Goal: Task Accomplishment & Management: Use online tool/utility

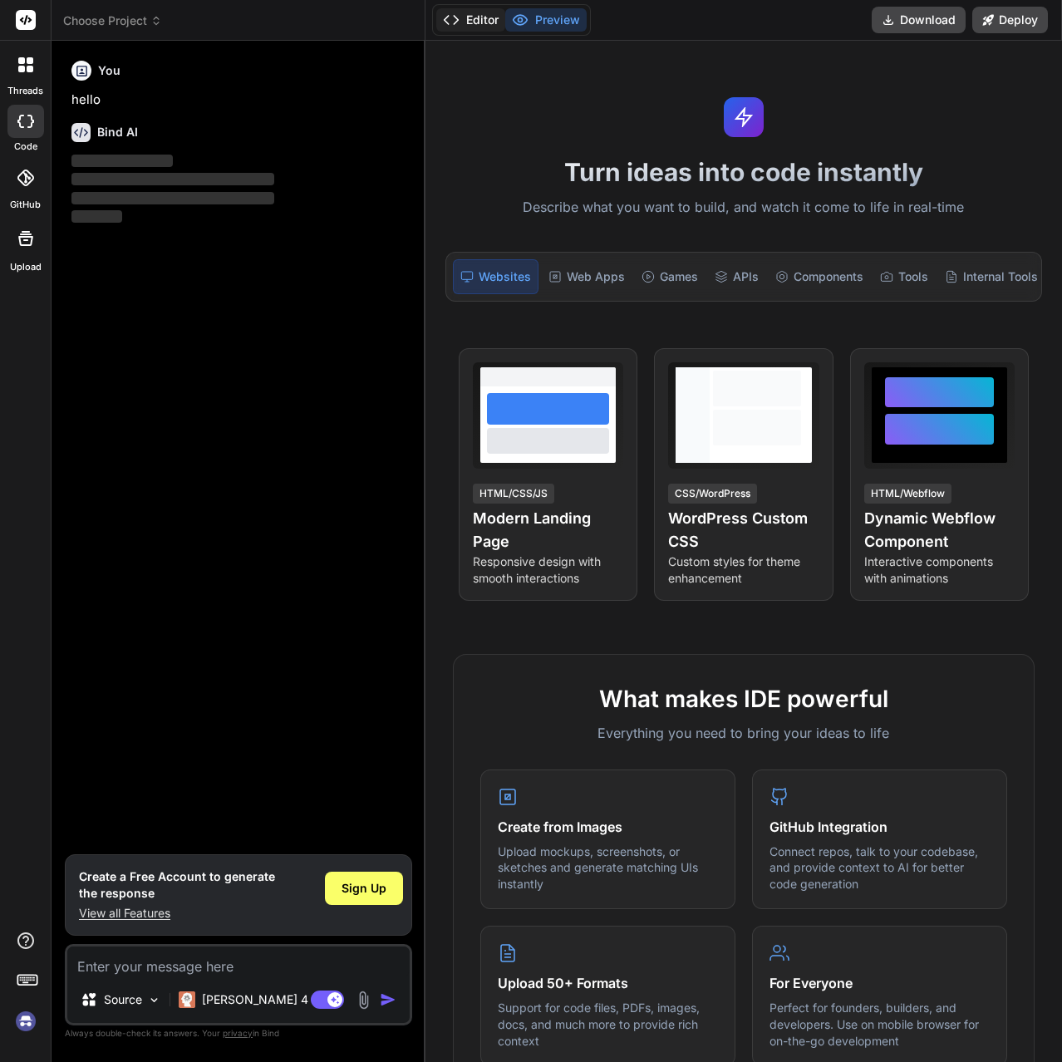
click at [485, 21] on button "Editor" at bounding box center [470, 19] width 69 height 23
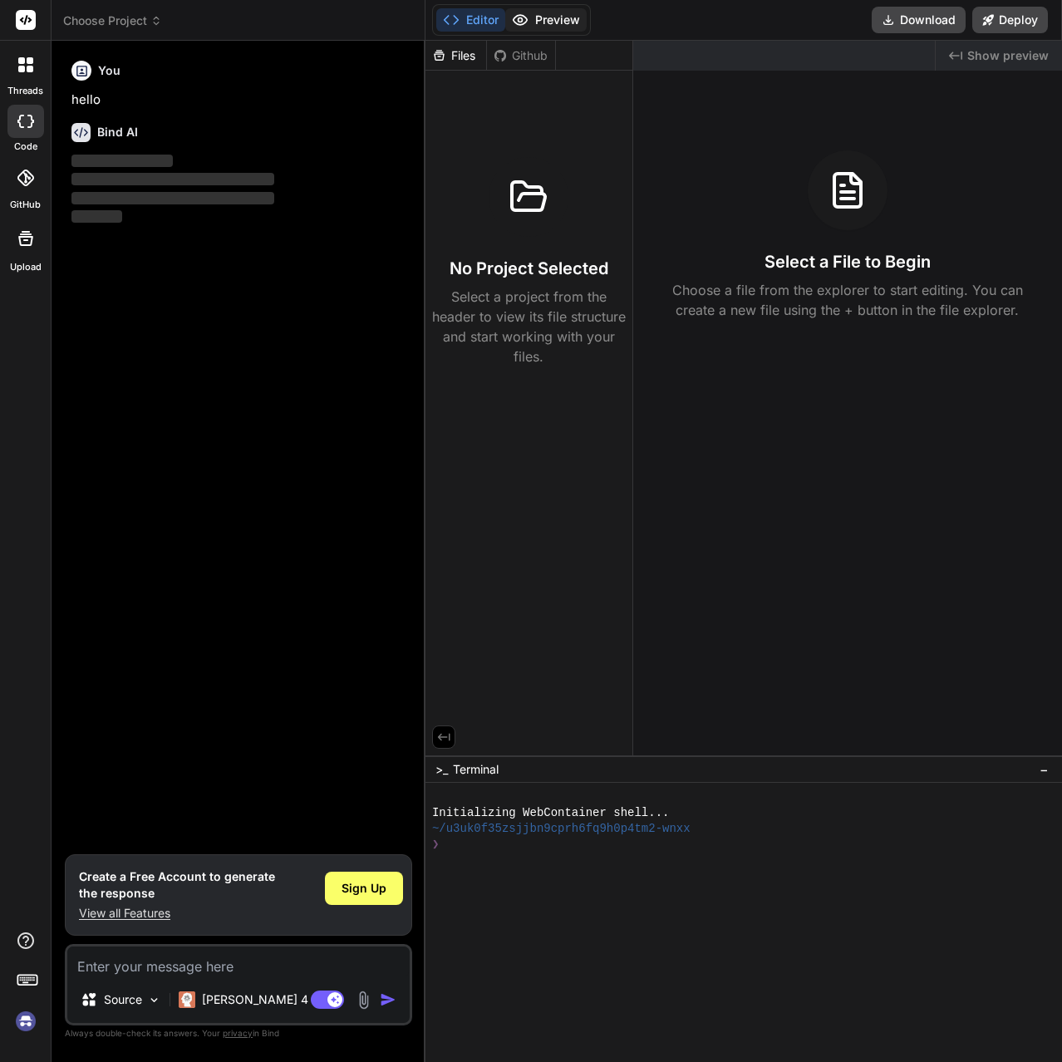
click at [546, 22] on button "Preview" at bounding box center [545, 19] width 81 height 23
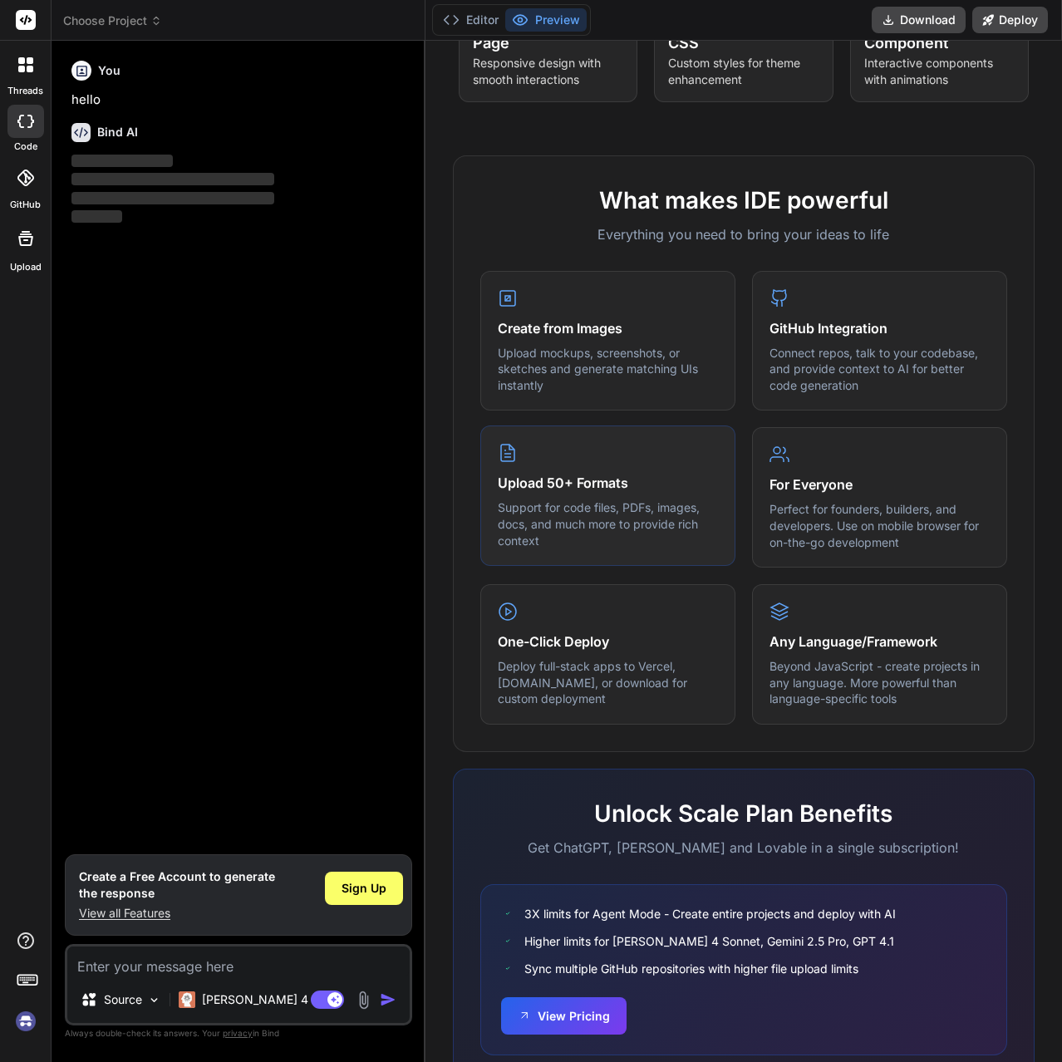
scroll to position [566, 0]
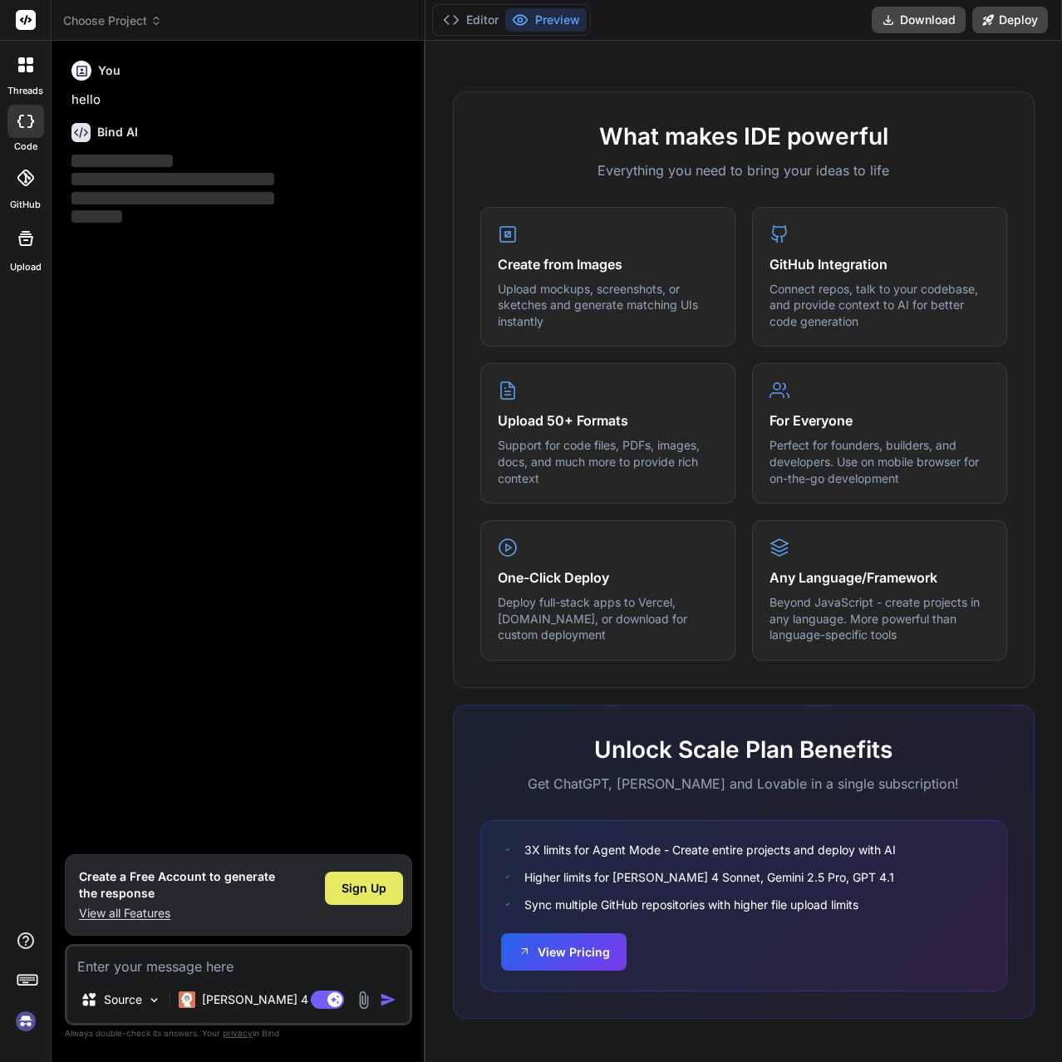
click at [368, 880] on span "Sign Up" at bounding box center [363, 888] width 45 height 17
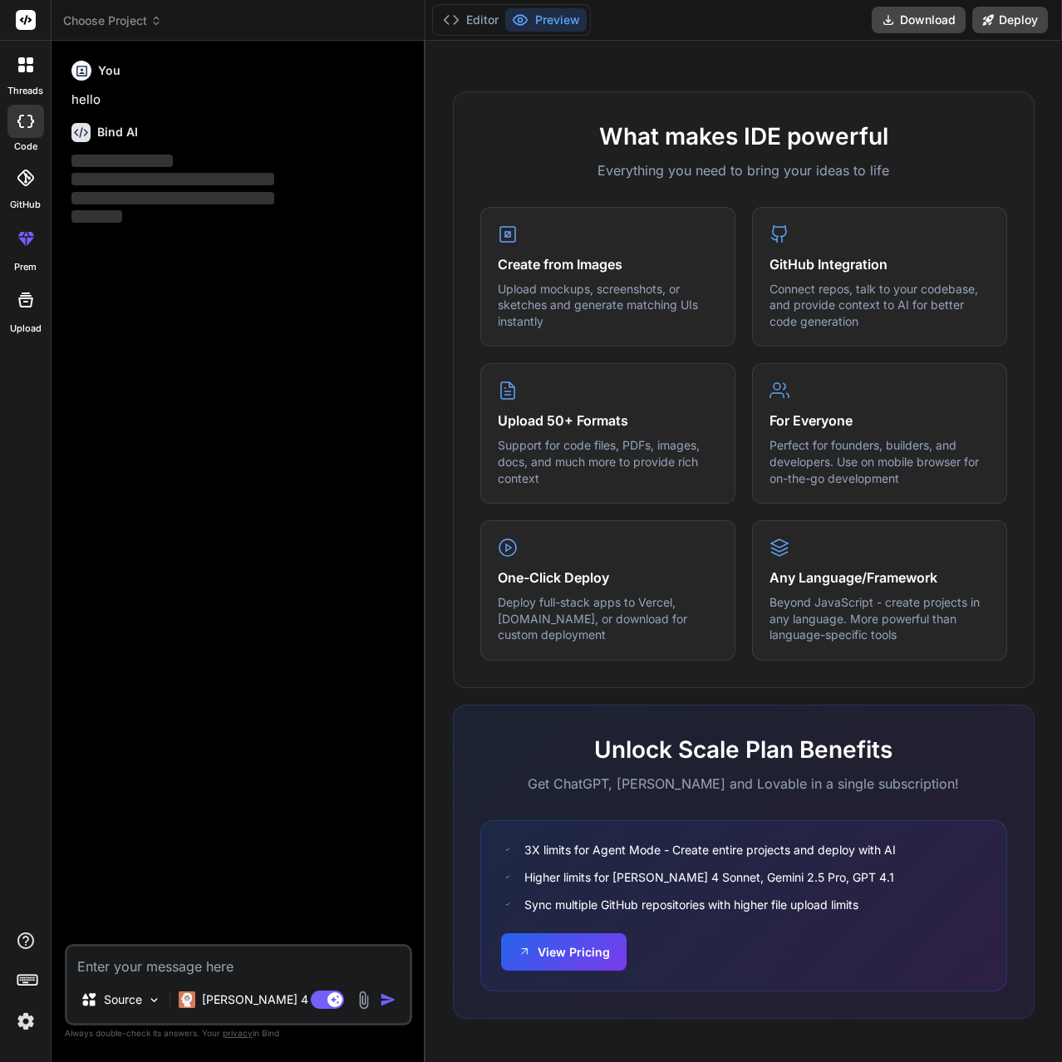
click at [25, 76] on div at bounding box center [25, 64] width 35 height 35
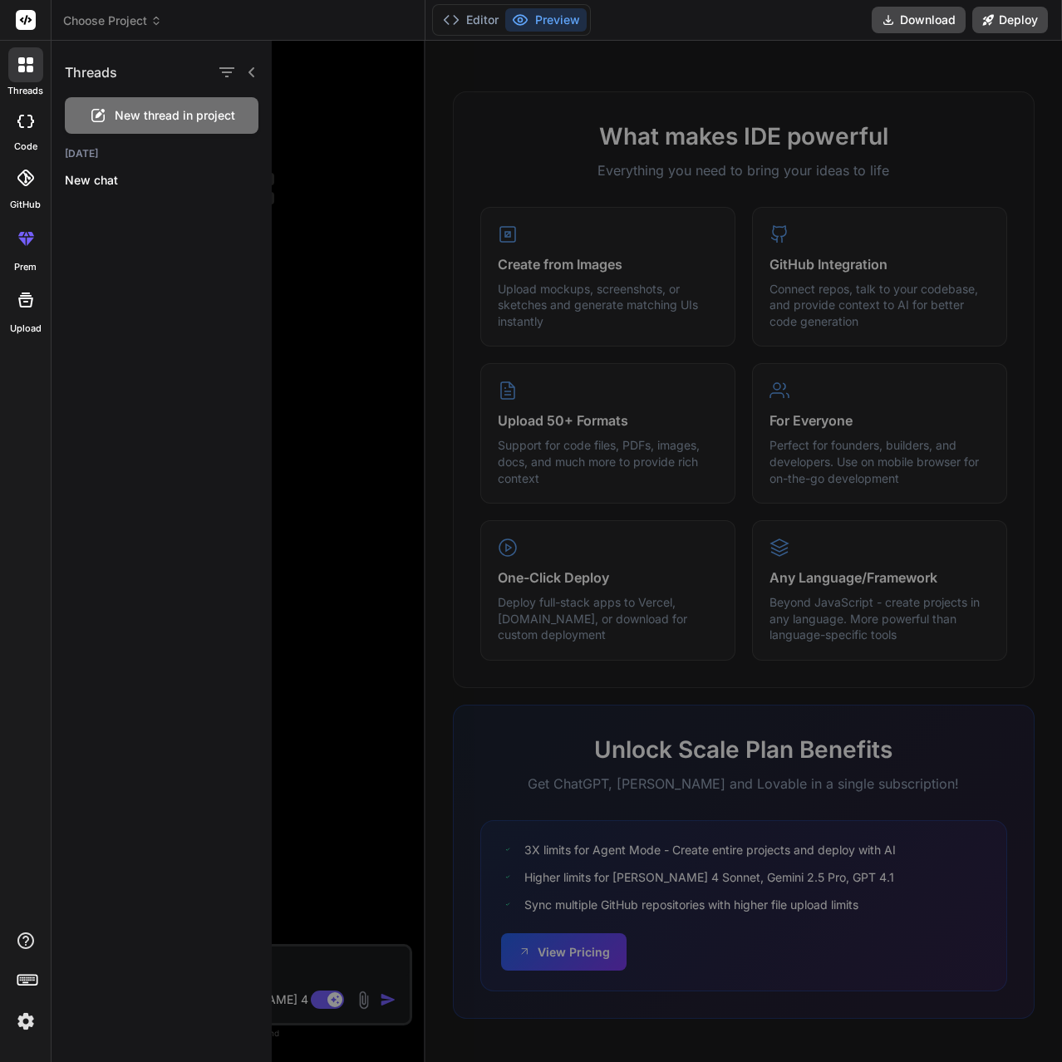
click at [22, 119] on icon at bounding box center [25, 121] width 17 height 13
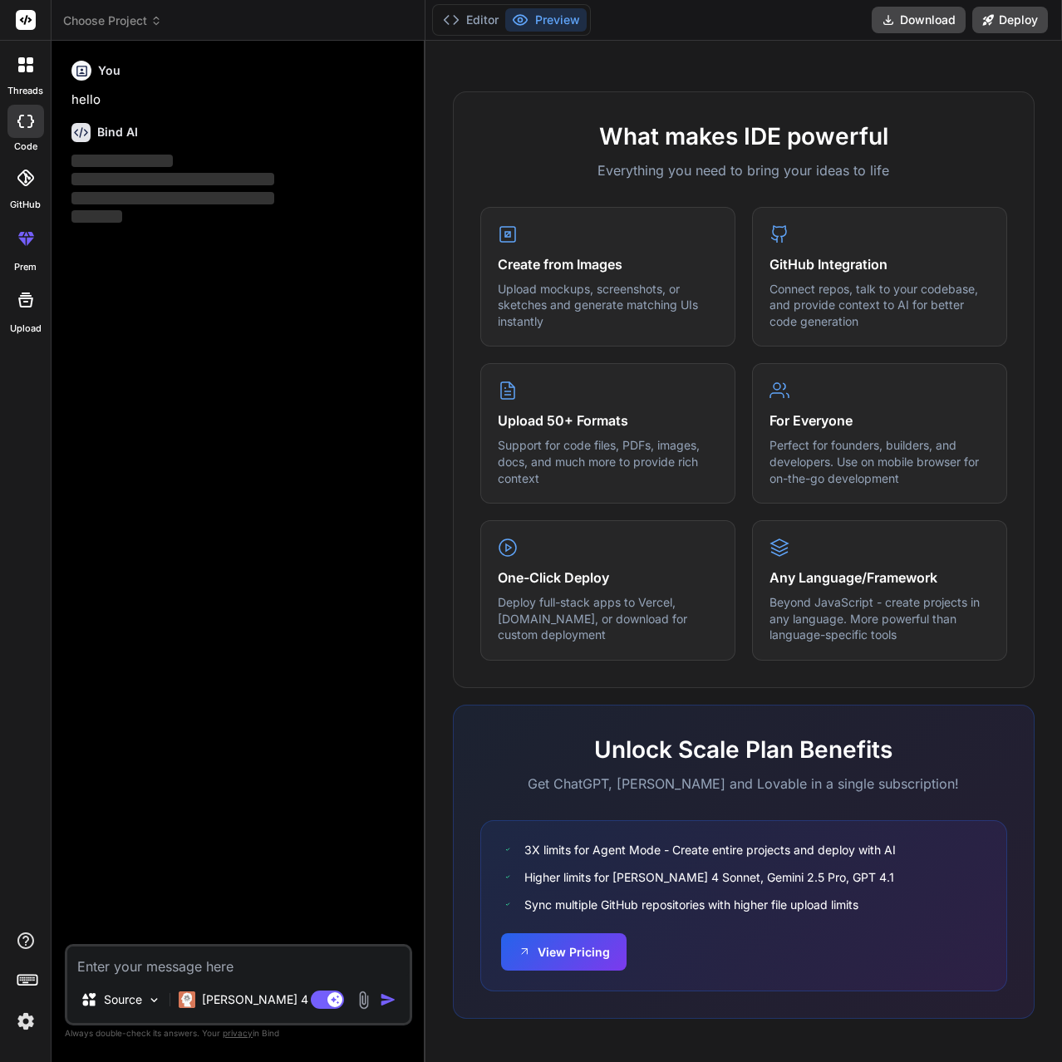
click at [21, 156] on div "GitHub" at bounding box center [25, 182] width 51 height 59
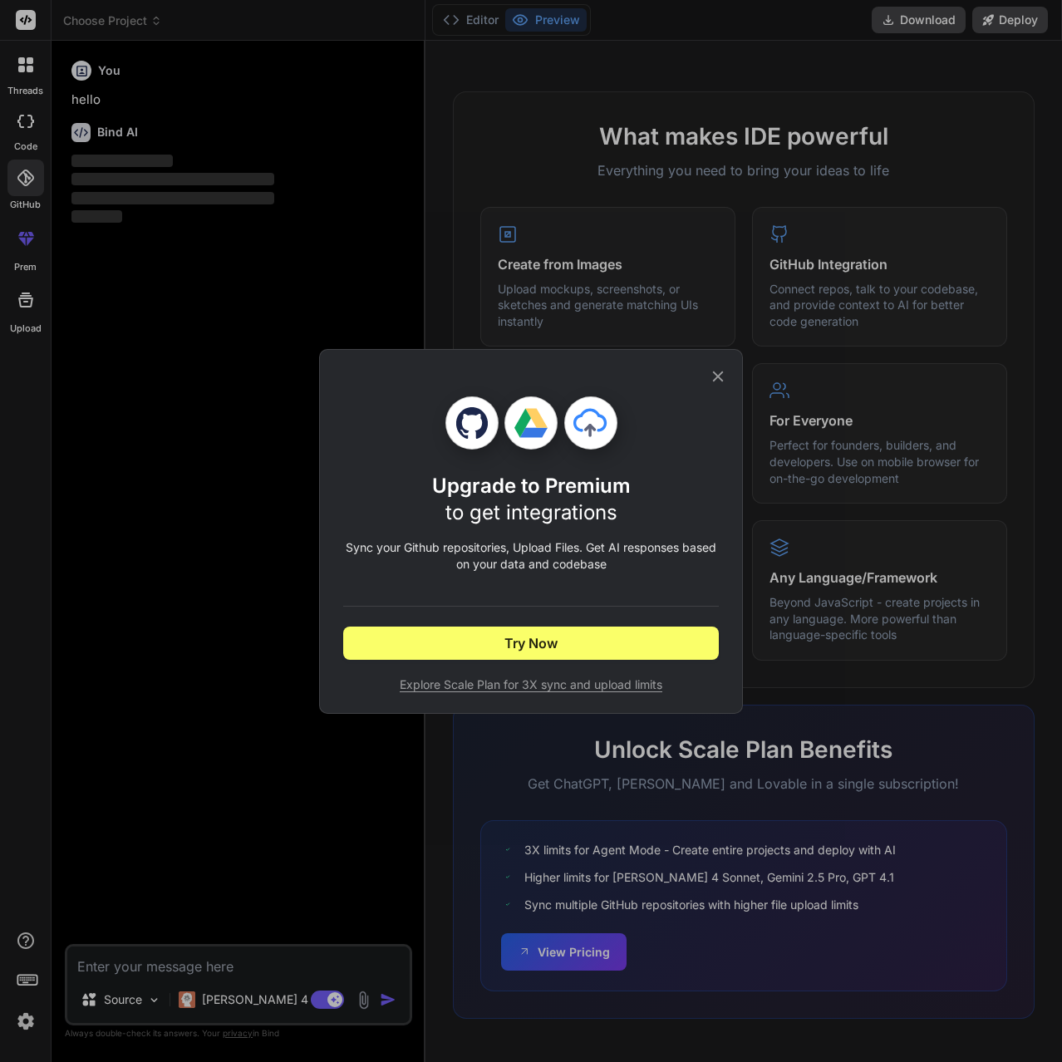
click at [715, 372] on icon at bounding box center [718, 376] width 18 height 18
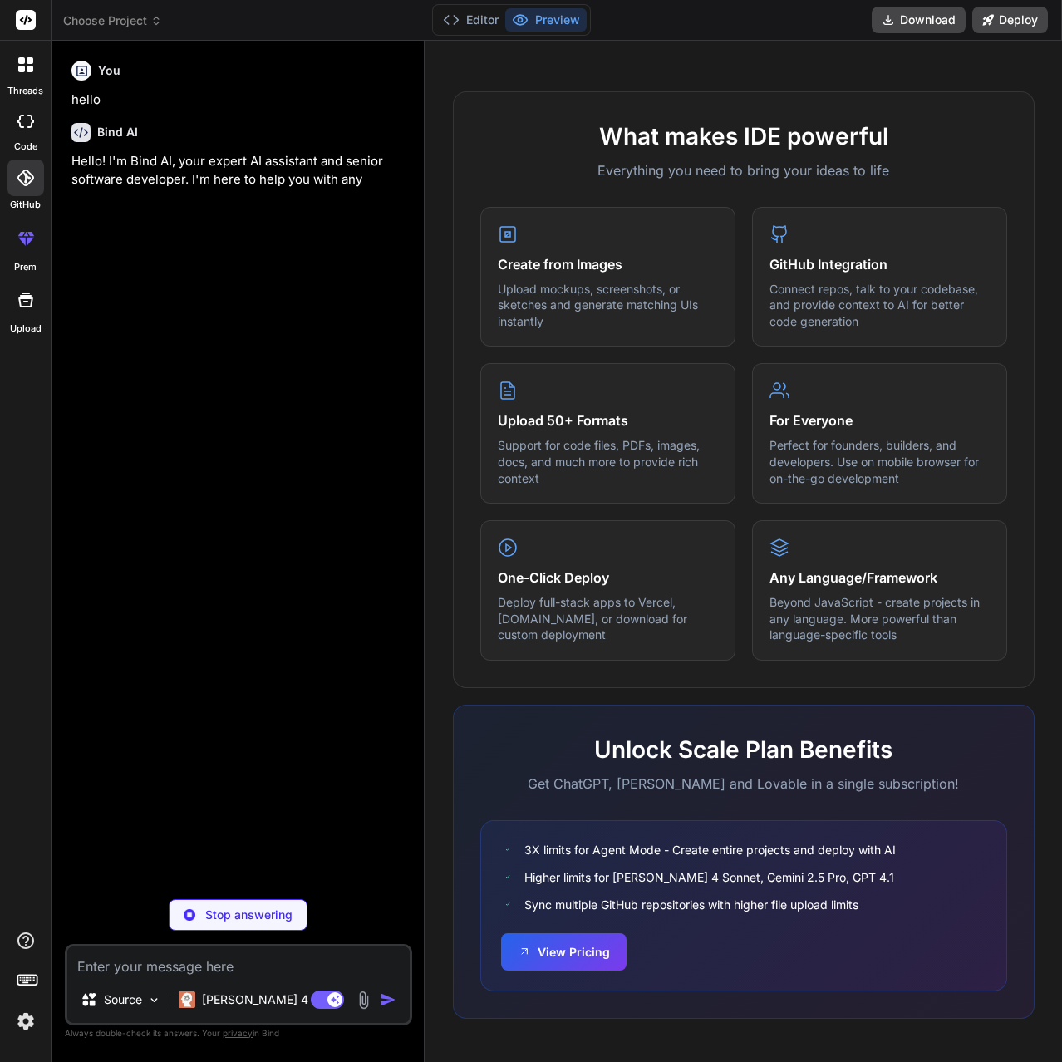
click at [27, 253] on div at bounding box center [26, 238] width 40 height 40
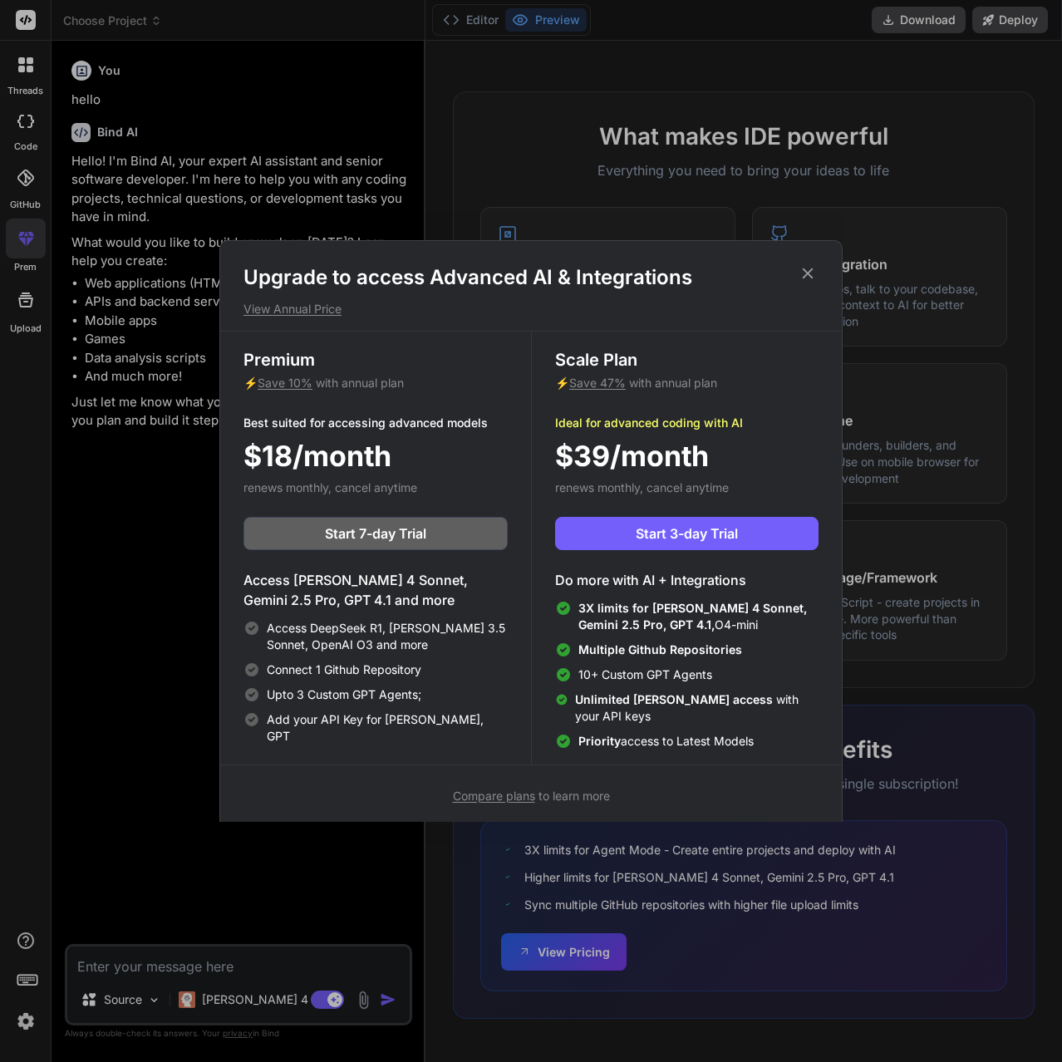
type textarea "x"
click at [807, 272] on icon at bounding box center [807, 273] width 11 height 11
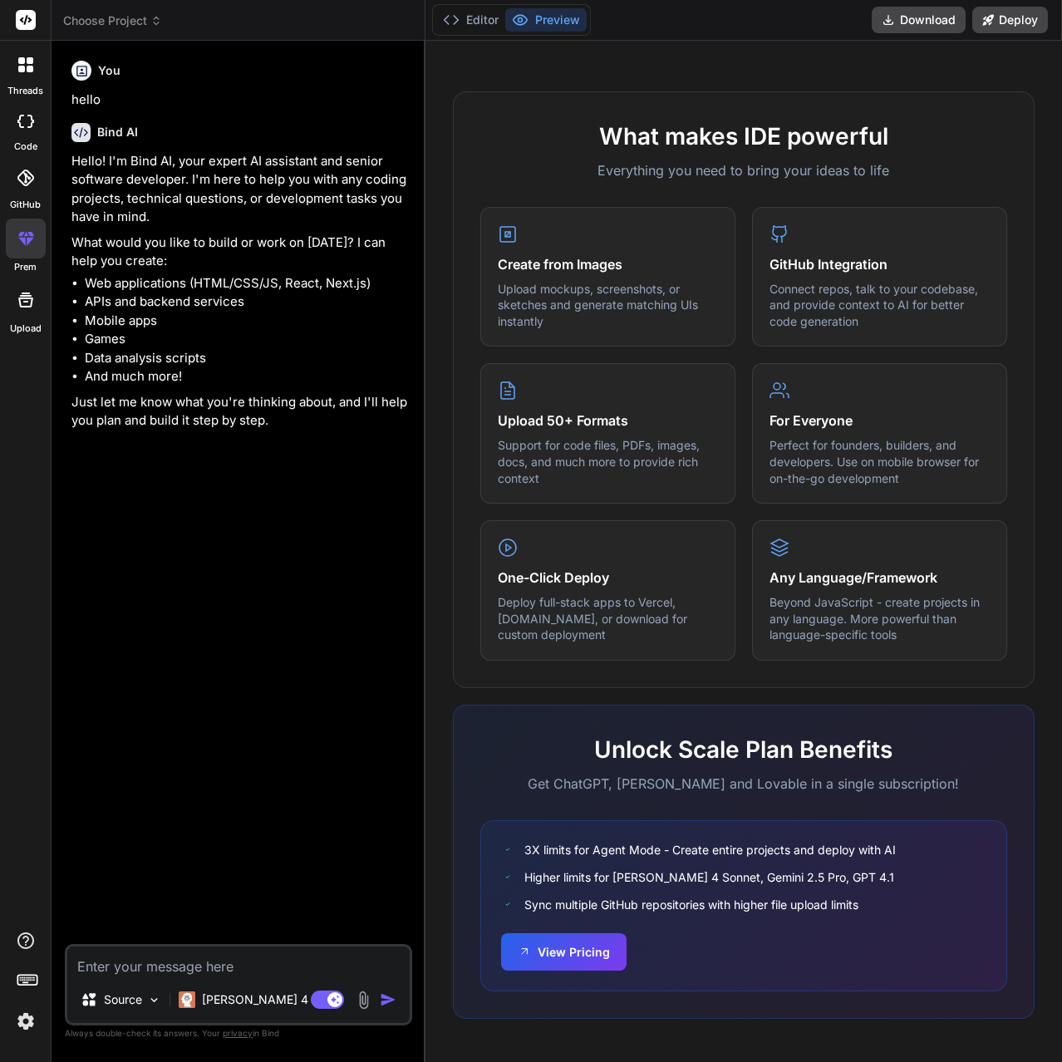
click at [6, 133] on div "code" at bounding box center [25, 126] width 51 height 56
click at [15, 96] on label "threads" at bounding box center [25, 91] width 36 height 14
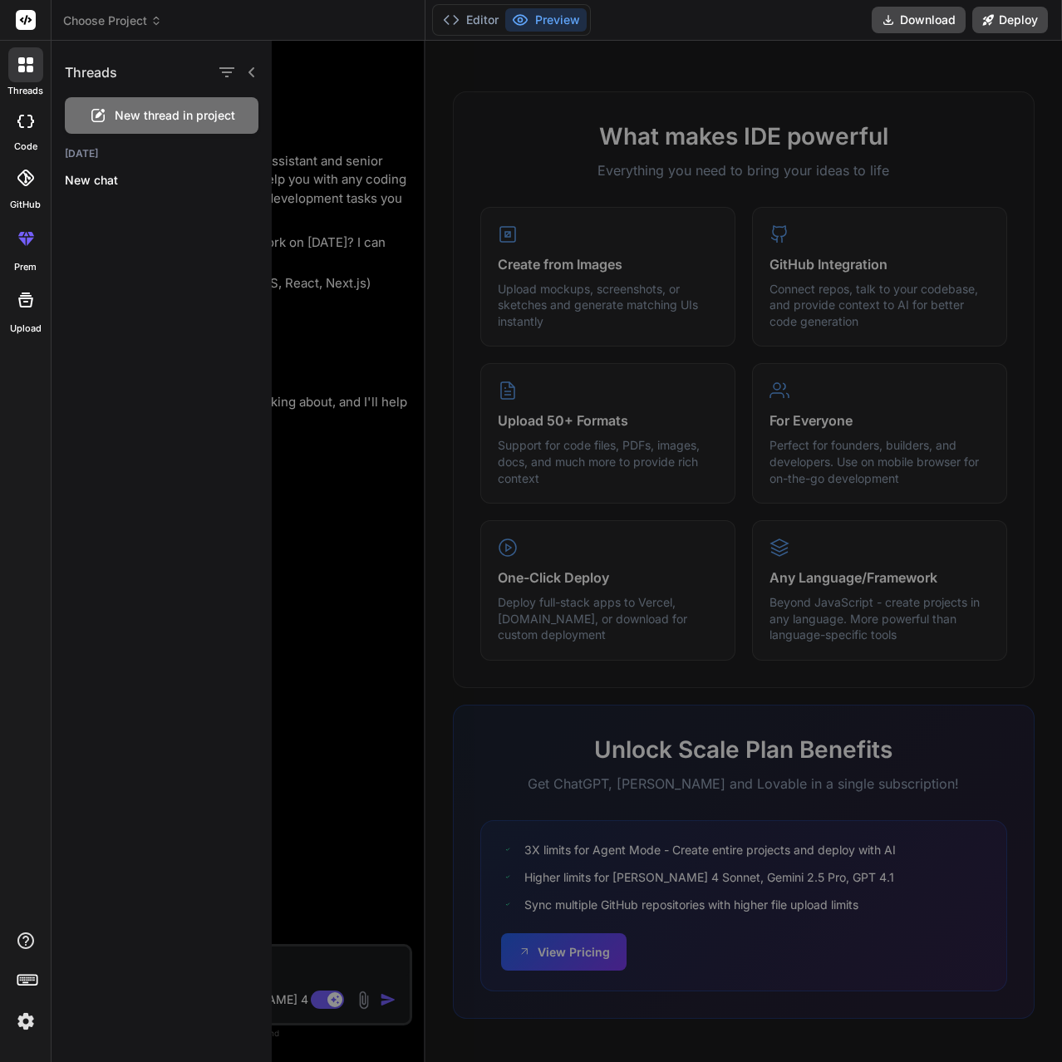
click at [17, 115] on icon at bounding box center [25, 121] width 17 height 13
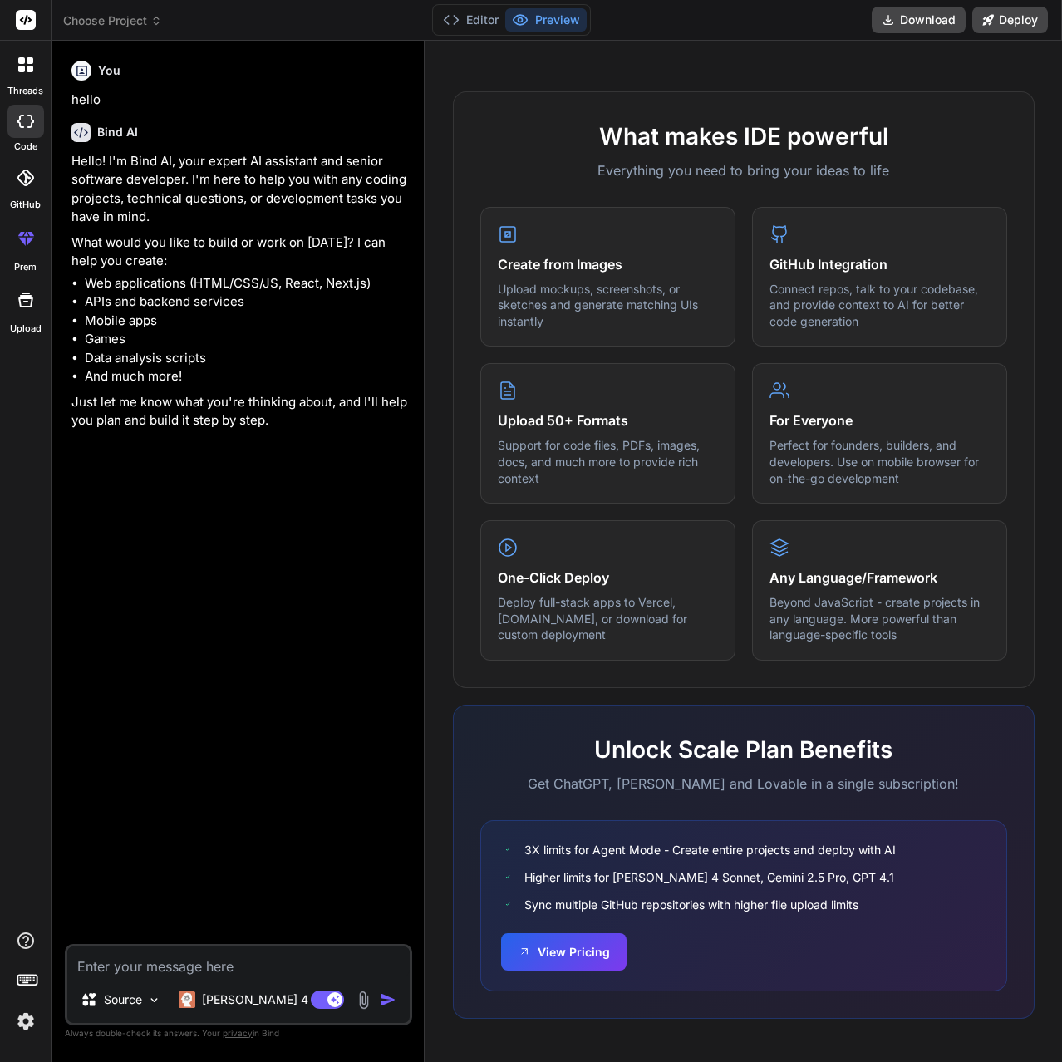
drag, startPoint x: 144, startPoint y: 901, endPoint x: 126, endPoint y: 953, distance: 54.4
drag, startPoint x: 126, startPoint y: 953, endPoint x: 105, endPoint y: 973, distance: 29.4
click at [105, 973] on textarea at bounding box center [238, 961] width 342 height 30
paste textarea "hazme un proyecto de gestion de tareas como si fuese un calendario, en el cual …"
type textarea "hazme un proyecto de gestion de tareas como si fuese un calendario, en el cual …"
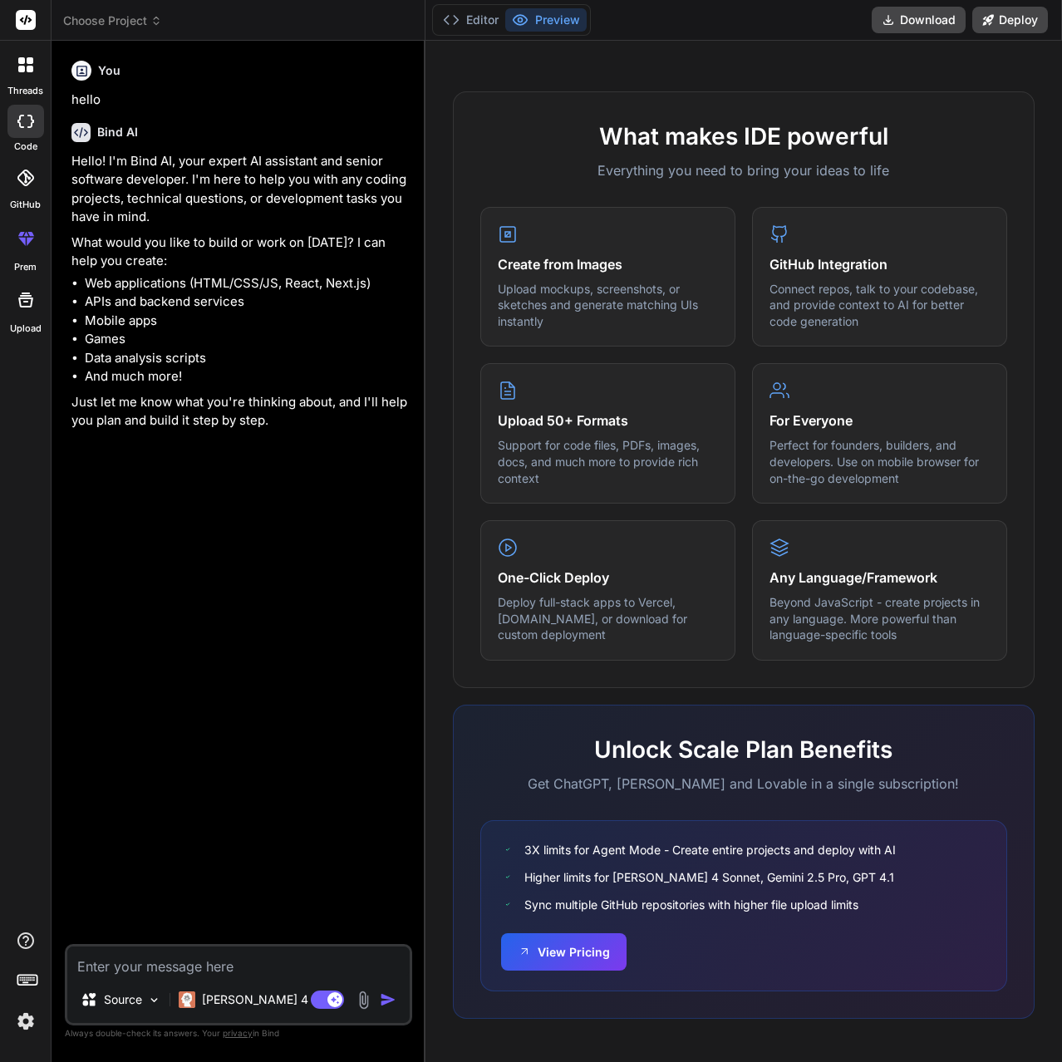
type textarea "x"
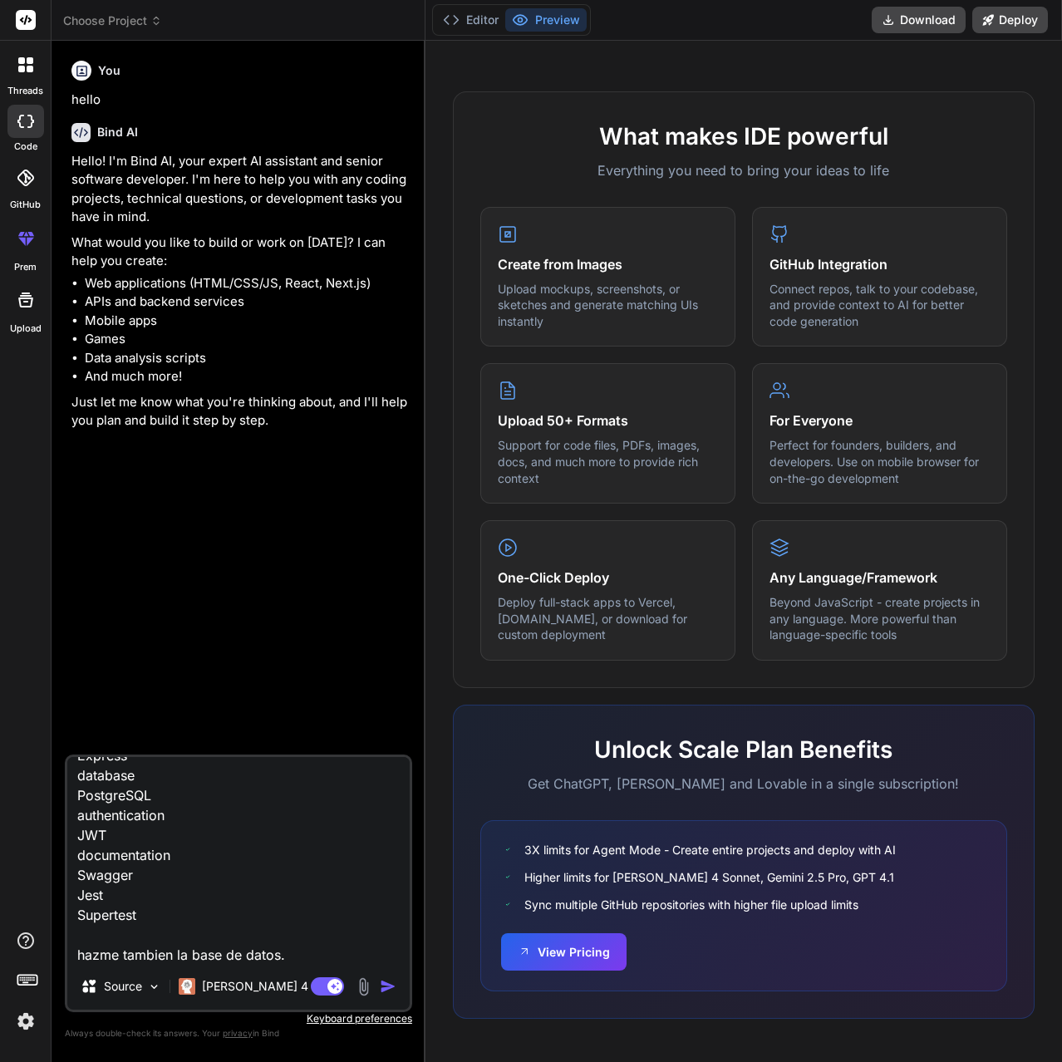
type textarea "hazme un proyecto de gestion de tareas como si fuese un calendario, en el cual …"
click at [386, 988] on img "button" at bounding box center [388, 986] width 17 height 17
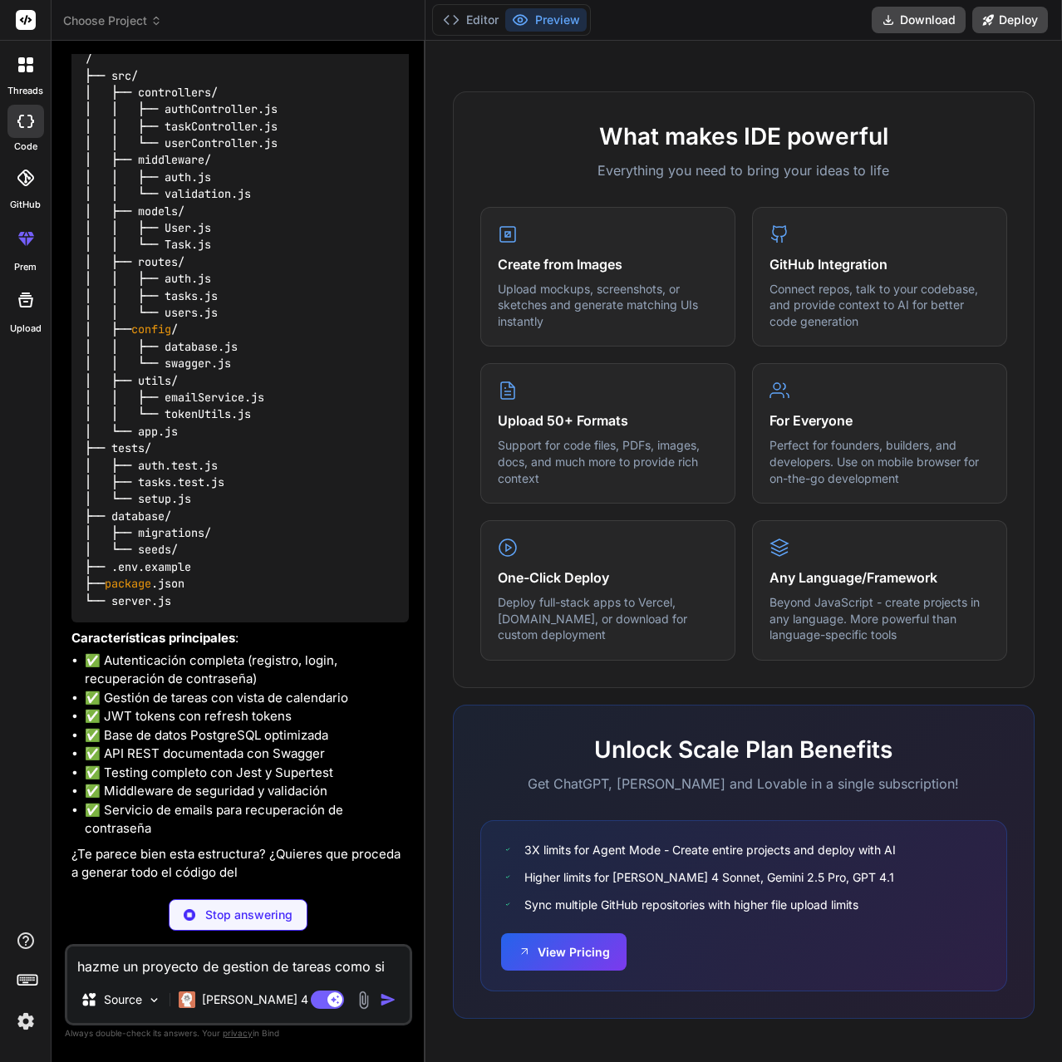
scroll to position [737, 0]
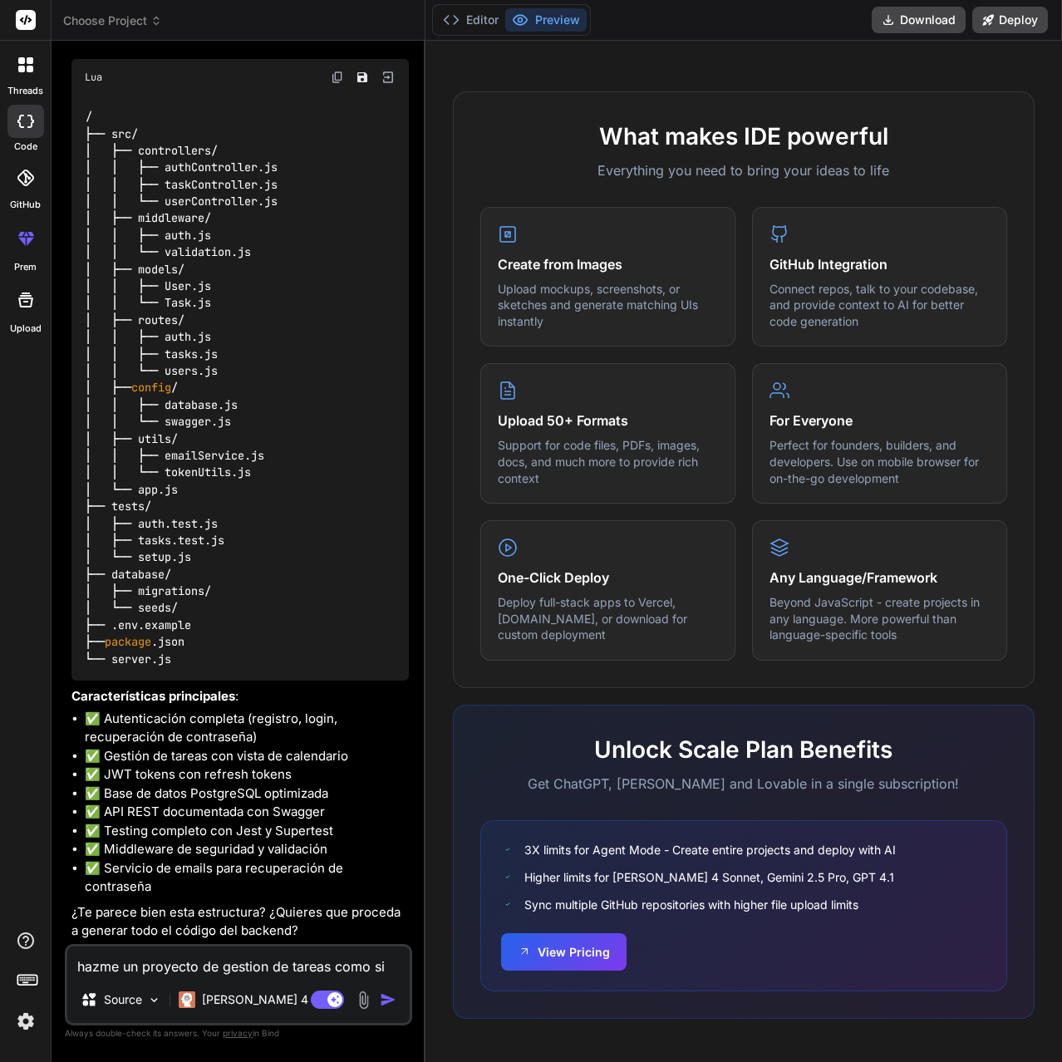
type textarea "x"
drag, startPoint x: 168, startPoint y: 917, endPoint x: 277, endPoint y: 925, distance: 109.9
click at [267, 925] on p "¿Te parece bien esta estructura? ¿Quieres que proceda a generar todo el código …" at bounding box center [239, 921] width 337 height 37
click at [270, 922] on p "¿Te parece bien esta estructura? ¿Quieres que proceda a generar todo el código …" at bounding box center [239, 921] width 337 height 37
drag, startPoint x: 283, startPoint y: 909, endPoint x: 215, endPoint y: 925, distance: 70.1
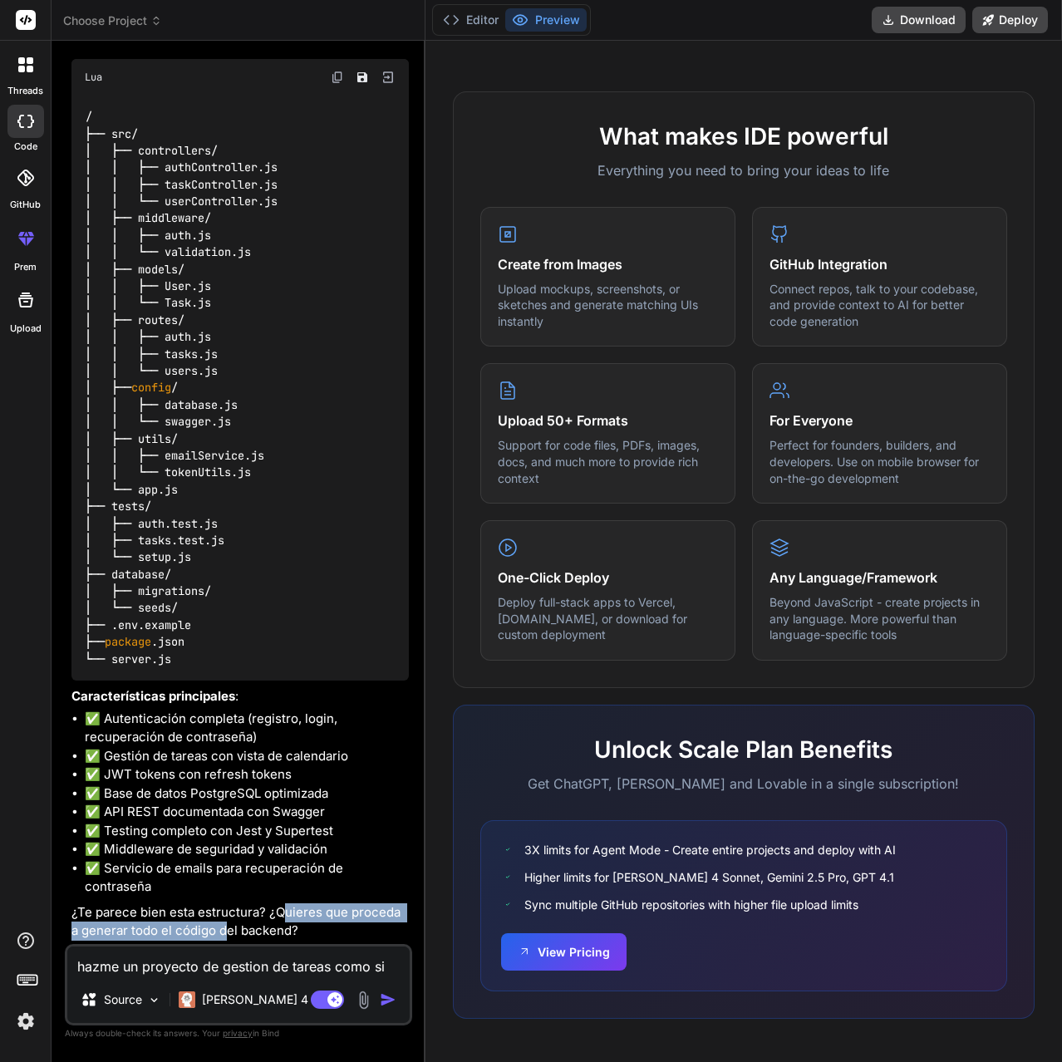
click at [215, 925] on p "¿Te parece bien esta estructura? ¿Quieres que proceda a generar todo el código …" at bounding box center [239, 921] width 337 height 37
click at [214, 927] on p "¿Te parece bien esta estructura? ¿Quieres que proceda a generar todo el código …" at bounding box center [239, 921] width 337 height 37
drag, startPoint x: 91, startPoint y: 932, endPoint x: 286, endPoint y: 919, distance: 194.8
click at [213, 928] on p "¿Te parece bien esta estructura? ¿Quieres que proceda a generar todo el código …" at bounding box center [239, 921] width 337 height 37
click at [311, 910] on p "¿Te parece bien esta estructura? ¿Quieres que proceda a generar todo el código …" at bounding box center [239, 921] width 337 height 37
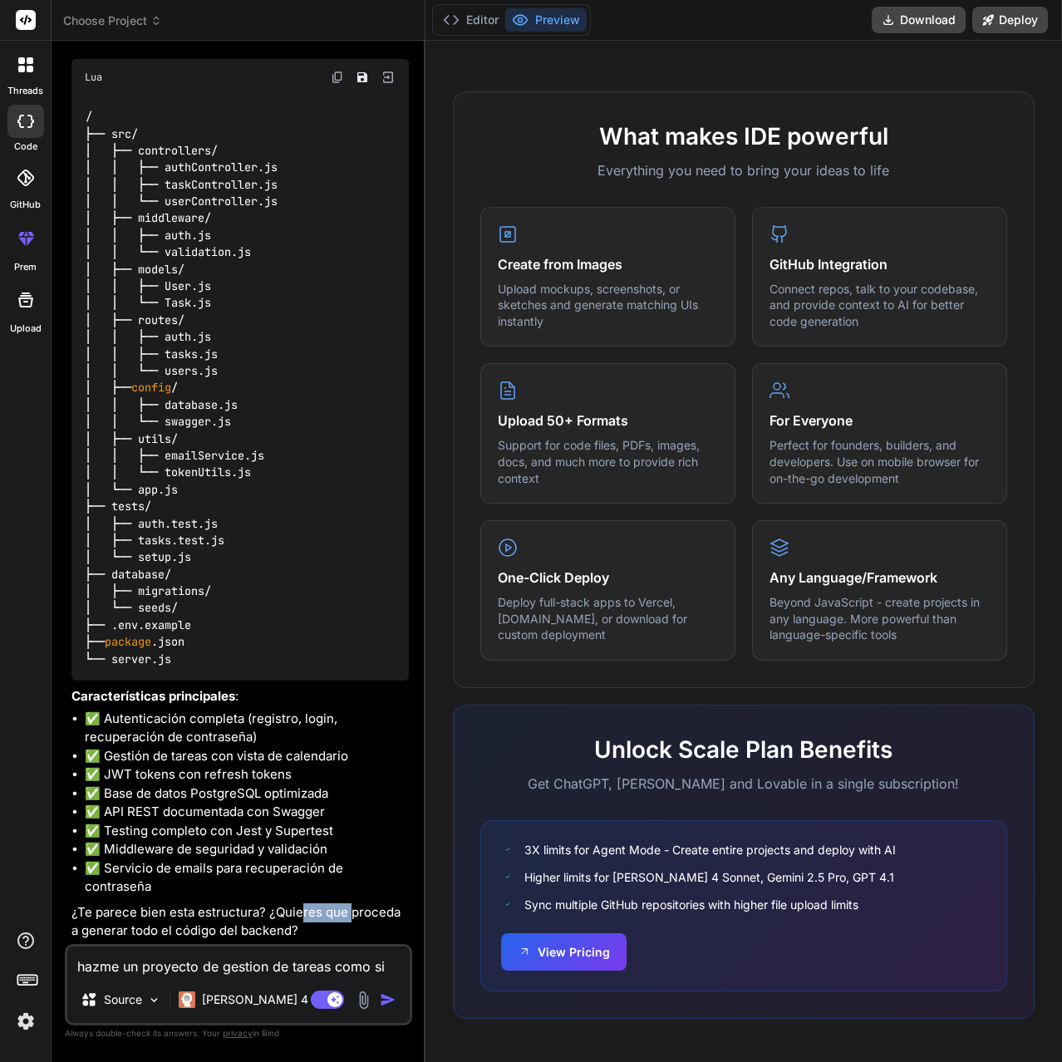
drag, startPoint x: 302, startPoint y: 910, endPoint x: 380, endPoint y: 913, distance: 79.0
click at [380, 913] on p "¿Te parece bien esta estructura? ¿Quieres que proceda a generar todo el código …" at bounding box center [239, 921] width 337 height 37
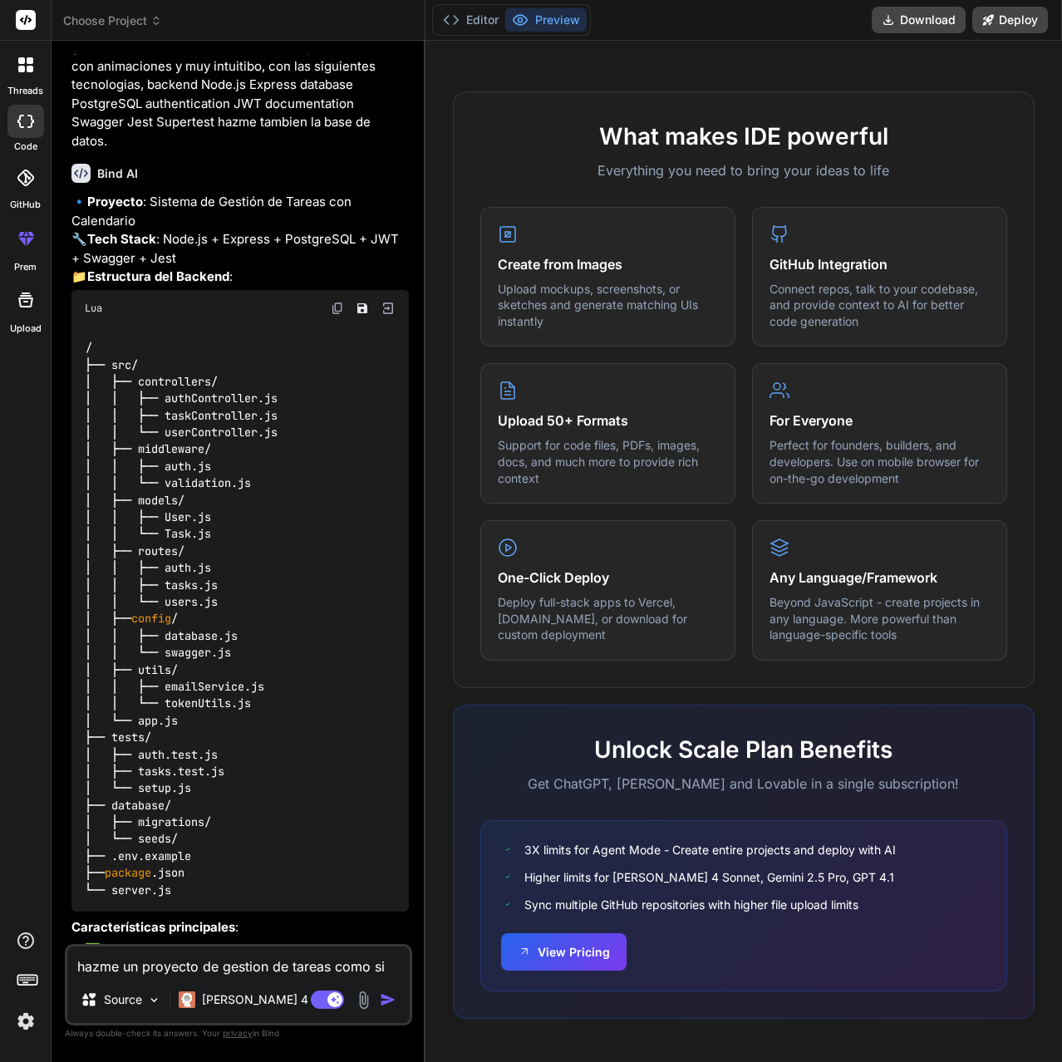
scroll to position [654, 0]
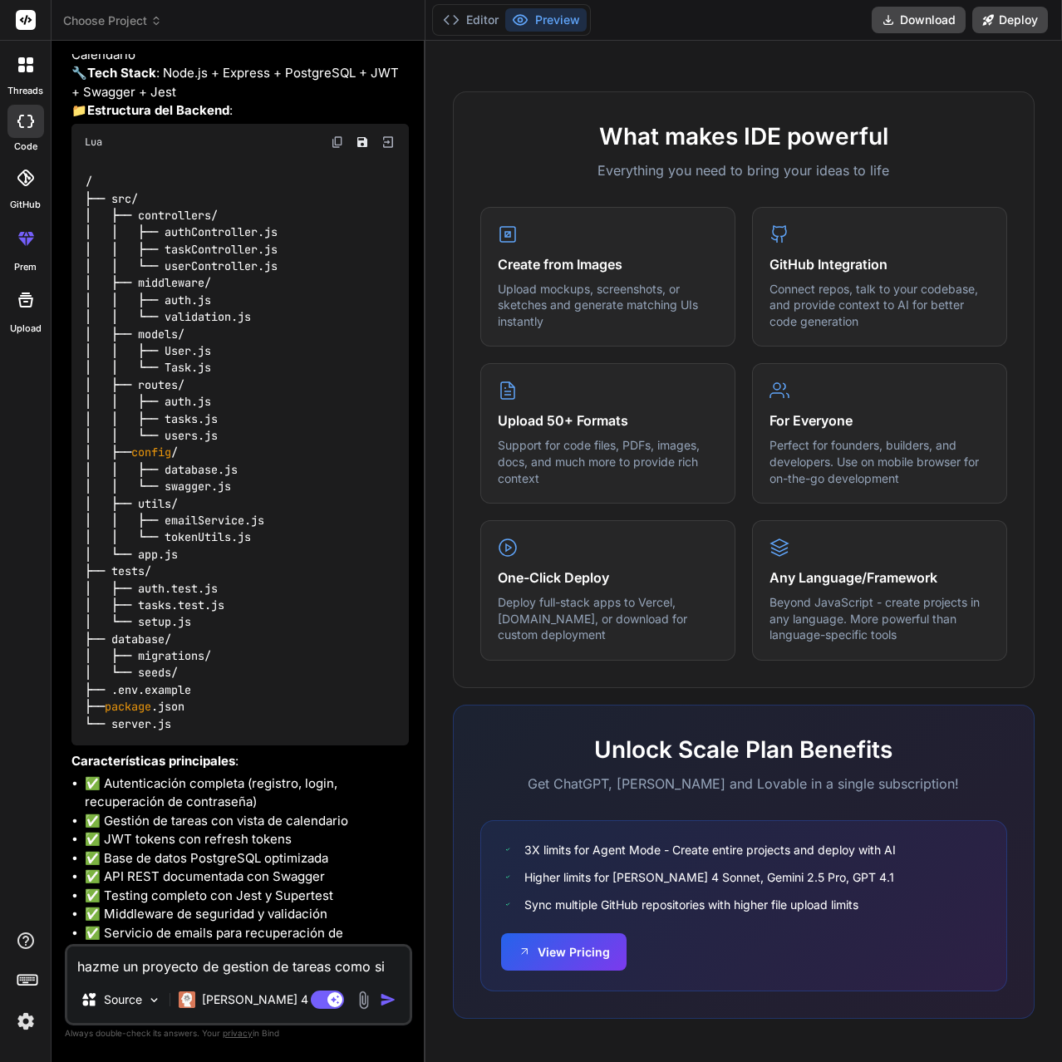
click at [177, 958] on textarea "hazme un proyecto de gestion de tareas como si fuese un calendario, en el cual …" at bounding box center [238, 961] width 342 height 30
type textarea "e"
type textarea "x"
type textarea "el"
type textarea "x"
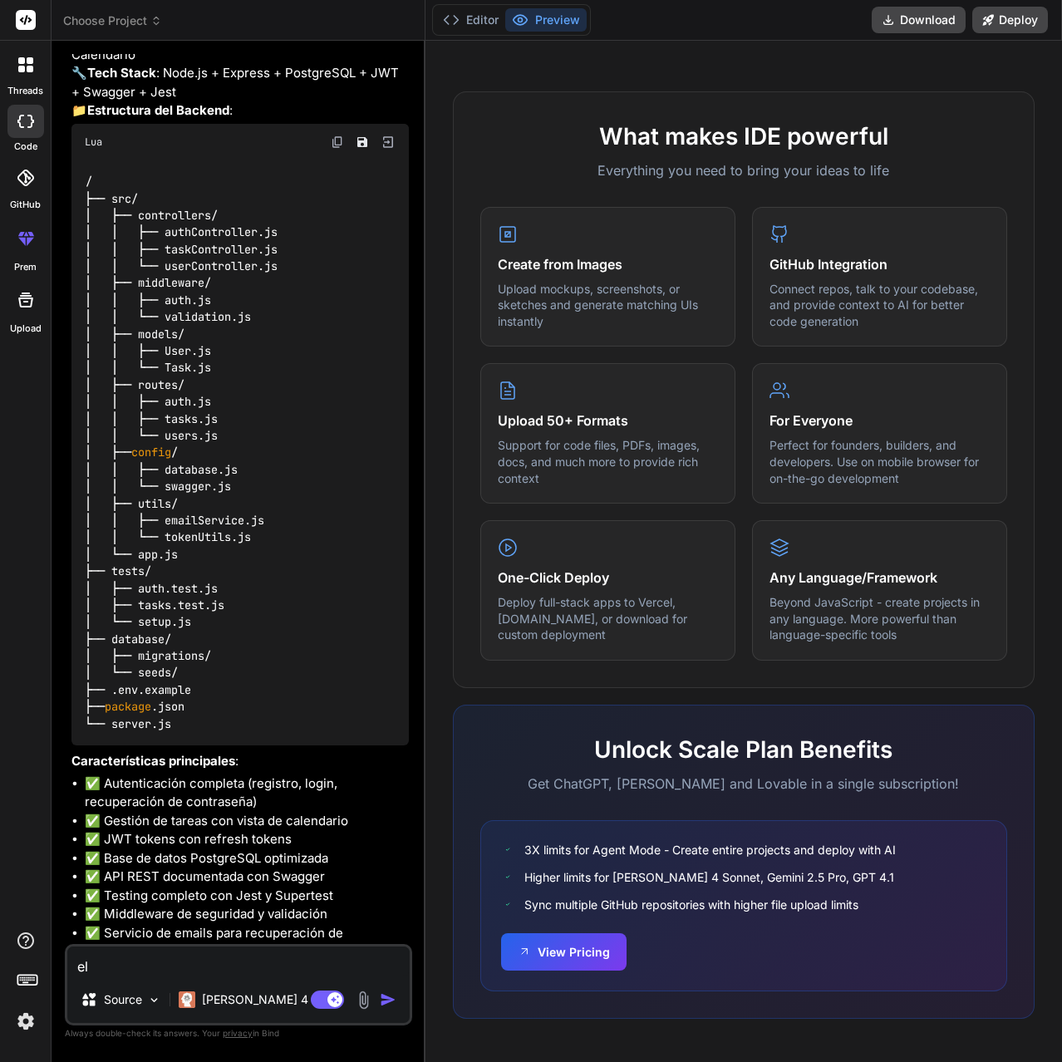
type textarea "el"
type textarea "x"
type textarea "el f"
type textarea "x"
type textarea "el fo"
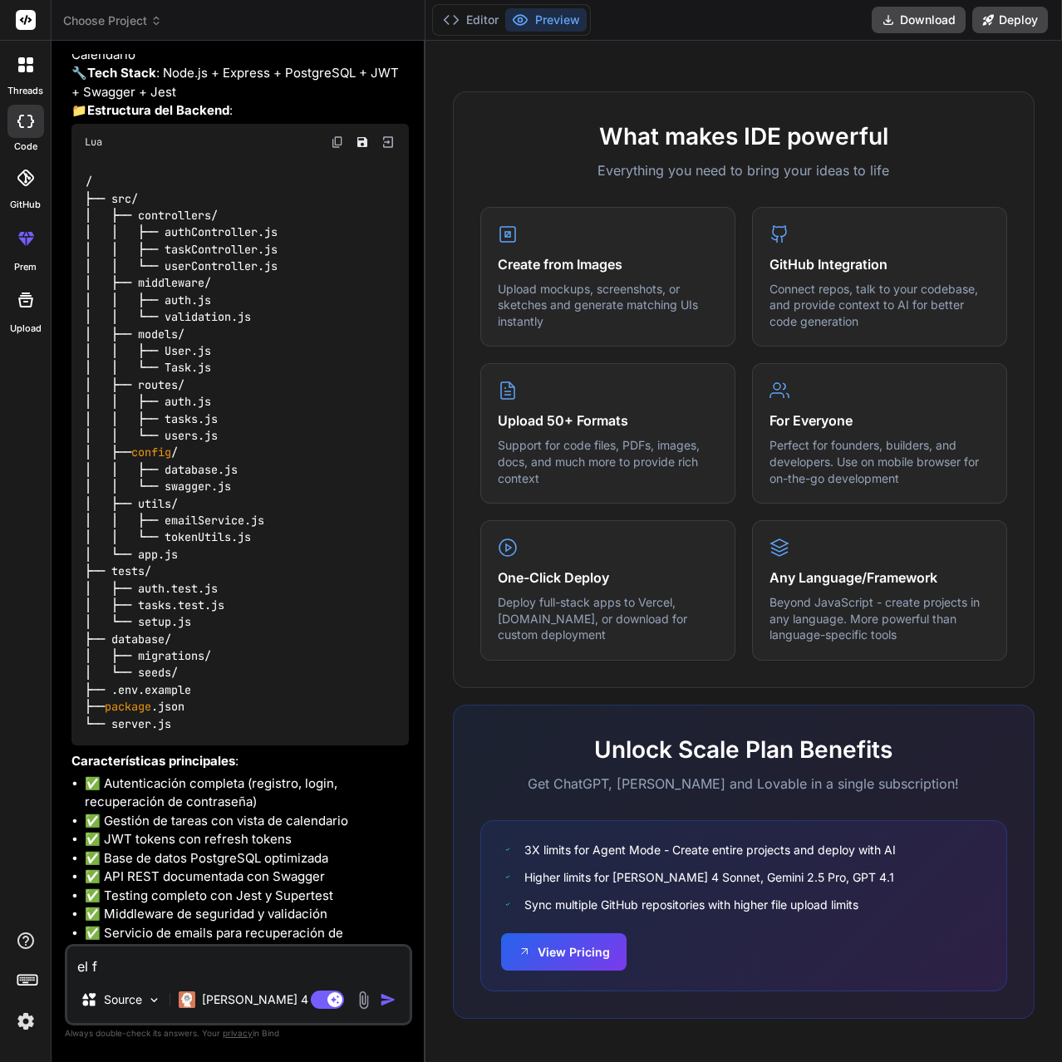
type textarea "x"
type textarea "el for"
type textarea "x"
type textarea "el fo"
type textarea "x"
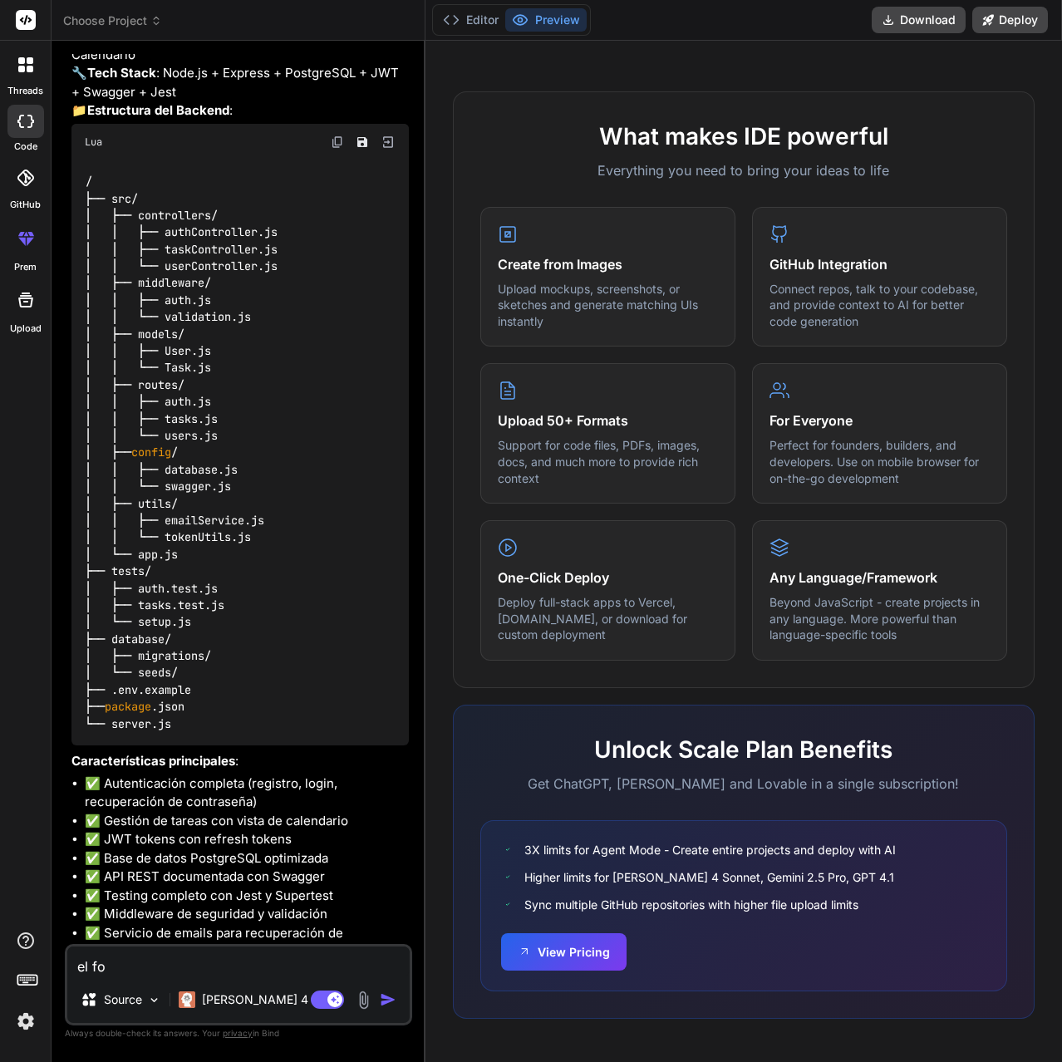
type textarea "el f"
type textarea "x"
type textarea "el fr"
type textarea "x"
type textarea "el fro"
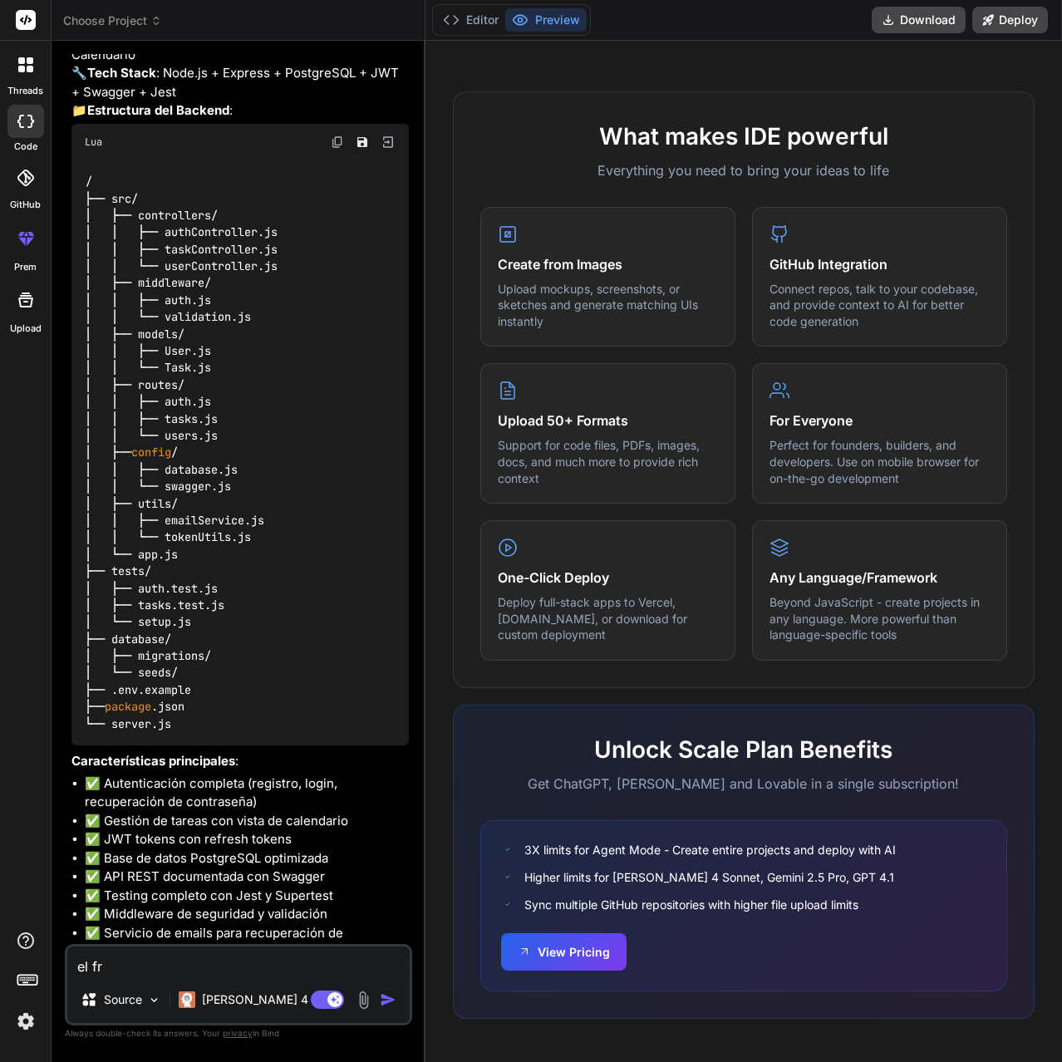
type textarea "x"
type textarea "el fron"
type textarea "x"
type textarea "el front"
type textarea "x"
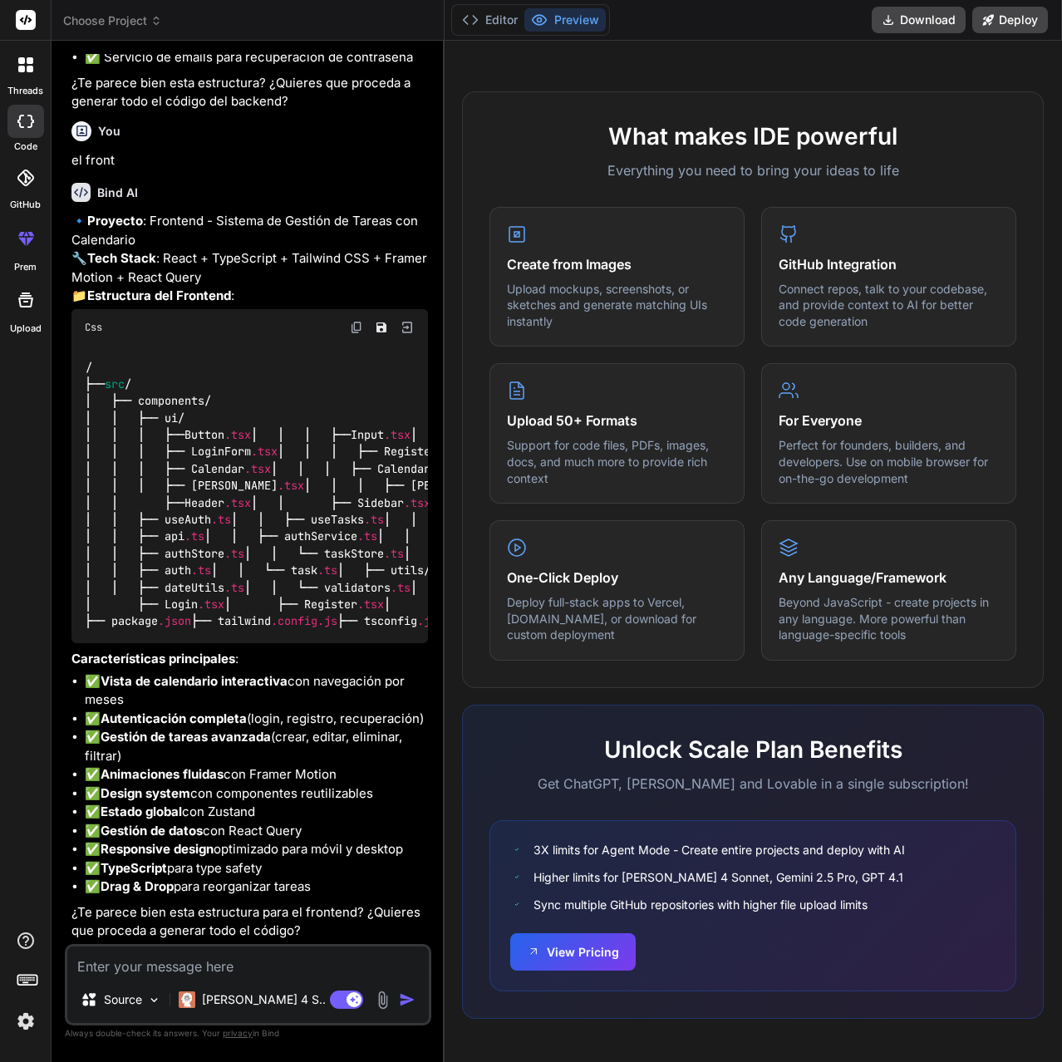
scroll to position [2250, 0]
type textarea "x"
click at [230, 965] on textarea at bounding box center [247, 961] width 361 height 30
type textarea "s"
type textarea "x"
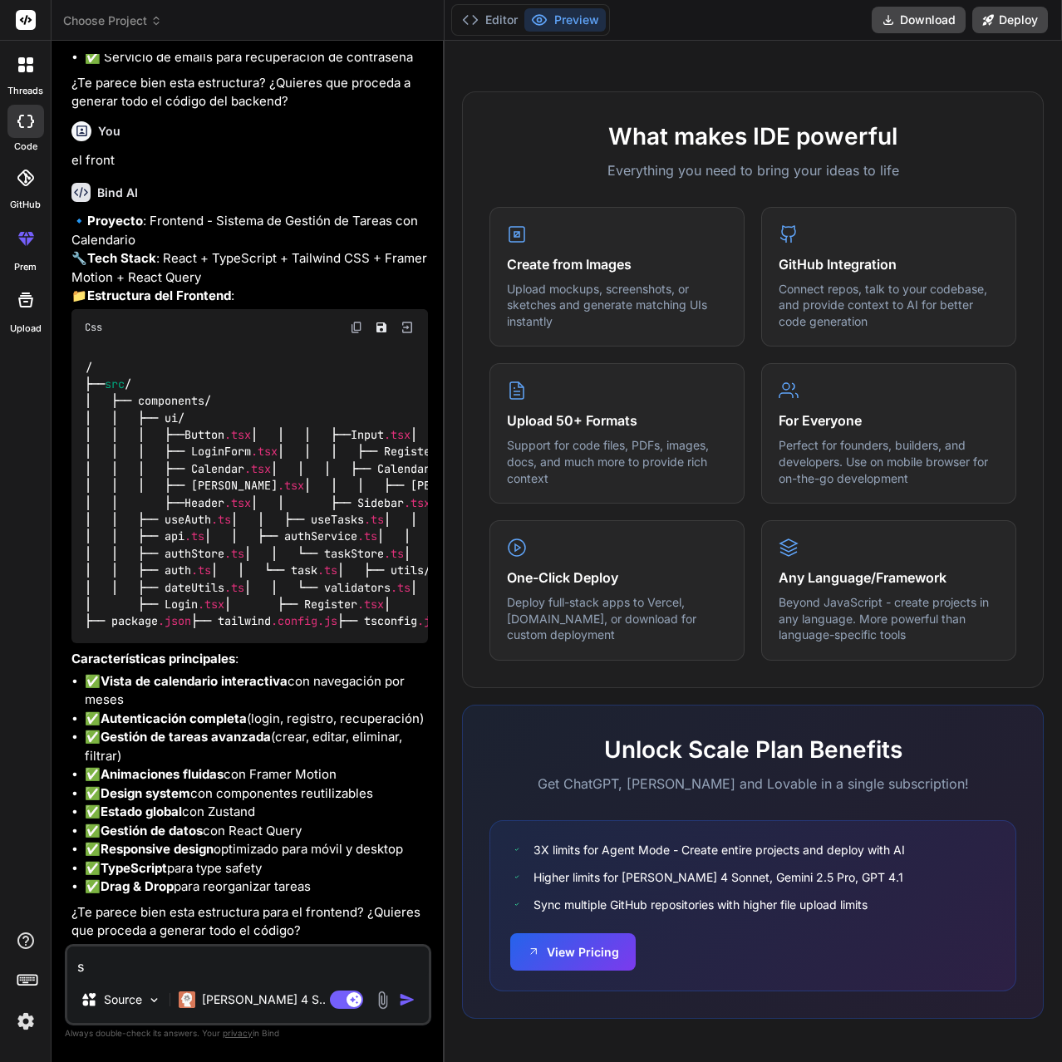
type textarea "si"
type textarea "x"
type textarea "si,"
type textarea "x"
type textarea "si,"
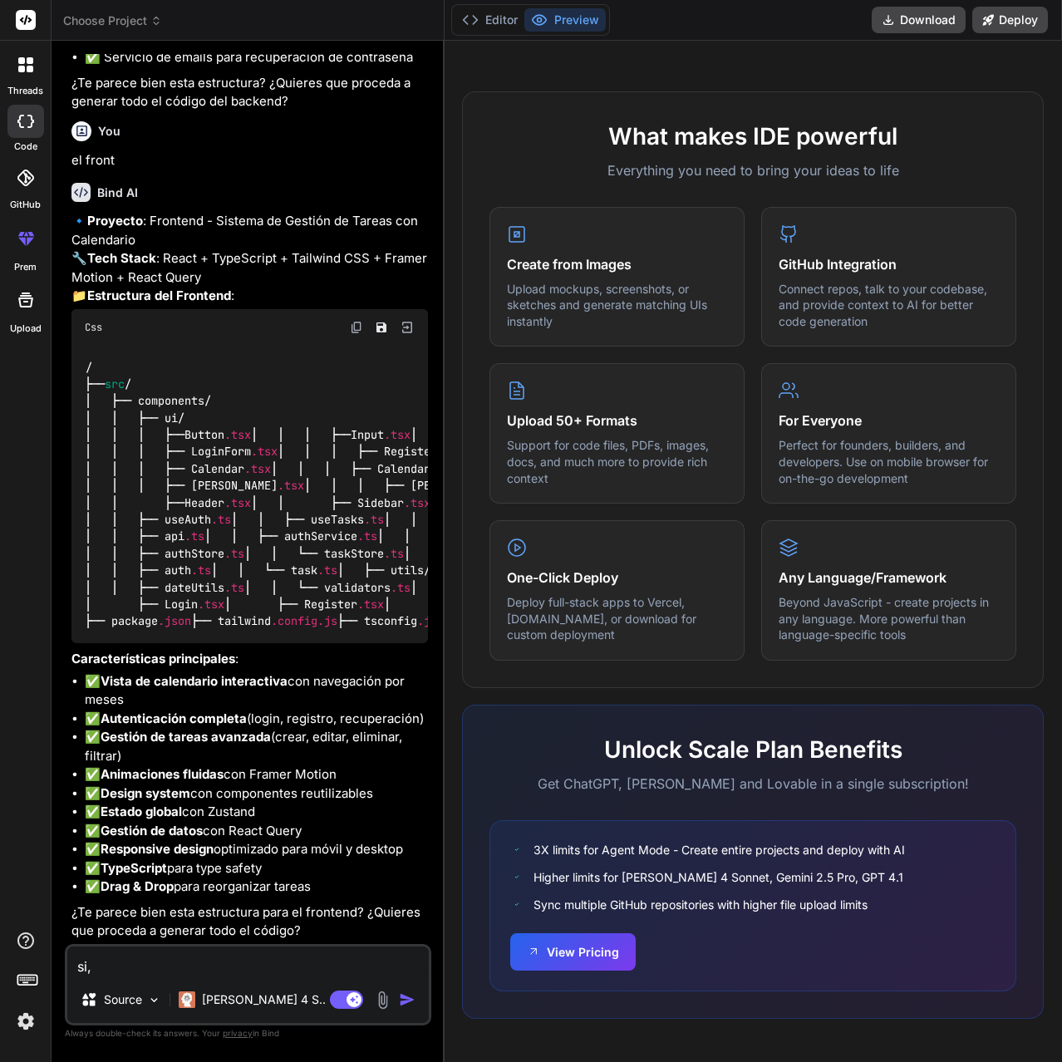
type textarea "x"
type textarea "si, h"
type textarea "x"
type textarea "si, ha"
type textarea "x"
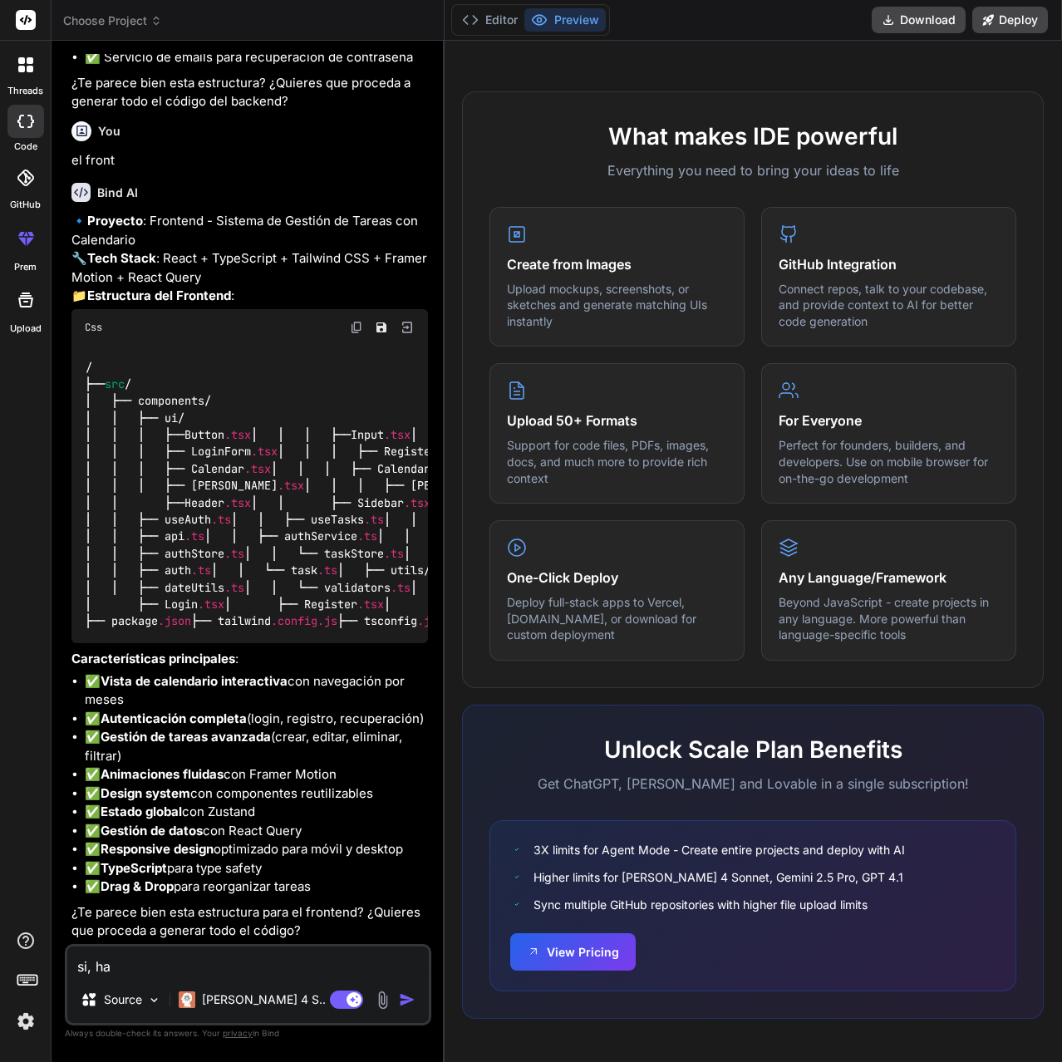
type textarea "si, haz"
type textarea "x"
type textarea "si, hazm"
type textarea "x"
type textarea "si, hazme"
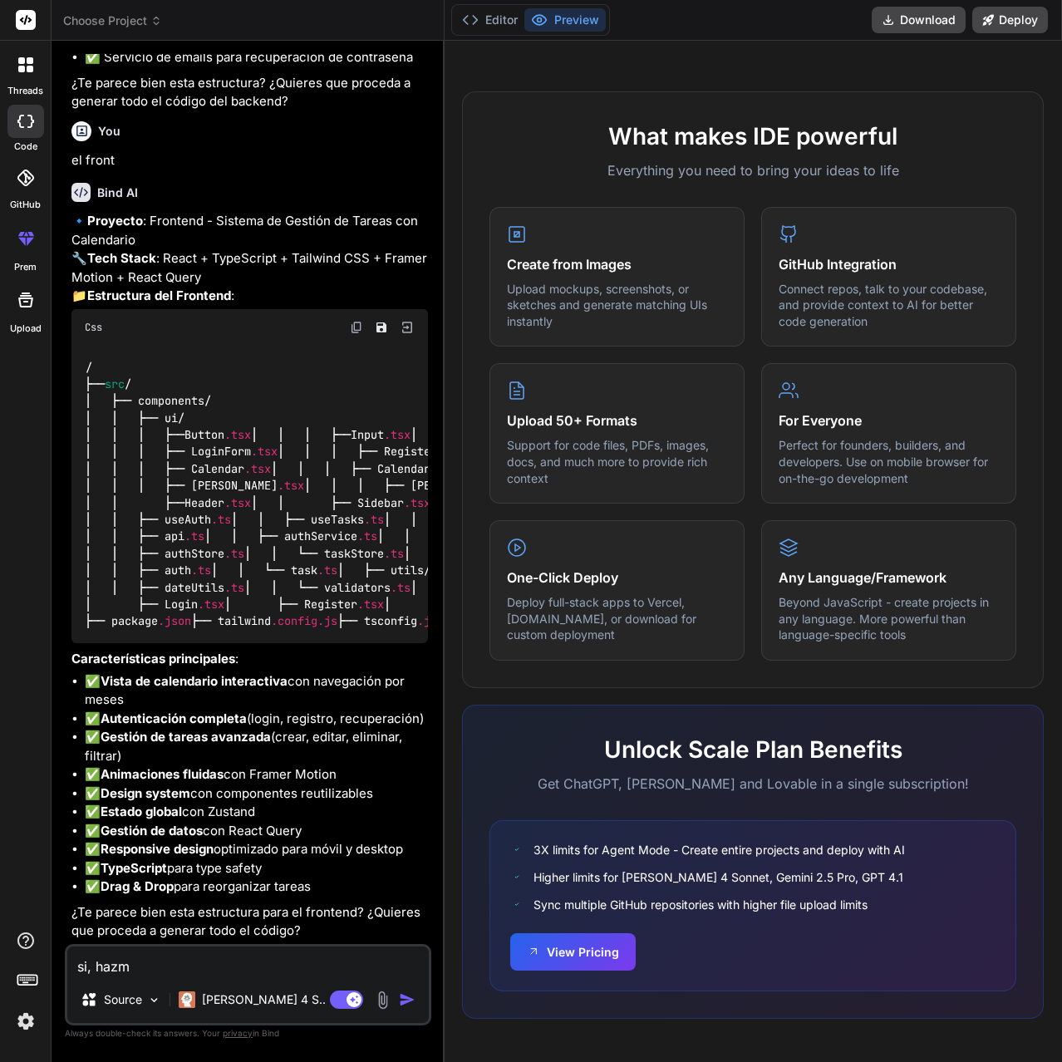
type textarea "x"
type textarea "si, hazme"
type textarea "x"
type textarea "si, hazme e"
type textarea "x"
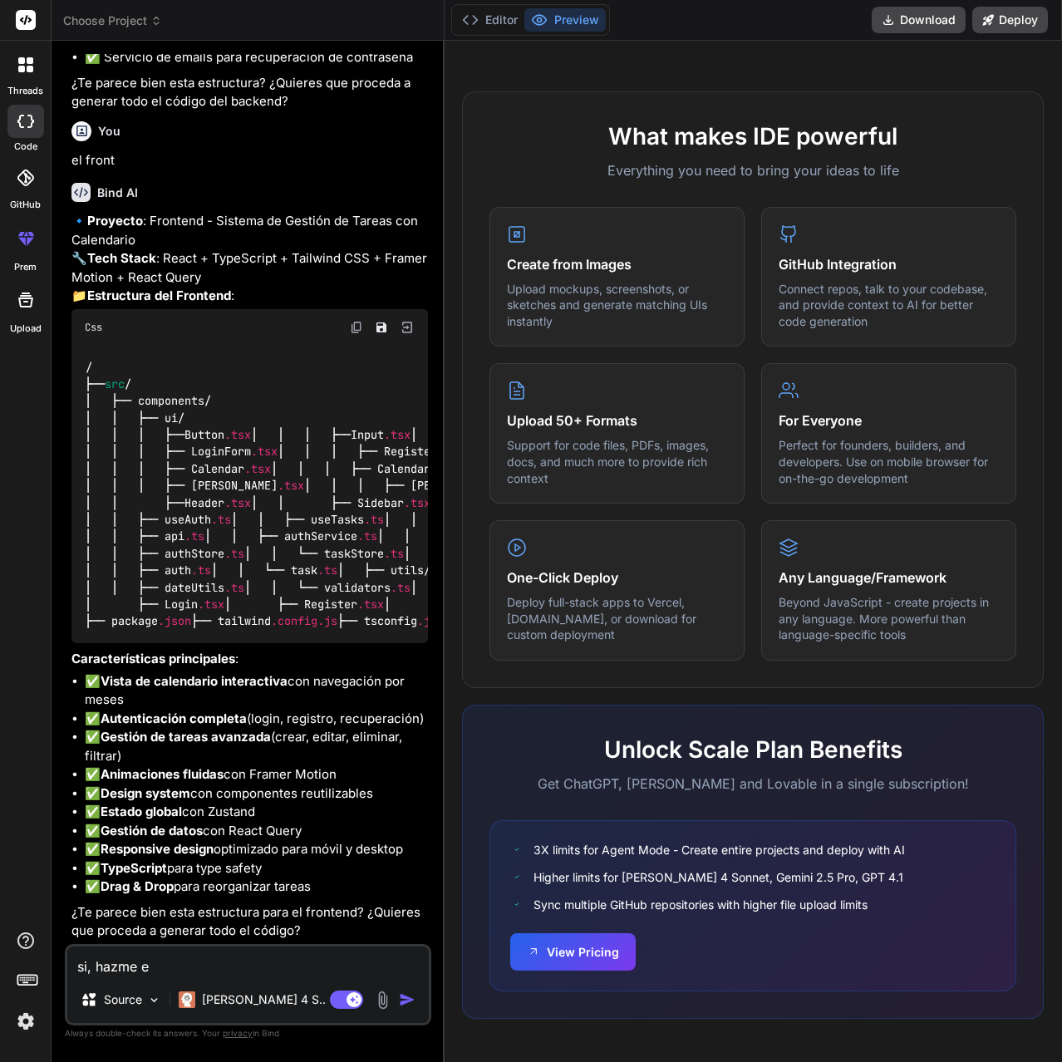
type textarea "si, hazme el"
type textarea "x"
type textarea "si, hazme el"
type textarea "x"
type textarea "si, hazme el f"
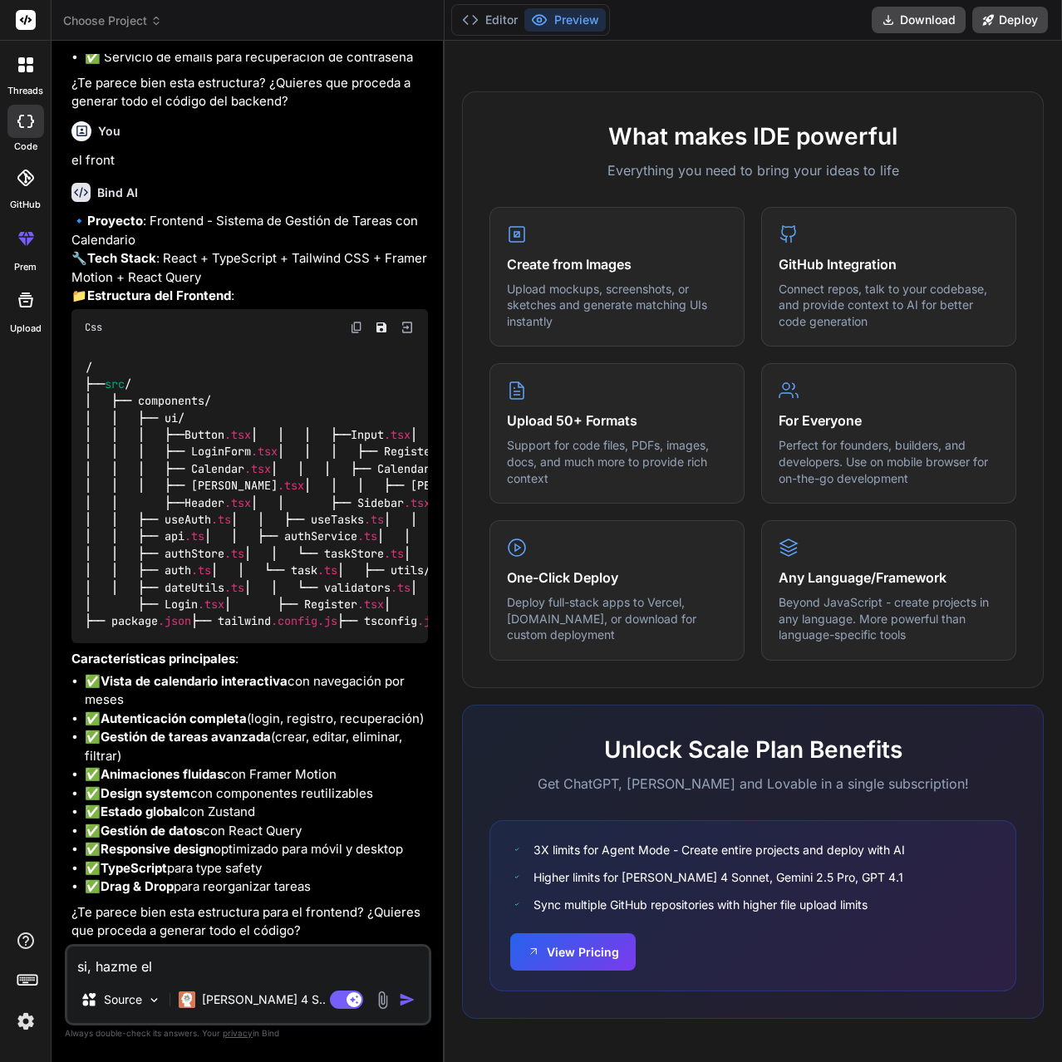
type textarea "x"
type textarea "si, hazme el fr"
type textarea "x"
type textarea "si, hazme el fro"
type textarea "x"
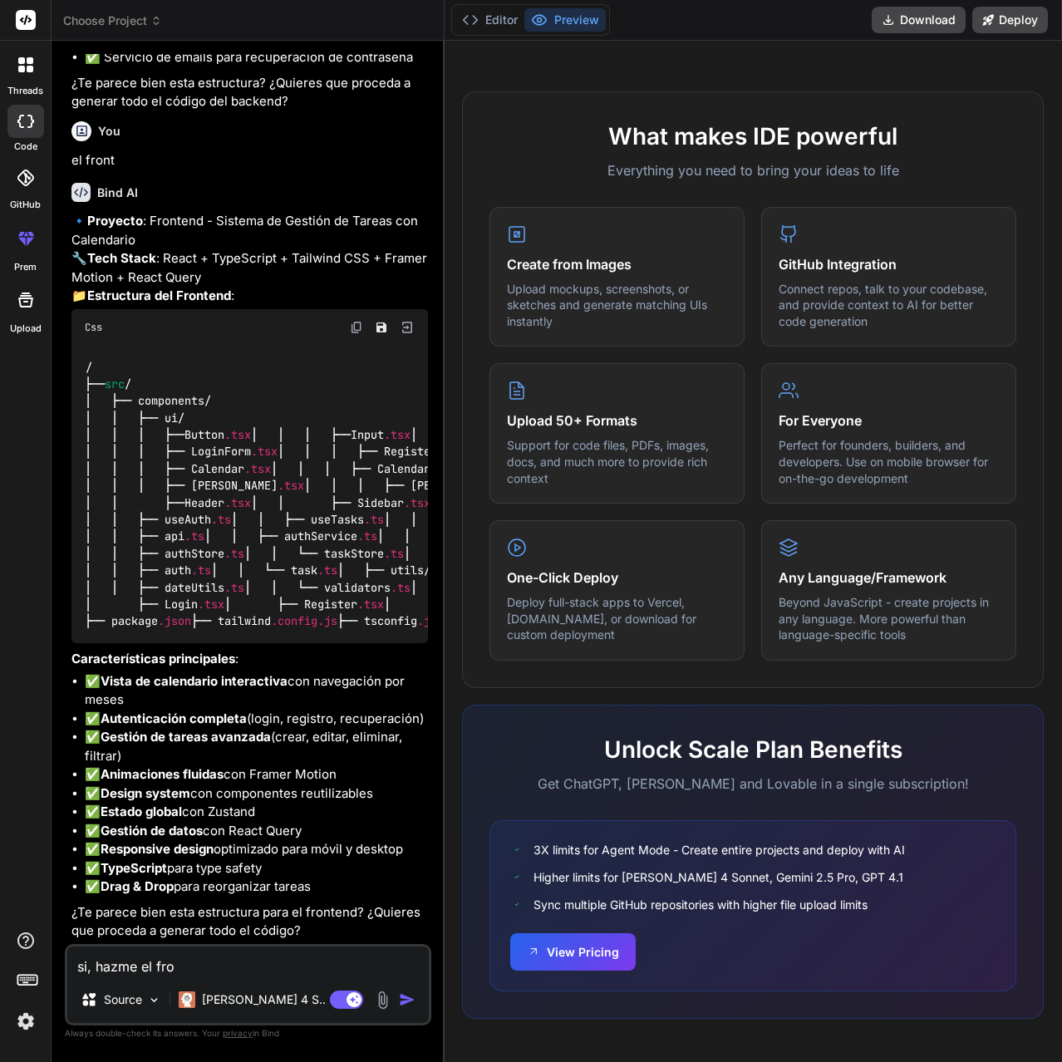
type textarea "si, hazme el fron"
type textarea "x"
type textarea "si, hazme el front"
type textarea "x"
type textarea "si, hazme el front"
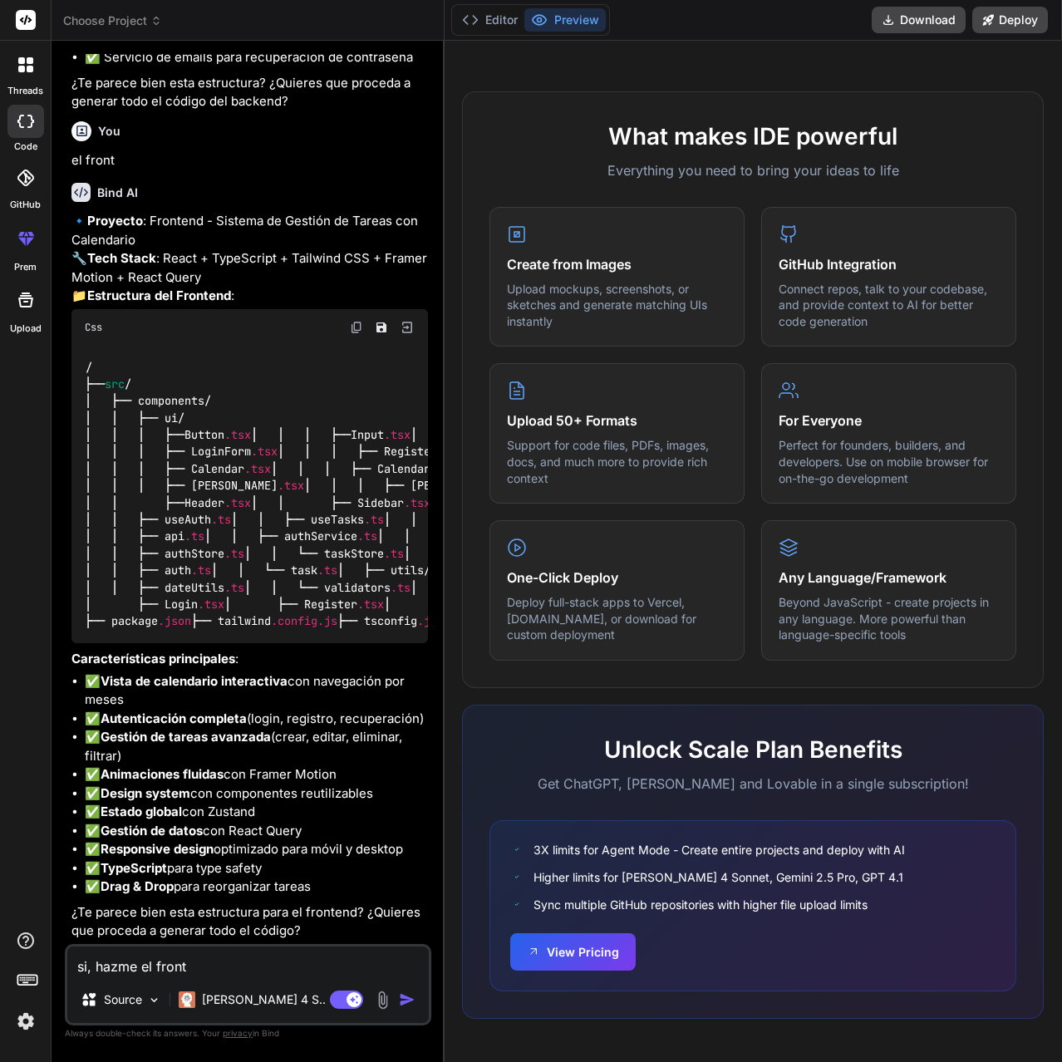
type textarea "x"
type textarea "si, hazme el front y"
type textarea "x"
type textarea "si, hazme el front y"
type textarea "x"
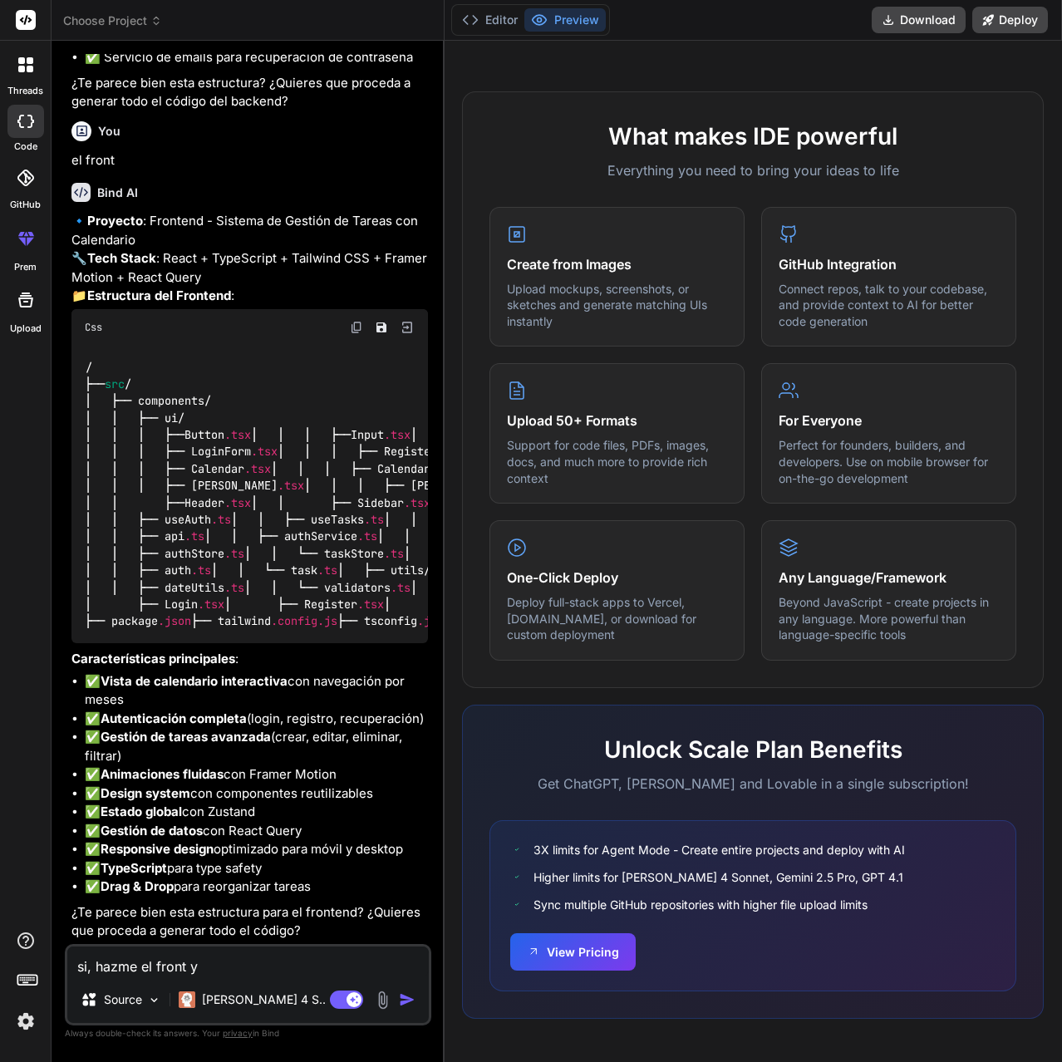
type textarea "si, hazme el front y e"
type textarea "x"
type textarea "si, hazme el front y el"
type textarea "x"
type textarea "si, hazme el front y el"
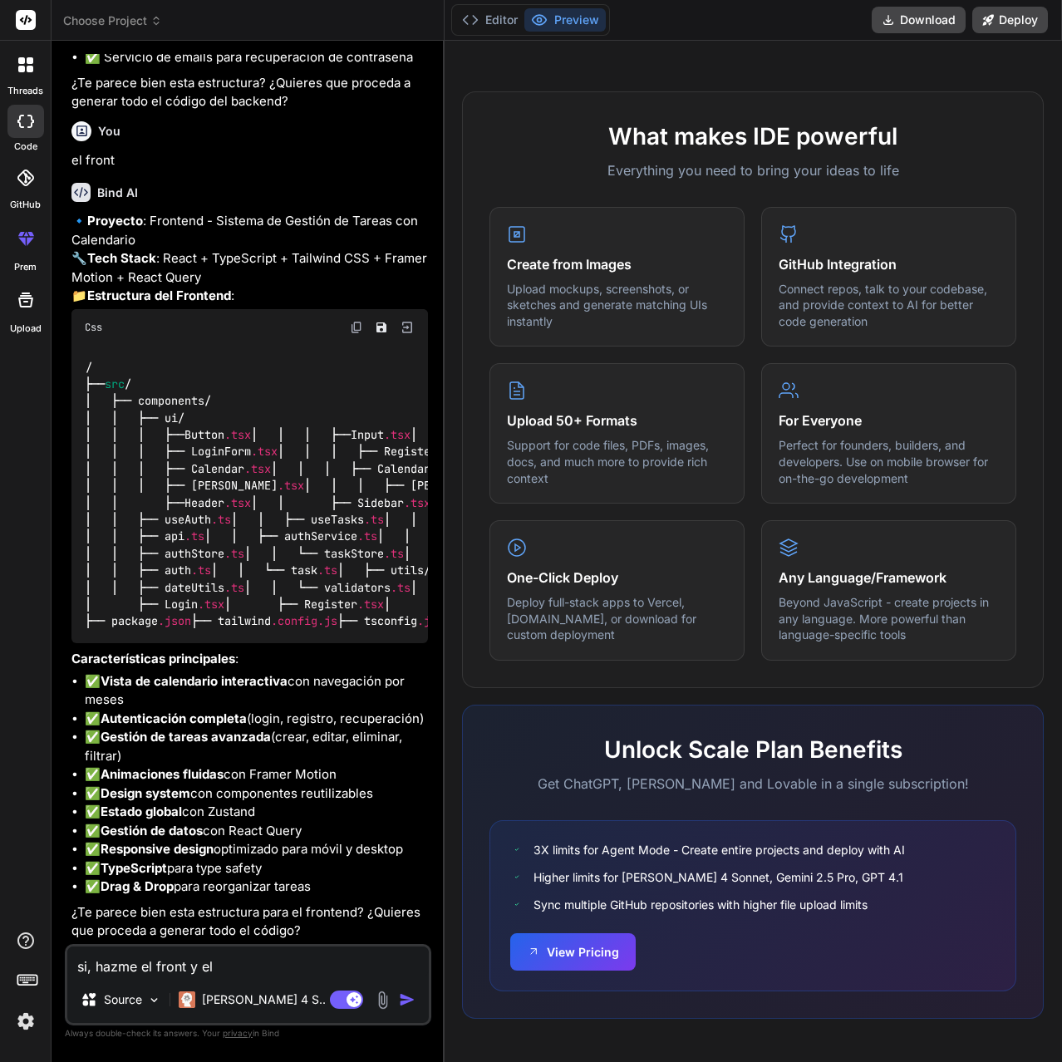
type textarea "x"
type textarea "si, hazme el front y el b"
type textarea "x"
type textarea "si, hazme el front y el ba"
type textarea "x"
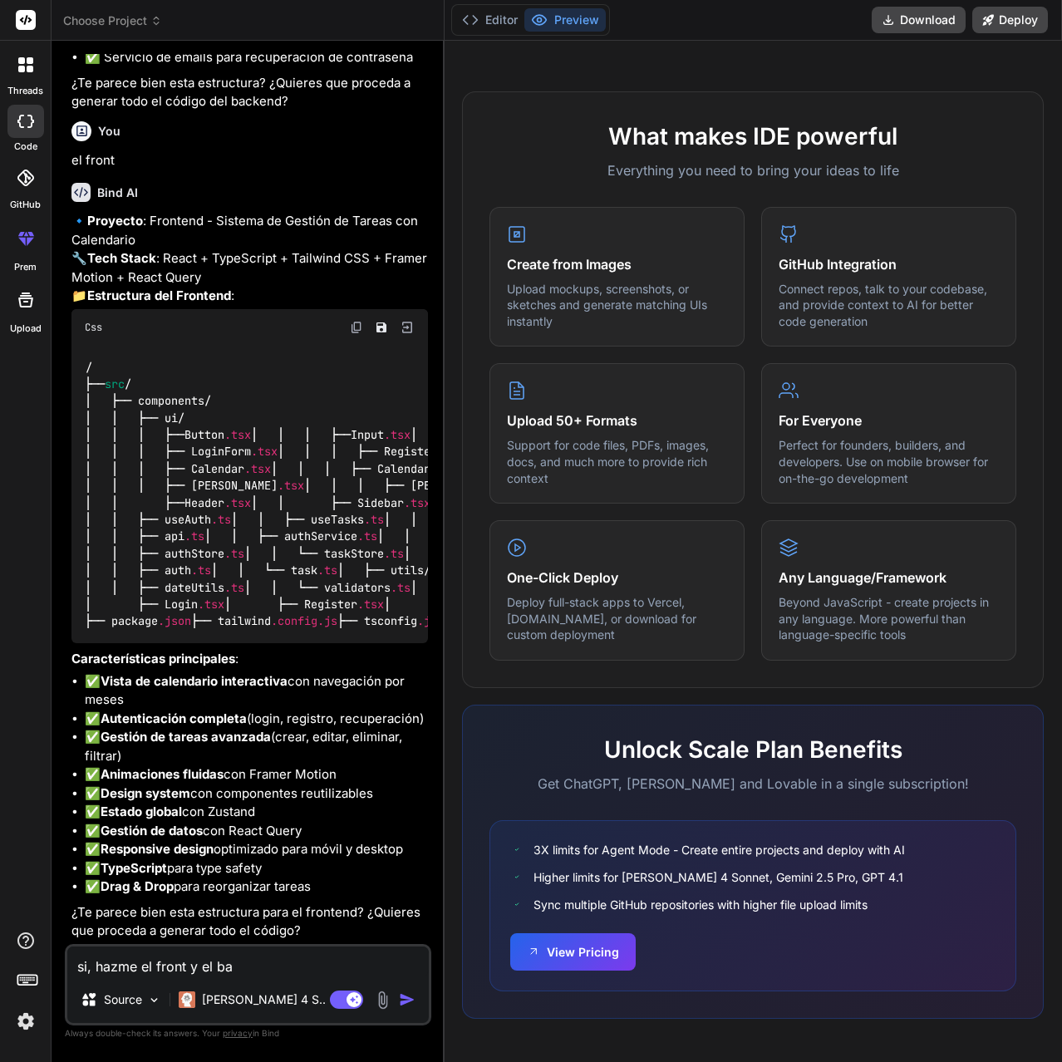
type textarea "si, hazme el front y el bac"
type textarea "x"
type textarea "si, hazme el front y el back"
type textarea "x"
type textarea "si, hazme el front y el backe"
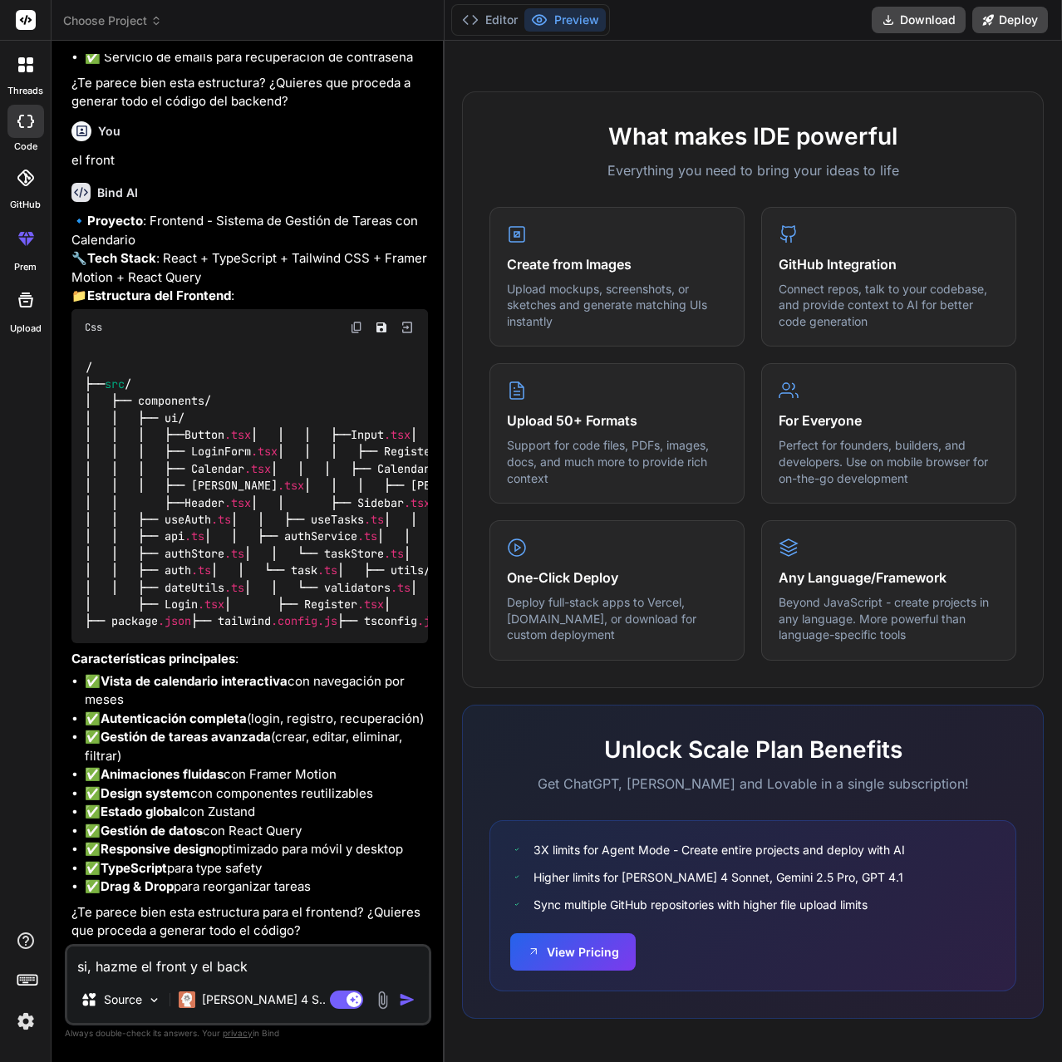
type textarea "x"
type textarea "si, hazme el front y el backen"
type textarea "x"
type textarea "si, hazme el front y el backend"
type textarea "x"
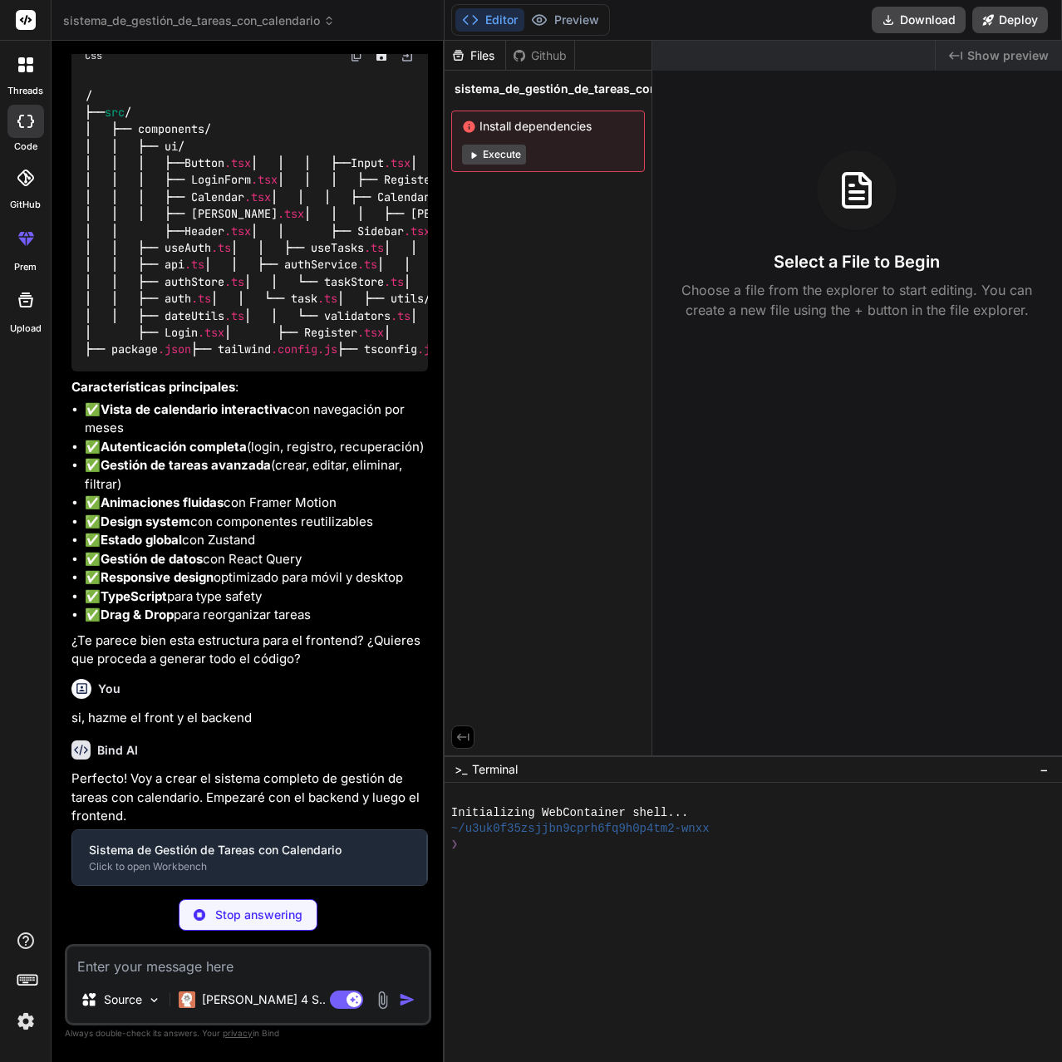
scroll to position [2522, 0]
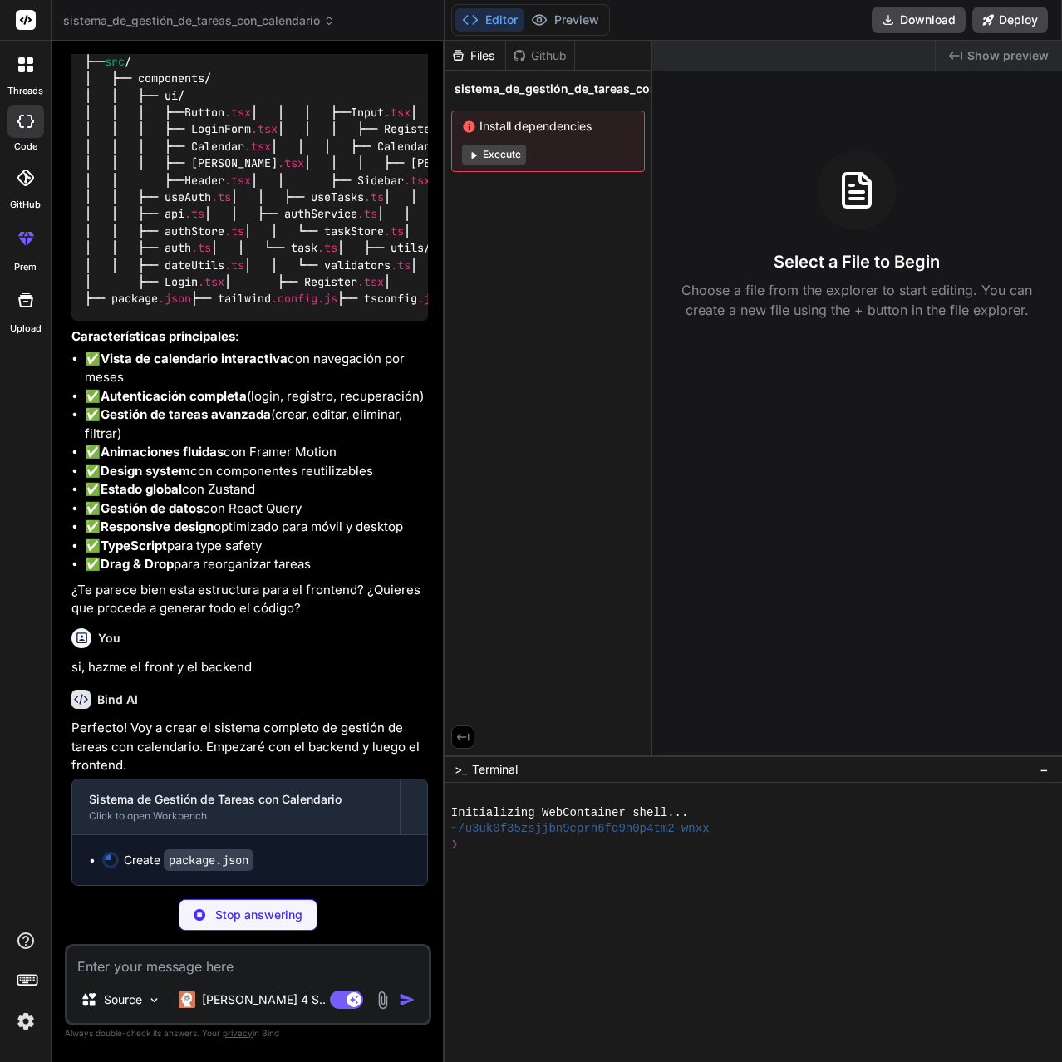
click at [482, 155] on button "Execute" at bounding box center [494, 155] width 64 height 20
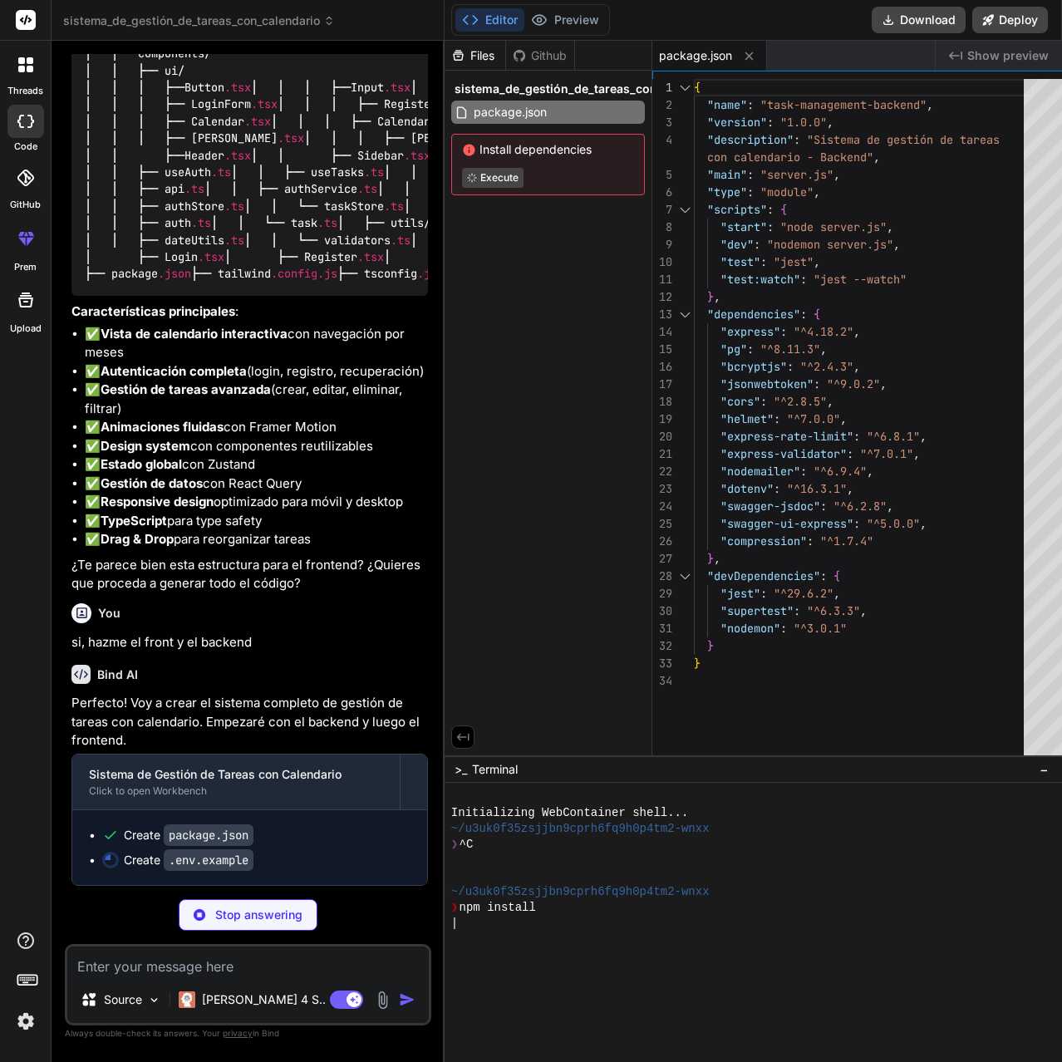
type textarea "x"
type textarea "EMAIL_PASS=your-app-password EMAIL_FROM=noreply@taskmanagement.com # Frontend U…"
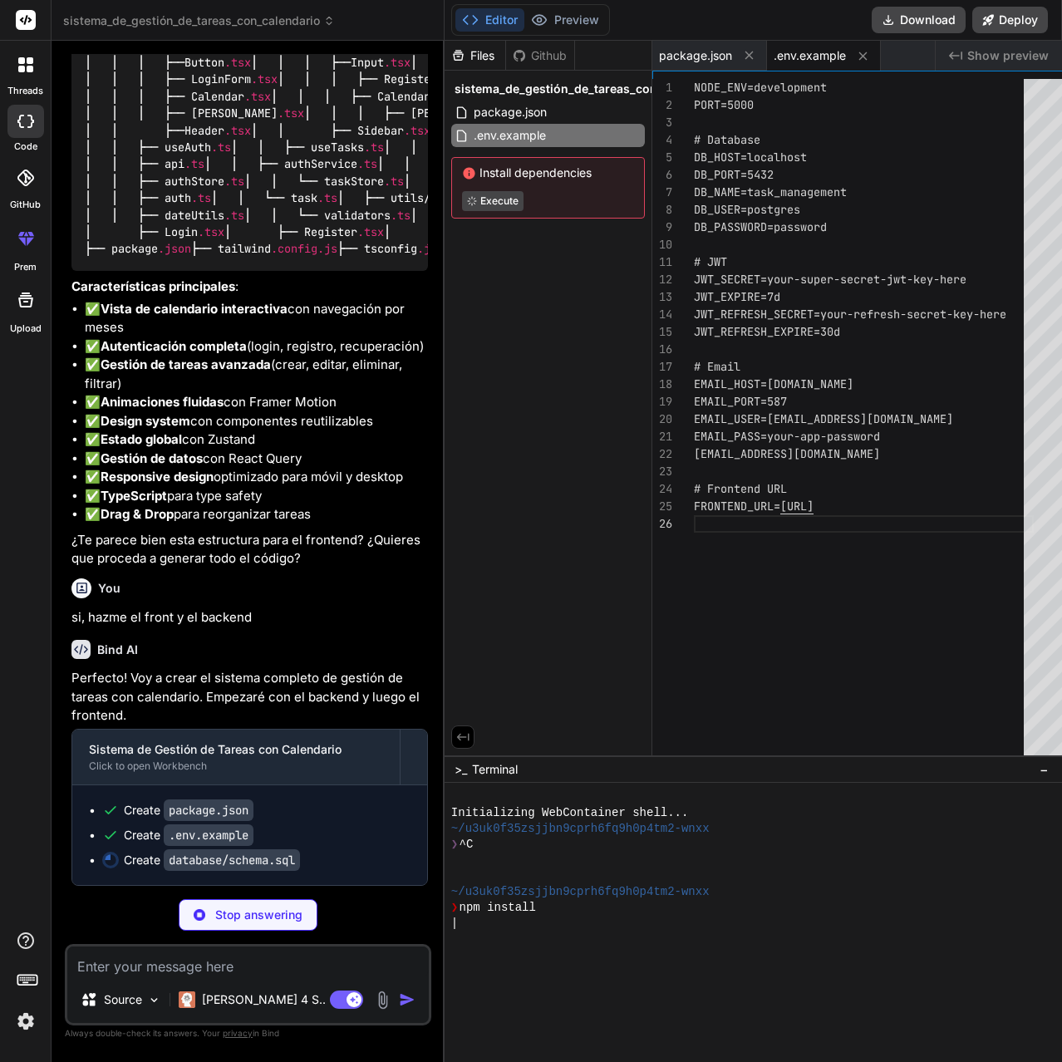
type textarea "x"
type textarea "CREATE TRIGGER update_tasks_updated_at BEFORE UPDATE ON tasks FOR EACH ROW EXEC…"
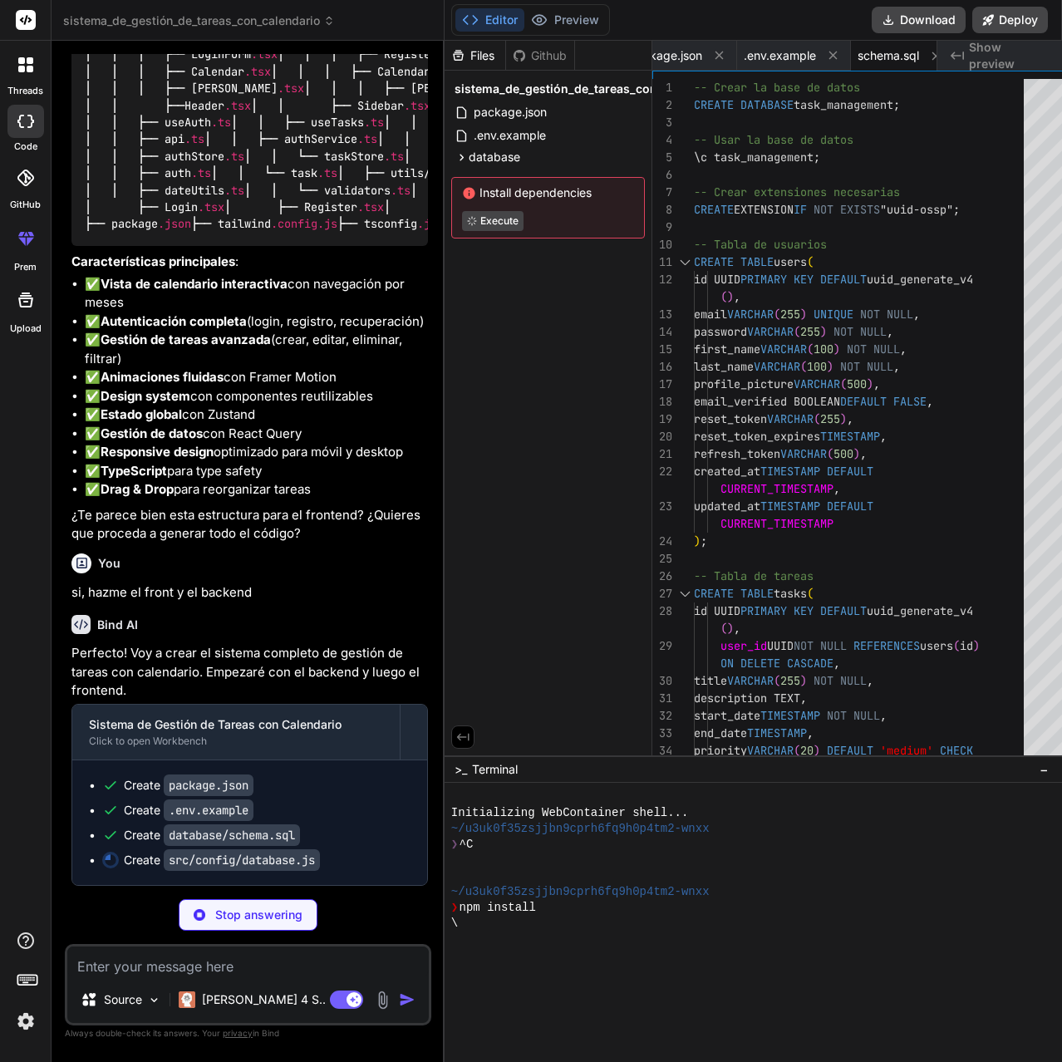
type textarea "x"
type textarea "export default pool;"
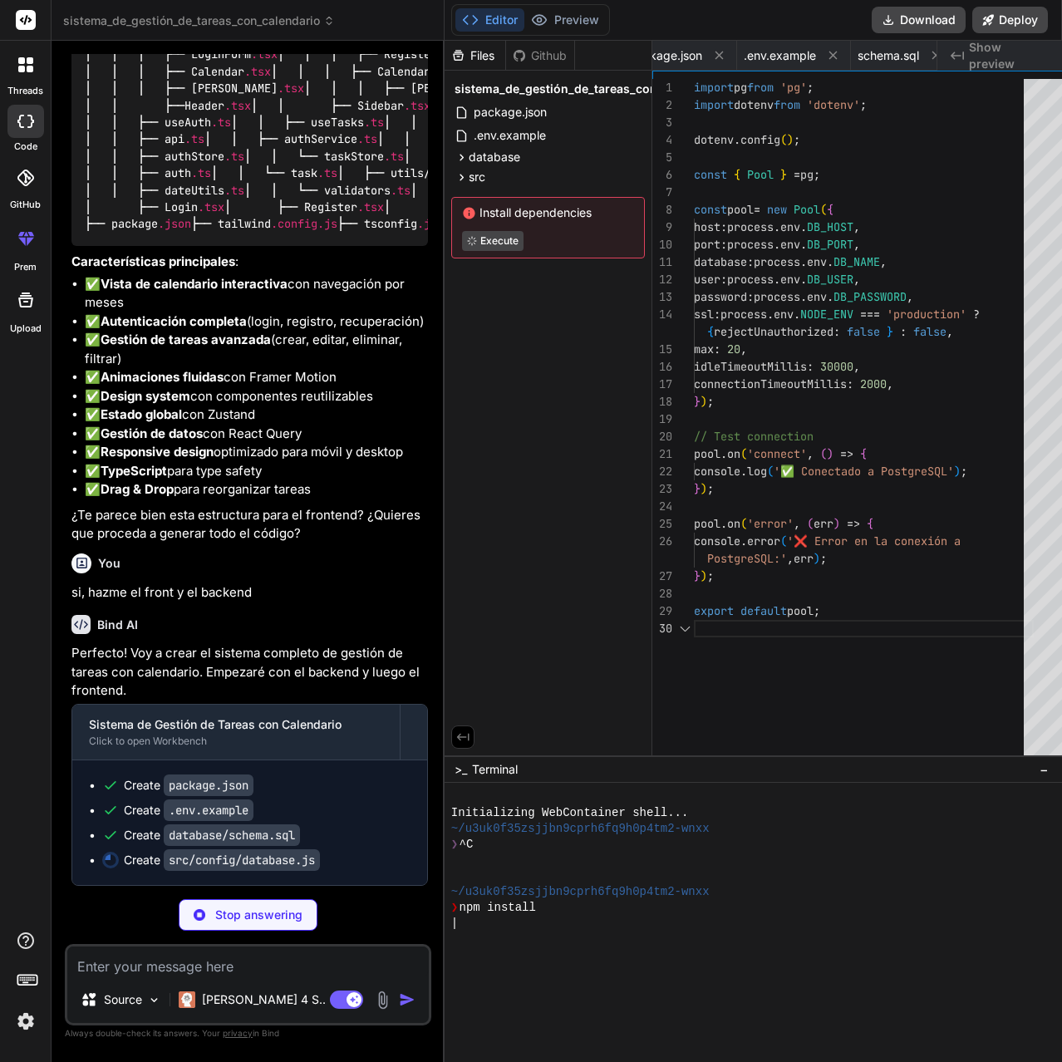
scroll to position [0, 135]
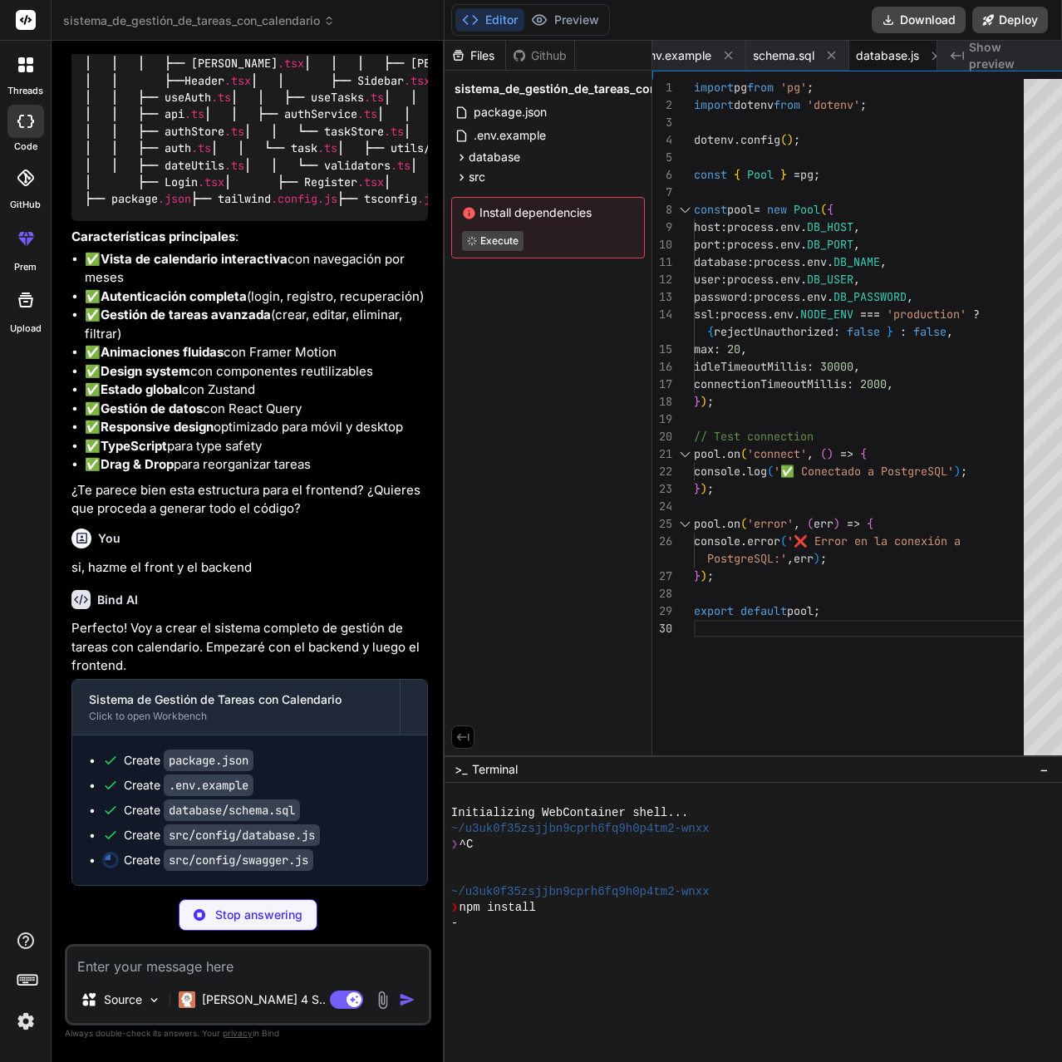
type textarea "x"
type textarea "const specs = swaggerJsdoc(options); export { specs, swaggerUi };"
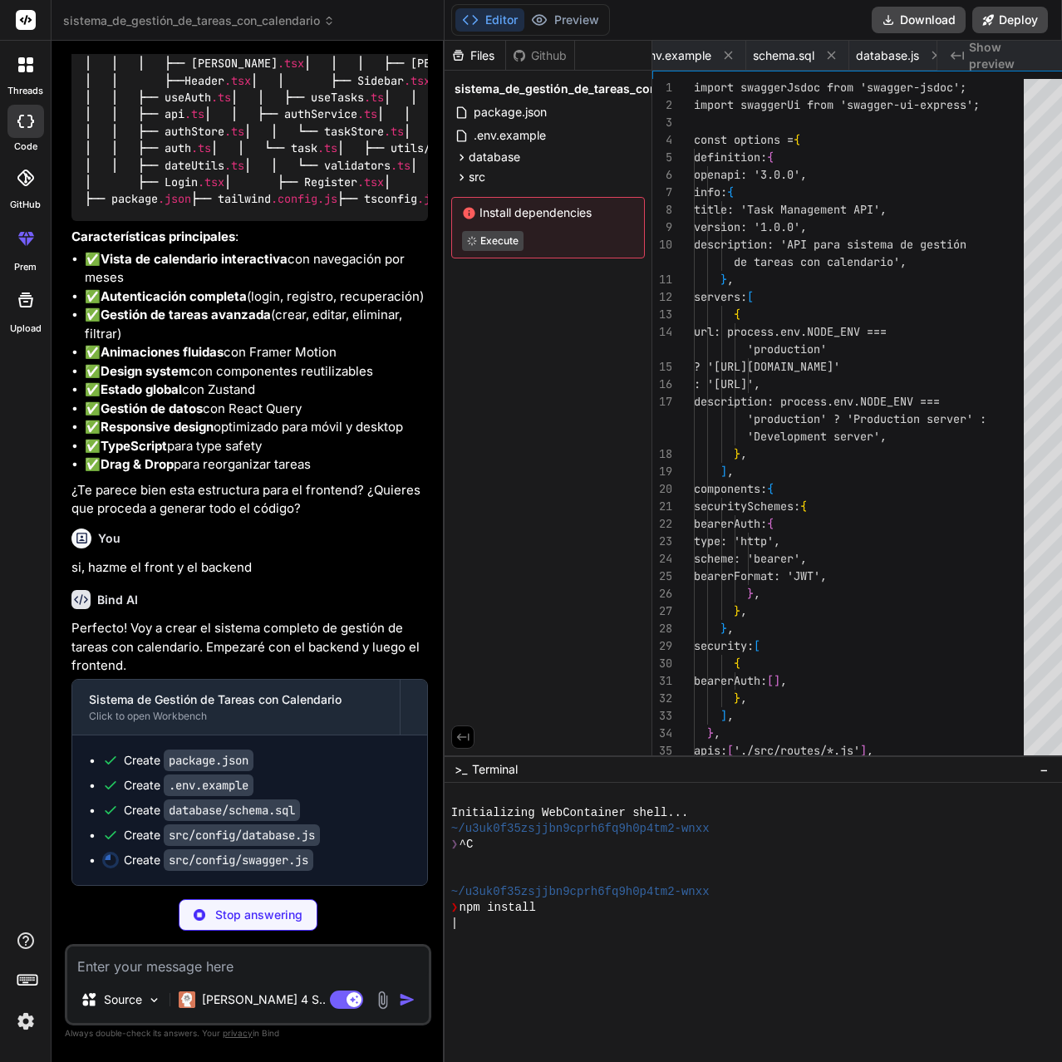
scroll to position [0, 235]
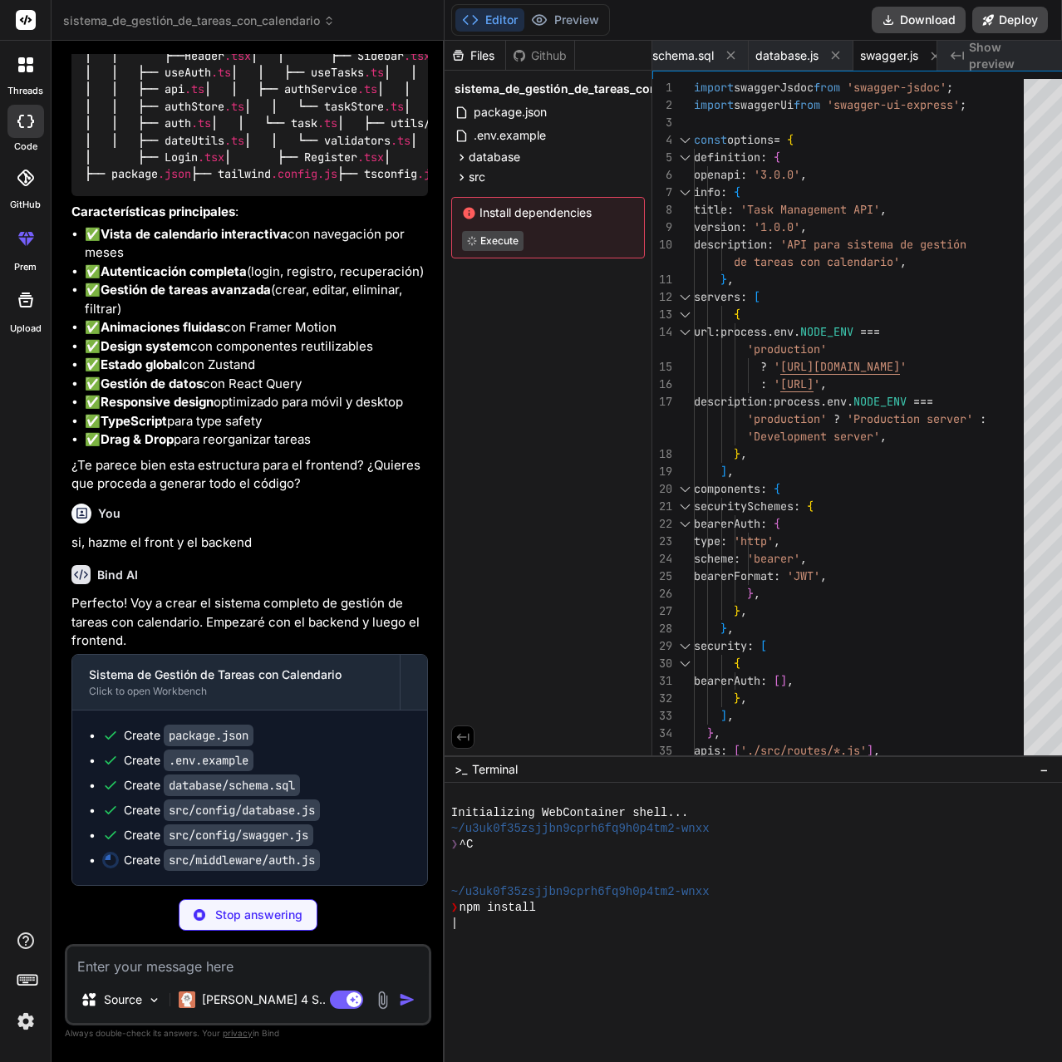
type textarea "x"
type textarea "};"
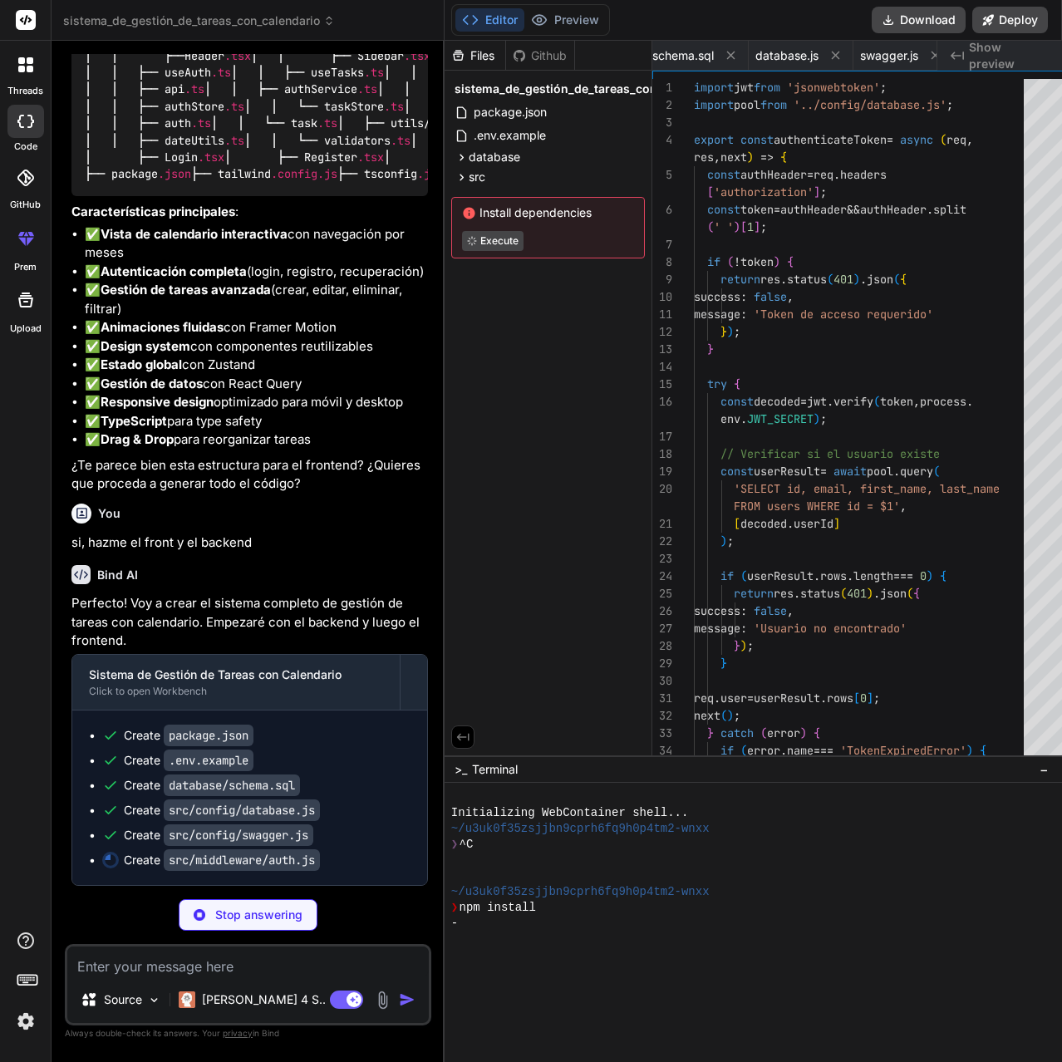
scroll to position [0, 335]
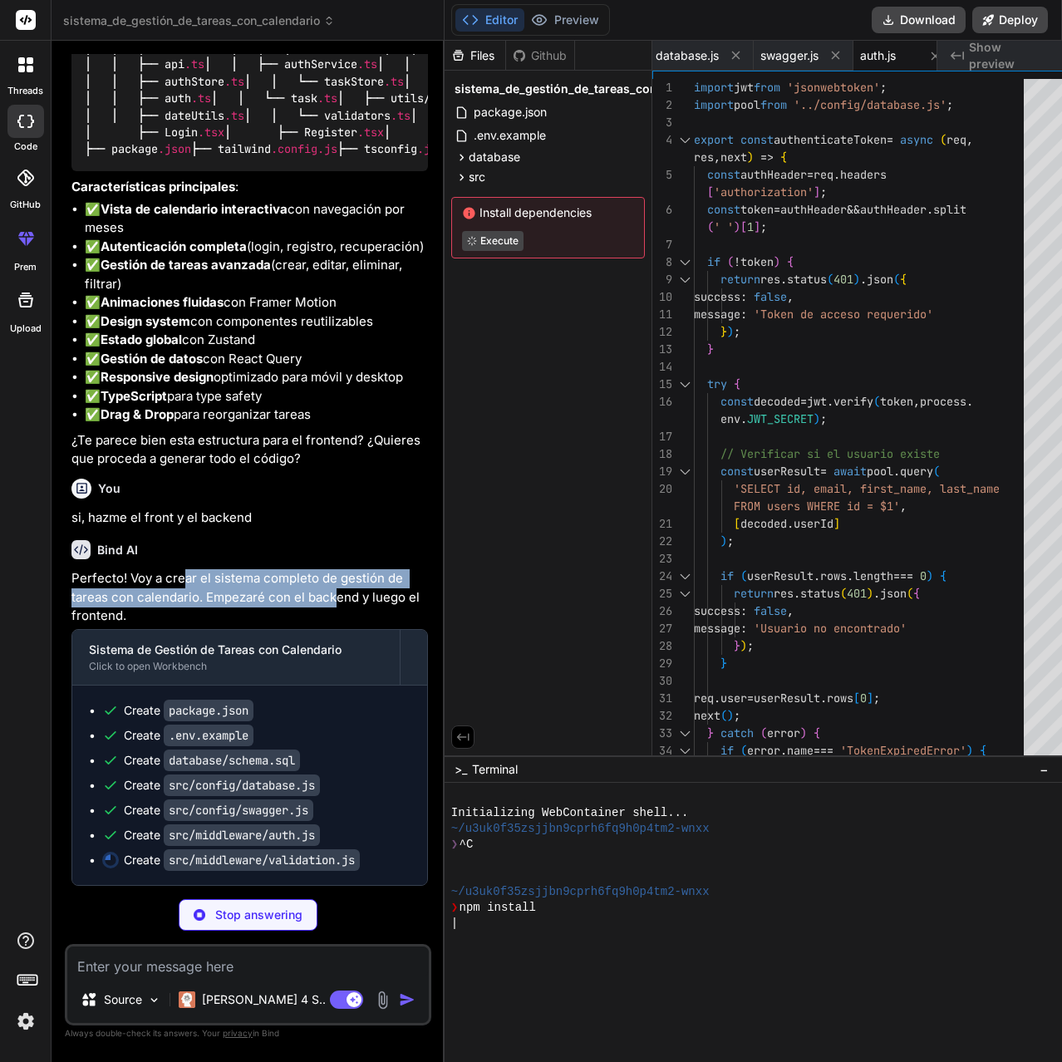
drag, startPoint x: 187, startPoint y: 772, endPoint x: 337, endPoint y: 801, distance: 153.1
click at [337, 625] on p "Perfecto! Voy a crear el sistema completo de gestión de tareas con calendario. …" at bounding box center [249, 597] width 356 height 56
drag, startPoint x: 257, startPoint y: 797, endPoint x: 135, endPoint y: 804, distance: 122.3
click at [123, 625] on p "Perfecto! Voy a crear el sistema completo de gestión de tareas con calendario. …" at bounding box center [249, 597] width 356 height 56
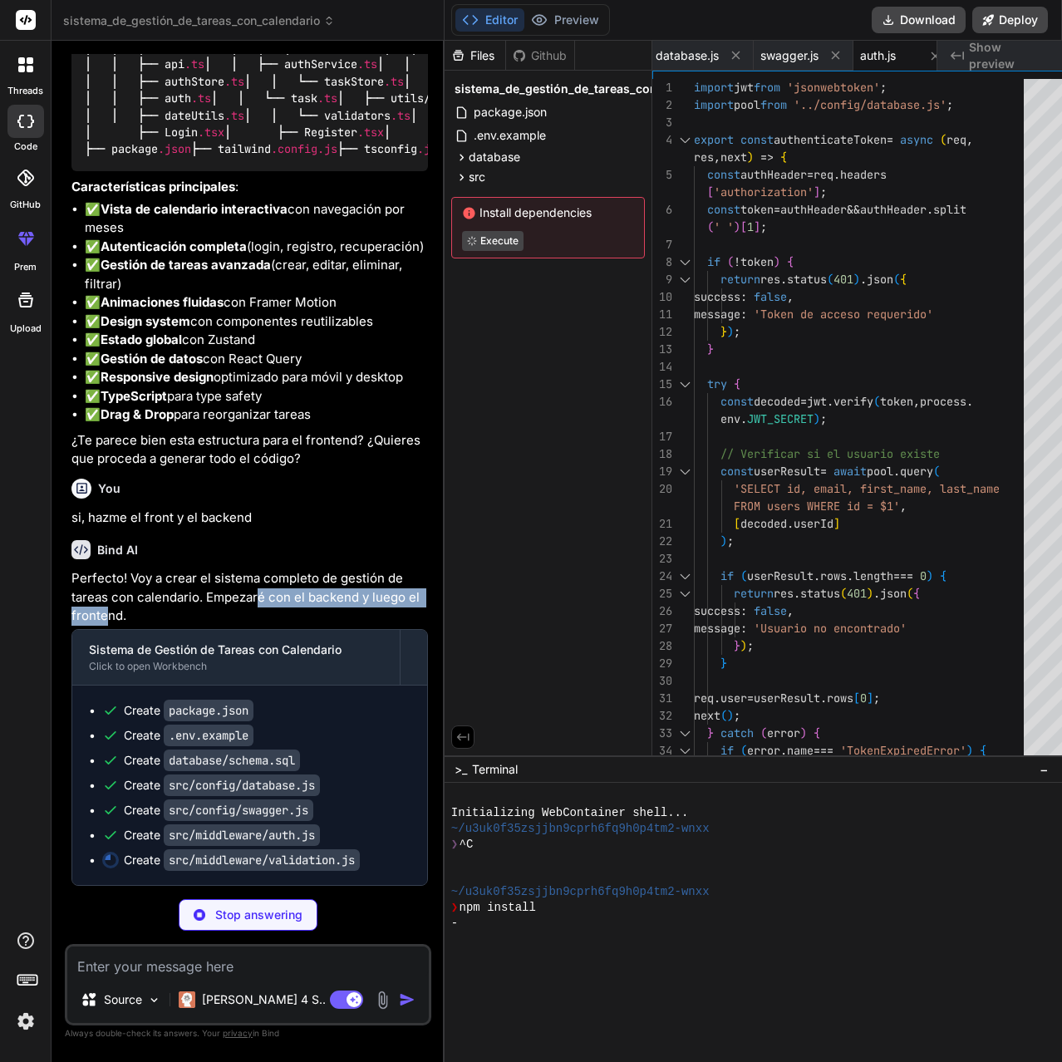
type textarea "x"
type textarea "];"
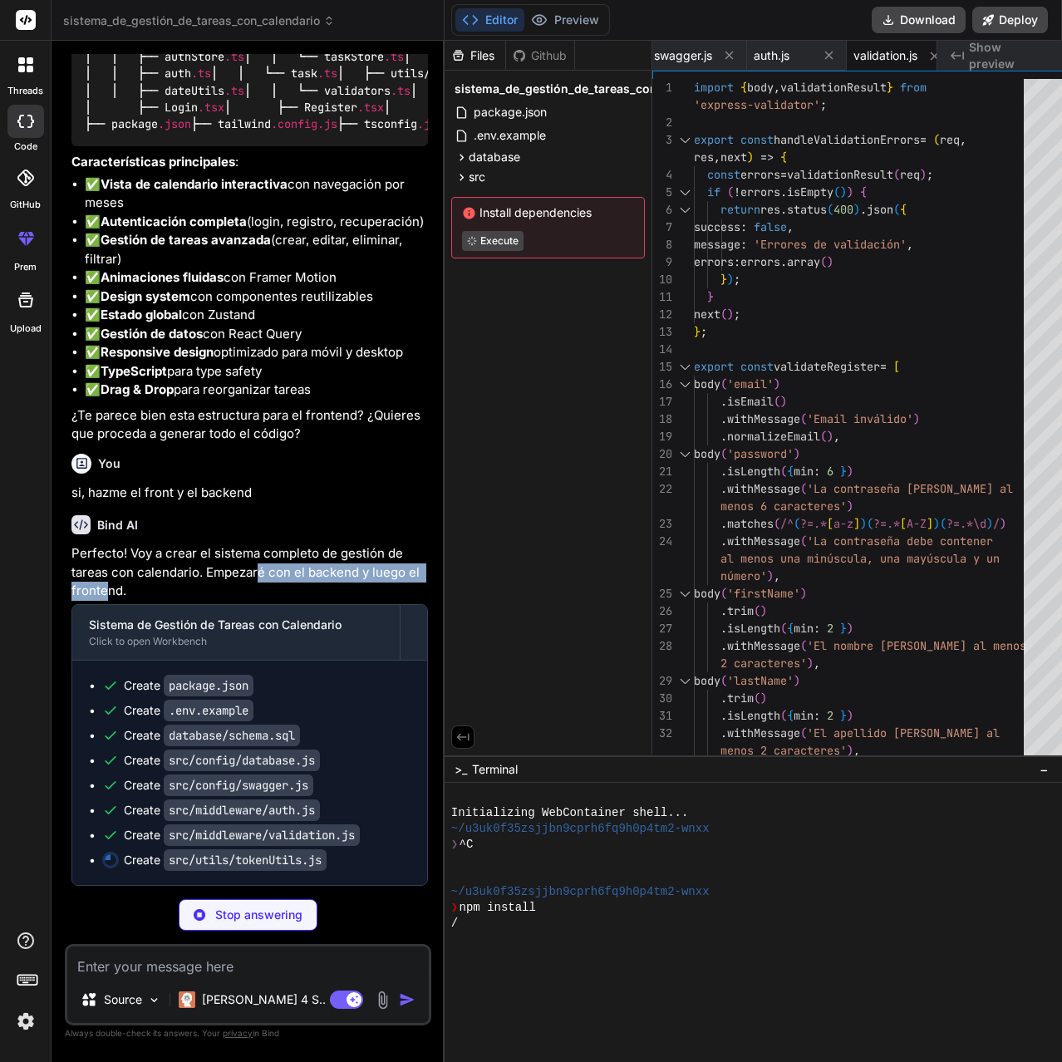
type textarea "x"
type textarea "};"
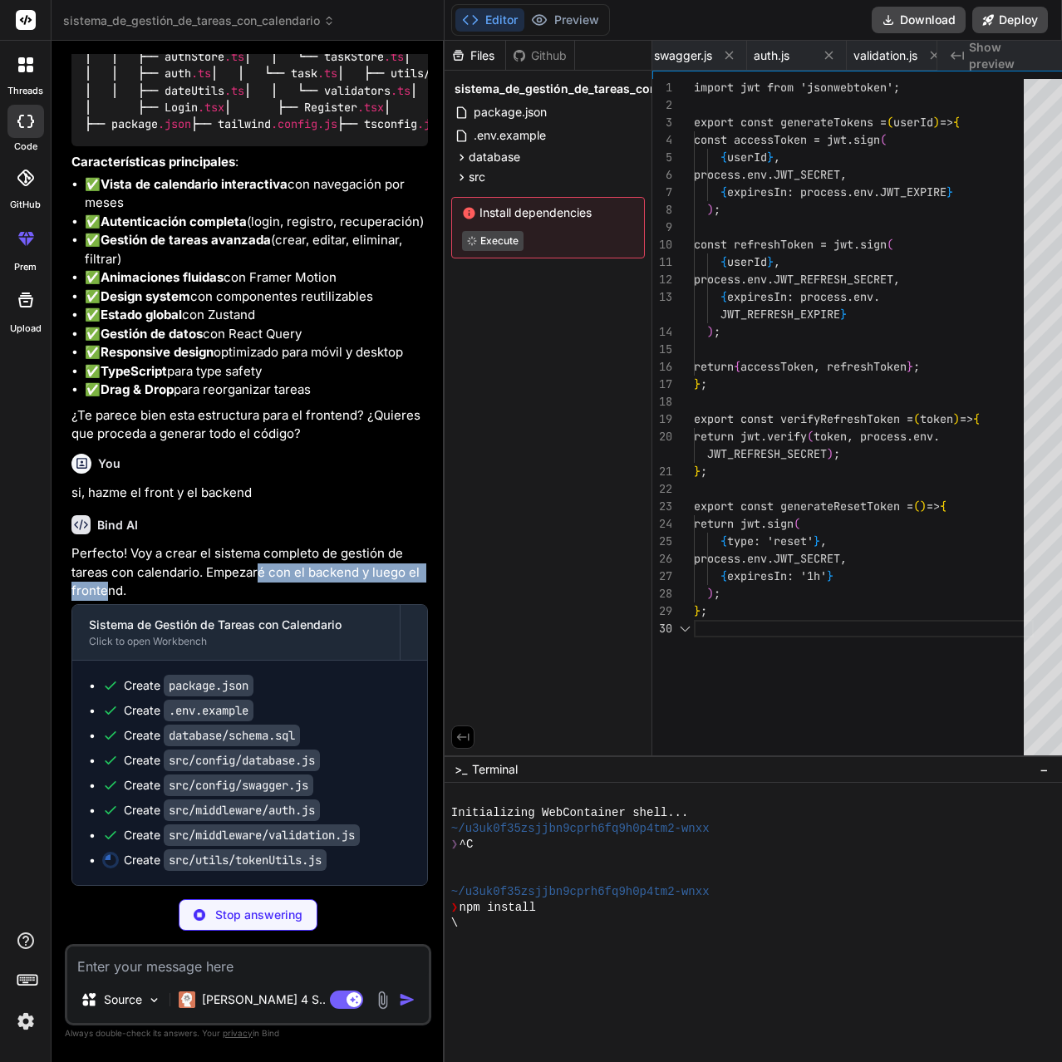
scroll to position [0, 550]
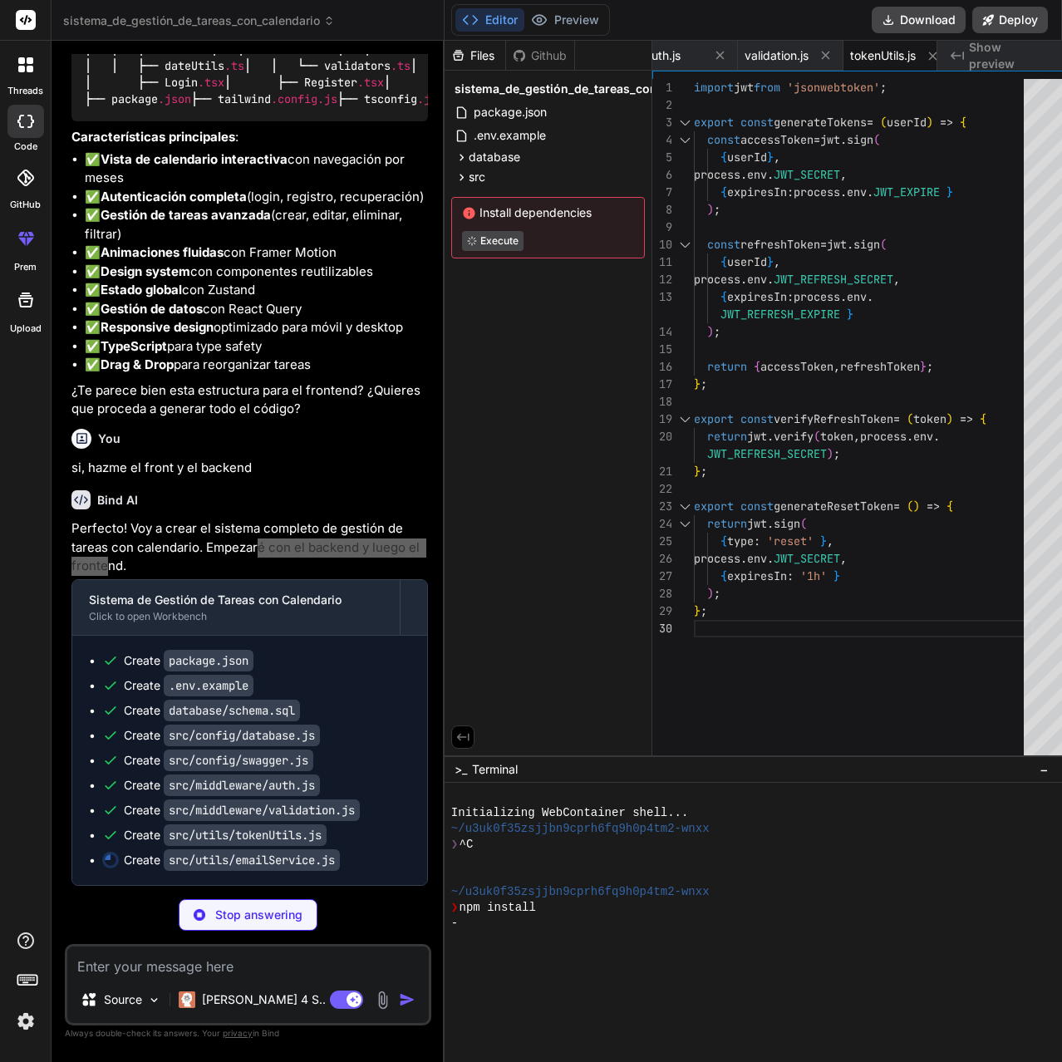
type textarea "x"
type textarea "await transporter.sendMail(mailOptions); };"
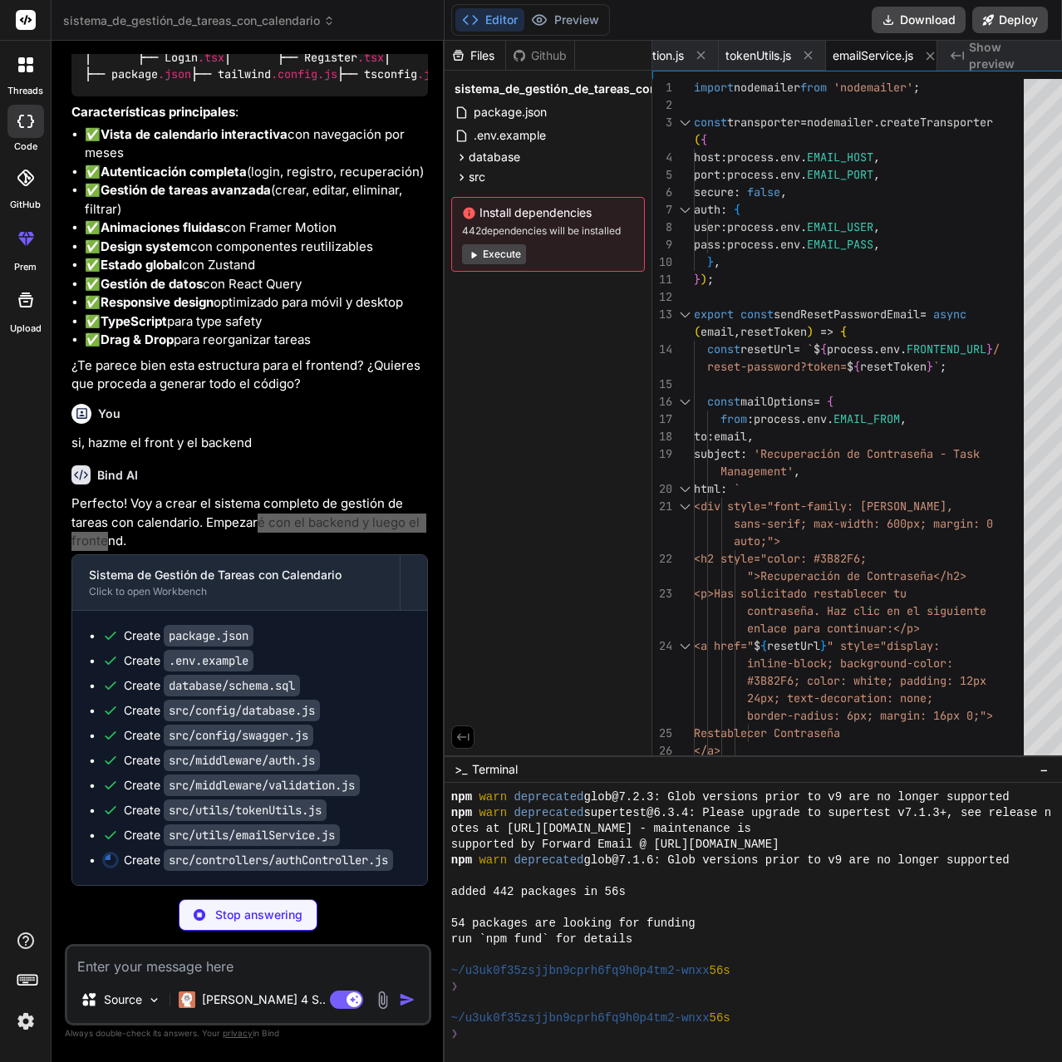
scroll to position [2813, 0]
click at [531, 547] on div "Files Github sistema_de_gestión_de_tareas_con_calendario package.json .env.exam…" at bounding box center [548, 398] width 208 height 714
click at [490, 256] on button "Execute" at bounding box center [494, 254] width 64 height 20
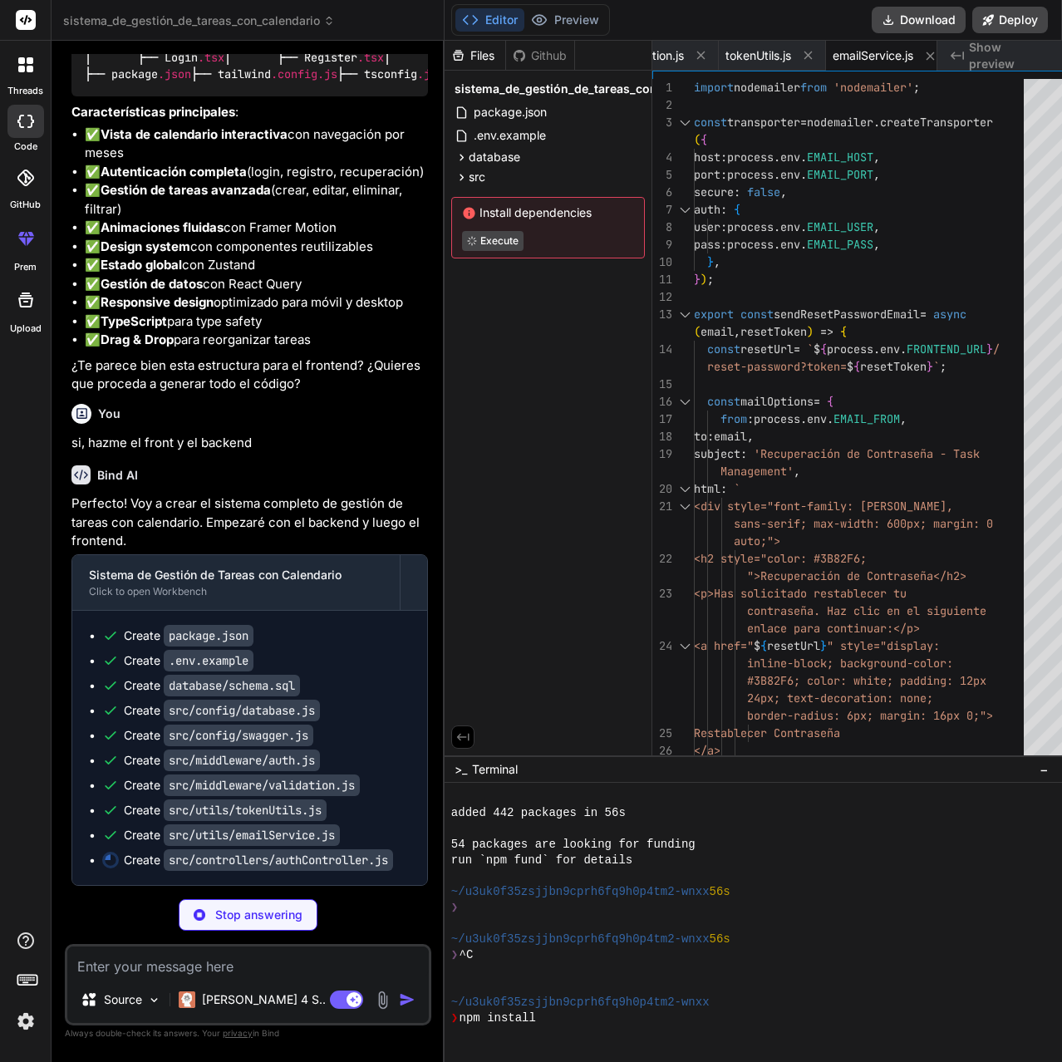
scroll to position [363, 0]
type textarea "x"
type textarea "};"
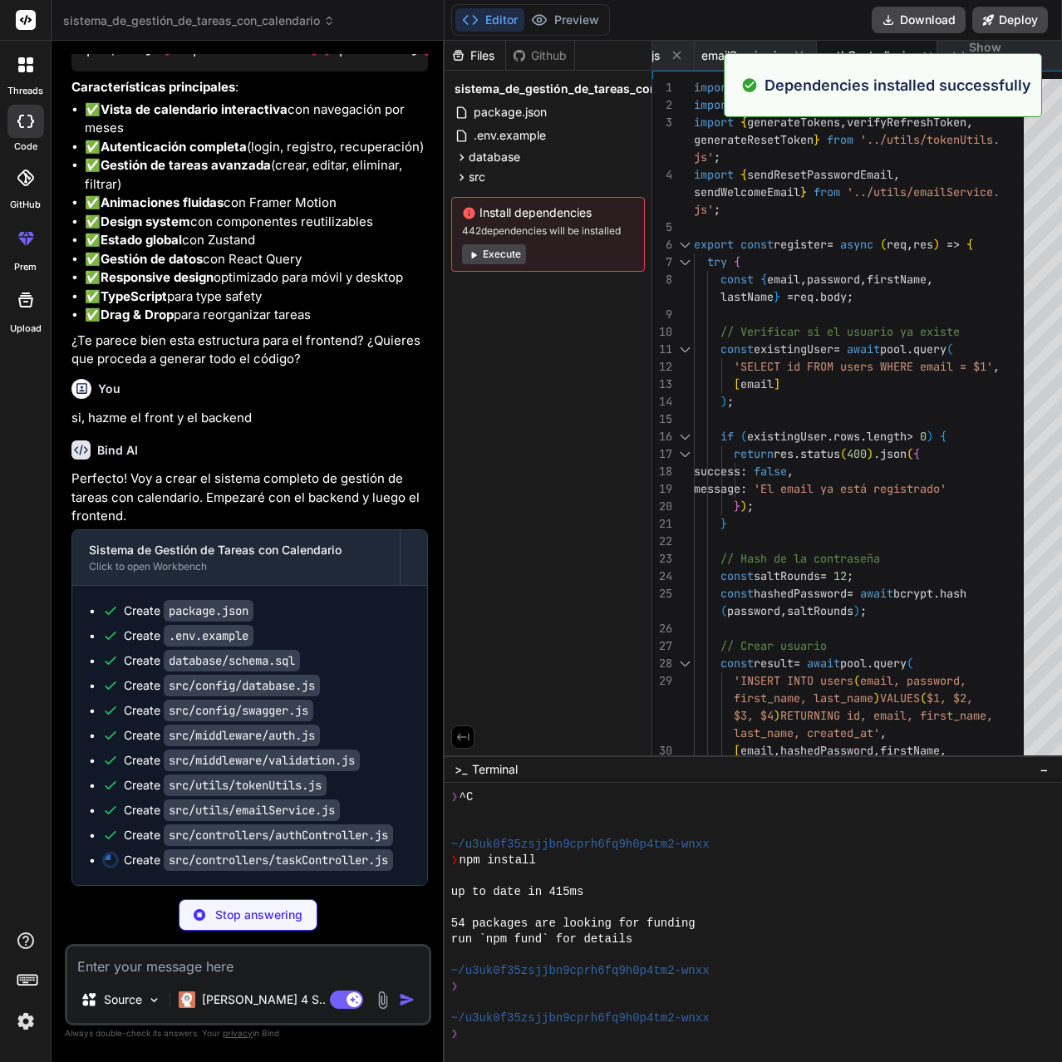
scroll to position [2855, 0]
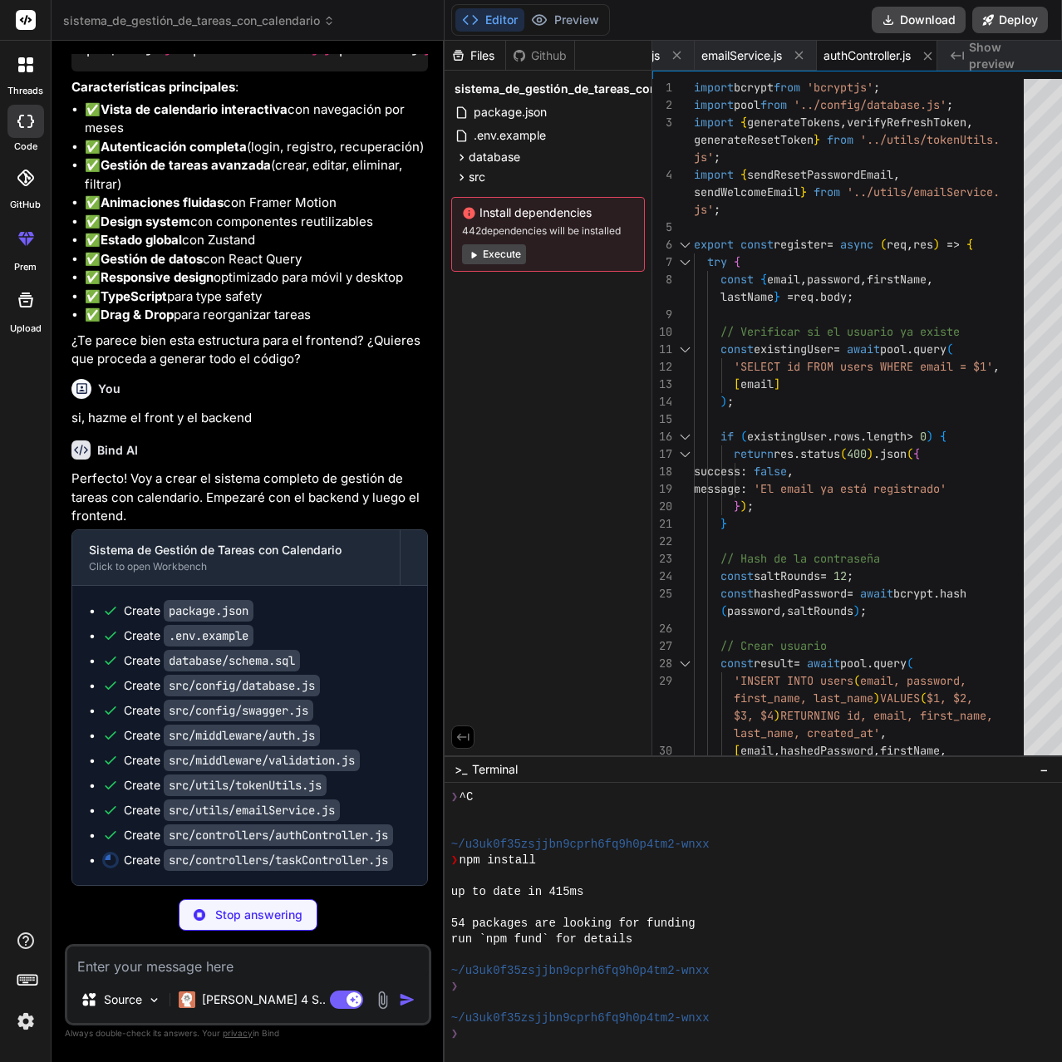
type textarea "x"
type textarea "}); } };"
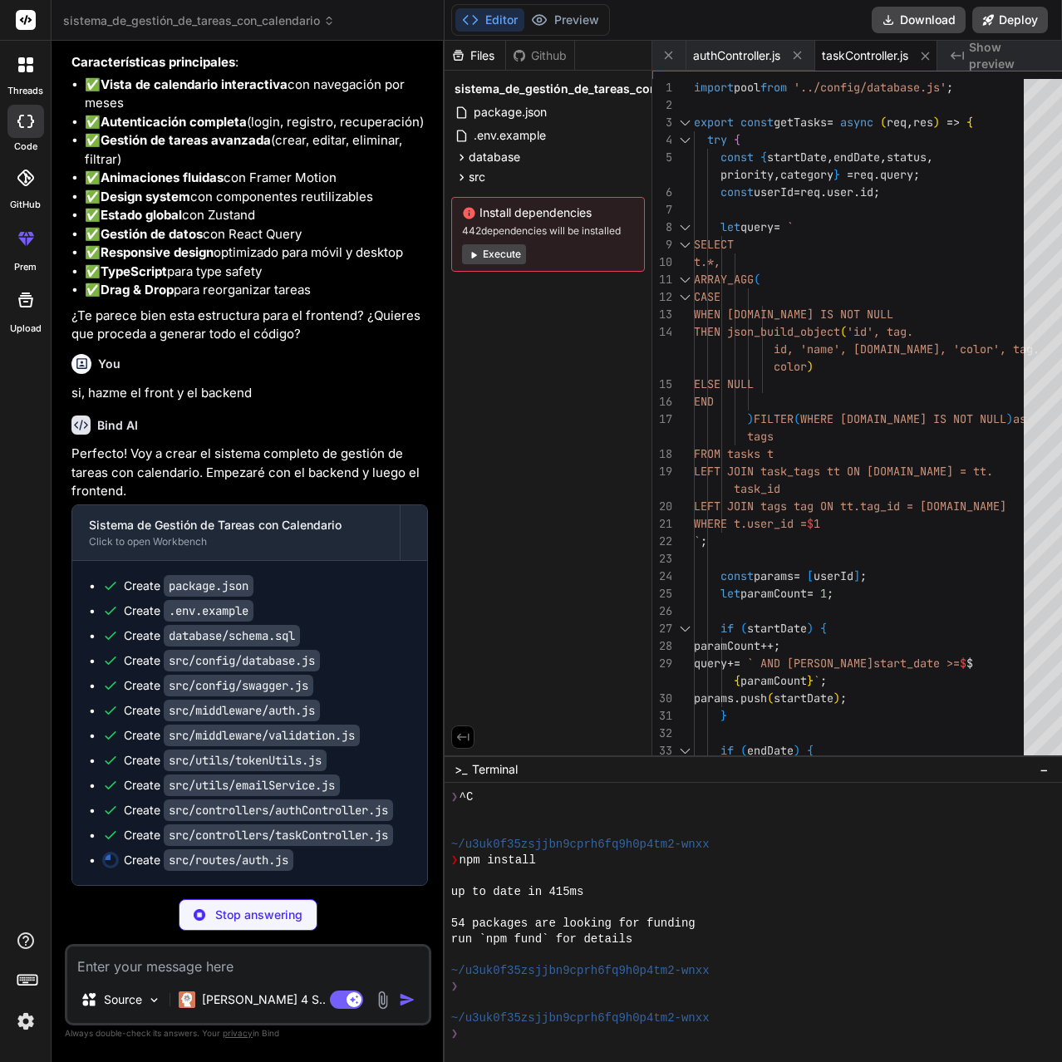
scroll to position [2880, 0]
type textarea "x"
type textarea "router.get('/profile', authenticateToken, getProfile); export default router;"
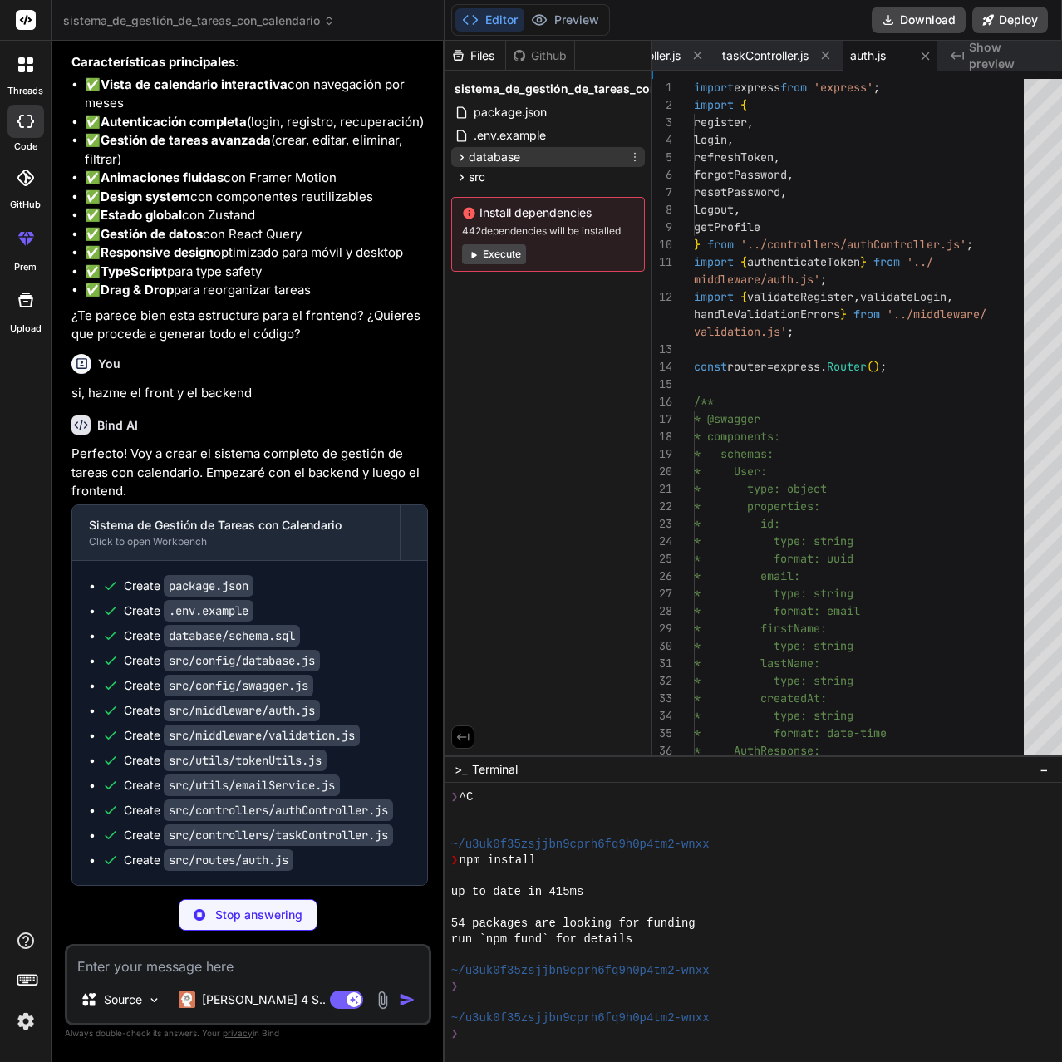
click at [473, 160] on span "database" at bounding box center [494, 157] width 52 height 17
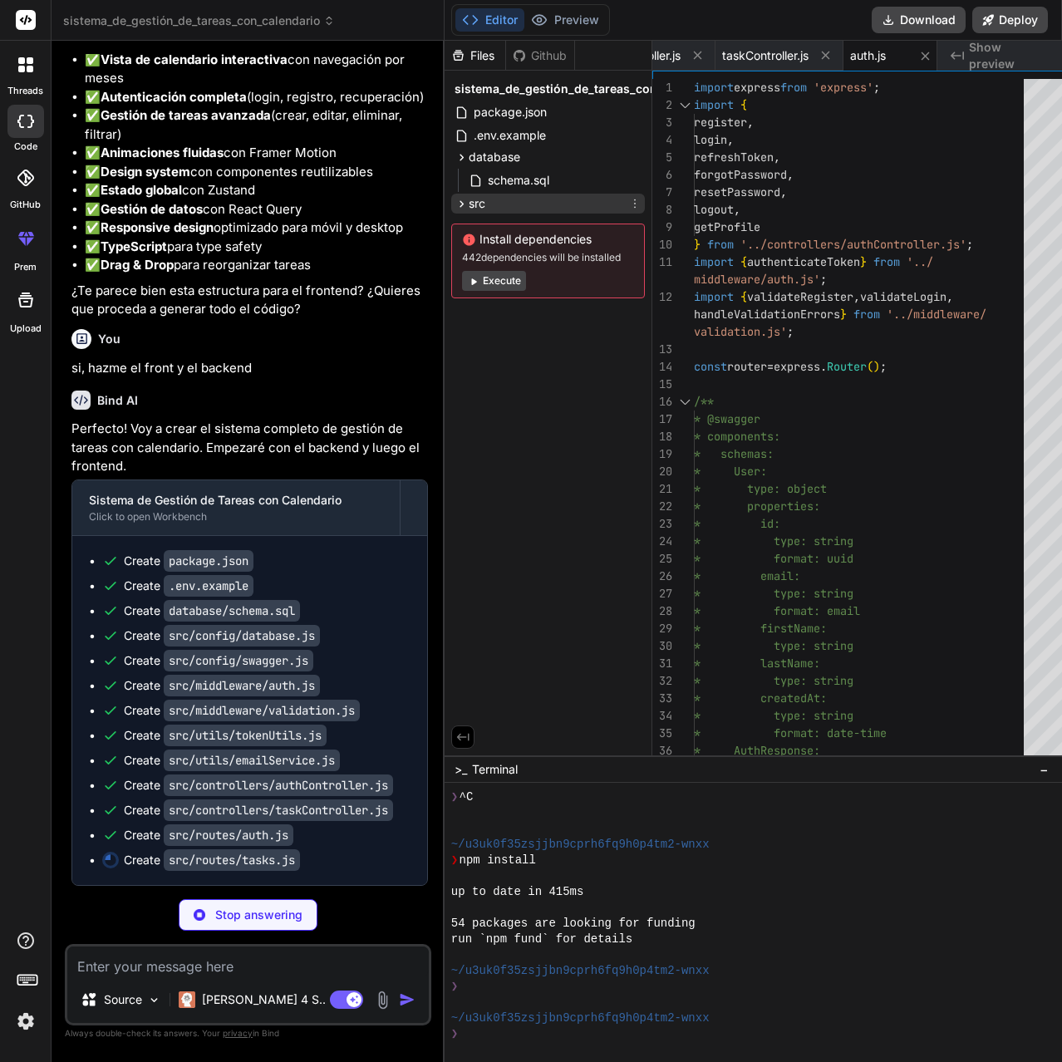
click at [468, 204] on span "src" at bounding box center [476, 203] width 17 height 17
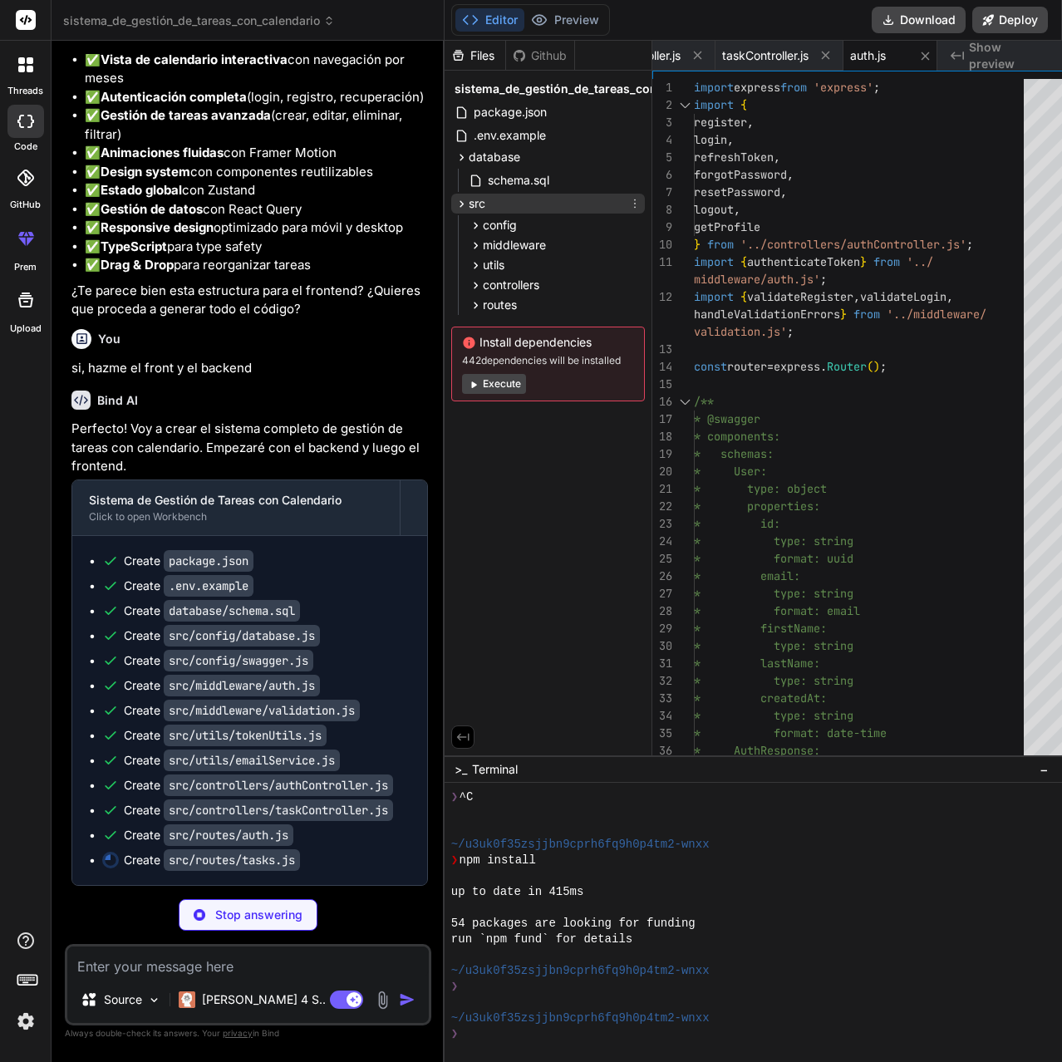
click at [472, 195] on div "src" at bounding box center [548, 204] width 194 height 20
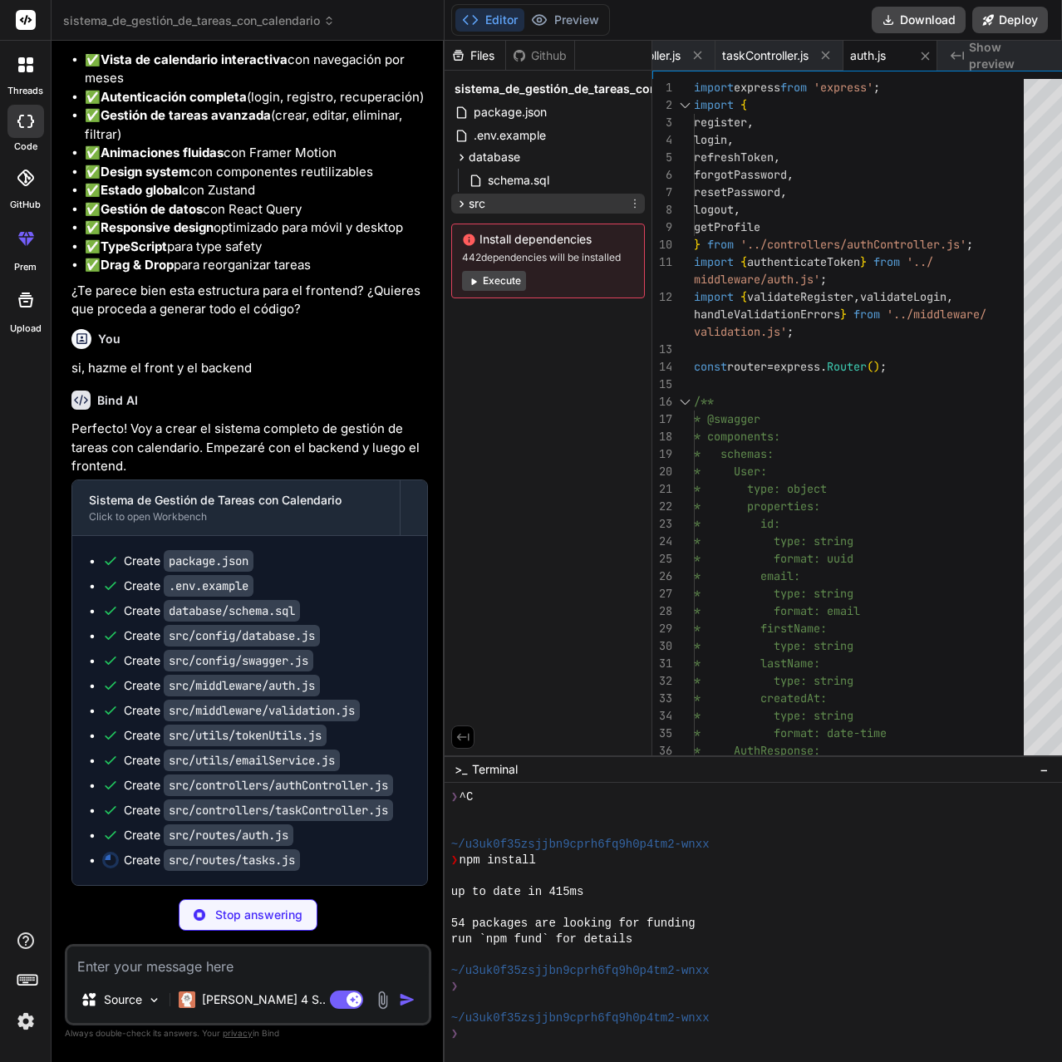
click at [472, 195] on div "src" at bounding box center [548, 204] width 194 height 20
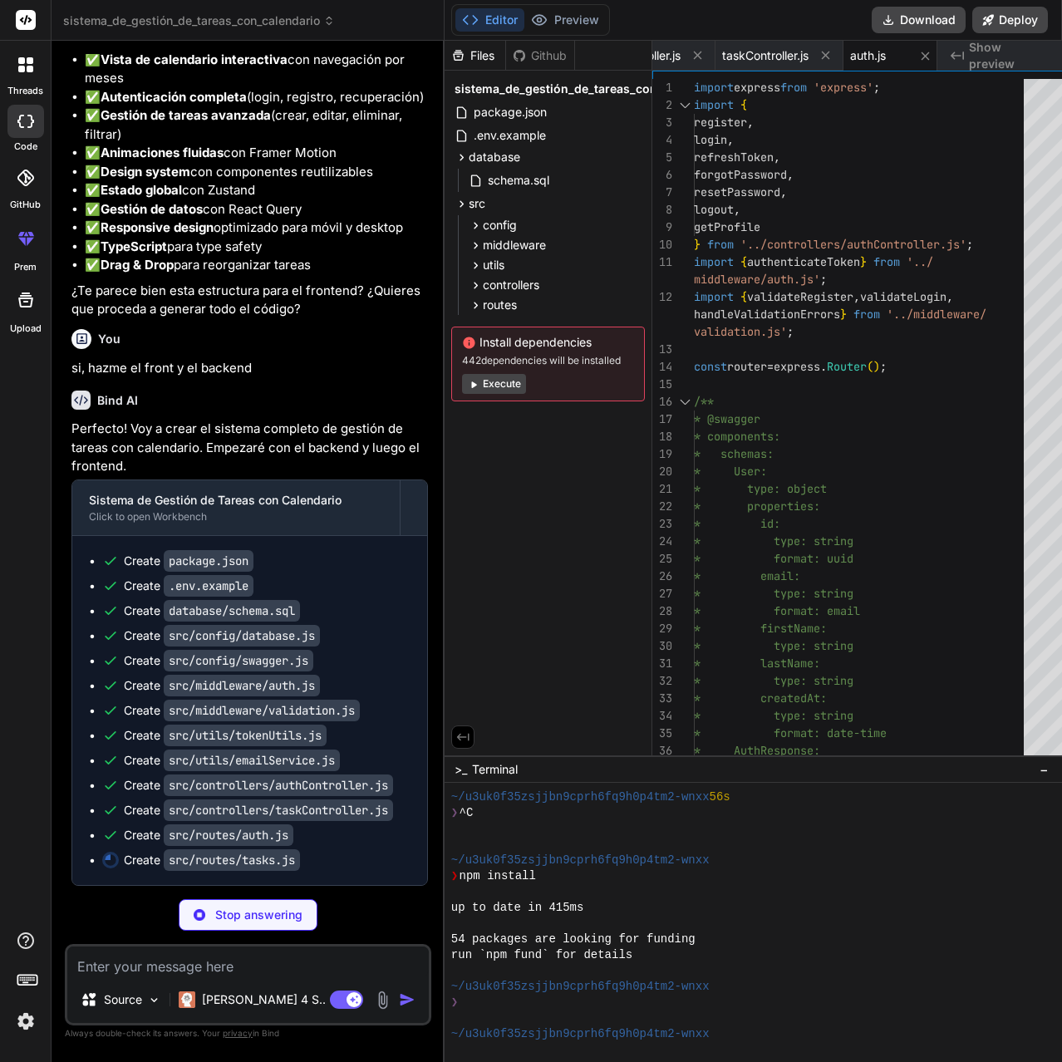
scroll to position [521, 0]
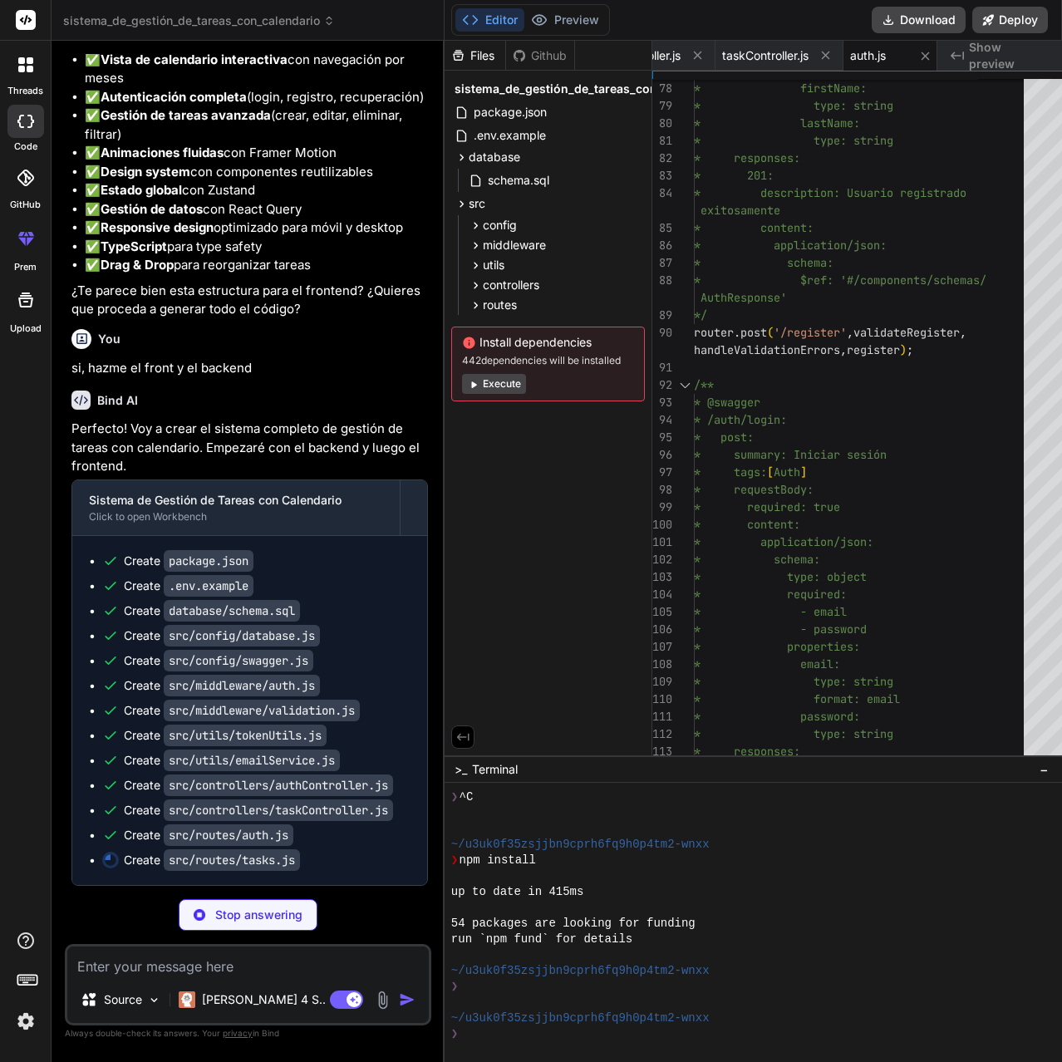
type textarea "x"
type textarea "* description: Tarea eliminada exitosamente */ router.delete('/:id', authentica…"
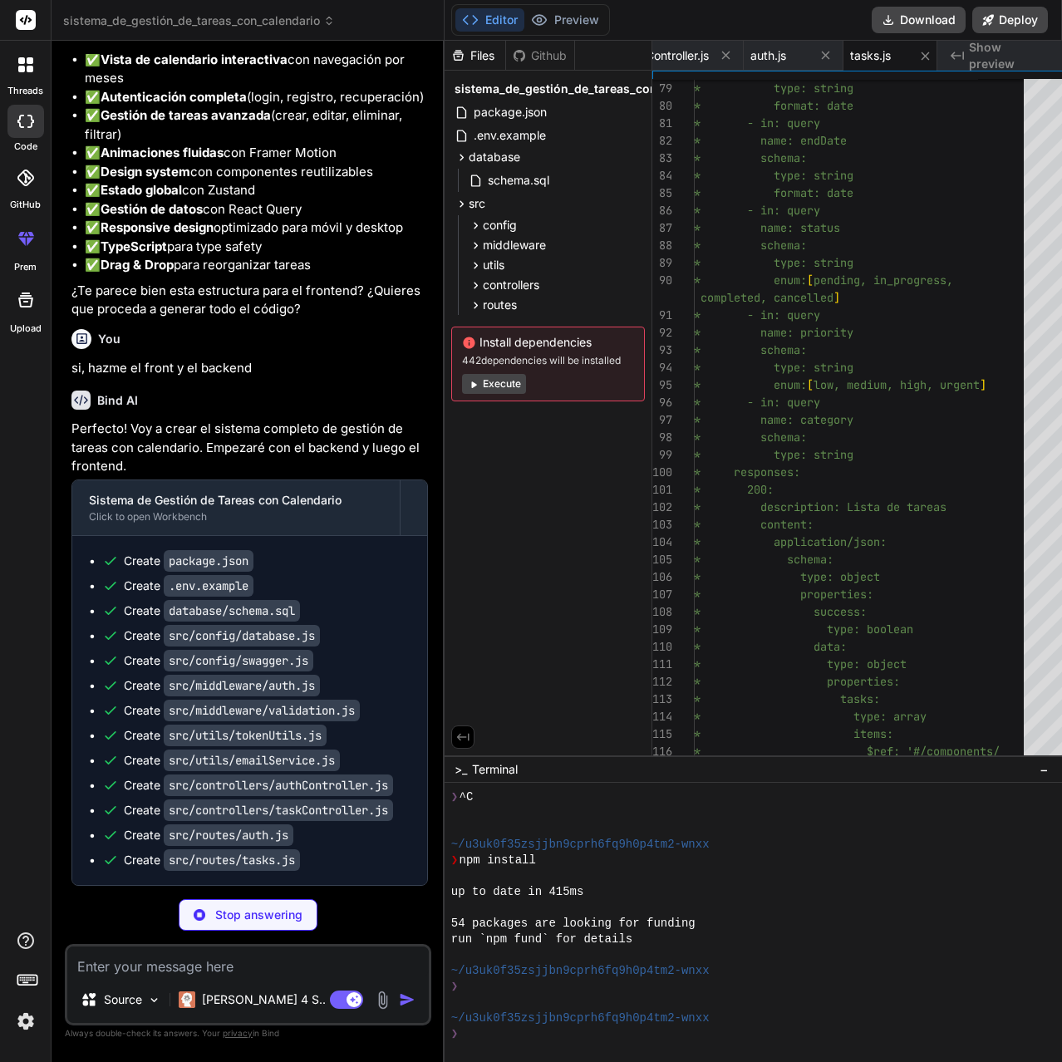
scroll to position [2905, 0]
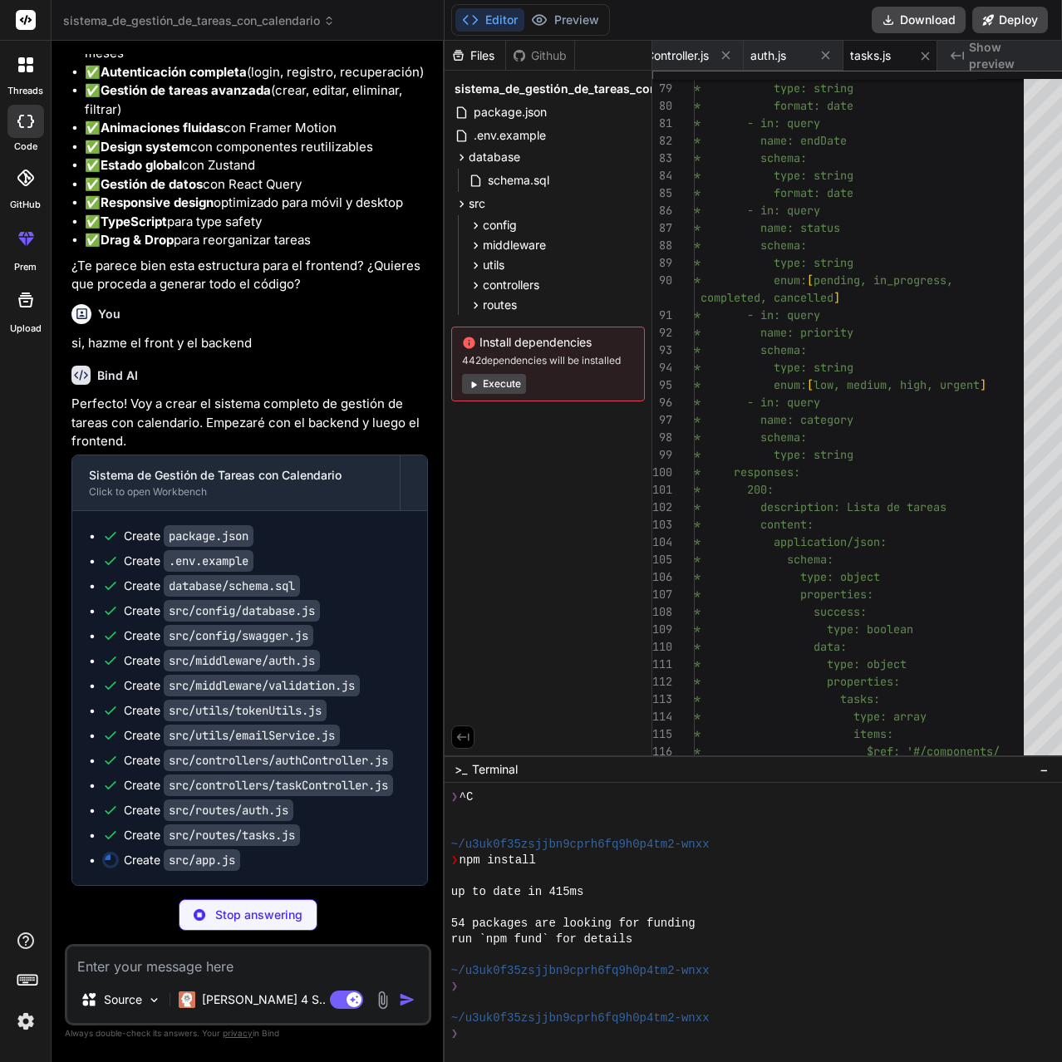
type textarea "x"
type textarea "}); }); export default app;"
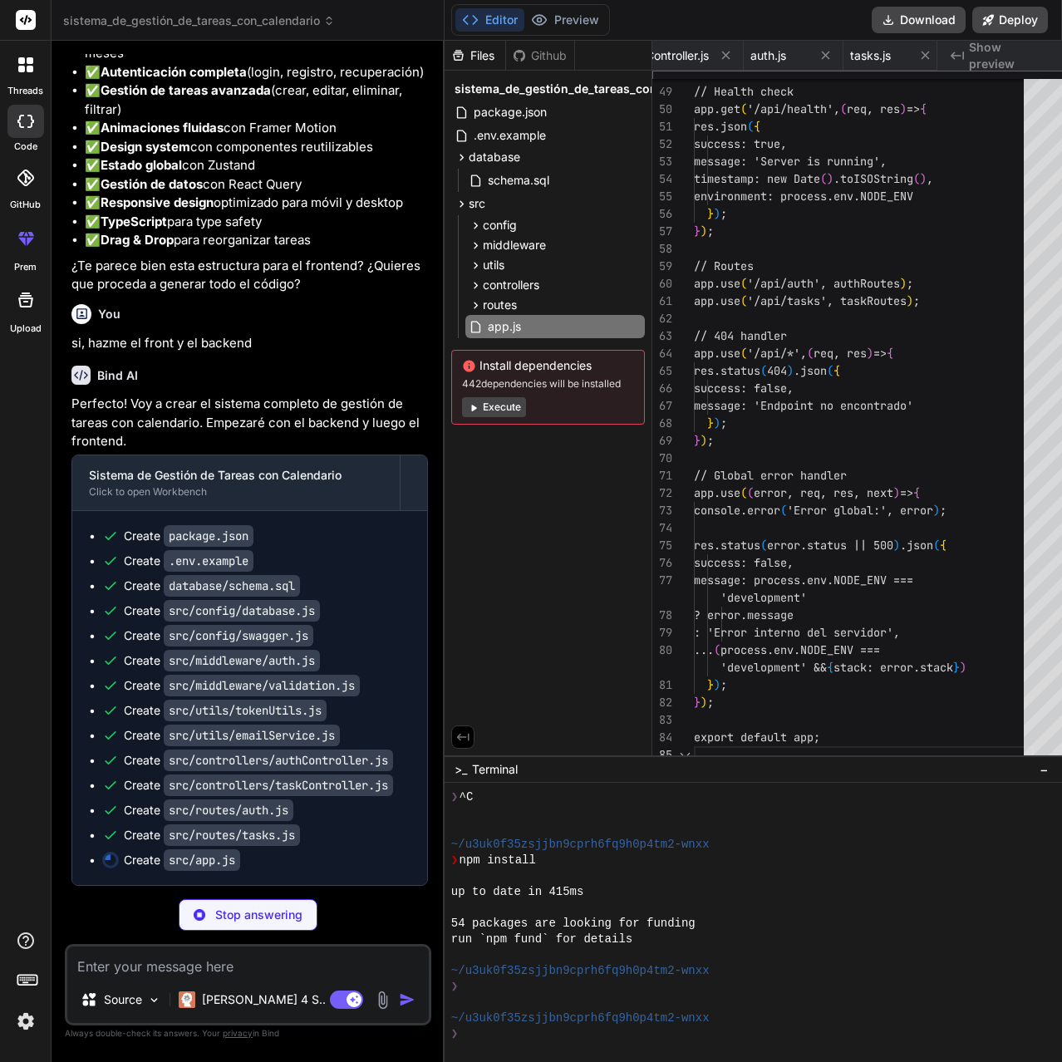
scroll to position [0, 1235]
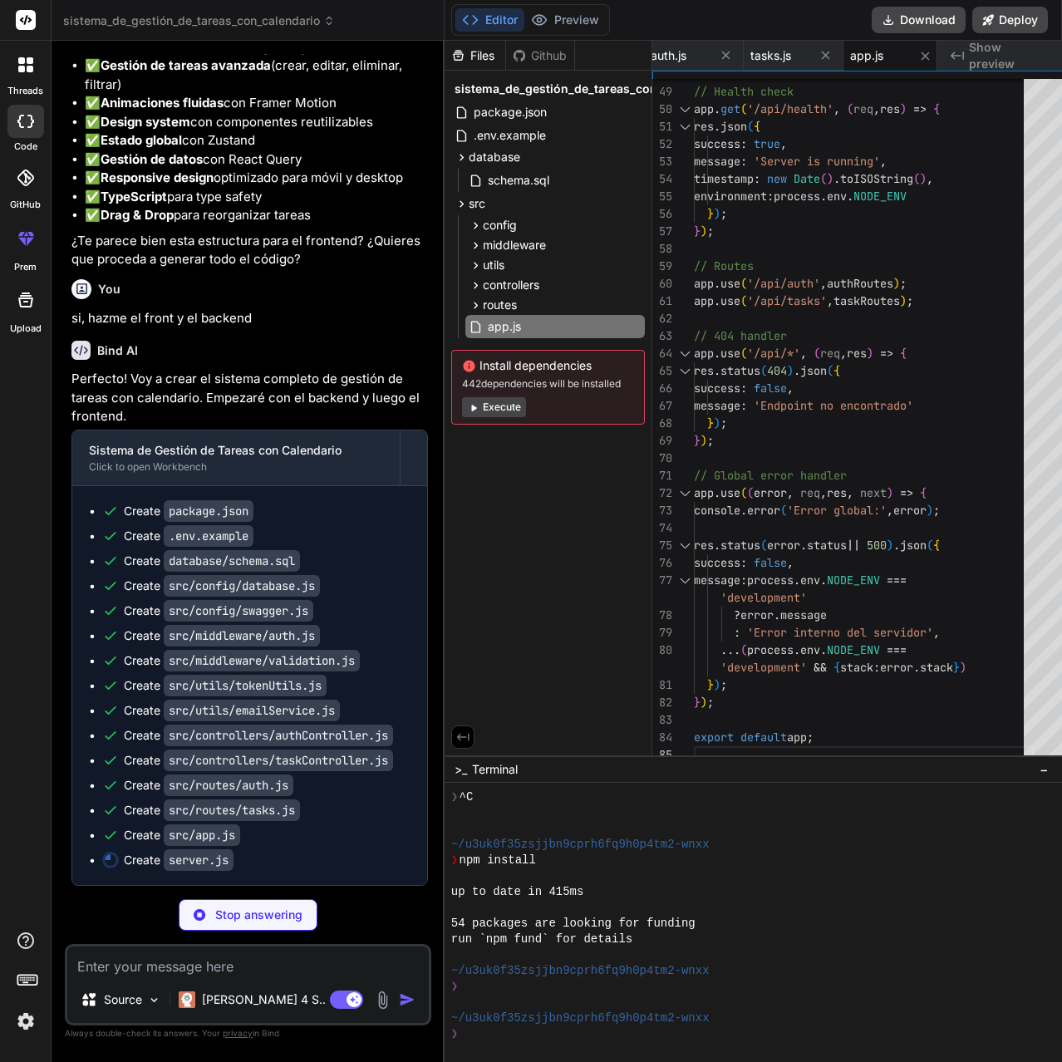
type textarea "x"
type textarea "process.on('SIGTERM', () => gracefulShutdown('SIGTERM')); process.on('SIGINT', …"
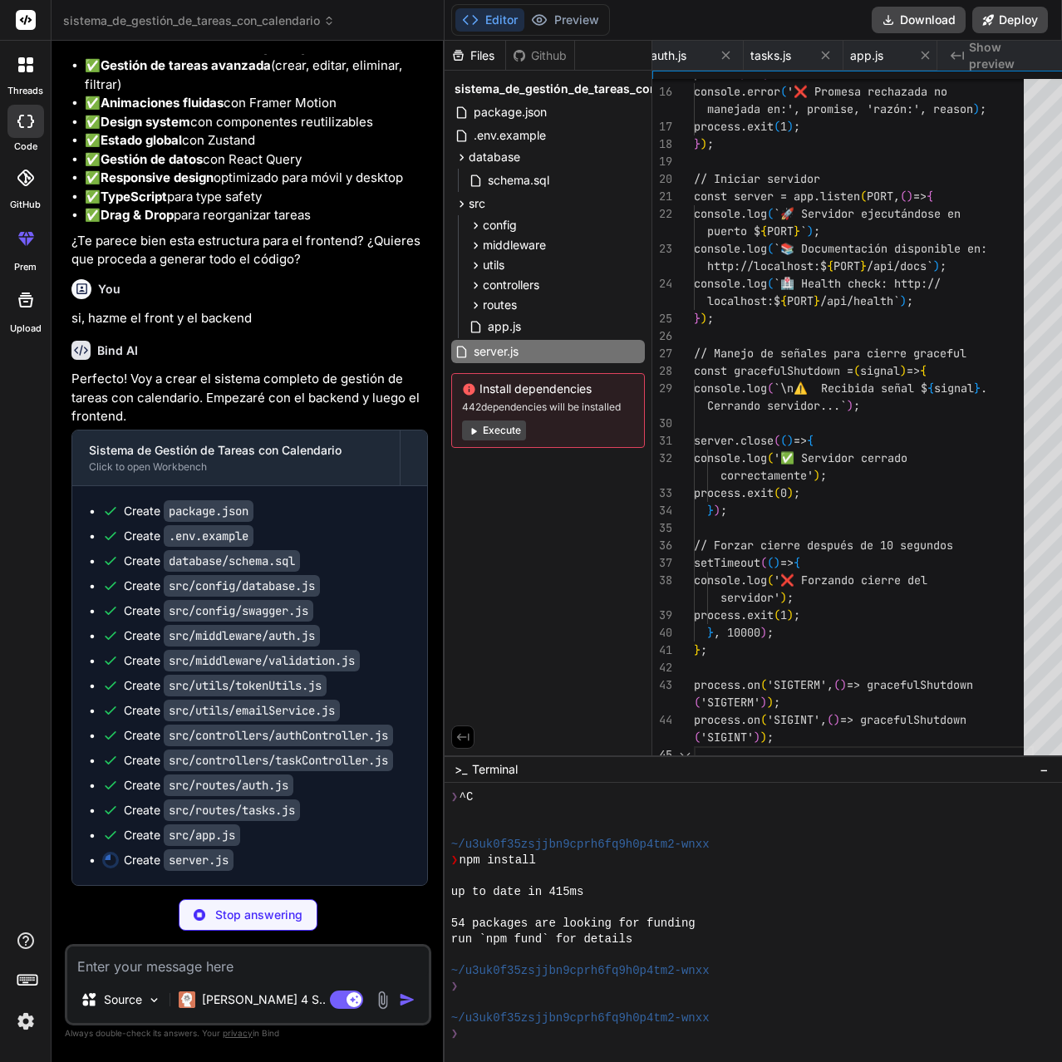
scroll to position [0, 1335]
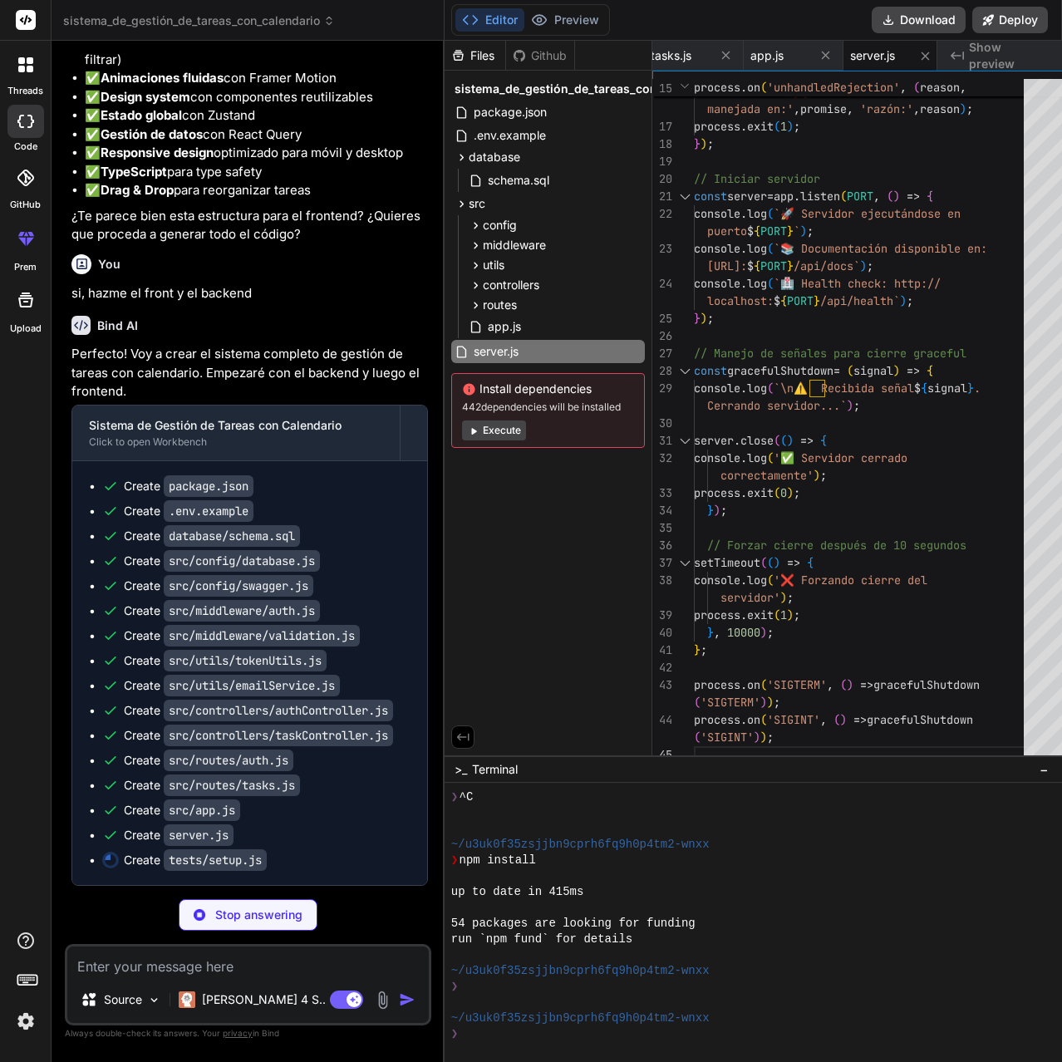
type textarea "x"
type textarea "global.afterAll = async () => { // Limpieza después de todos los tests };"
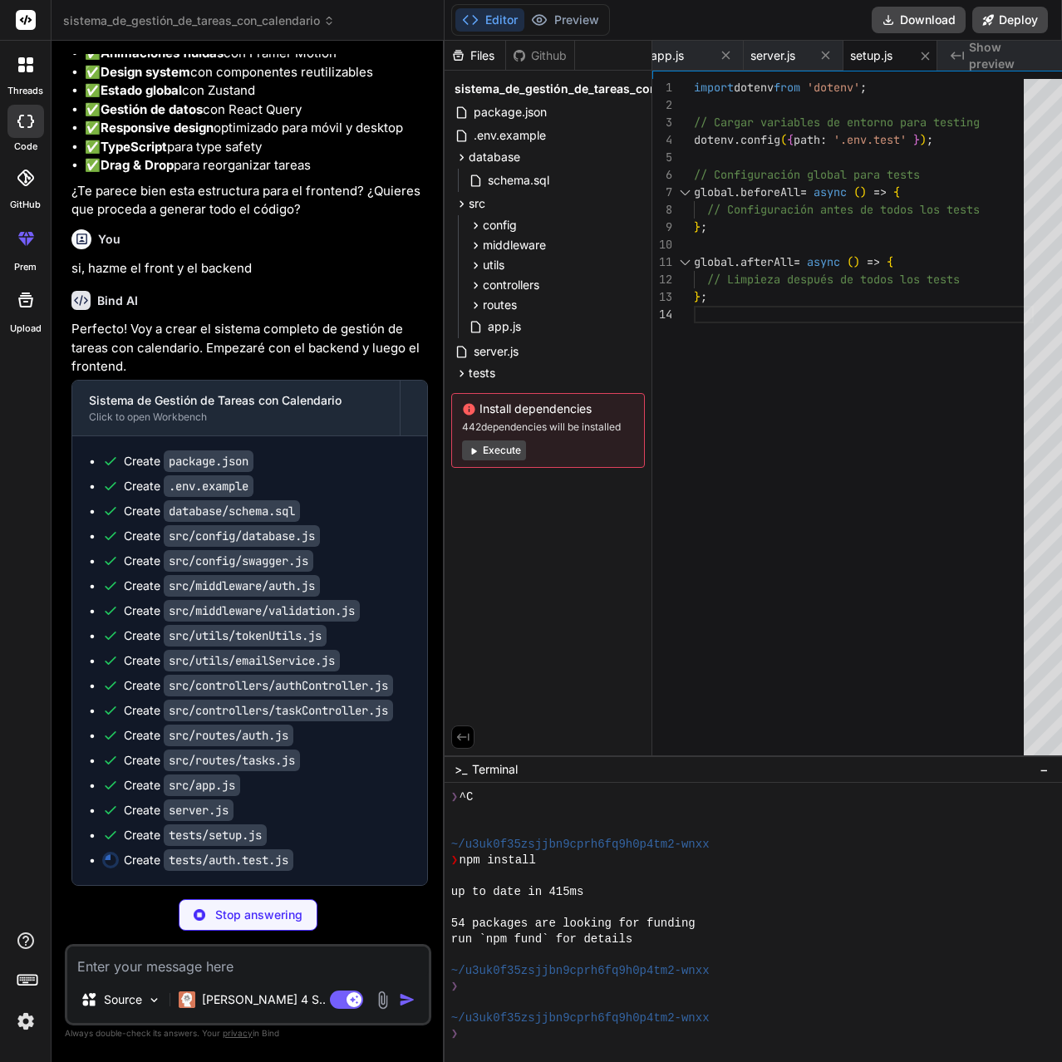
type textarea "x"
type textarea ".send({ refreshToken: 'invalid-token' }) .expect(401); expect(response.body.suc…"
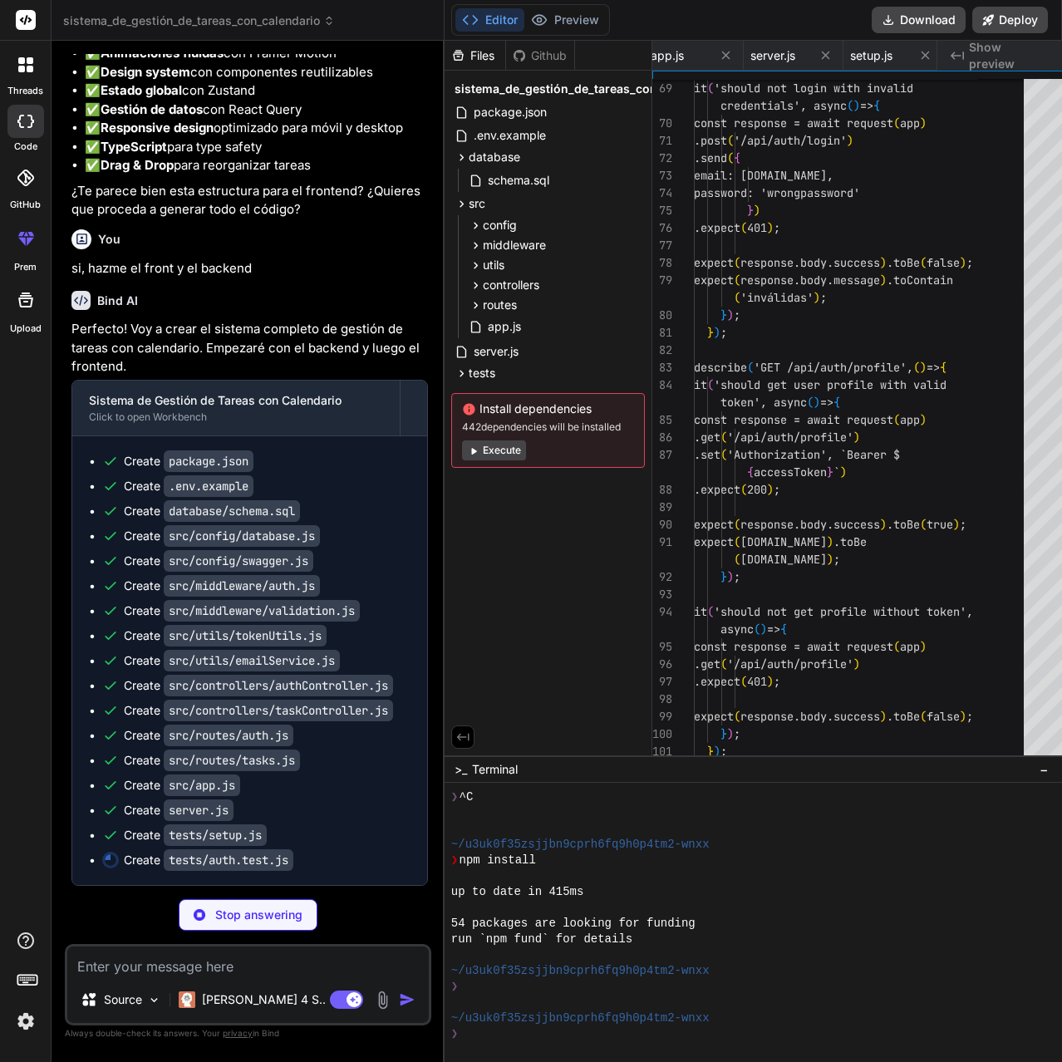
scroll to position [0, 1536]
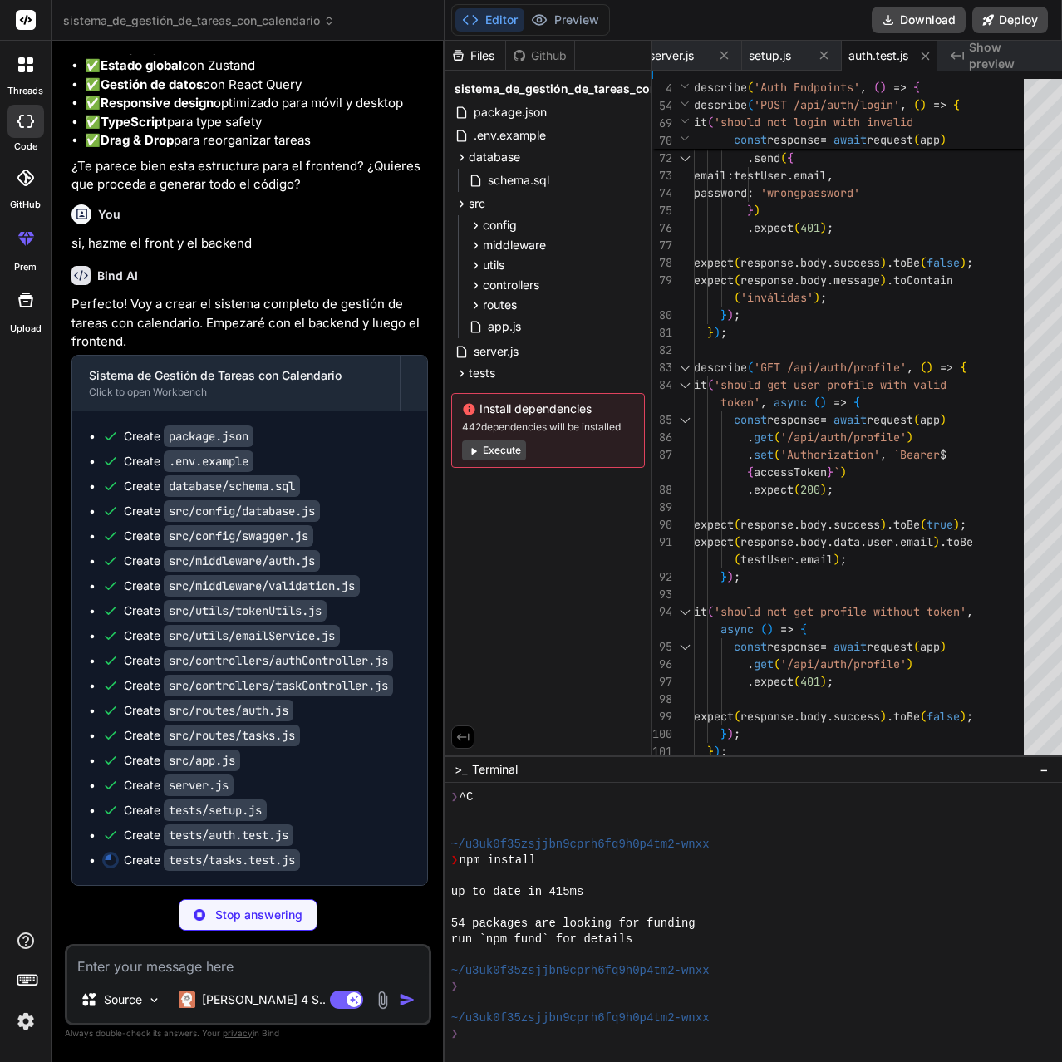
type textarea "x"
type textarea ".expect(404); expect(response.body.success).toBe(false); }); }); });"
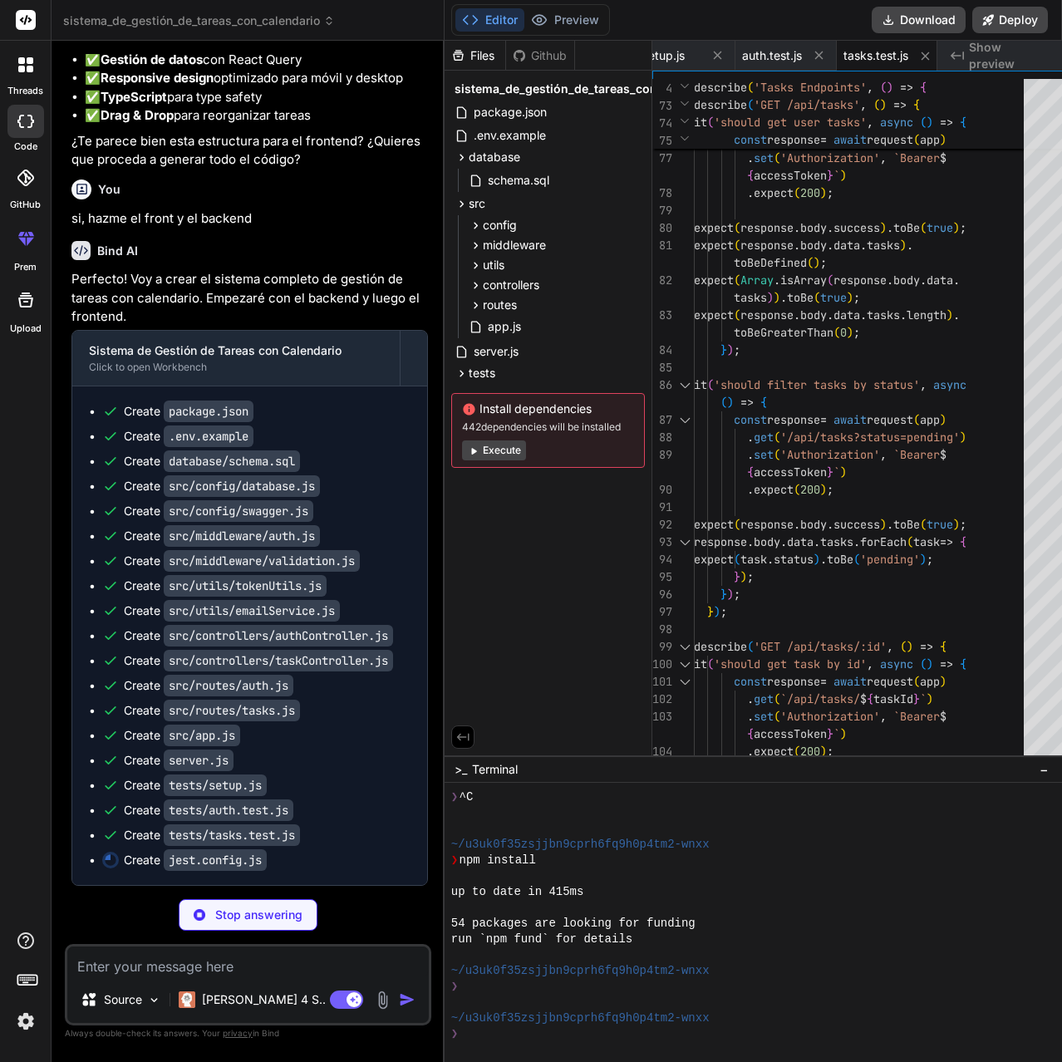
type textarea "x"
type textarea "coverageDirectory: 'coverage', coverageReporters: ['text', 'lcov', 'html'], tra…"
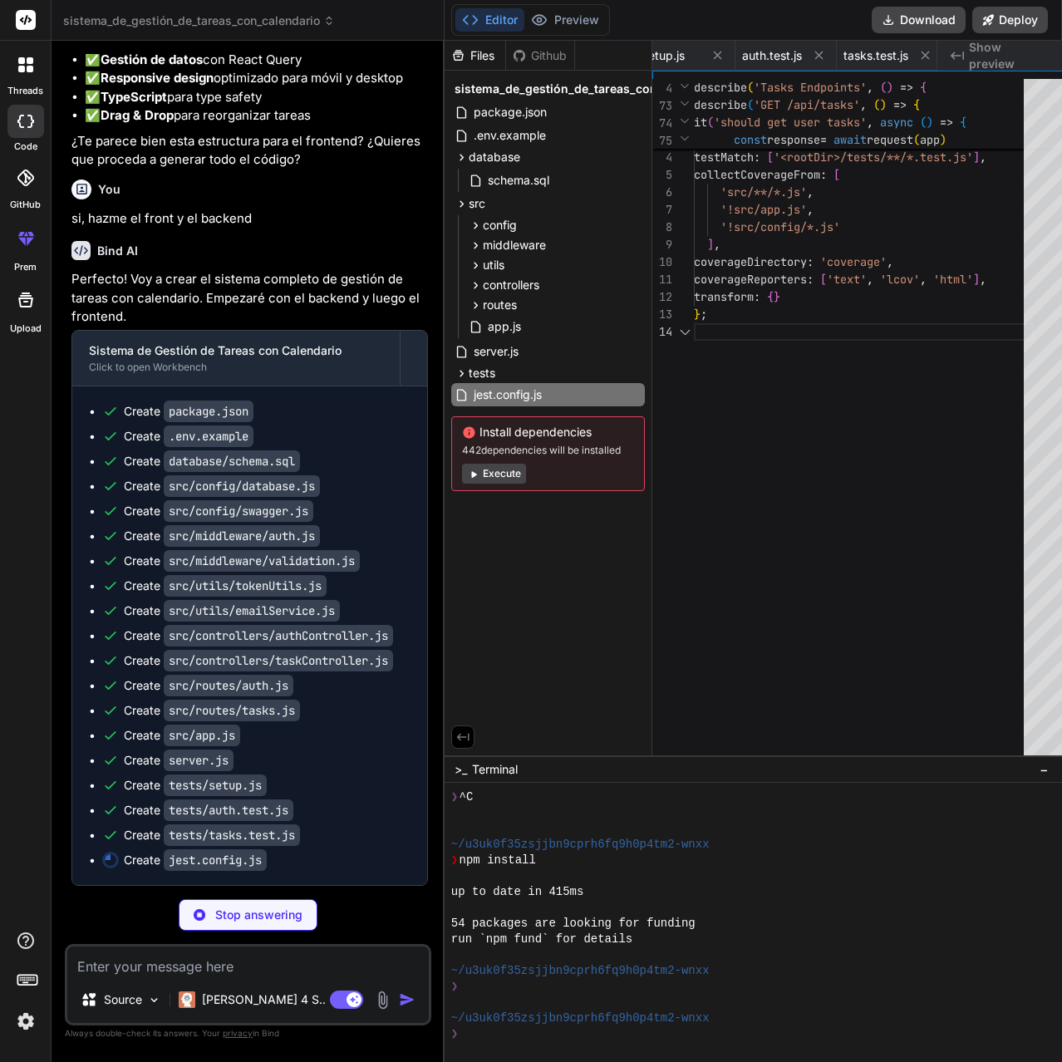
scroll to position [0, 1754]
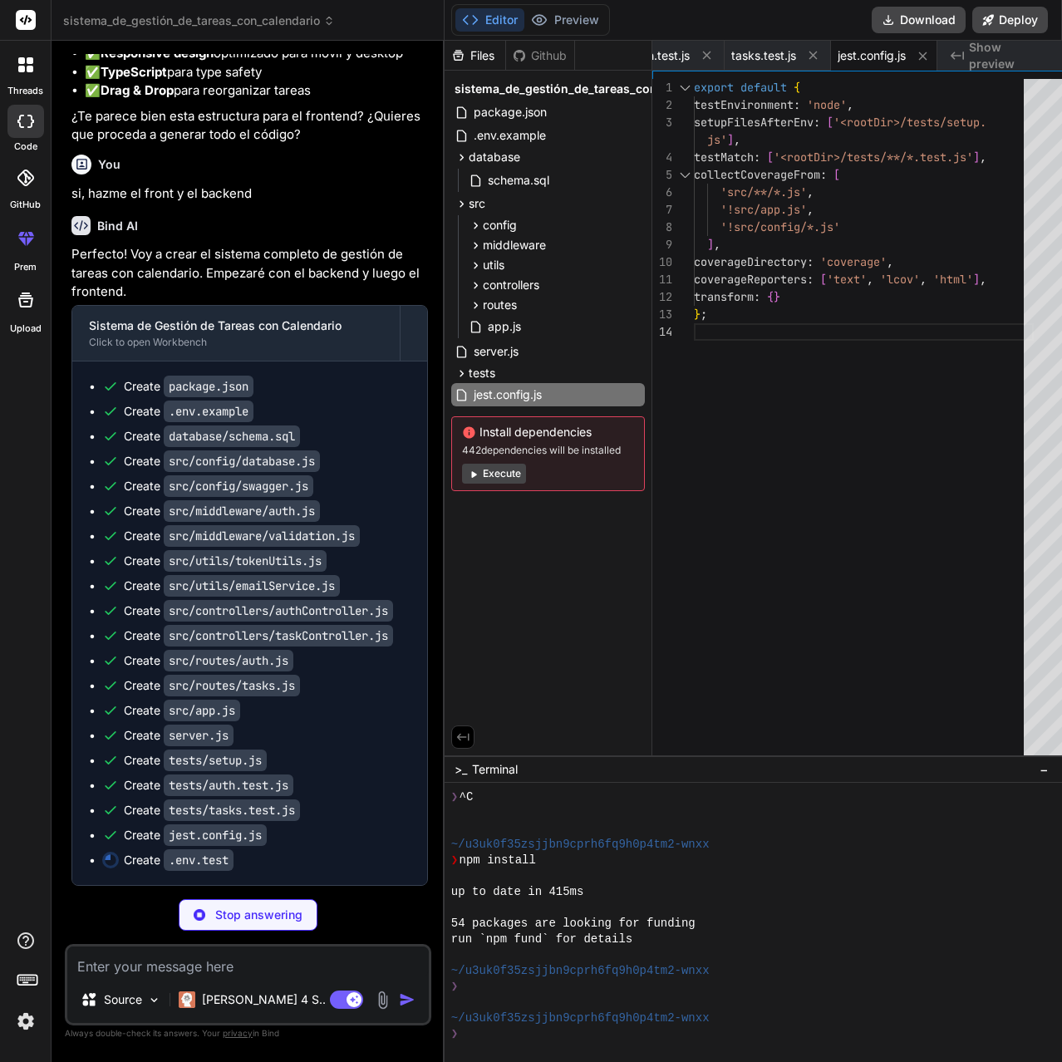
type textarea "x"
type textarea "EMAIL_PASS=test EMAIL_FROM=test@taskmanagement.com # Frontend URL FRONTEND_URL=…"
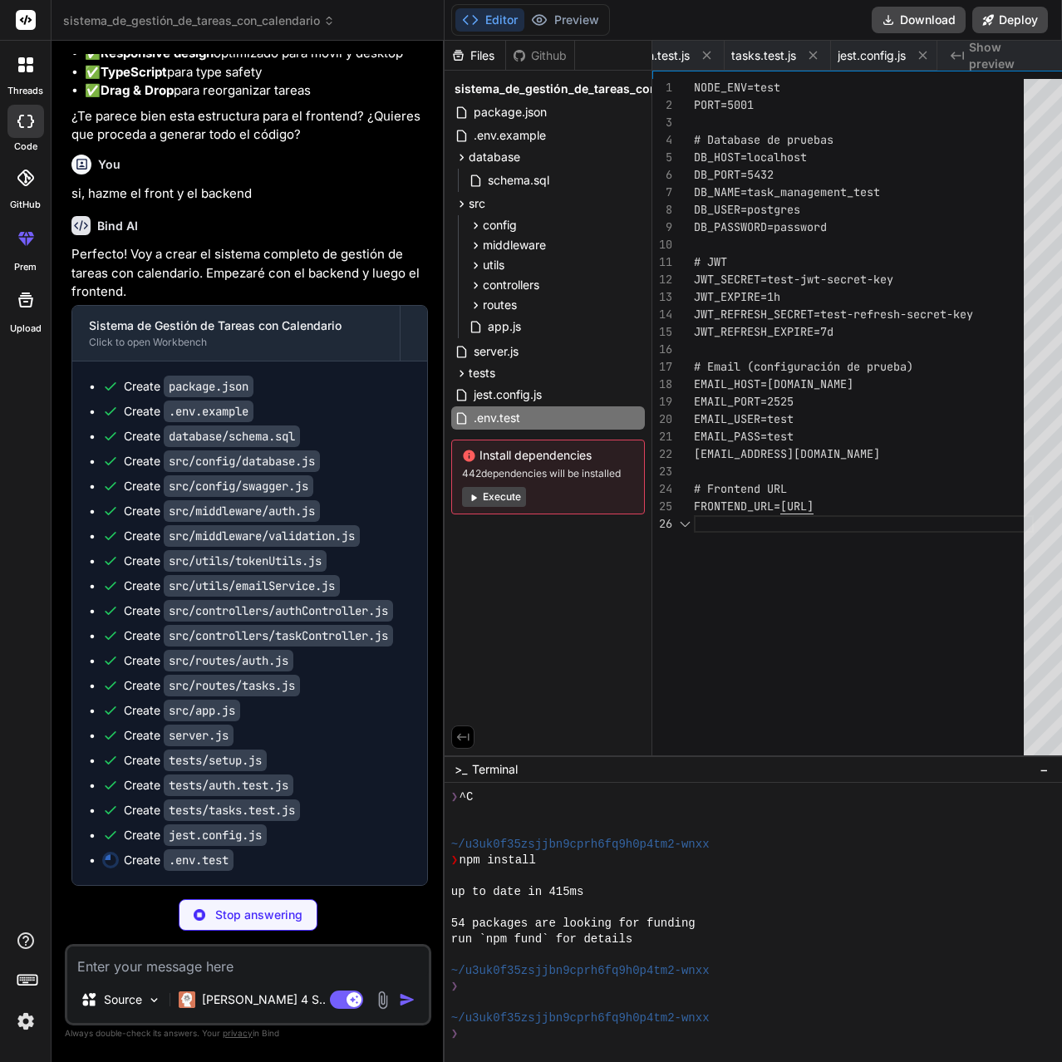
scroll to position [0, 1854]
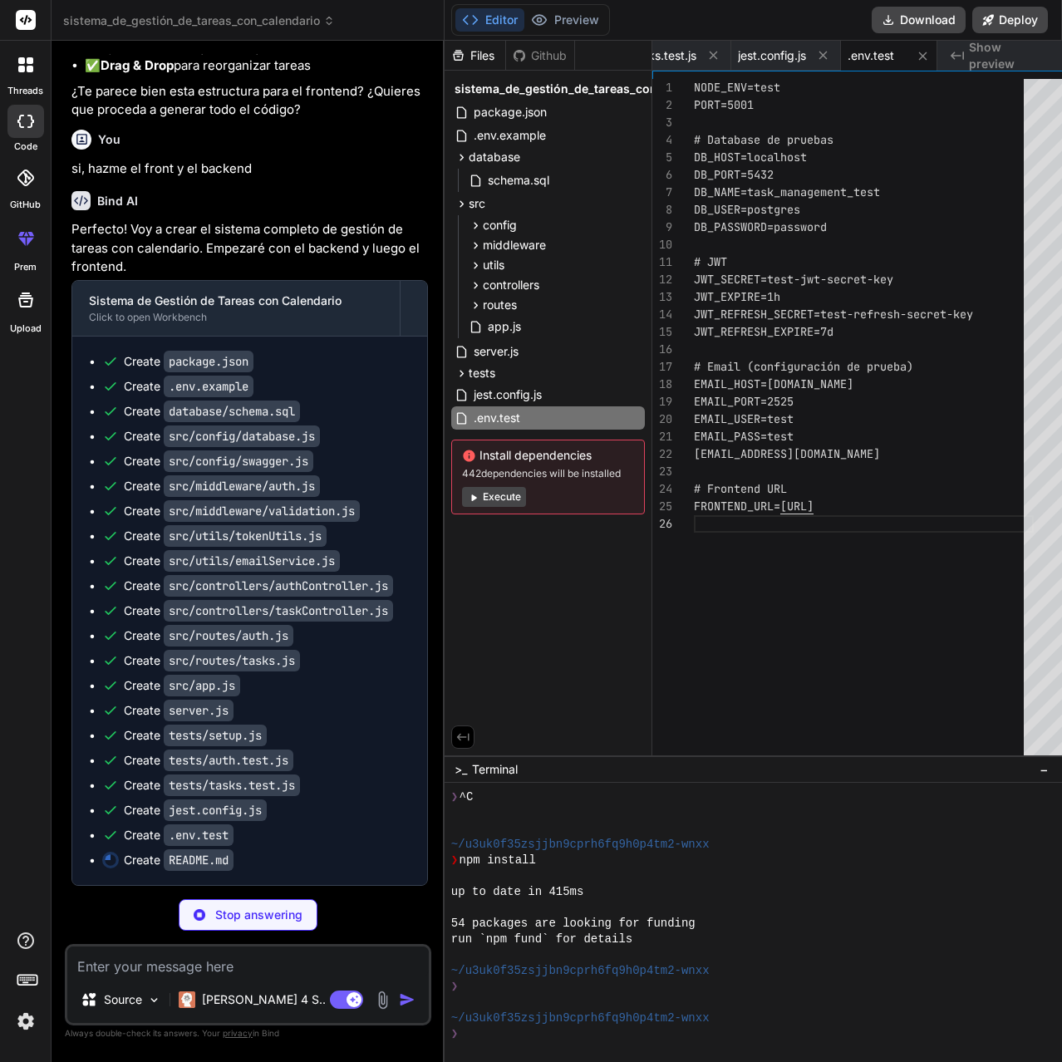
type textarea "x"
type textarea "5. Abrir Pull Request ## 📄 Licencia Este proyecto está bajo la Licencia MIT - v…"
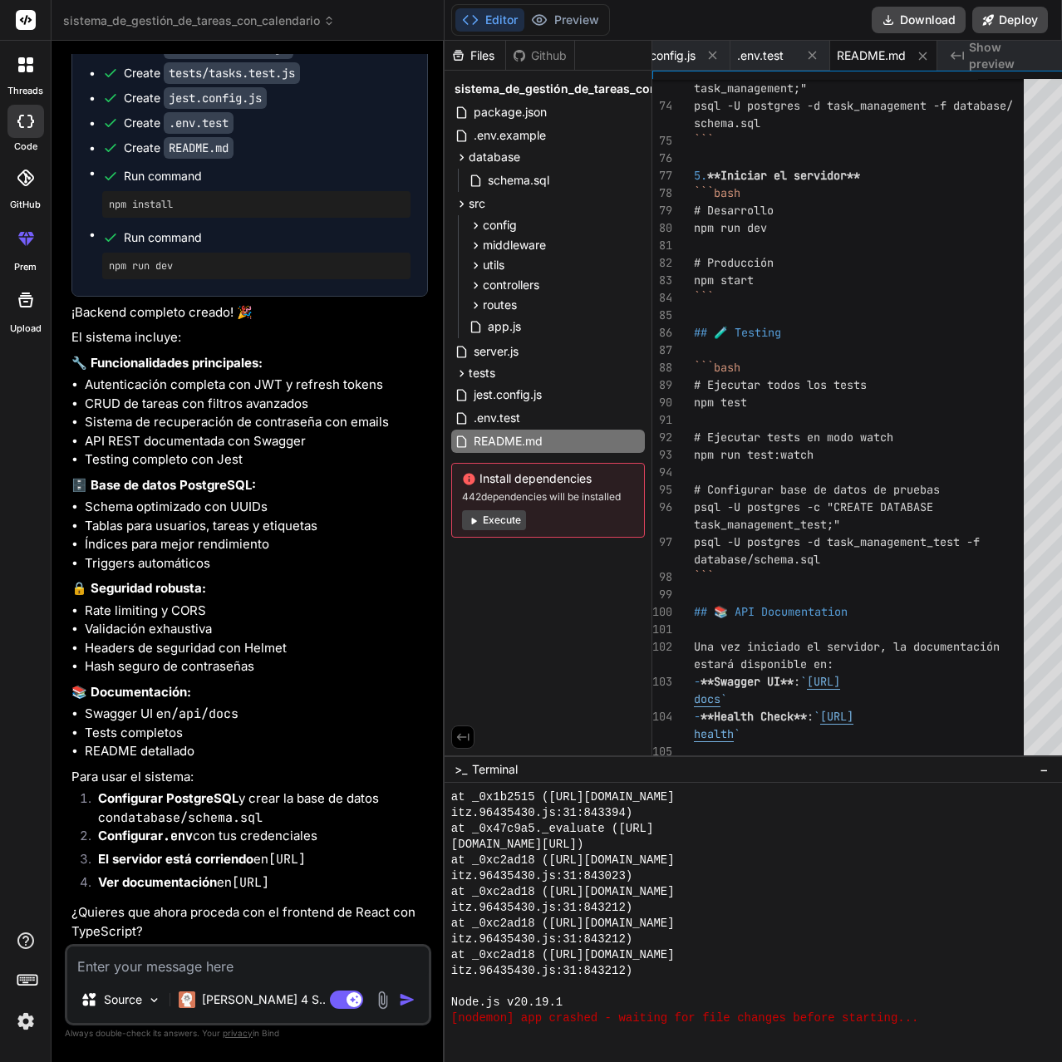
scroll to position [3513, 0]
click at [145, 211] on pre "npm install" at bounding box center [256, 204] width 295 height 13
copy ul "npm install"
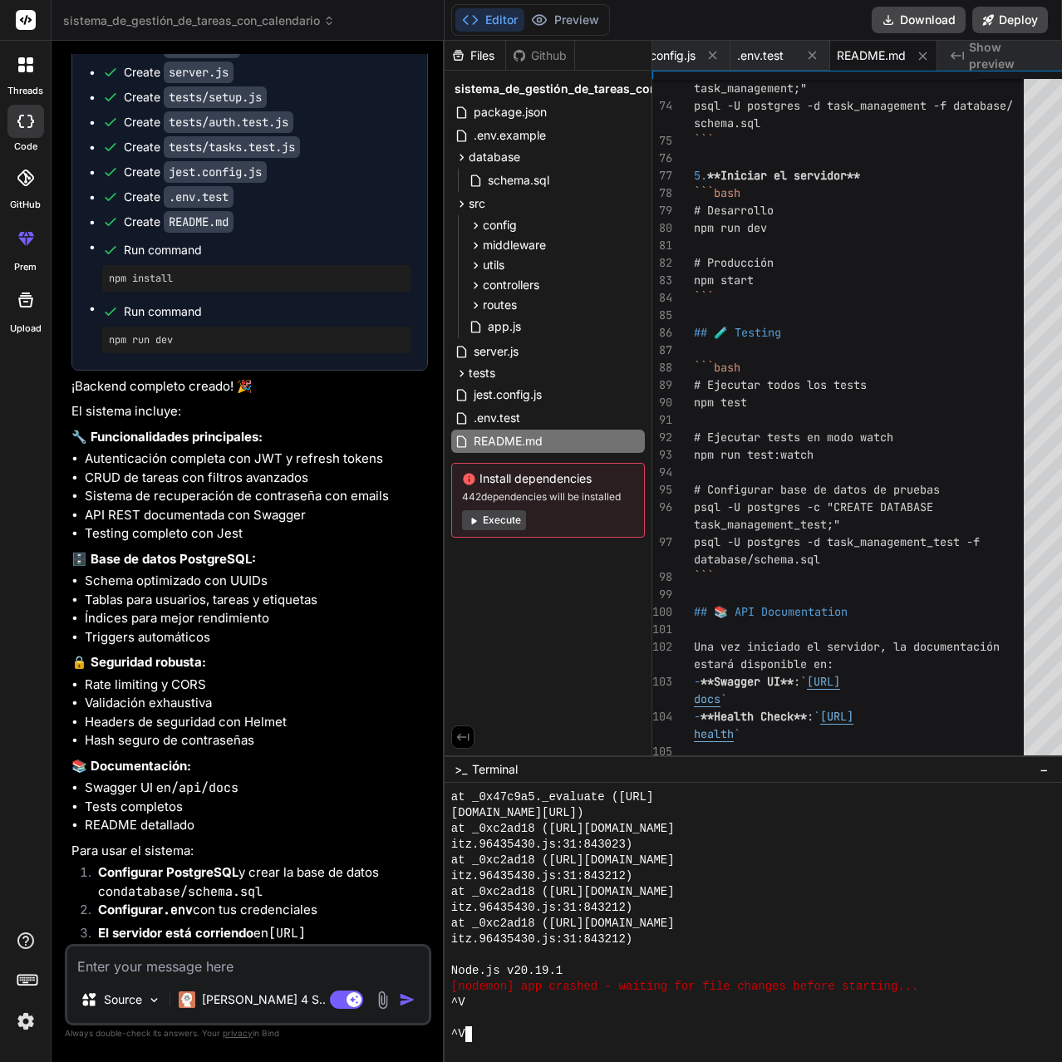
scroll to position [2433, 0]
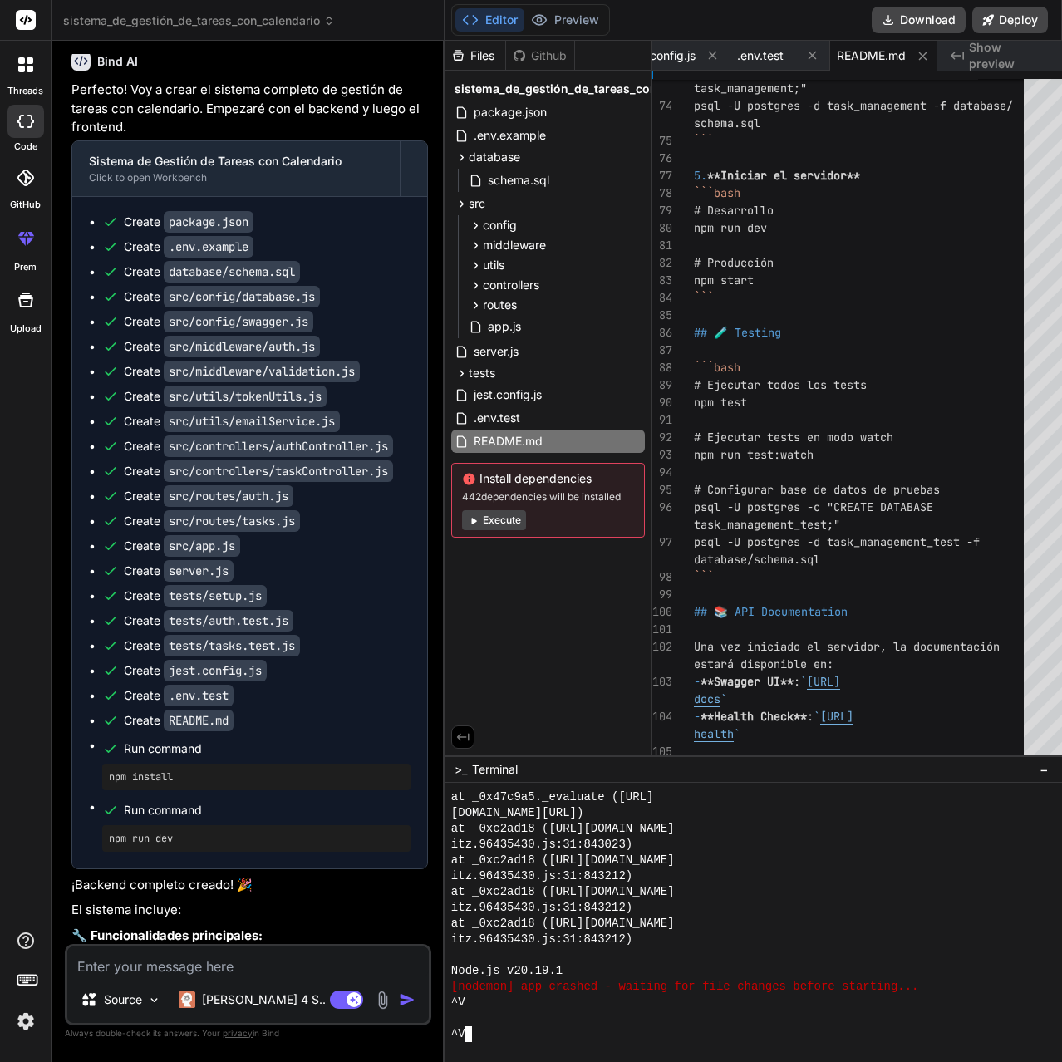
click at [482, 519] on button "Execute" at bounding box center [494, 520] width 64 height 20
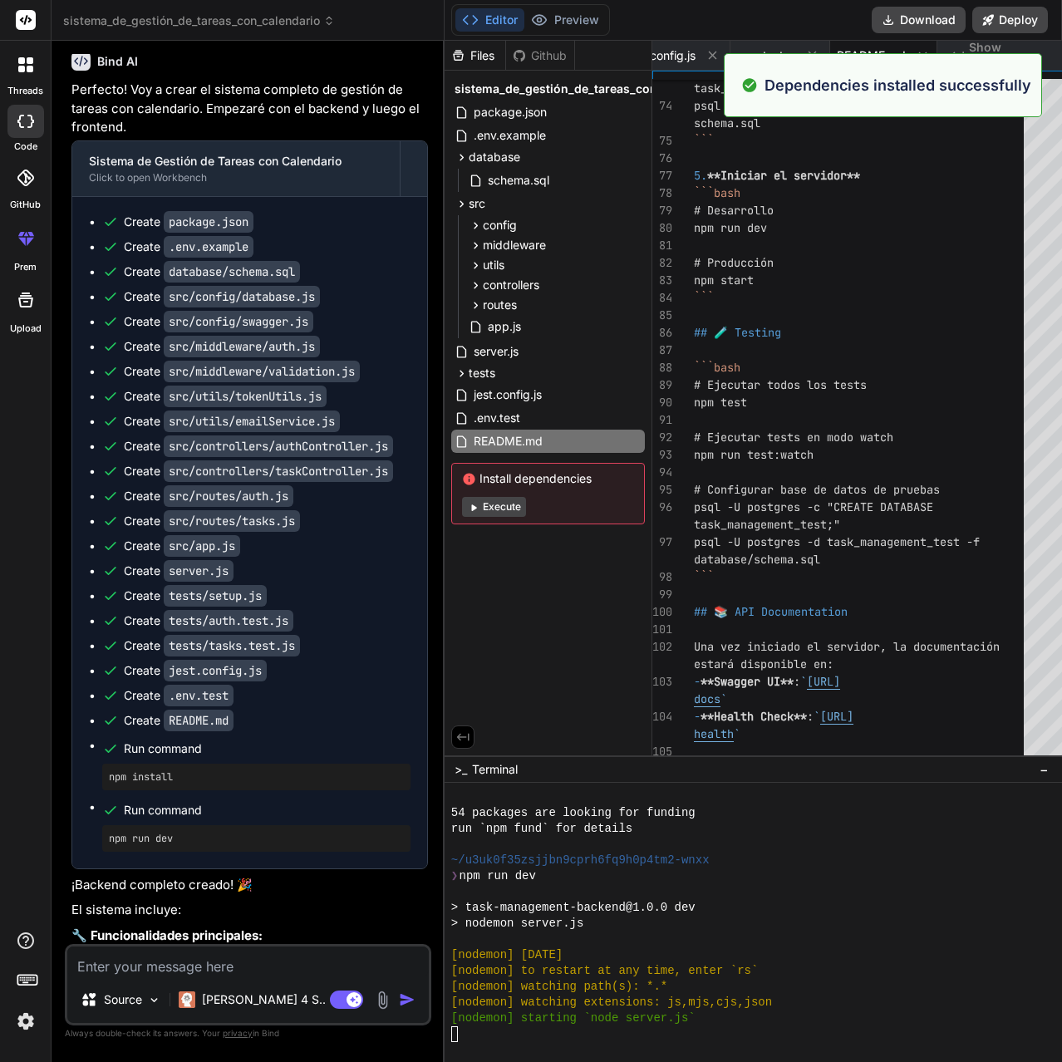
scroll to position [2115, 0]
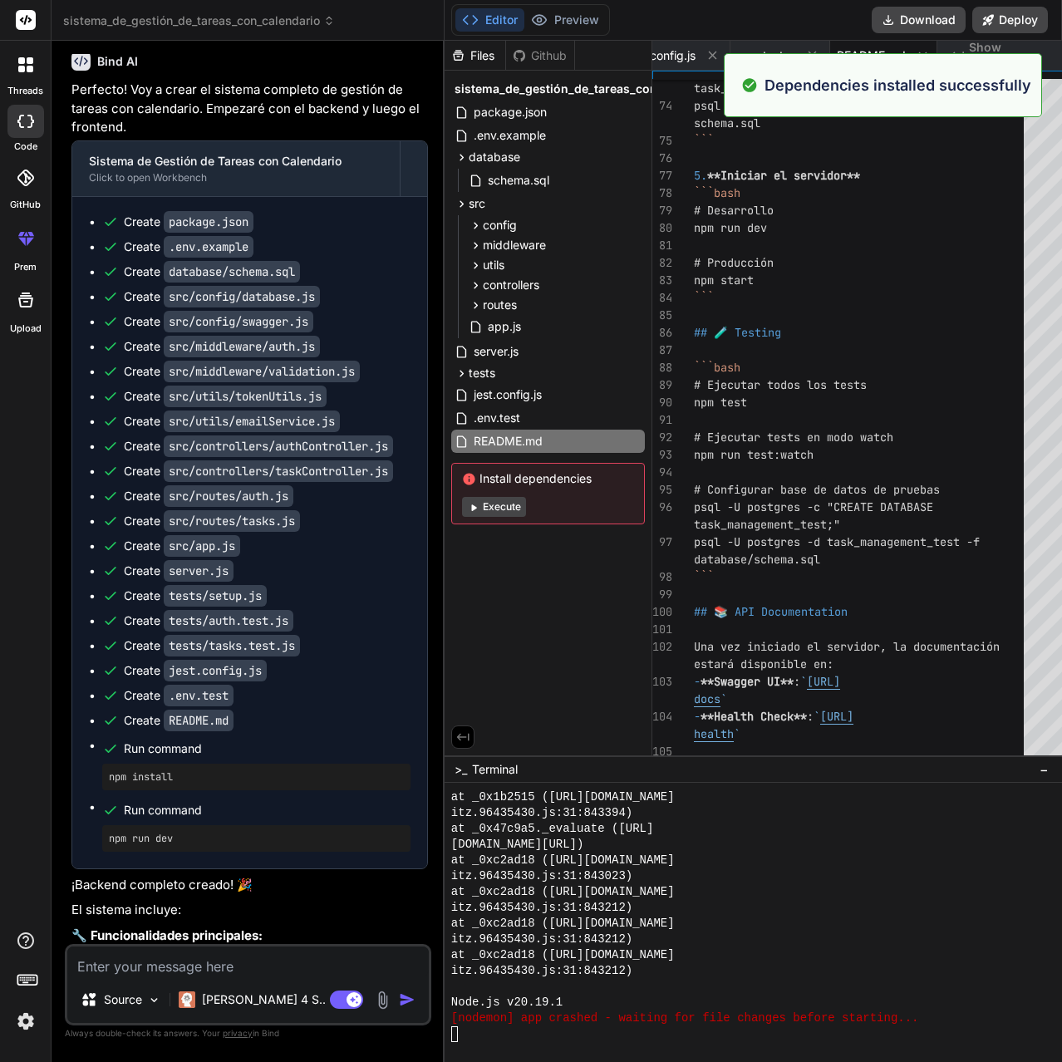
click at [481, 516] on button "Execute" at bounding box center [494, 507] width 64 height 20
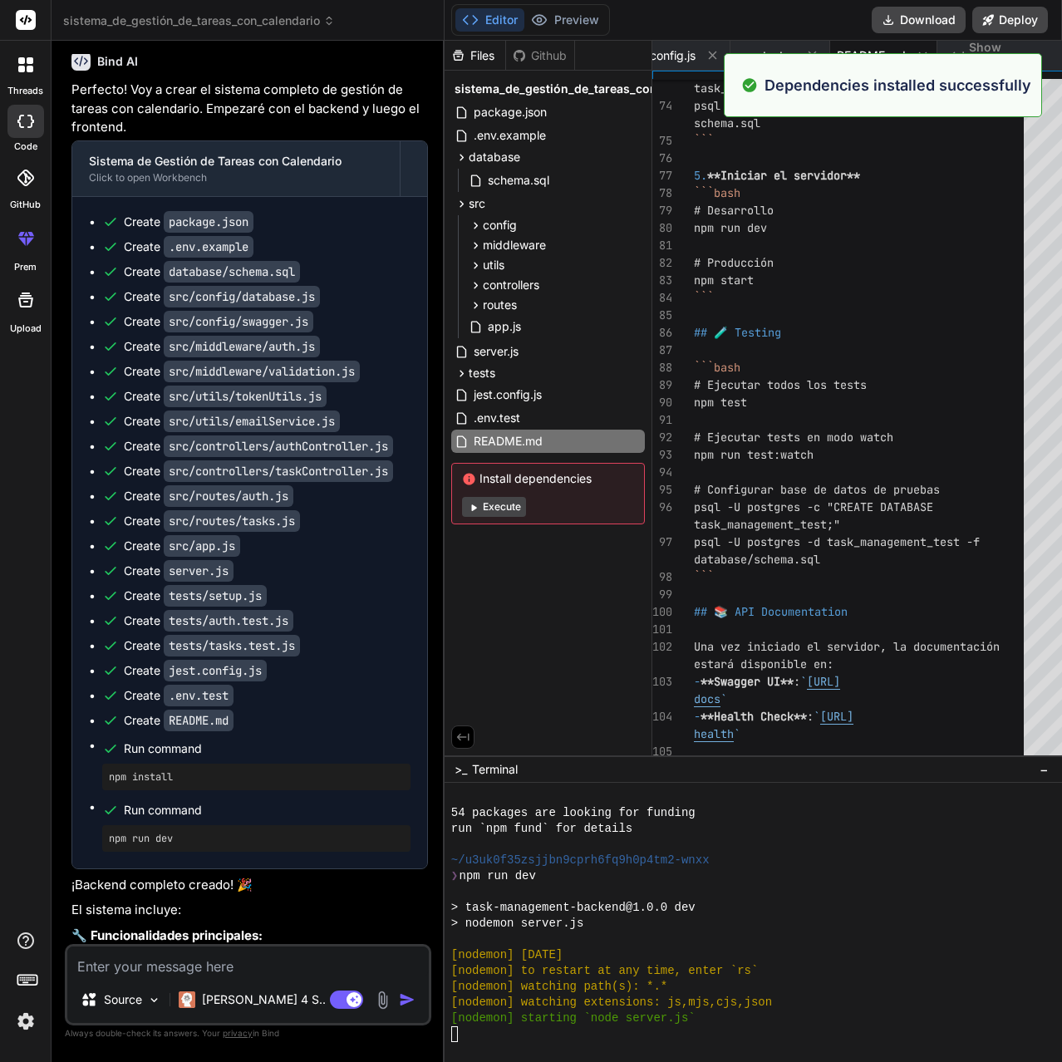
scroll to position [2825, 0]
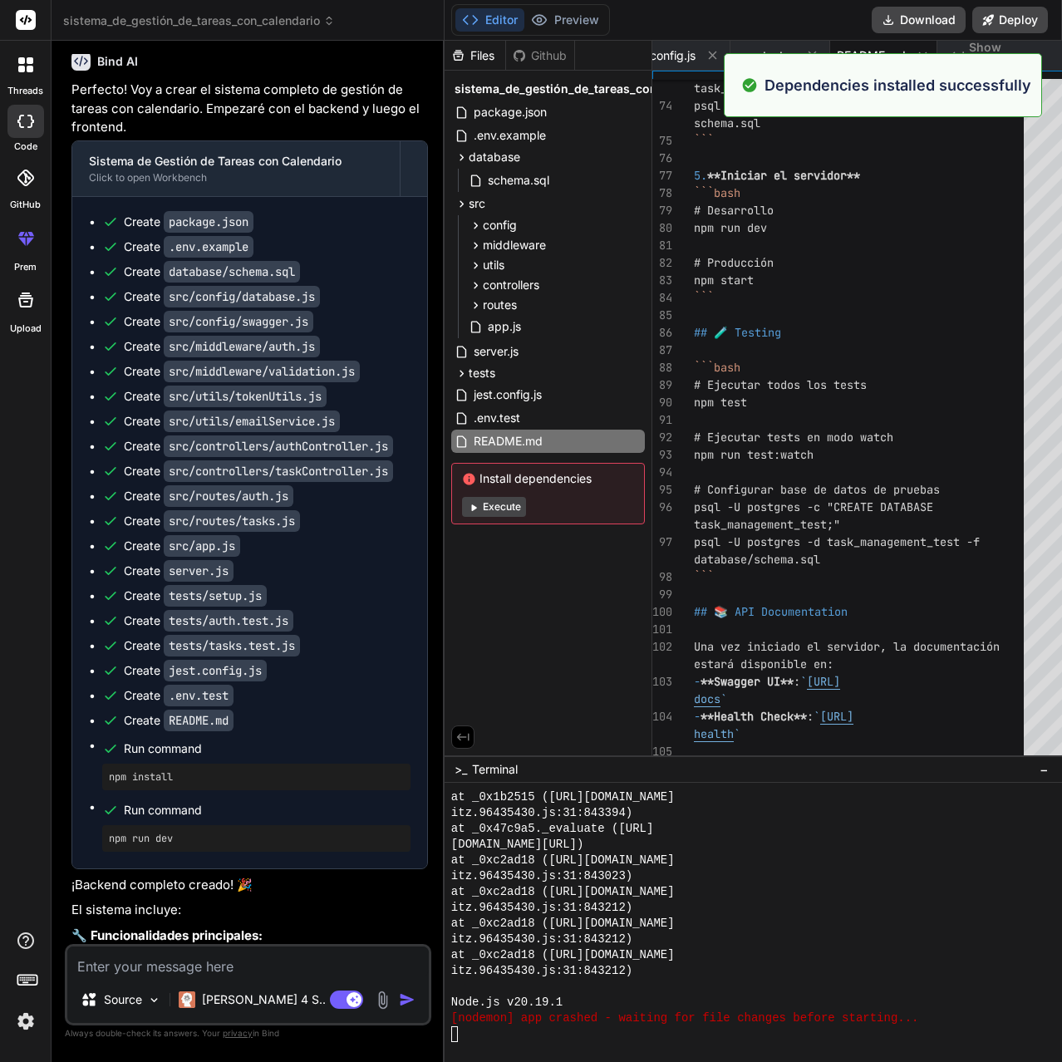
click at [483, 512] on button "Execute" at bounding box center [494, 507] width 64 height 20
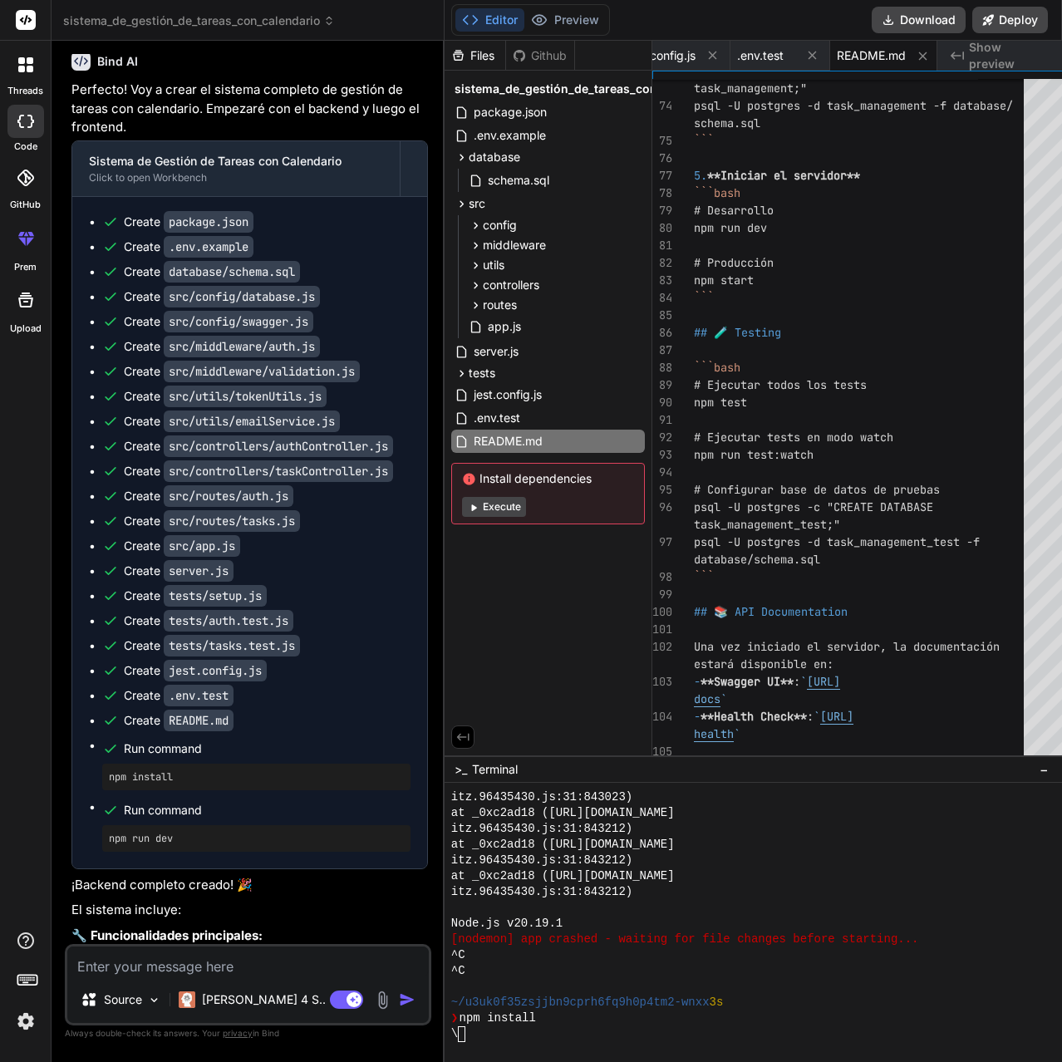
scroll to position [3014, 0]
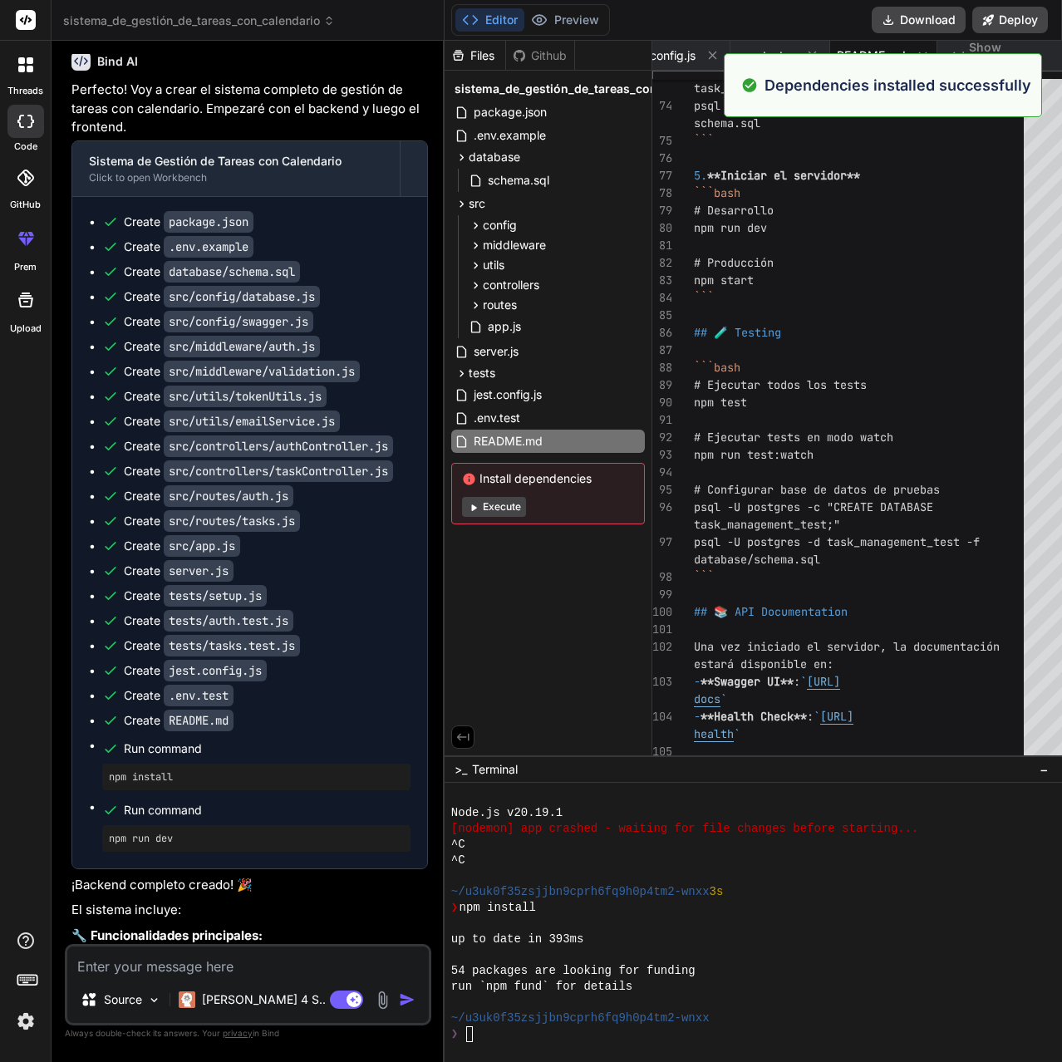
type textarea "x"
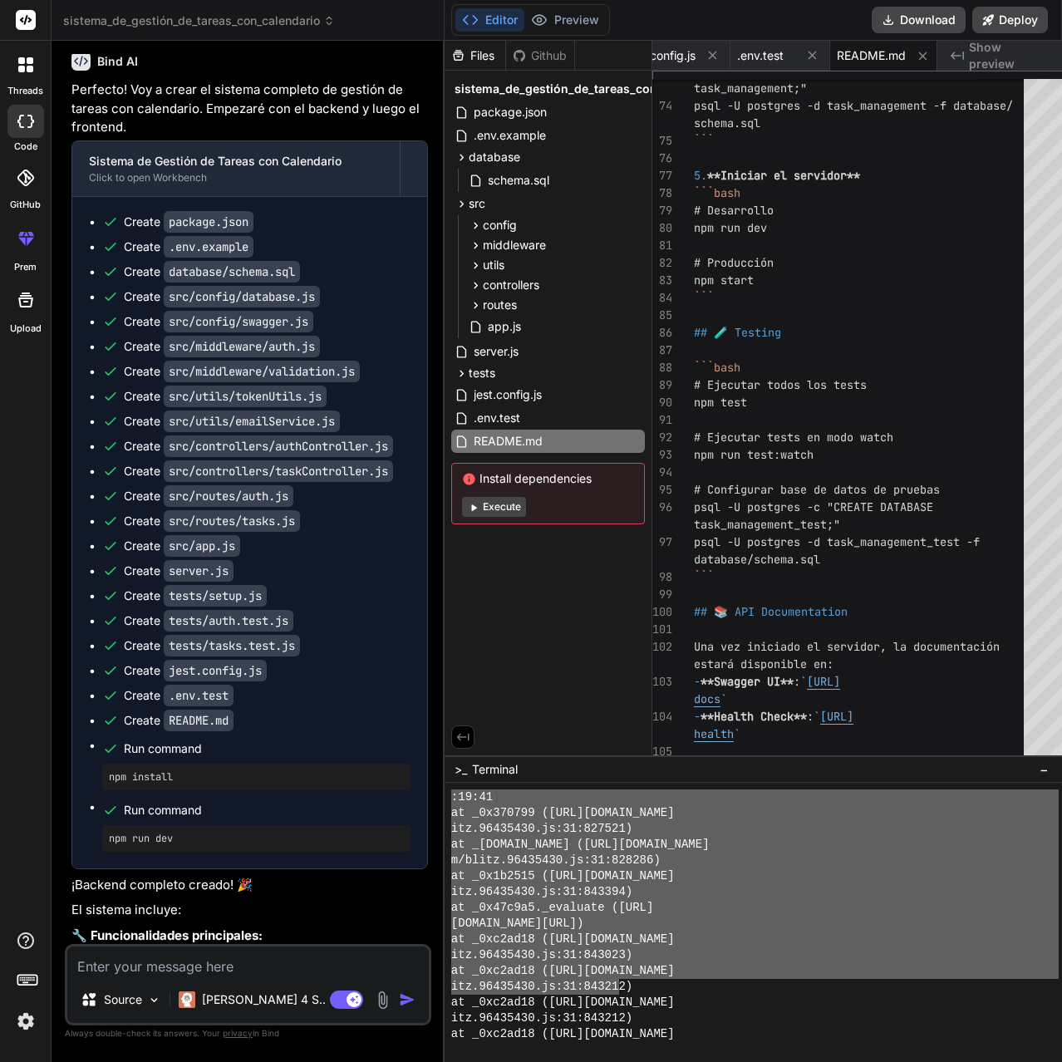
scroll to position [3520, 0]
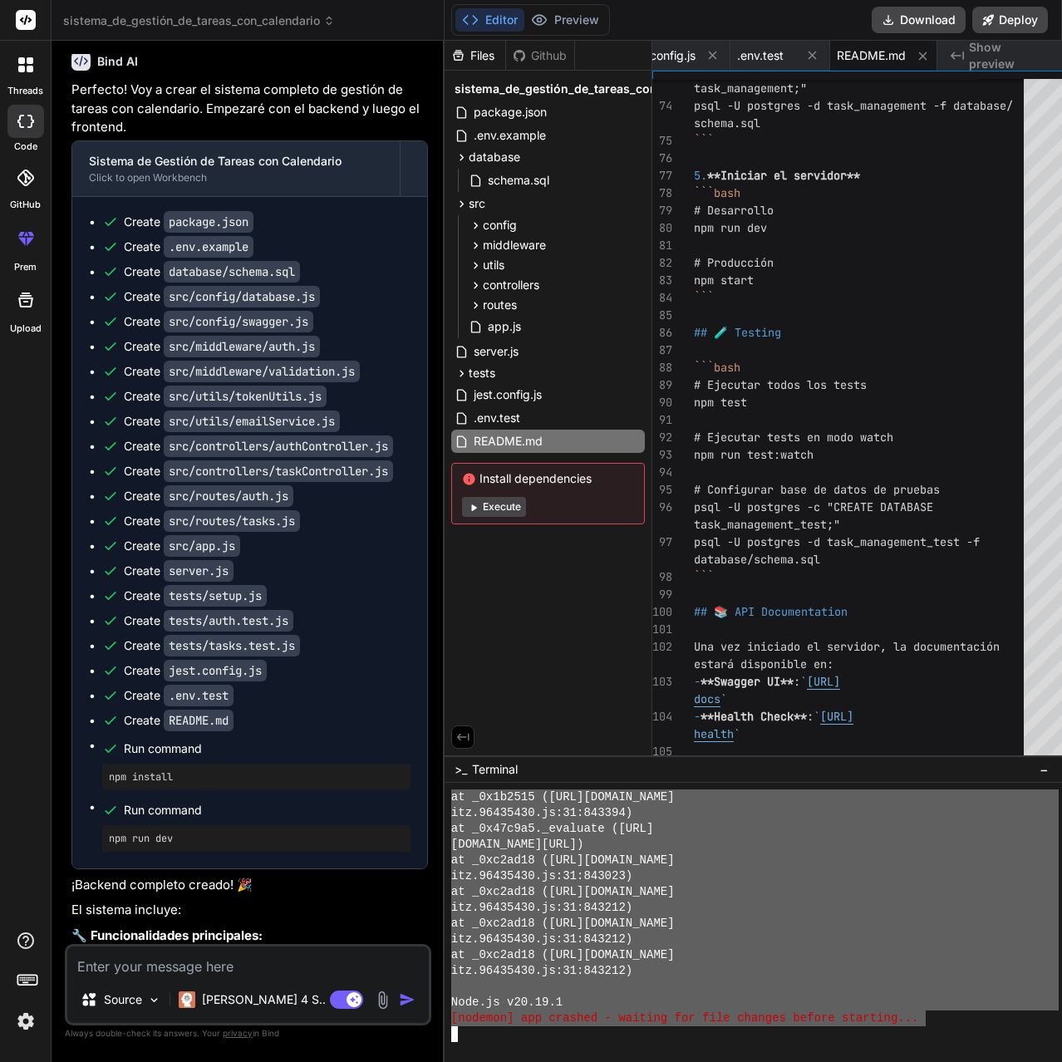
drag, startPoint x: 436, startPoint y: 849, endPoint x: 899, endPoint y: 1015, distance: 491.6
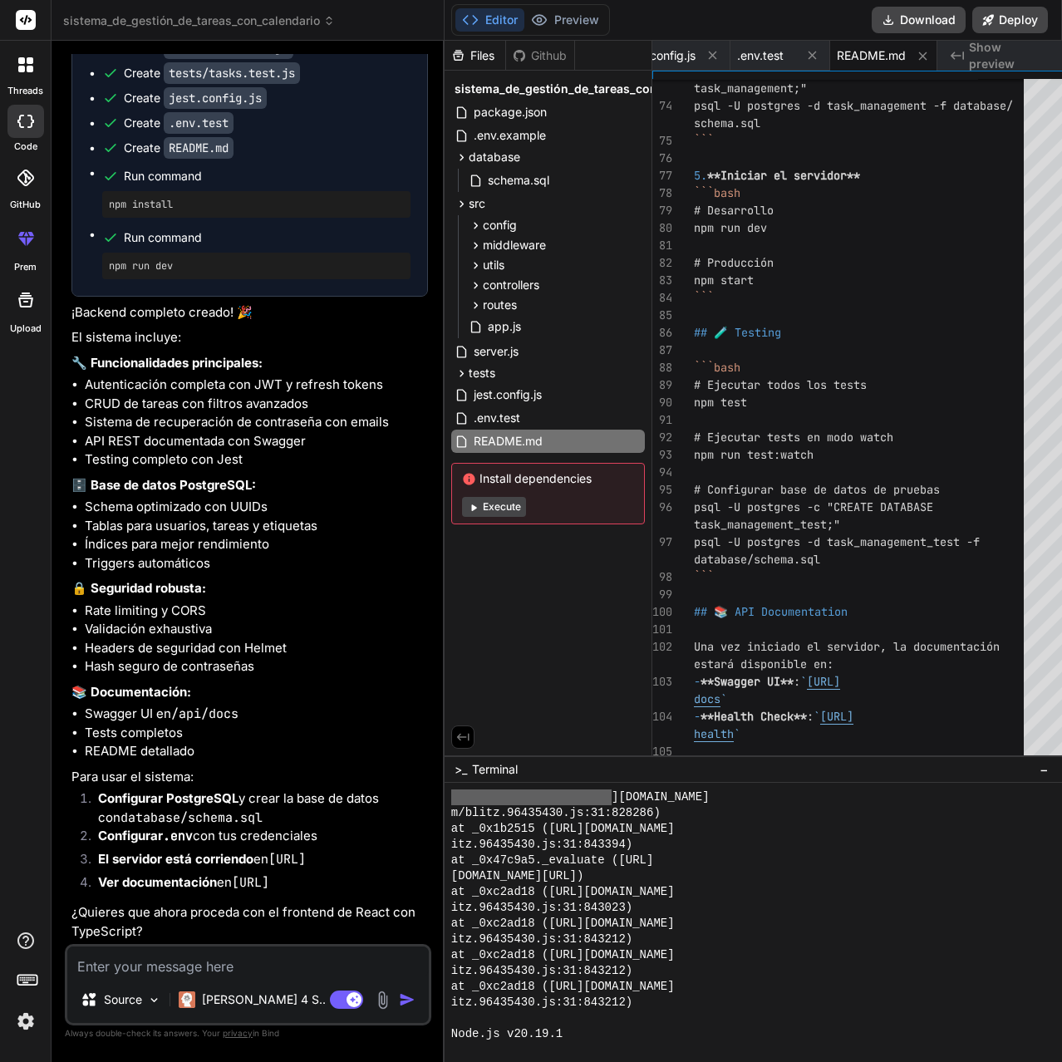
scroll to position [3567, 0]
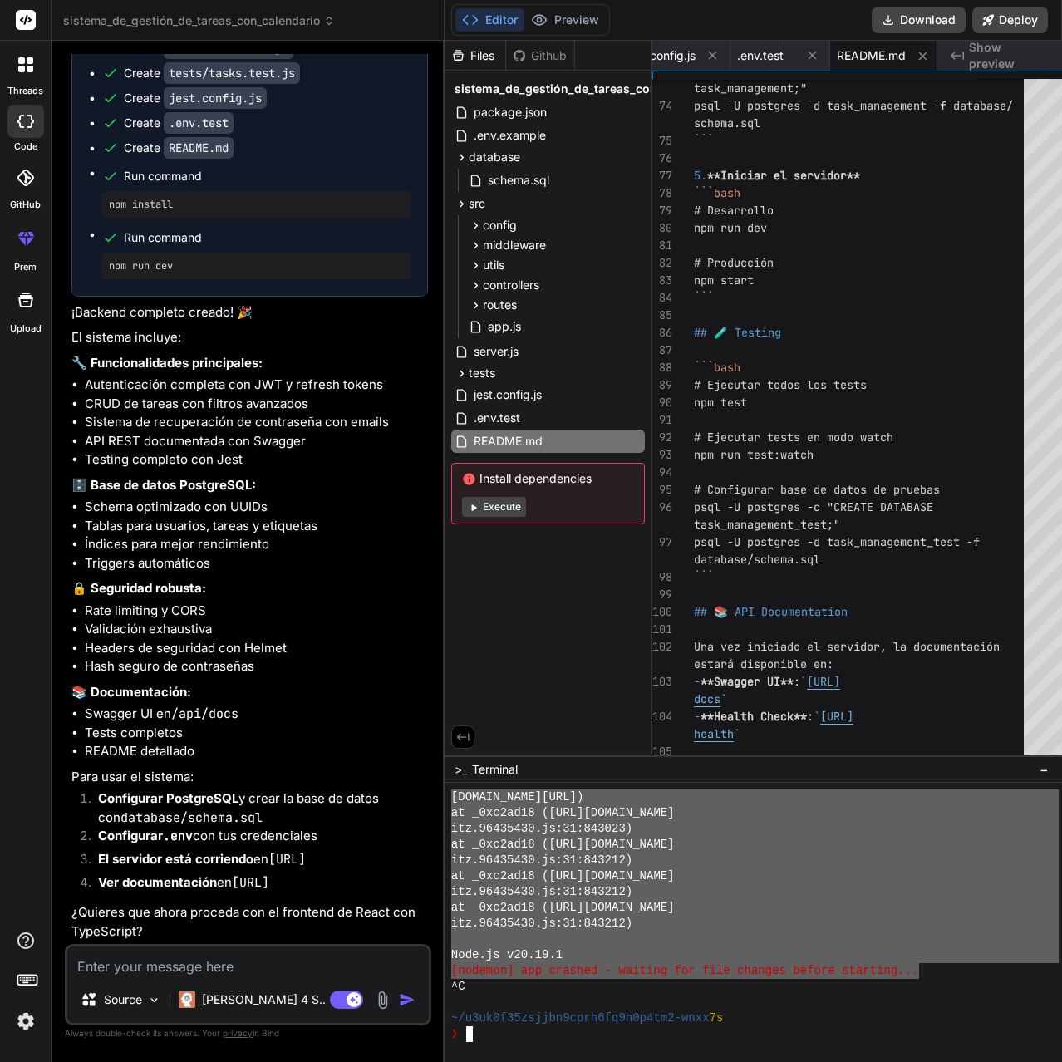
drag, startPoint x: 434, startPoint y: 888, endPoint x: 900, endPoint y: 975, distance: 474.9
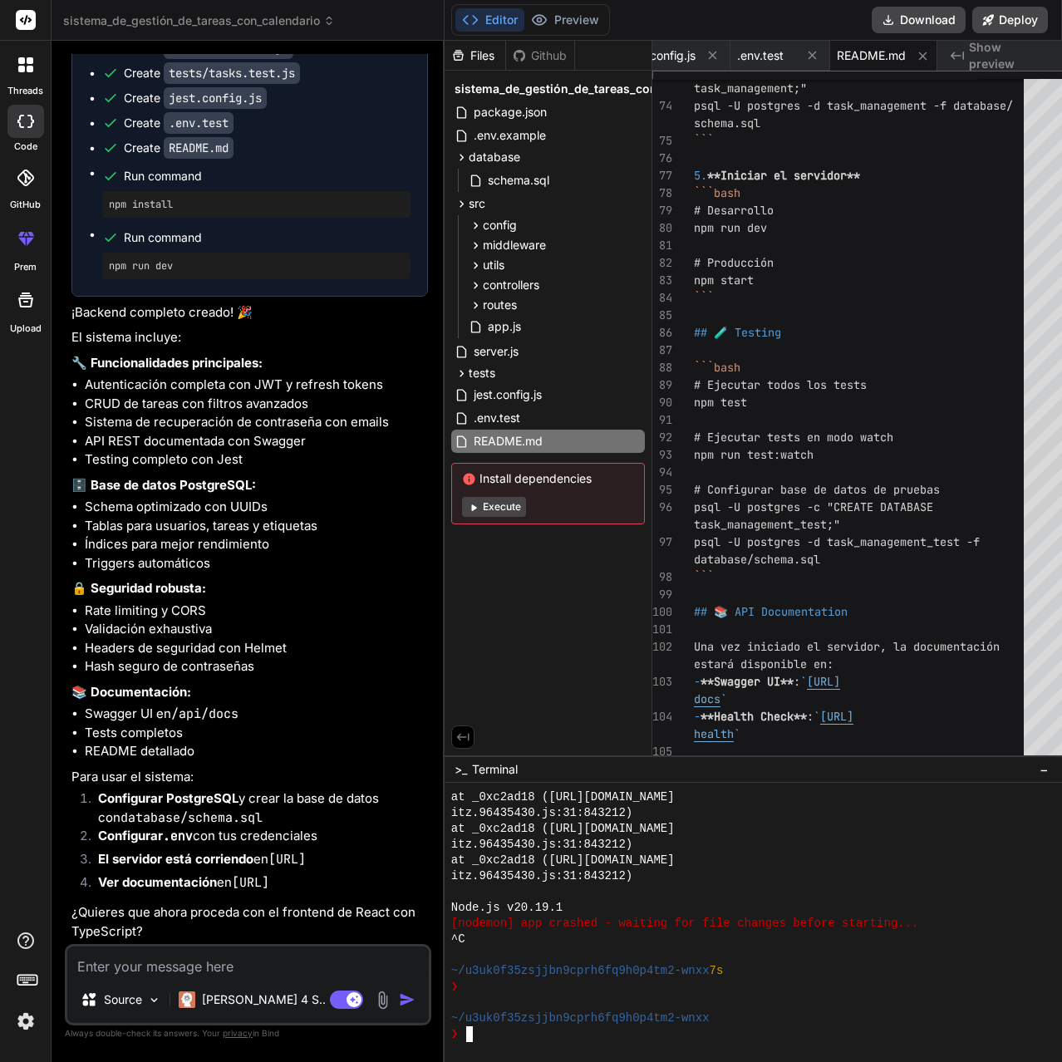
scroll to position [3614, 0]
click at [147, 966] on textarea at bounding box center [247, 961] width 361 height 30
paste textarea "npm install"
type textarea "npm install"
type textarea "x"
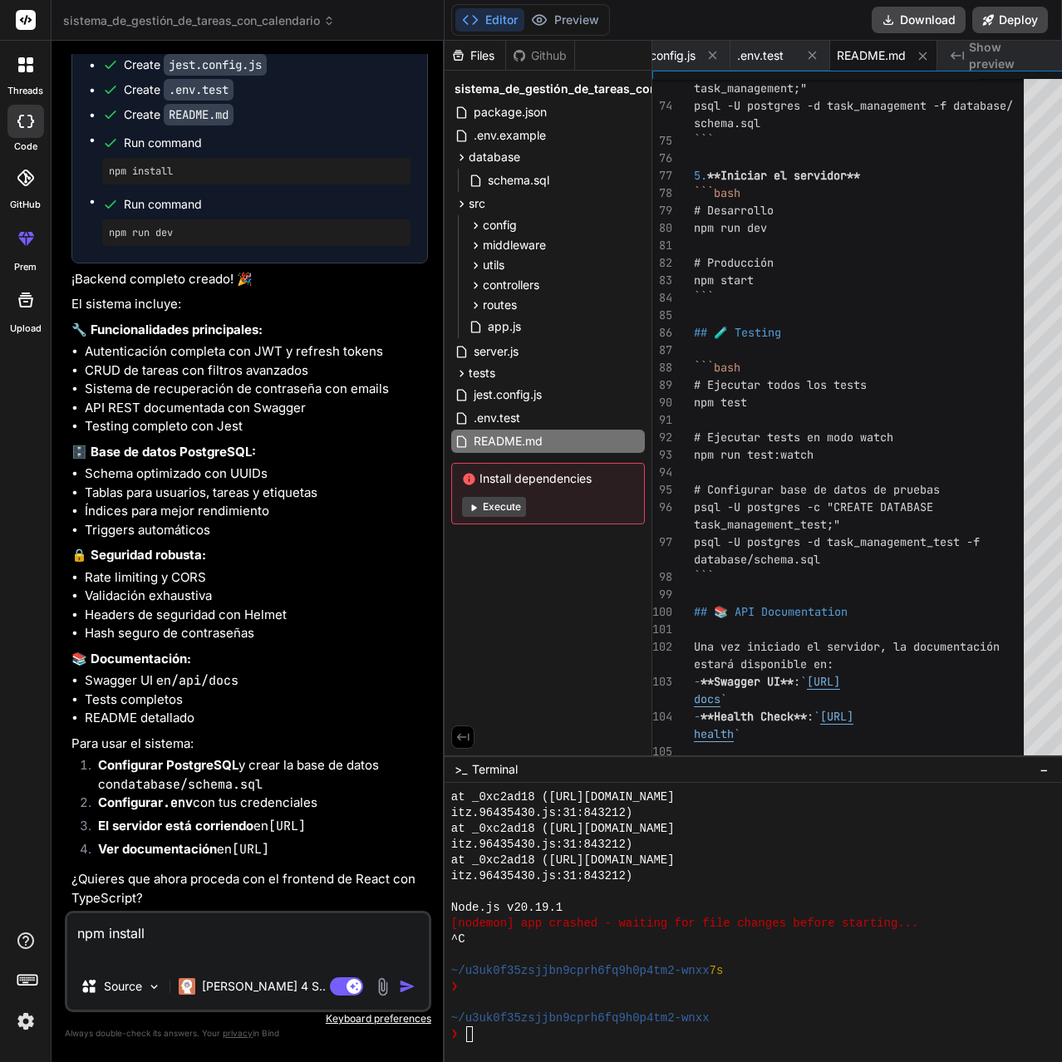
drag, startPoint x: 150, startPoint y: 955, endPoint x: 13, endPoint y: 929, distance: 139.6
click at [13, 929] on div "threads code GitHub prem Upload sistema_de_gestión_de_tareas_con_calendario Cre…" at bounding box center [531, 531] width 1062 height 1062
click at [169, 946] on textarea "npm install" at bounding box center [247, 938] width 361 height 50
click at [127, 936] on textarea "npm install" at bounding box center [247, 938] width 361 height 50
click at [125, 935] on textarea "npm install" at bounding box center [247, 938] width 361 height 50
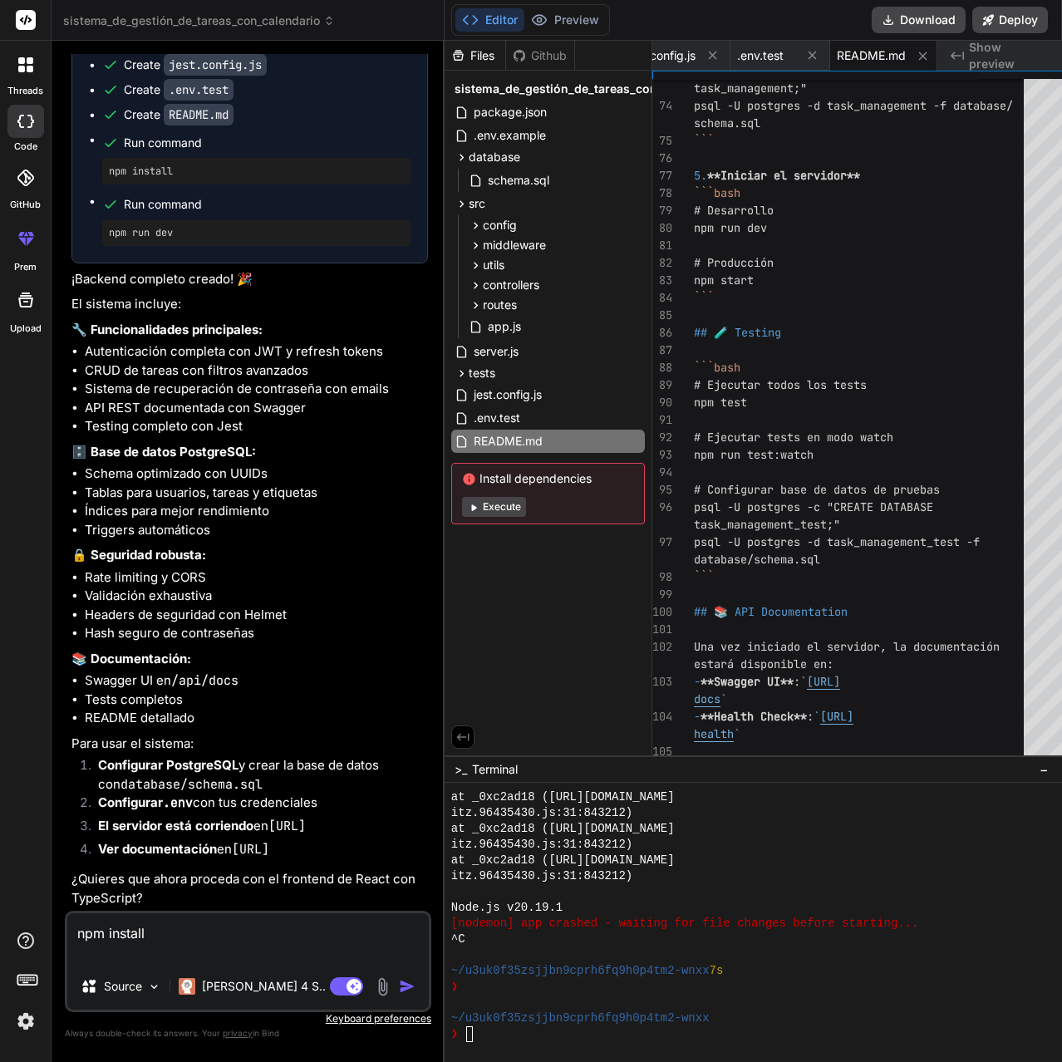
click at [125, 935] on textarea "npm install" at bounding box center [247, 938] width 361 height 50
type textarea "x"
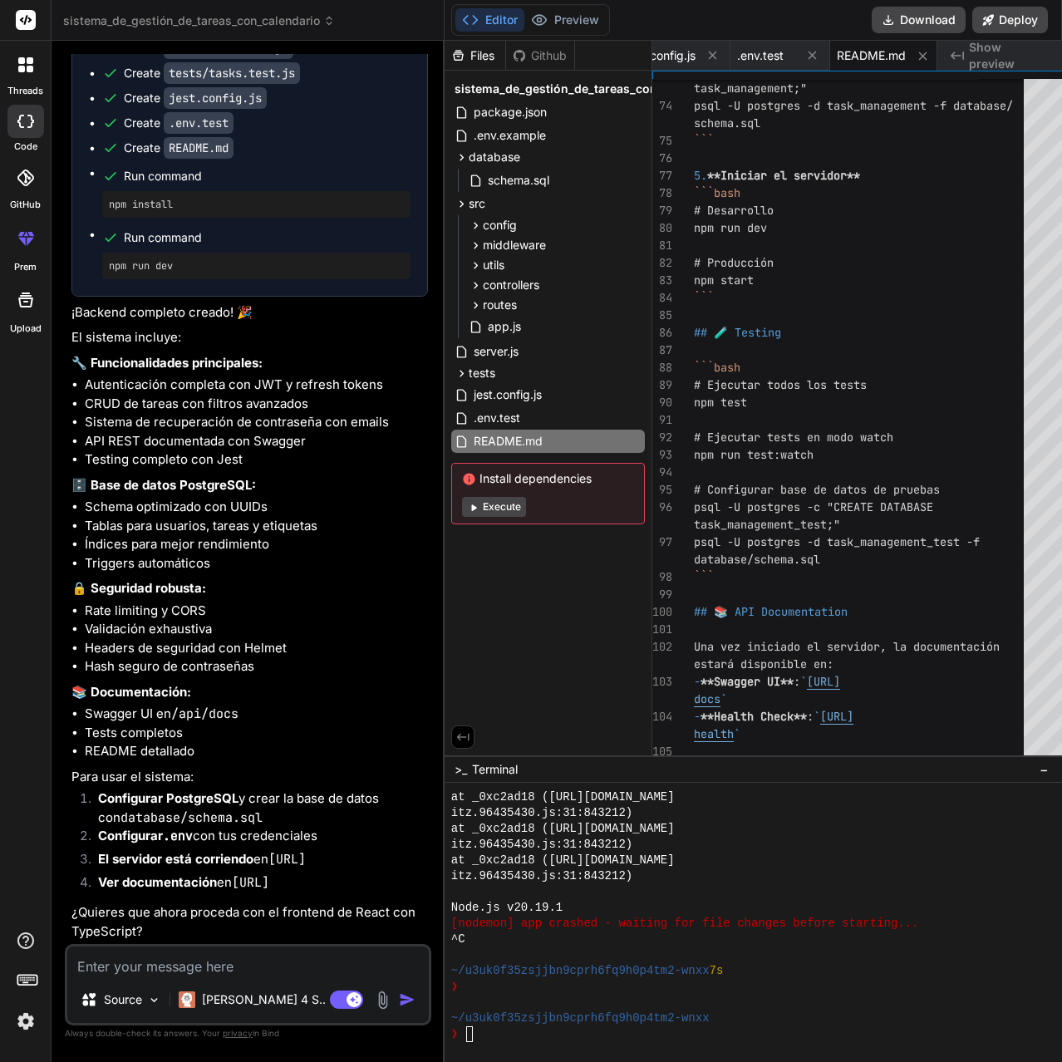
scroll to position [3845, 0]
click at [157, 955] on textarea at bounding box center [247, 961] width 361 height 30
type textarea "s"
type textarea "x"
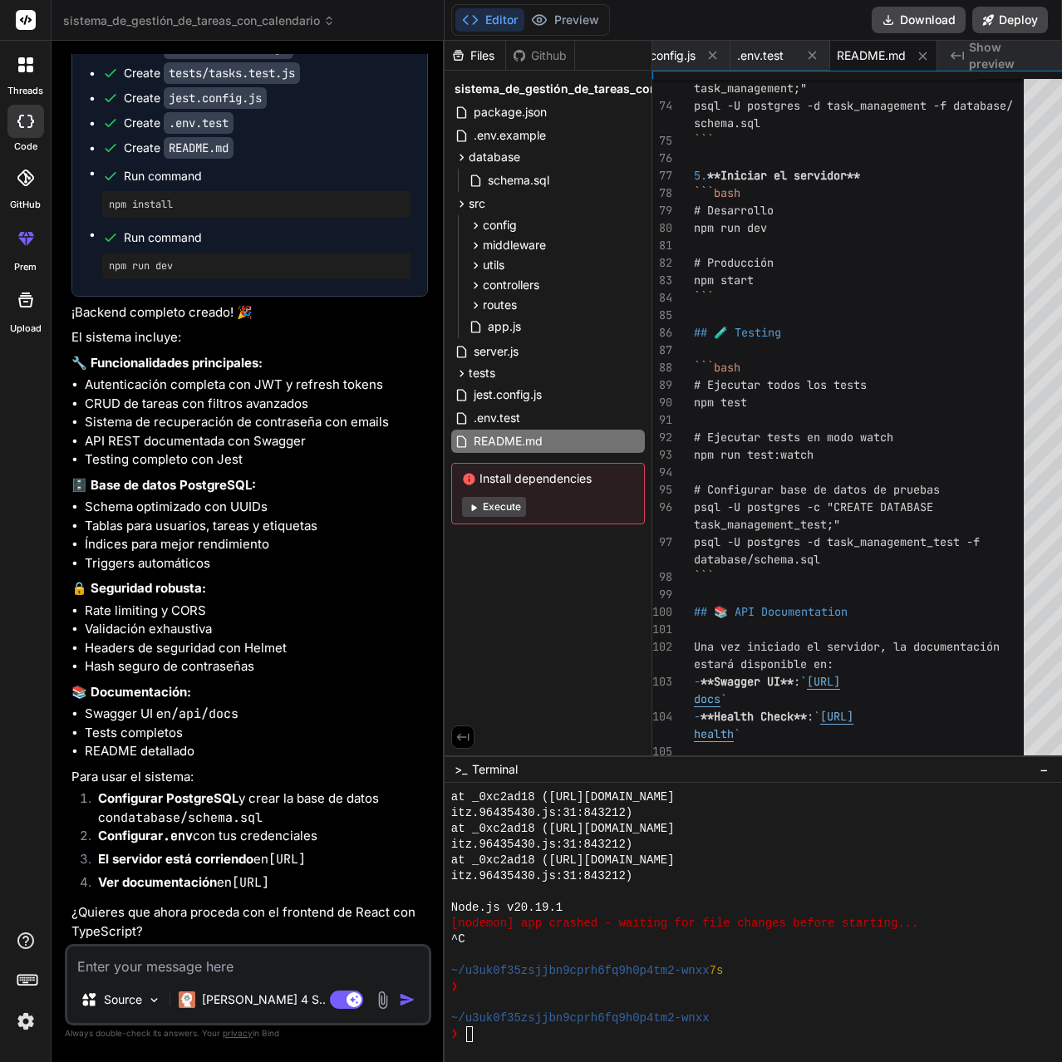
type textarea "s"
type textarea "x"
type textarea "si"
type textarea "x"
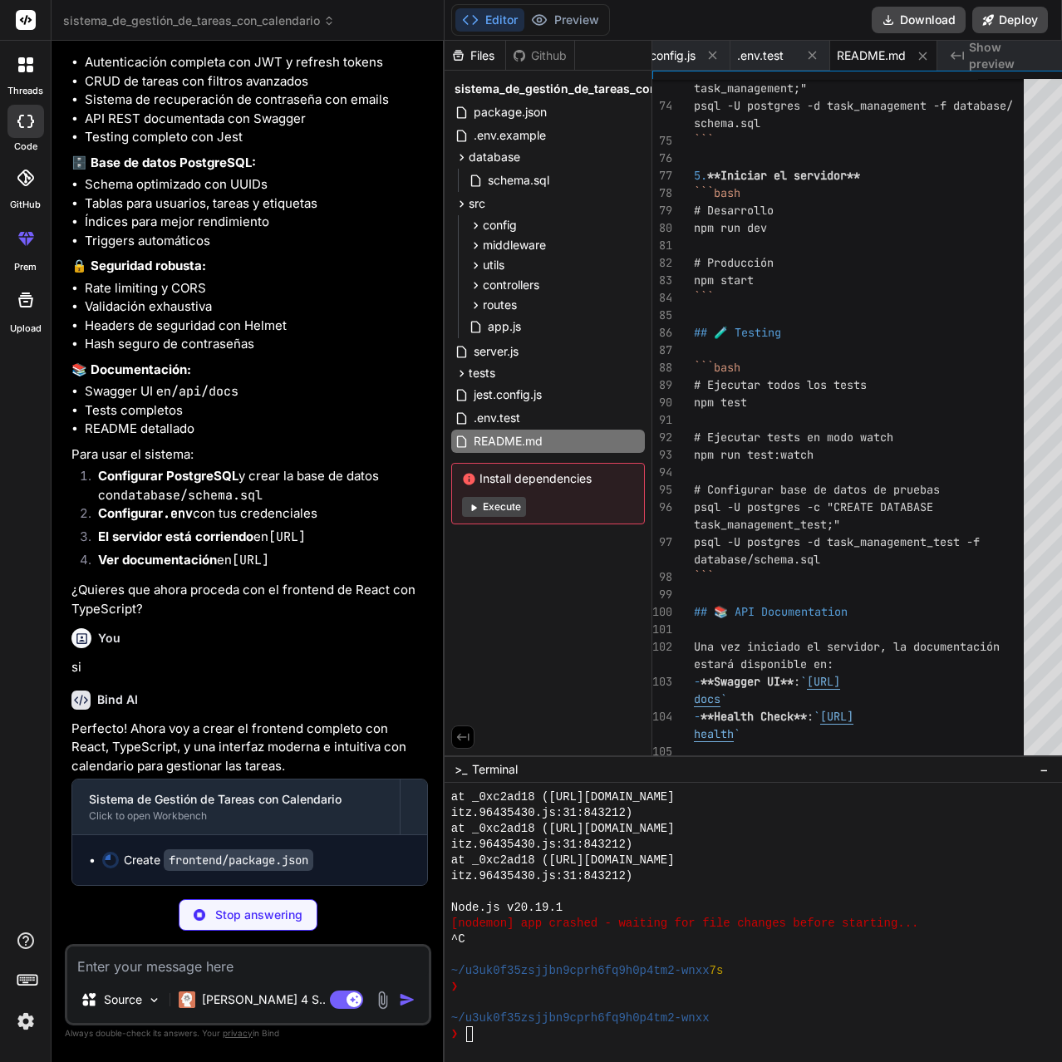
scroll to position [2921, 0]
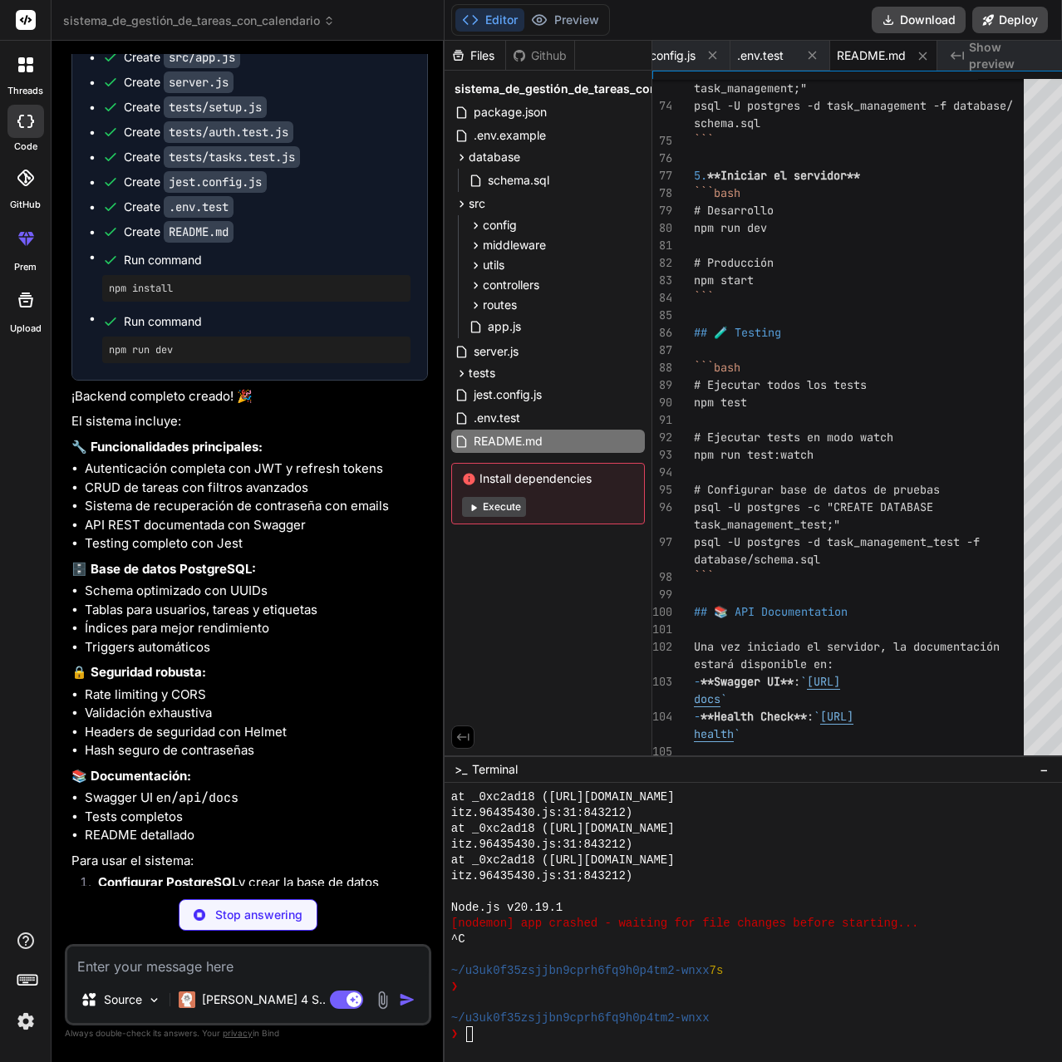
type textarea "x"
type textarea "} }"
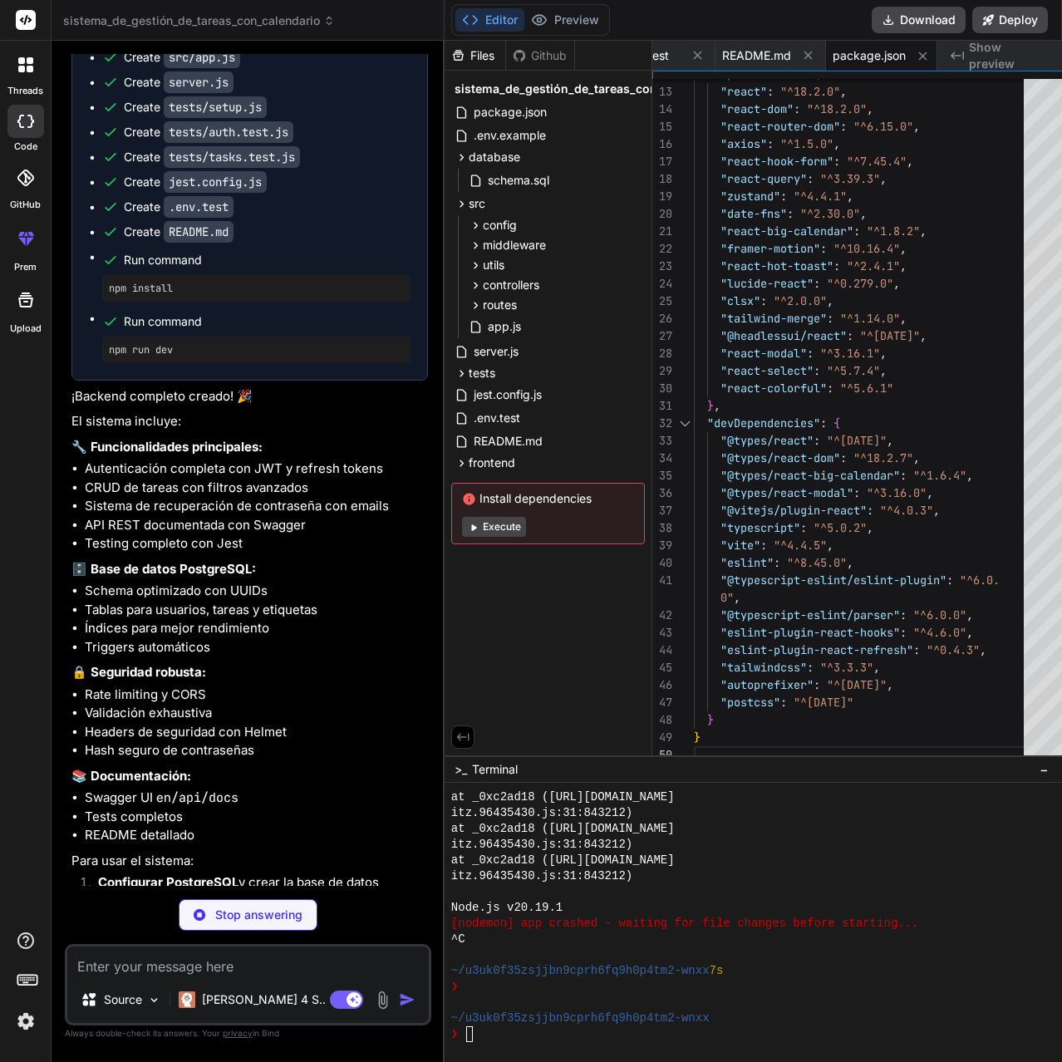
scroll to position [3420, 0]
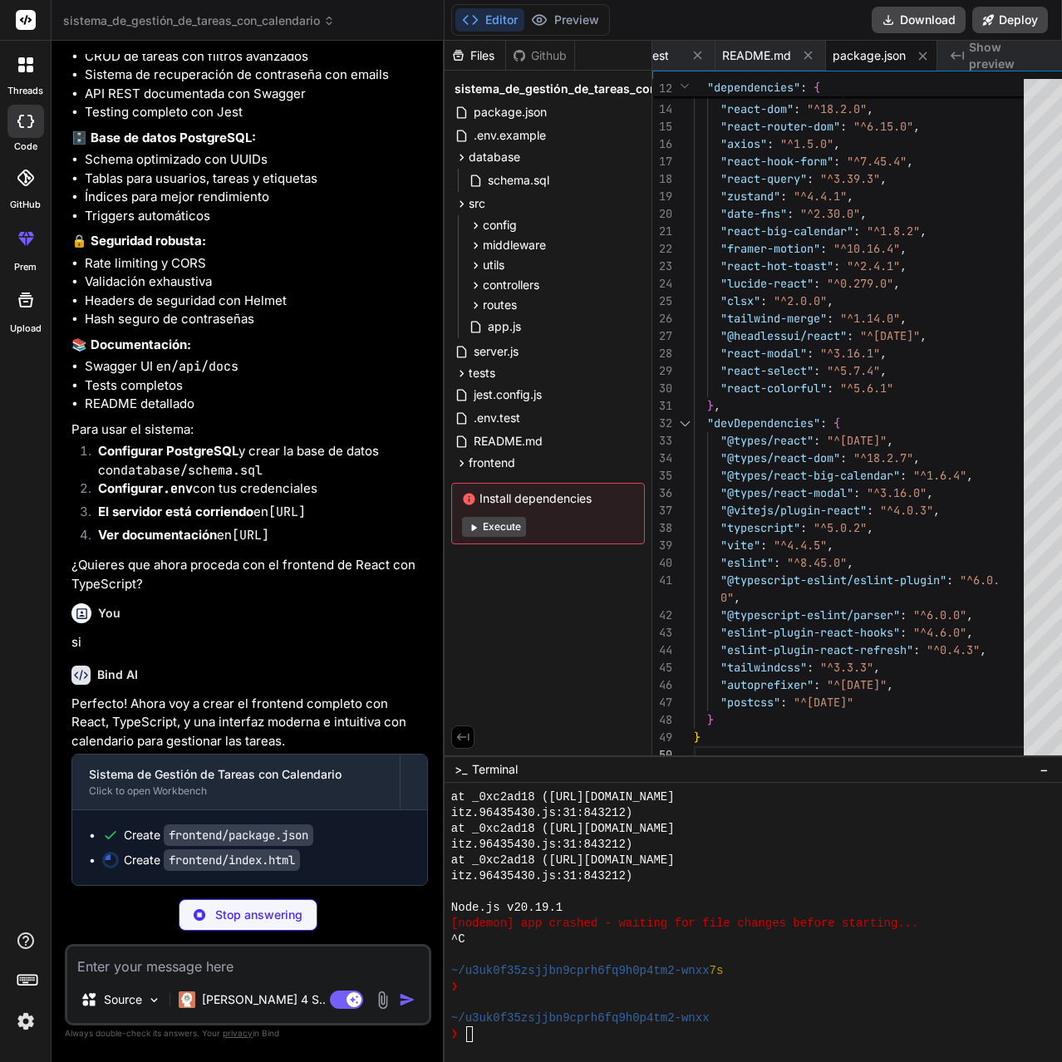
type textarea "x"
type textarea "<script type="module" src="/src/main.tsx"></script> </body> </html>"
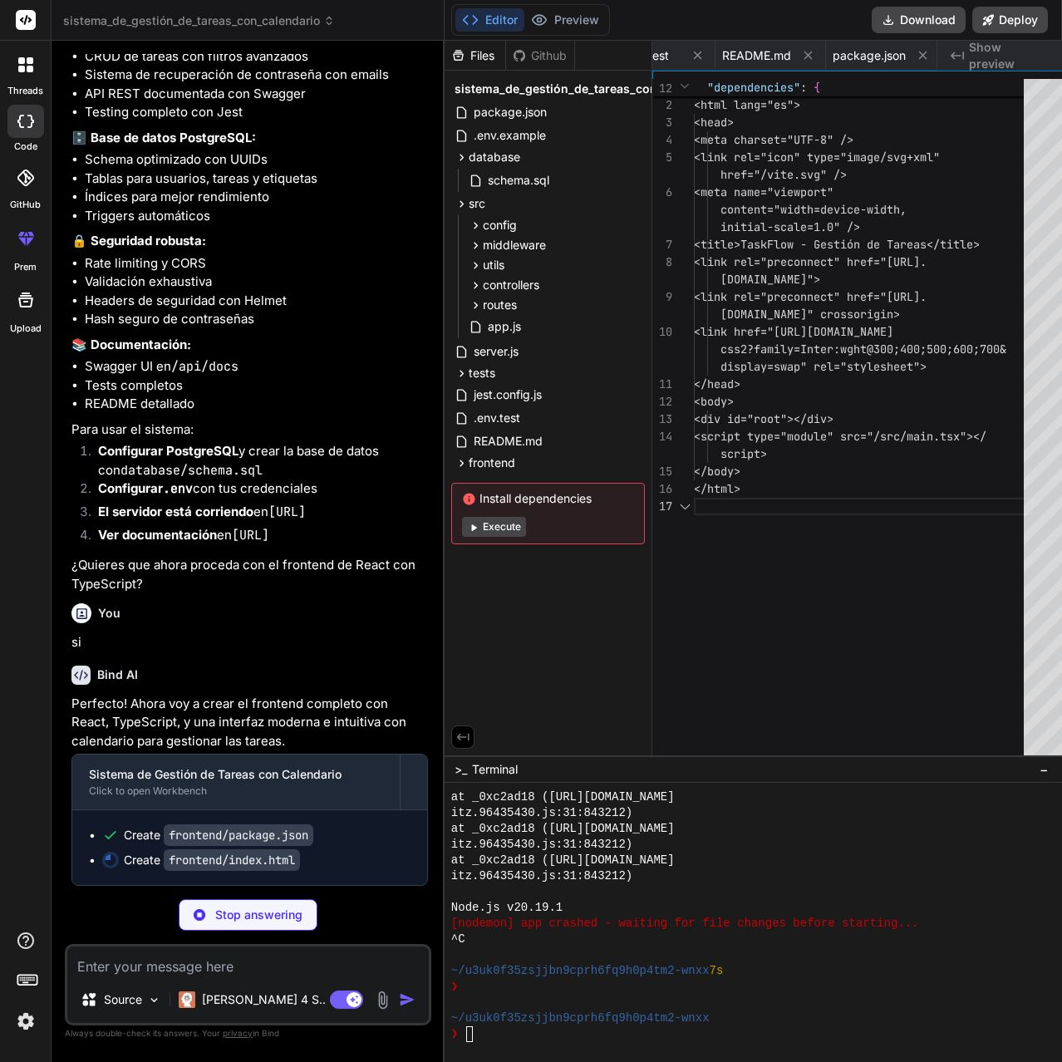
scroll to position [0, 2179]
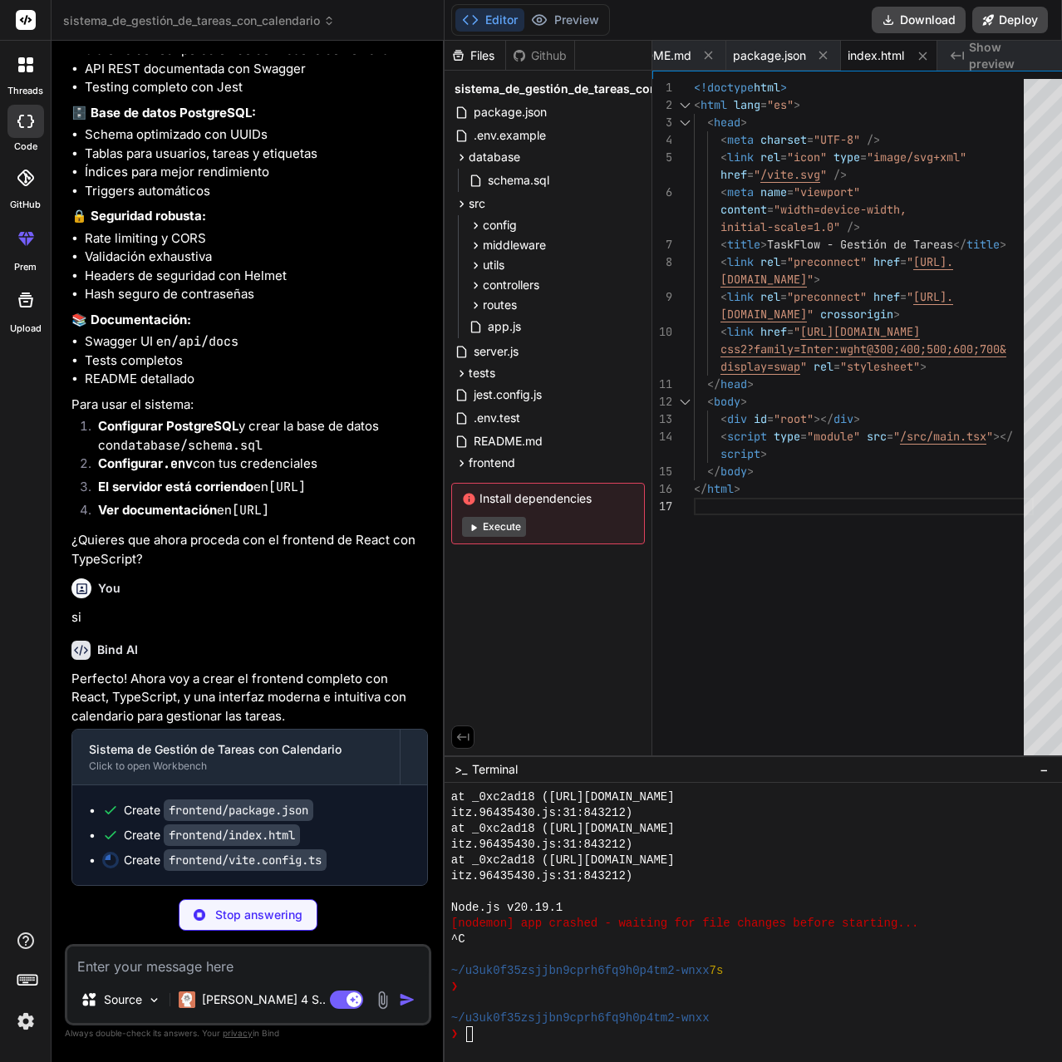
type textarea "x"
type textarea "})"
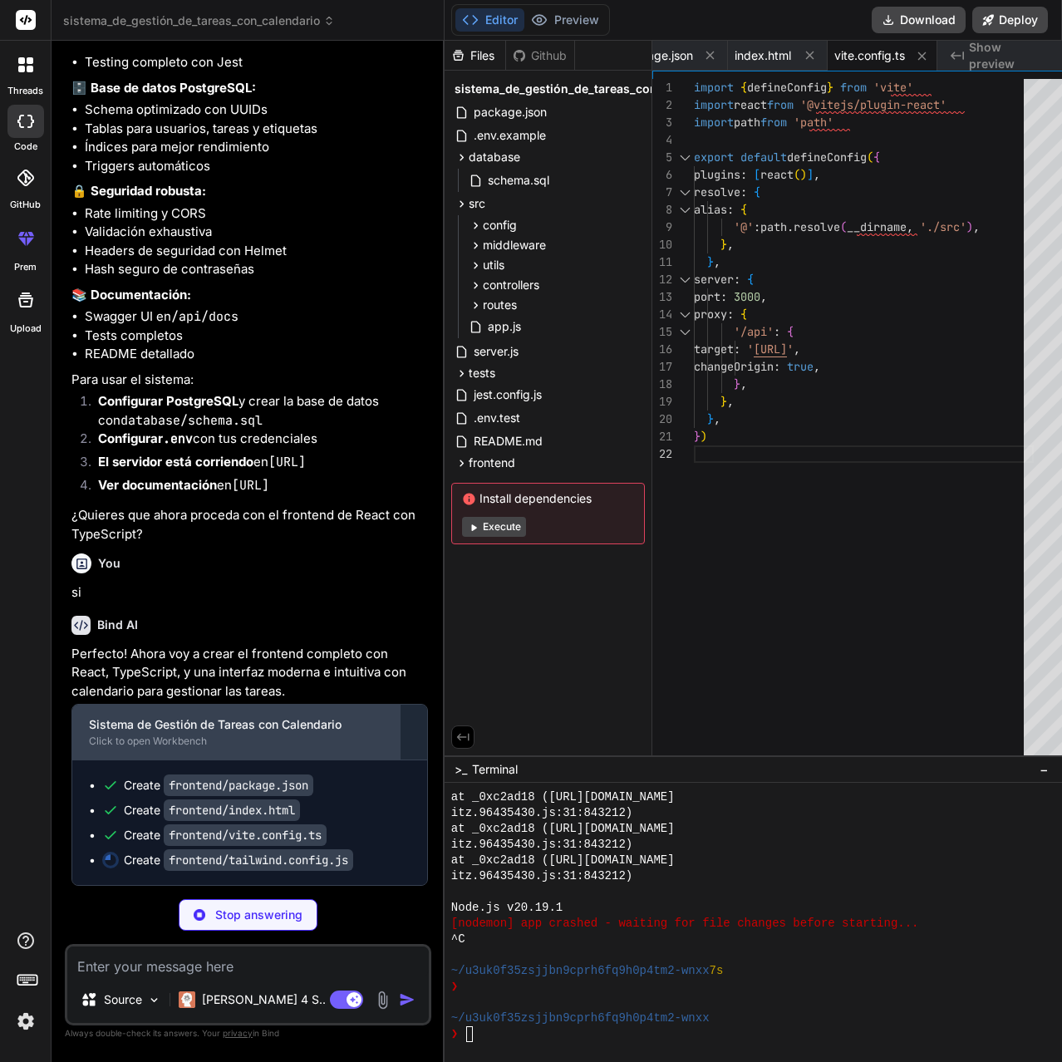
scroll to position [4242, 0]
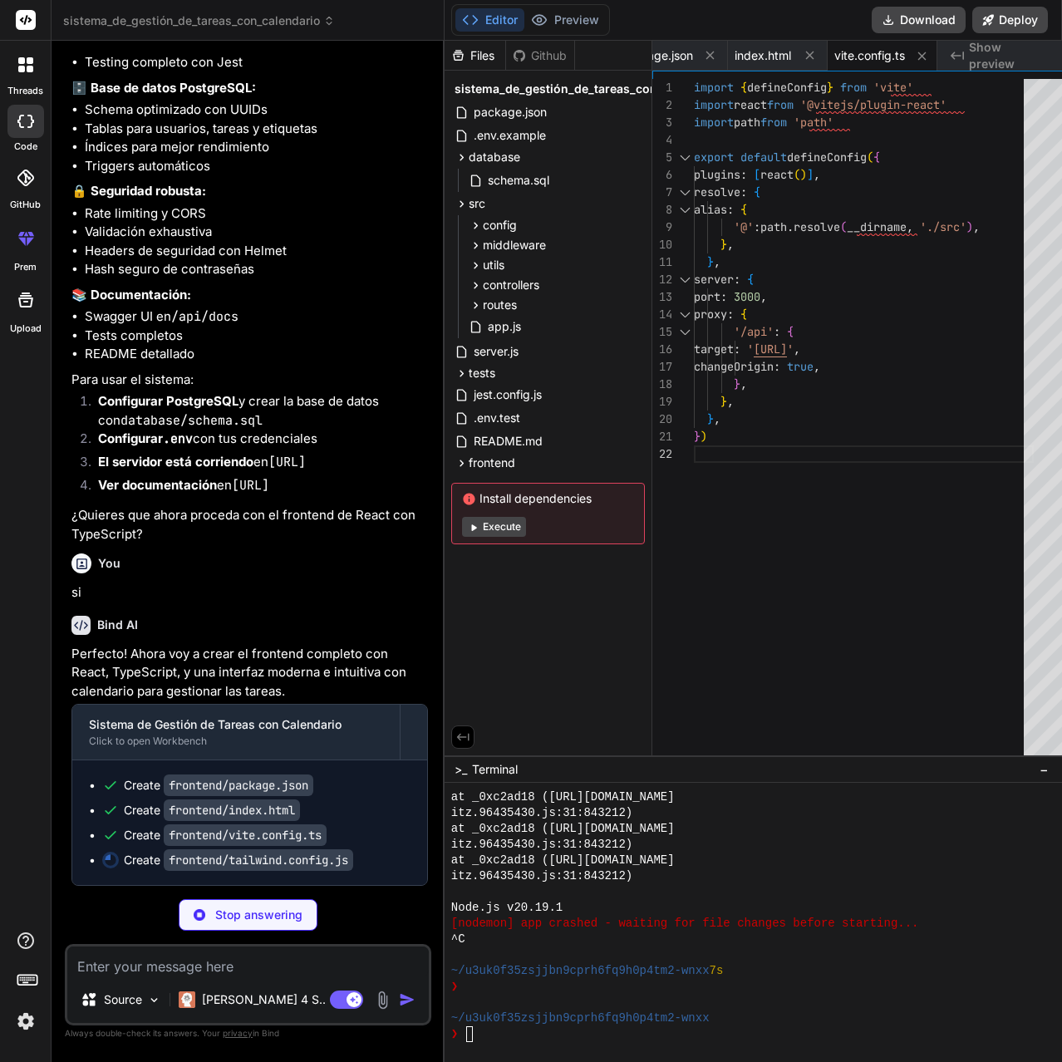
type textarea "x"
type textarea "}"
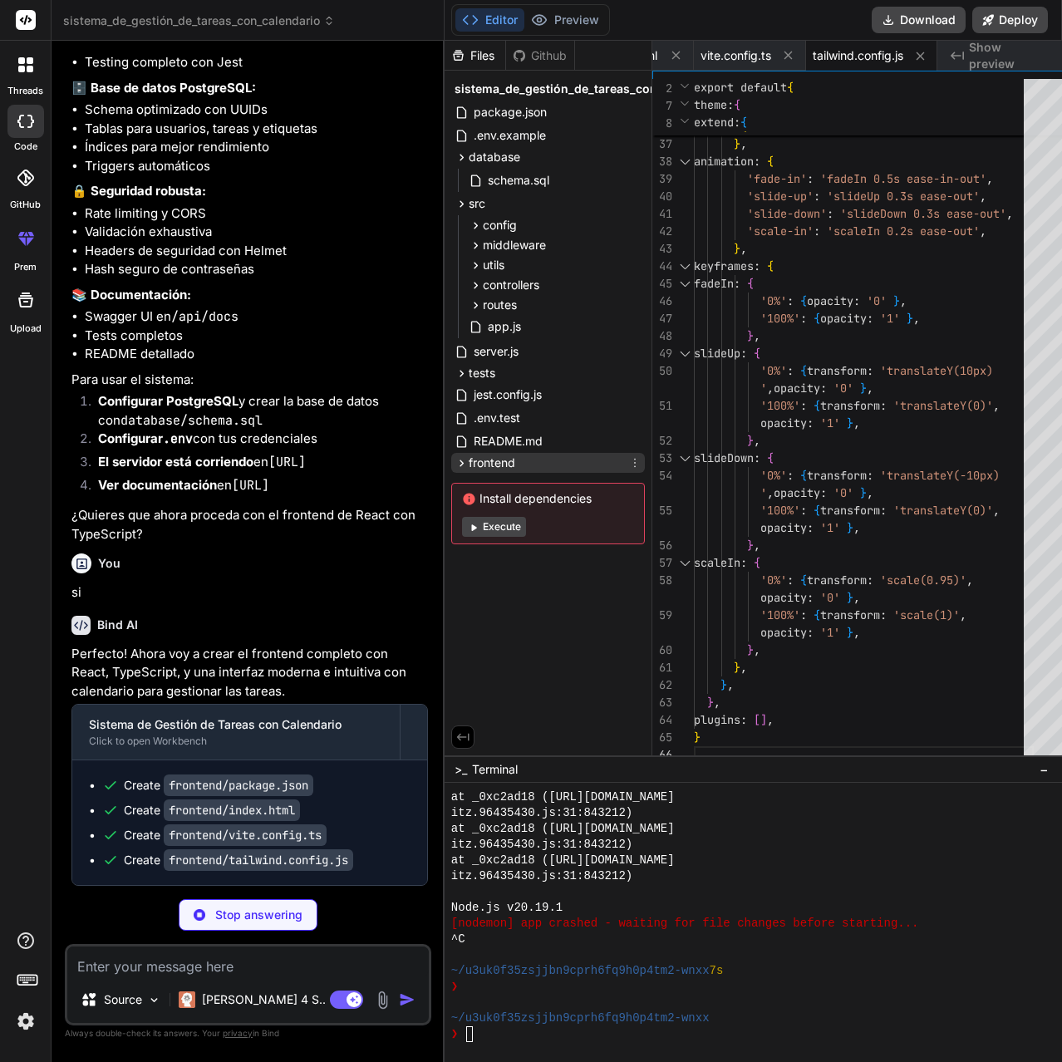
type textarea "x"
type textarea "export default { plugins: { tailwindcss: {}, autoprefixer: {}, }, }"
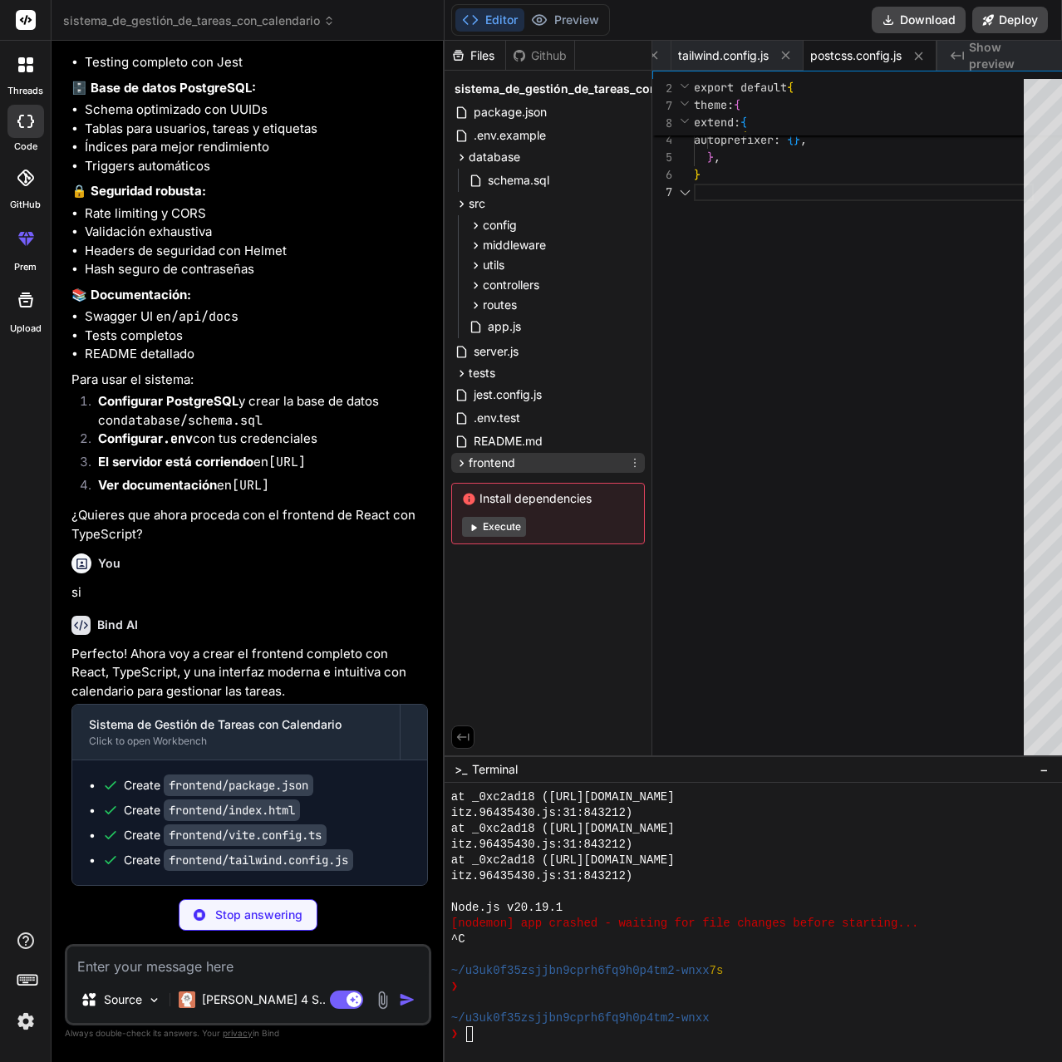
click at [468, 463] on span "frontend" at bounding box center [491, 462] width 47 height 17
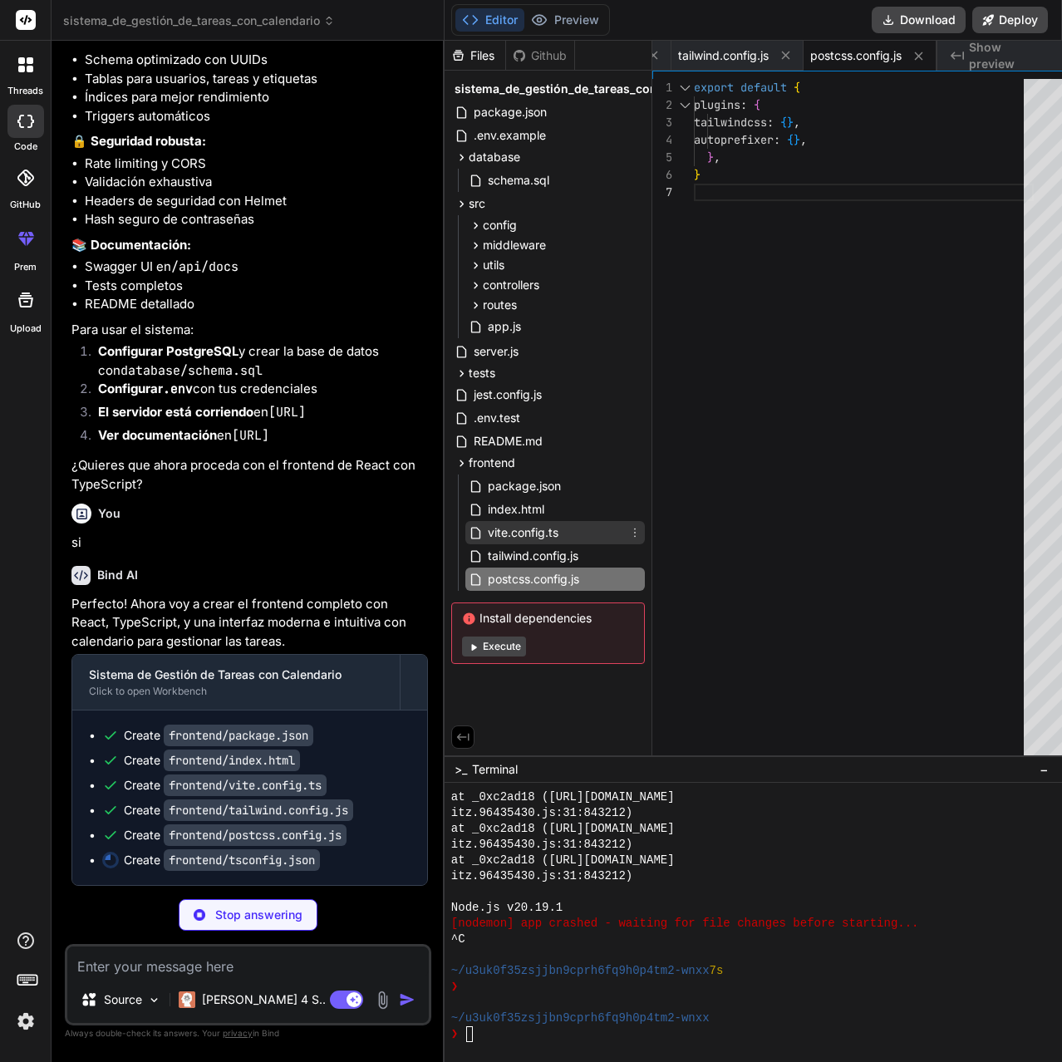
type textarea "x"
type textarea "} }, "include": ["src"], "references": [{ "path": "./tsconfig.node.json" }] }"
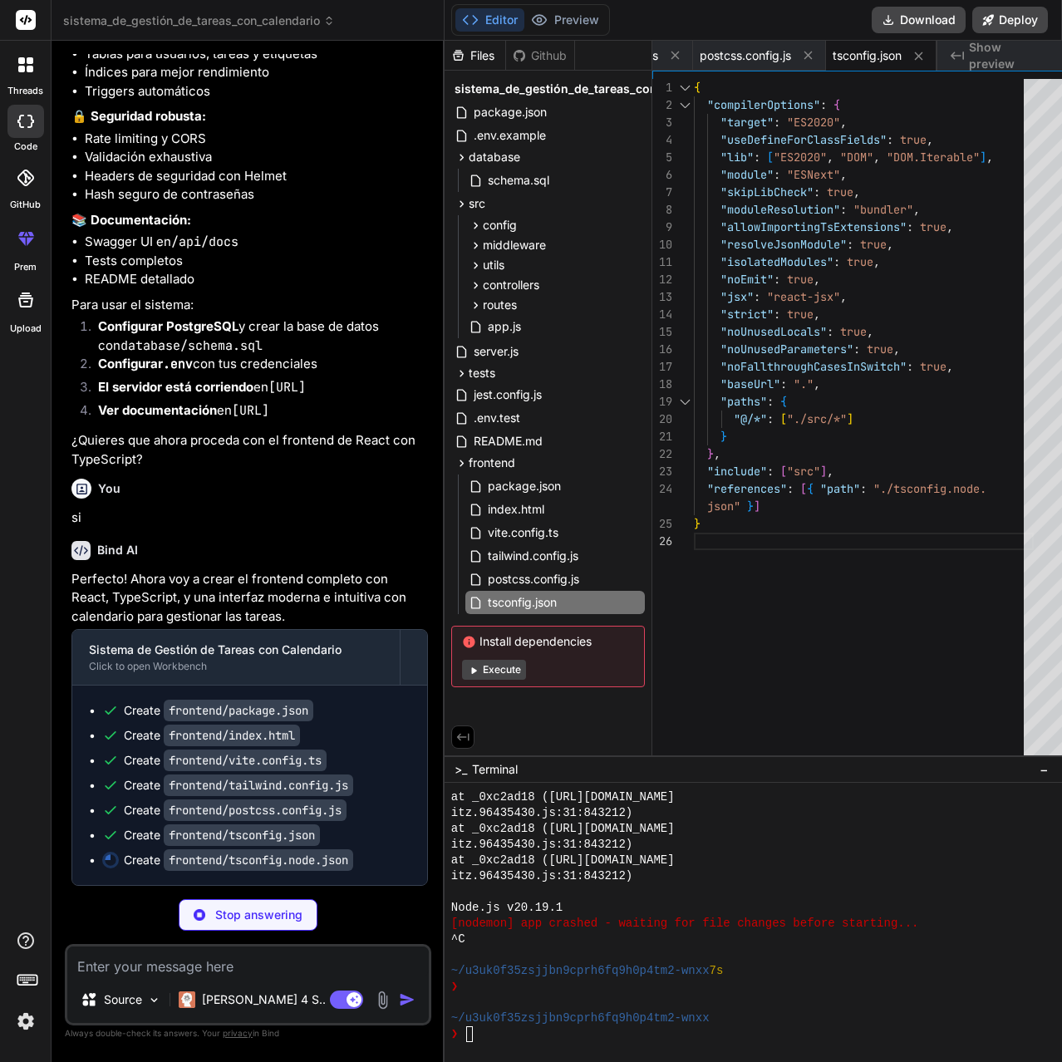
type textarea "x"
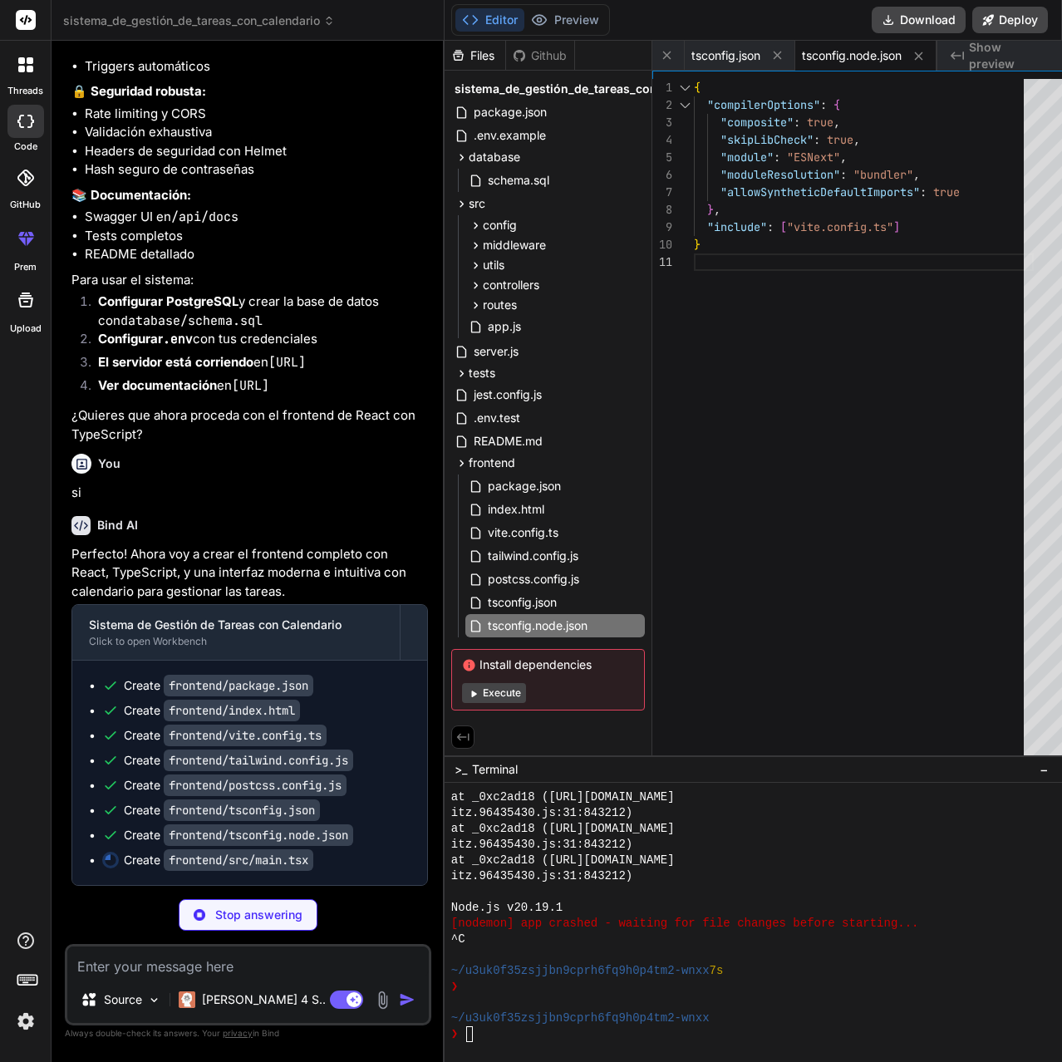
type textarea "x"
type textarea "background: '#dc2626', }, }, }} /> </BrowserRouter> </QueryClientProvider> </Re…"
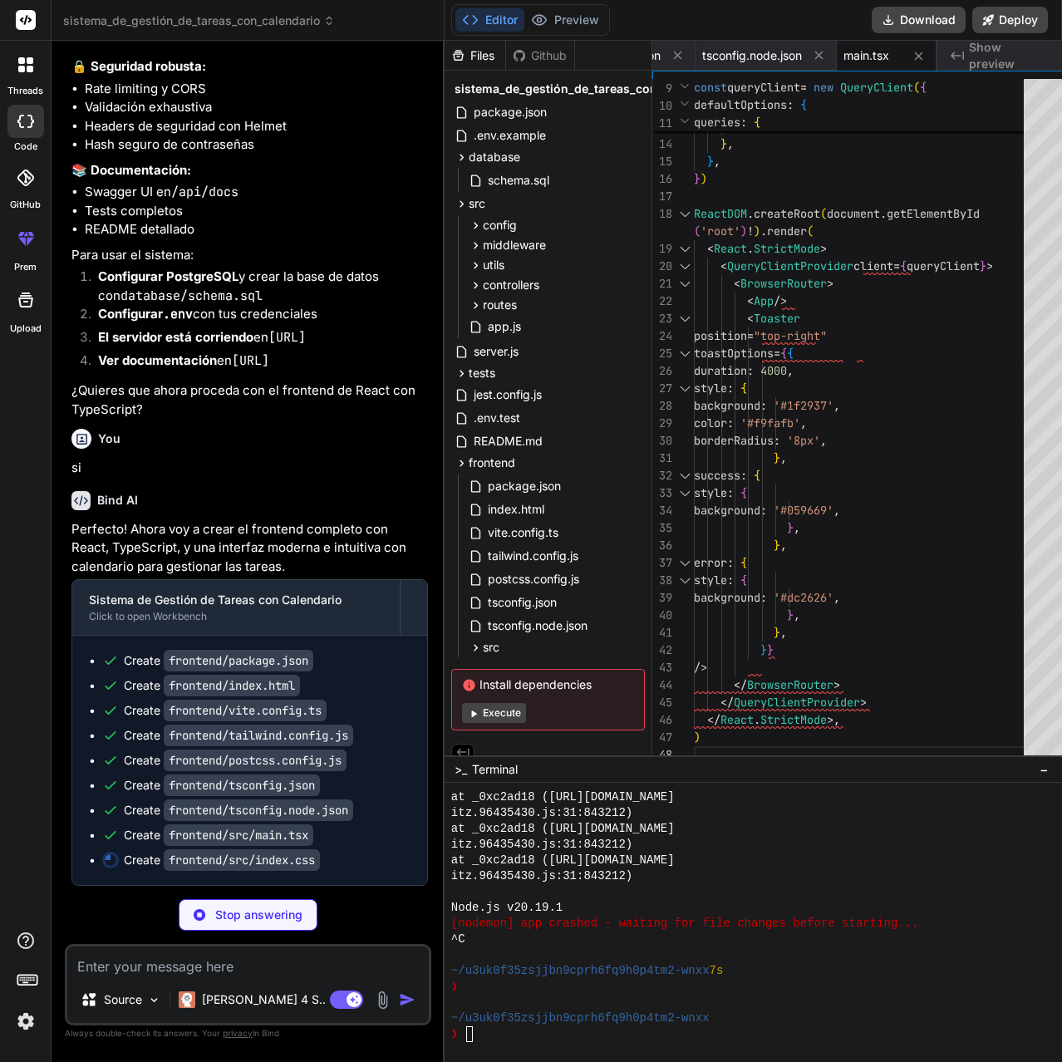
scroll to position [4367, 0]
type textarea "x"
type textarea "{ @apply bg-gray-400; }"
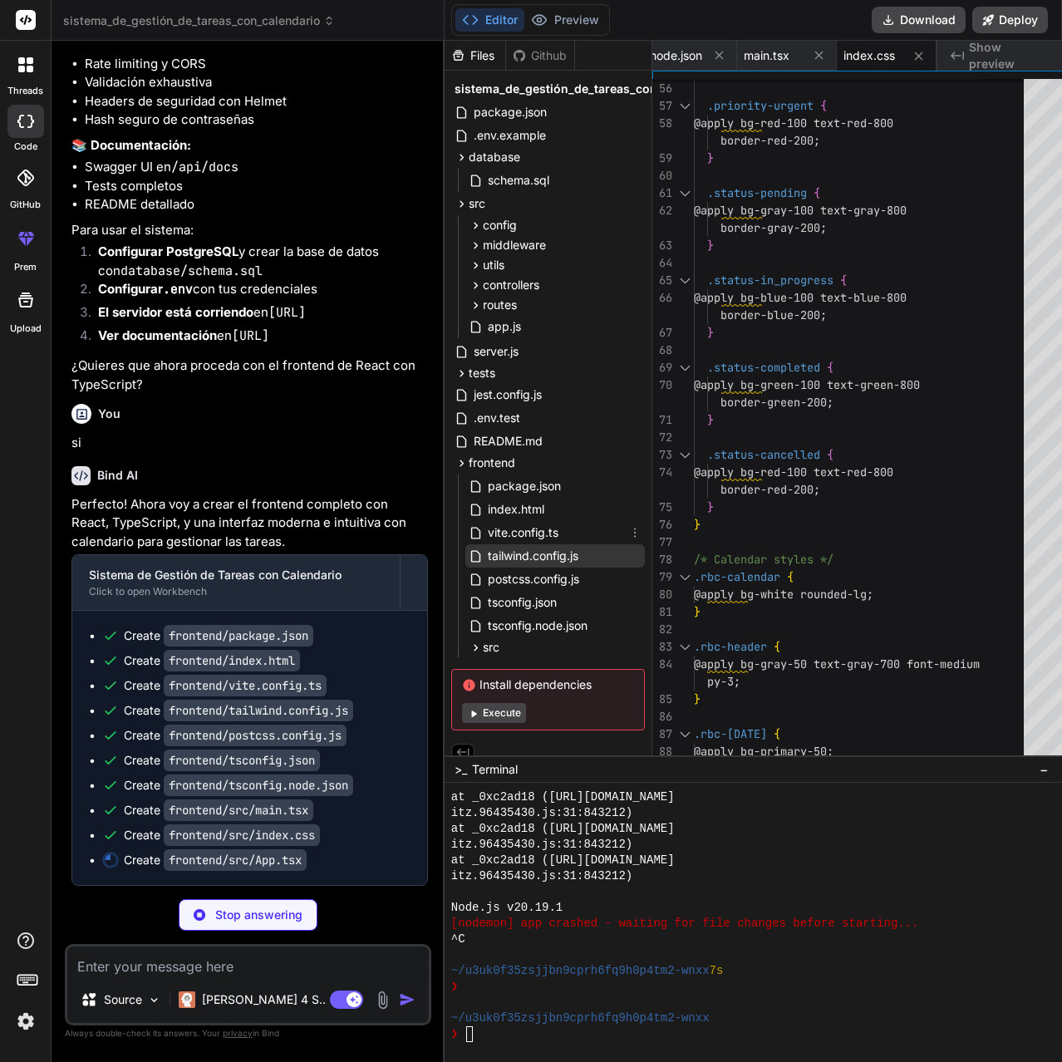
scroll to position [15, 0]
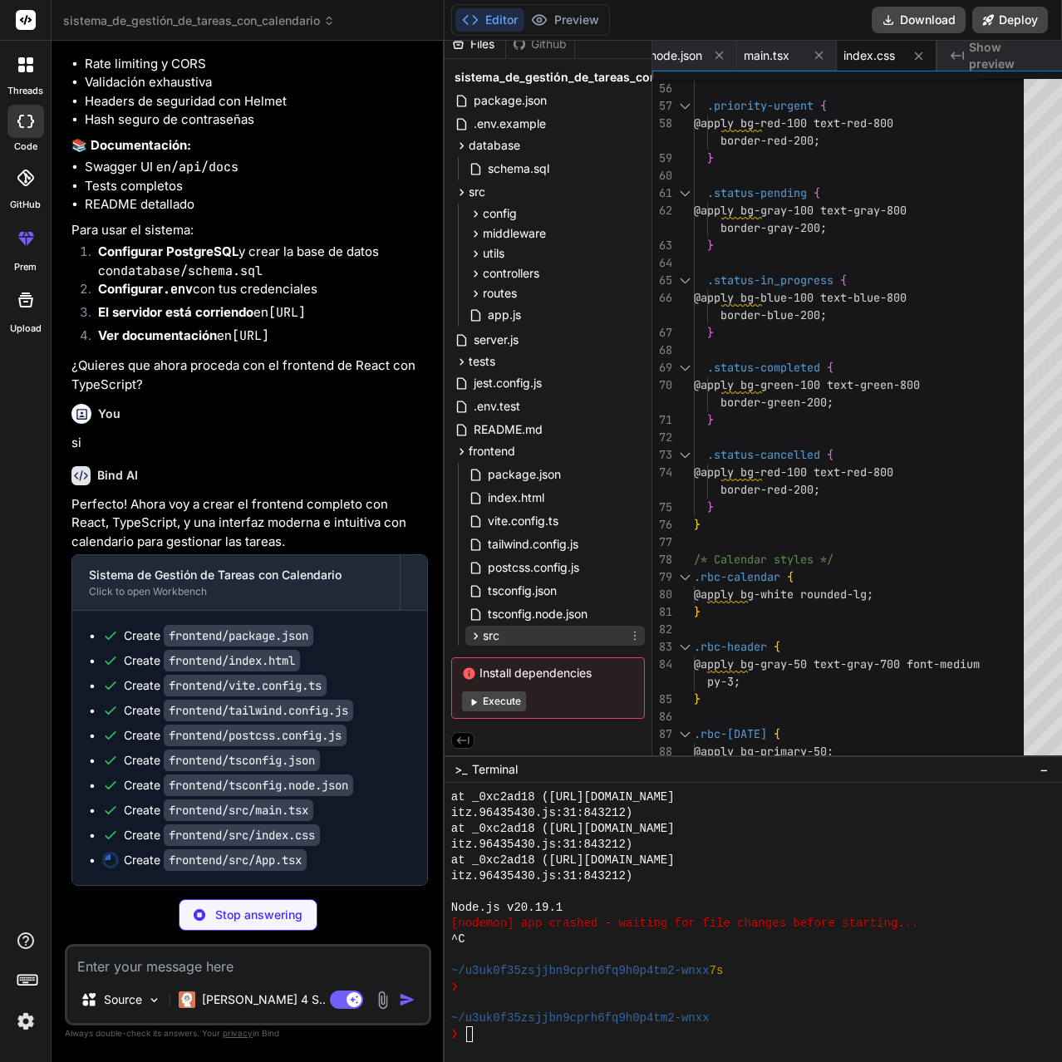
click at [483, 640] on span "src" at bounding box center [491, 635] width 17 height 17
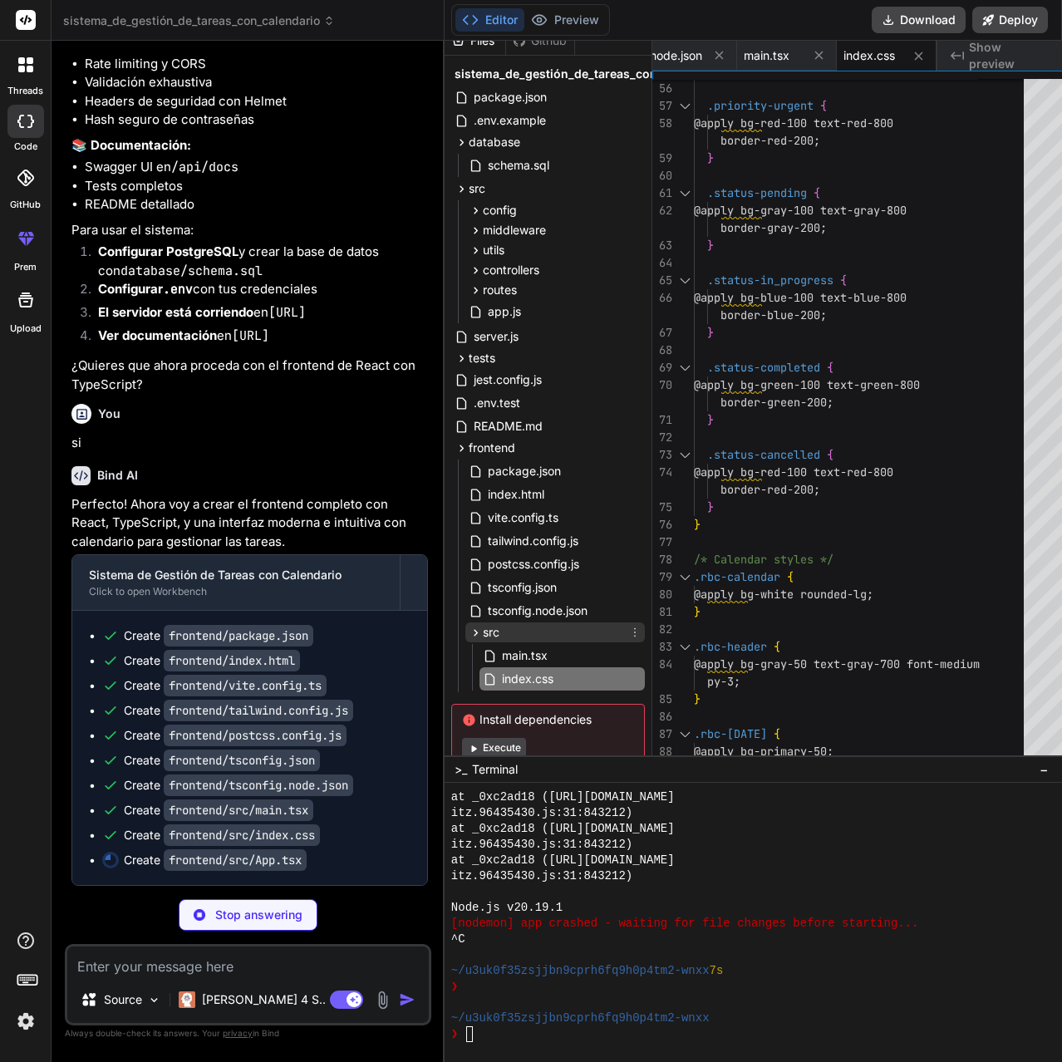
type textarea "x"
type textarea "export default App"
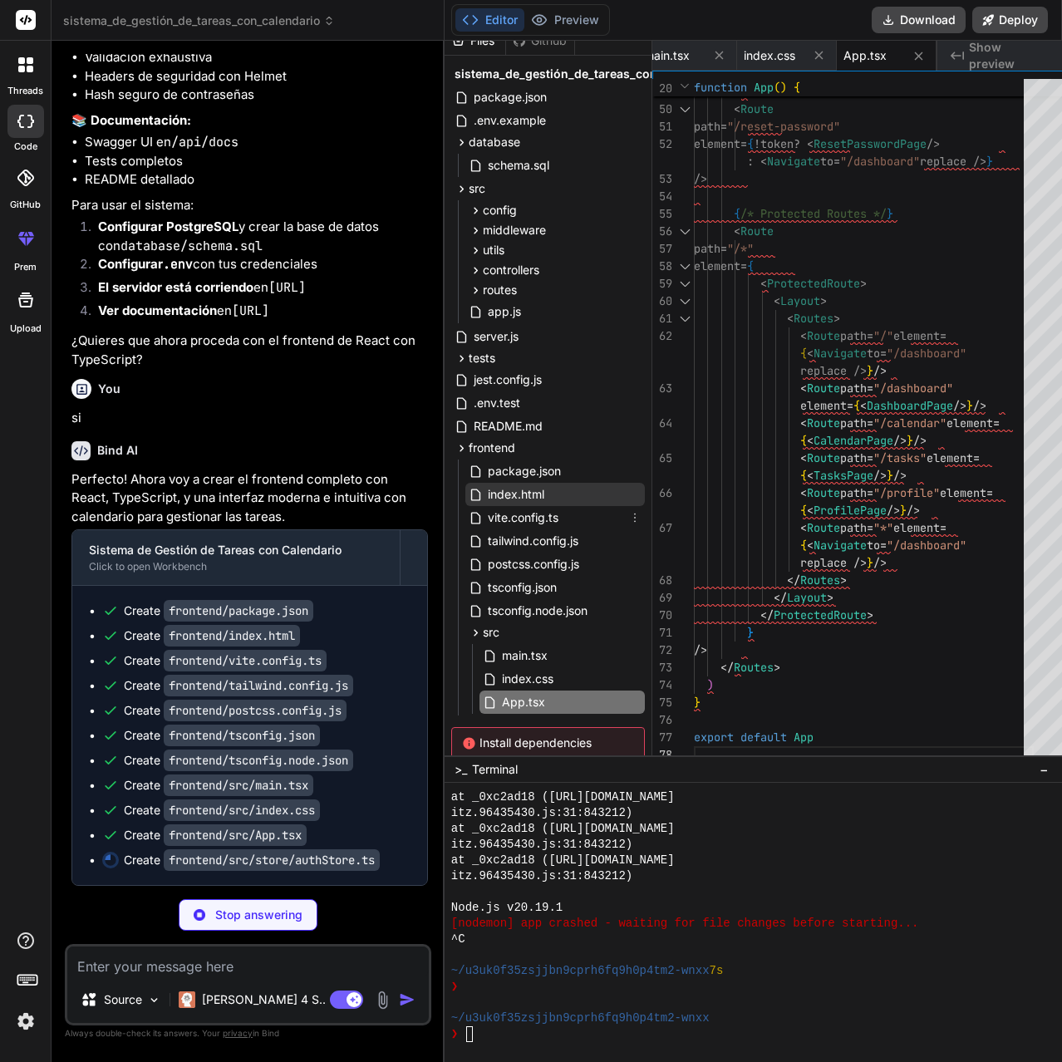
type textarea "x"
click at [501, 496] on span "index.html" at bounding box center [516, 494] width 60 height 20
type textarea "<script type="module" src="/src/main.tsx"></script> </body> </html>"
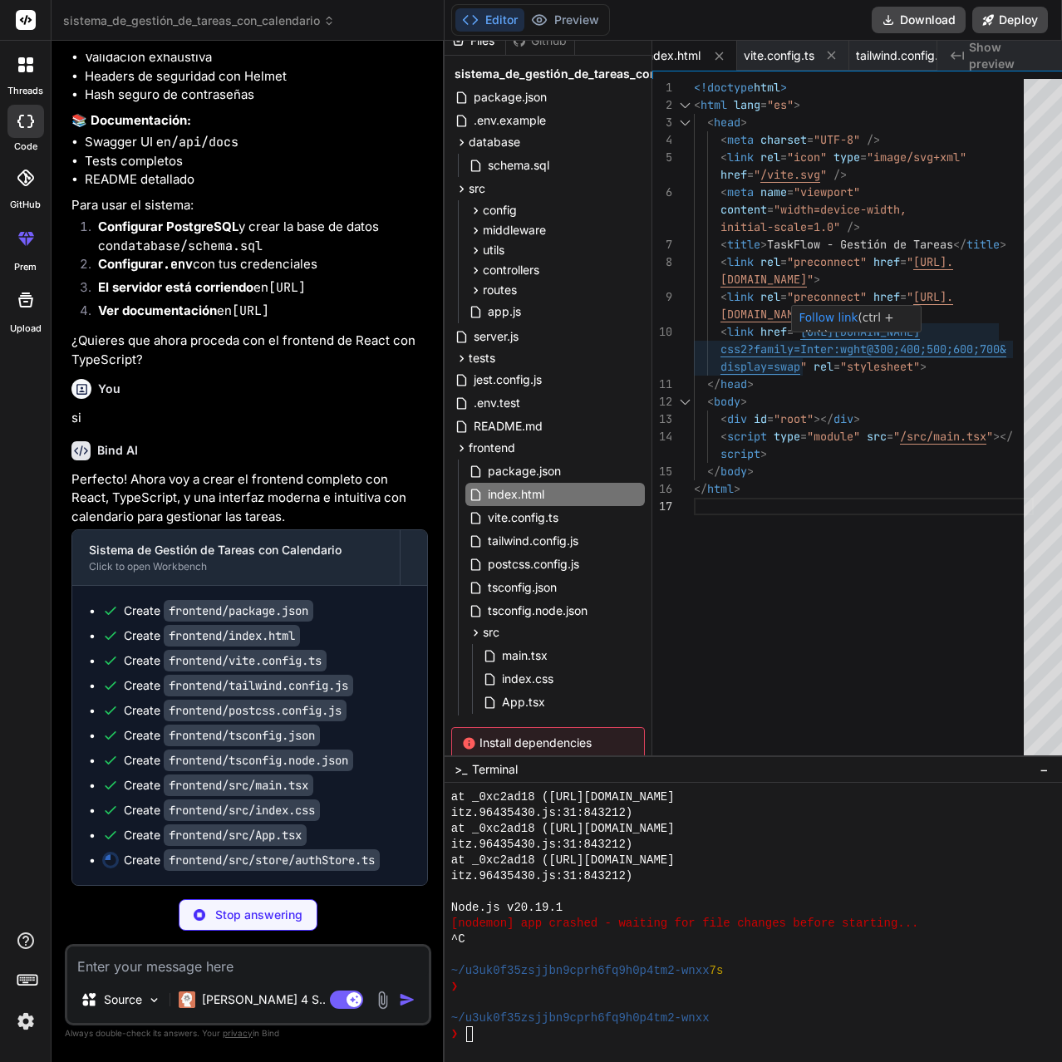
type textarea "x"
type textarea "<link rel="preconnect" href="https://fonts.googleapis.com"> <link rel="preconne…"
click at [866, 345] on div "<!doctype html > < html lang = "es" > < head > < meta charset = "UTF-8" /> < li…" at bounding box center [864, 421] width 340 height 684
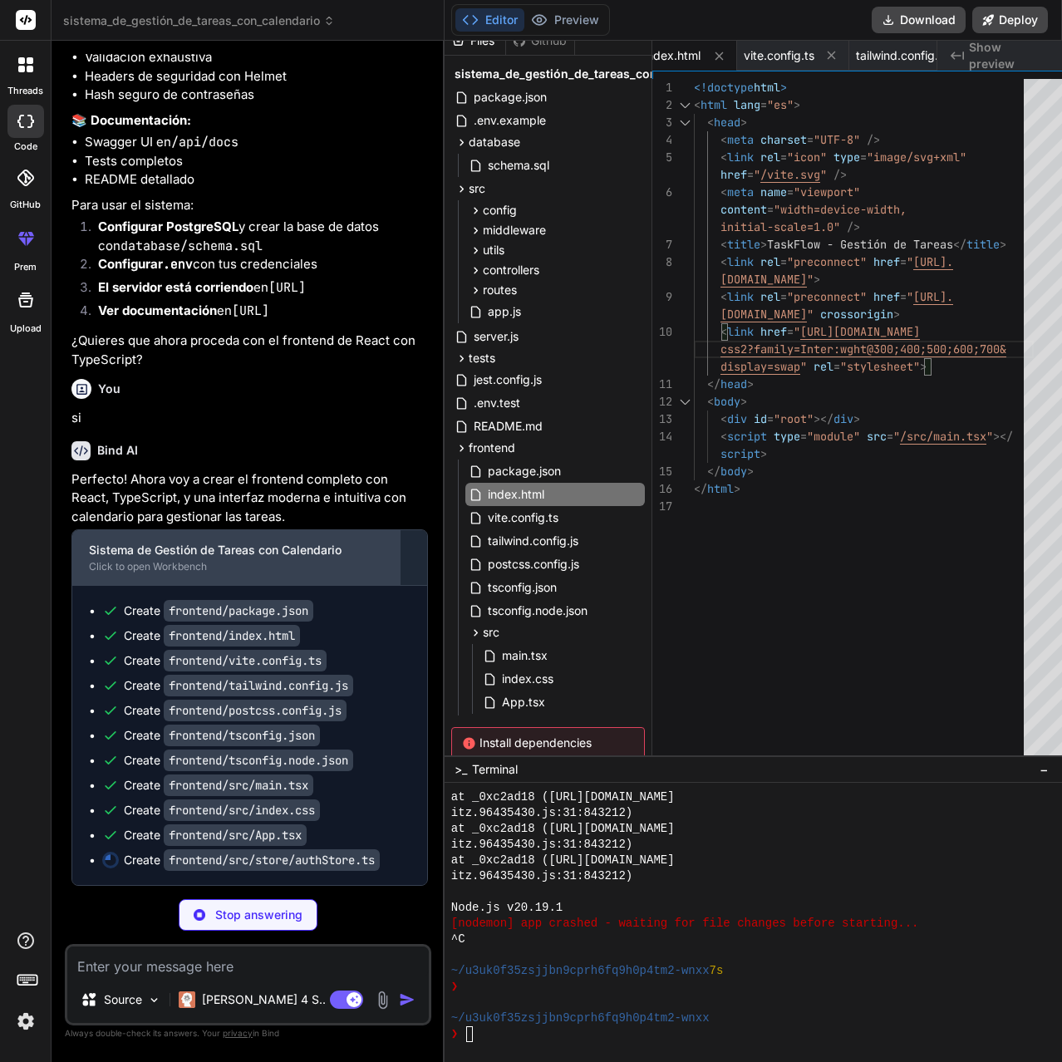
scroll to position [4417, 0]
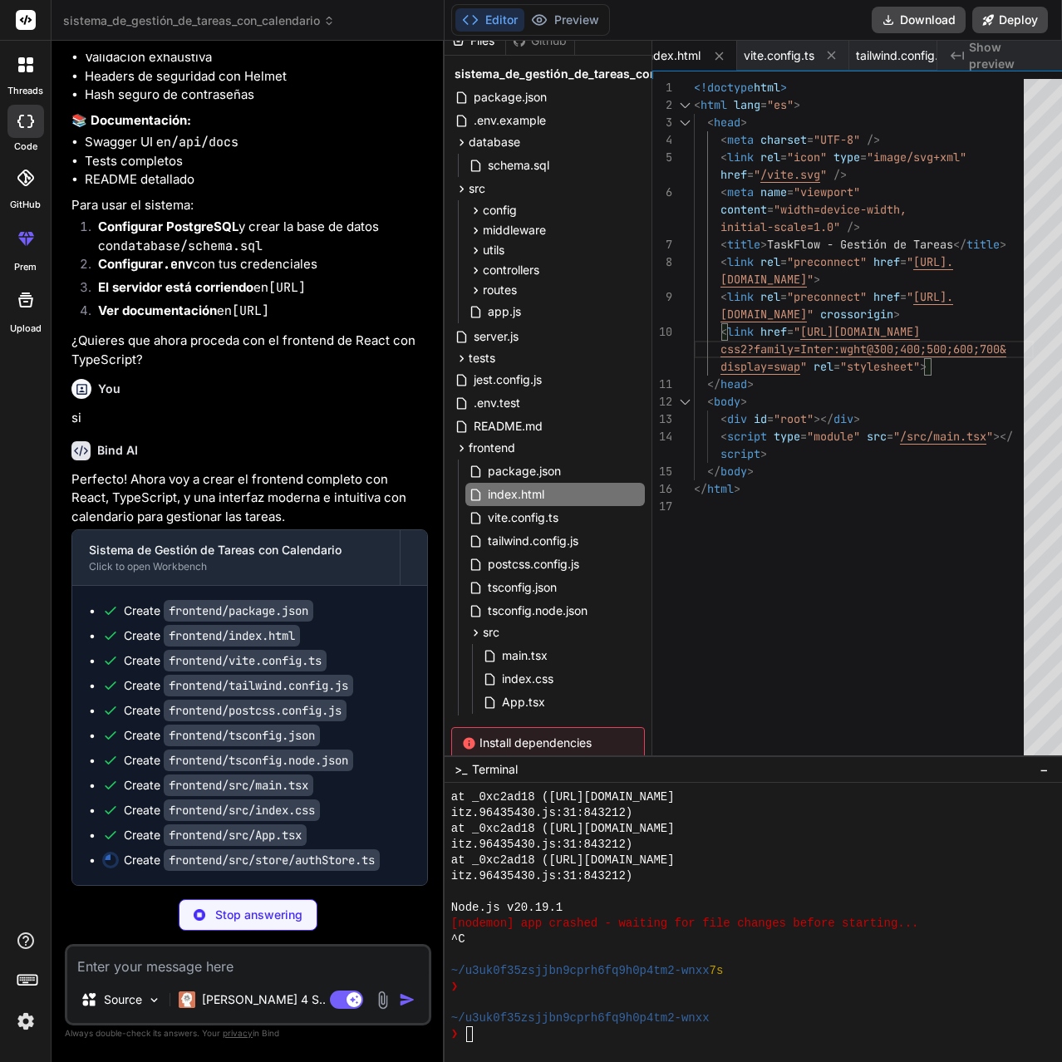
type textarea "x"
type textarea ")"
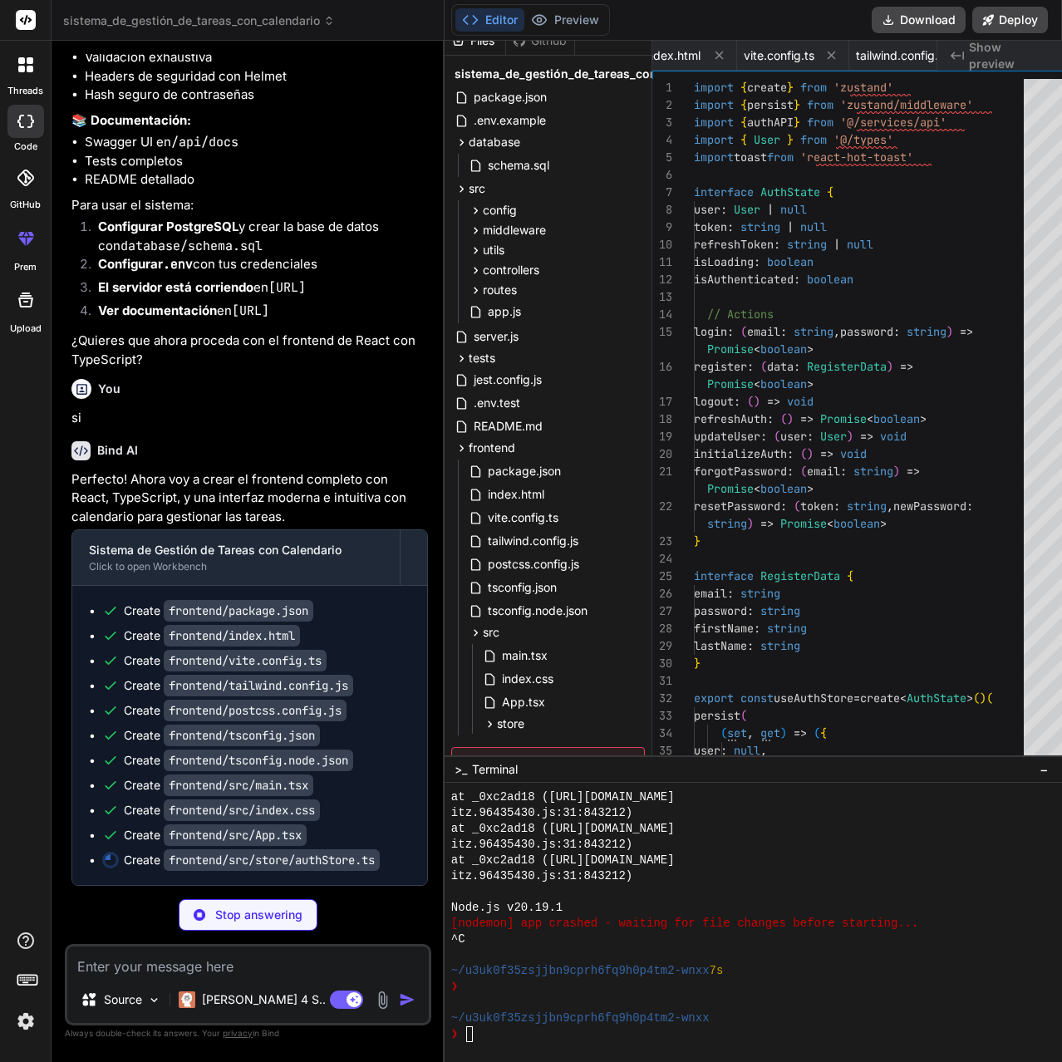
scroll to position [0, 3223]
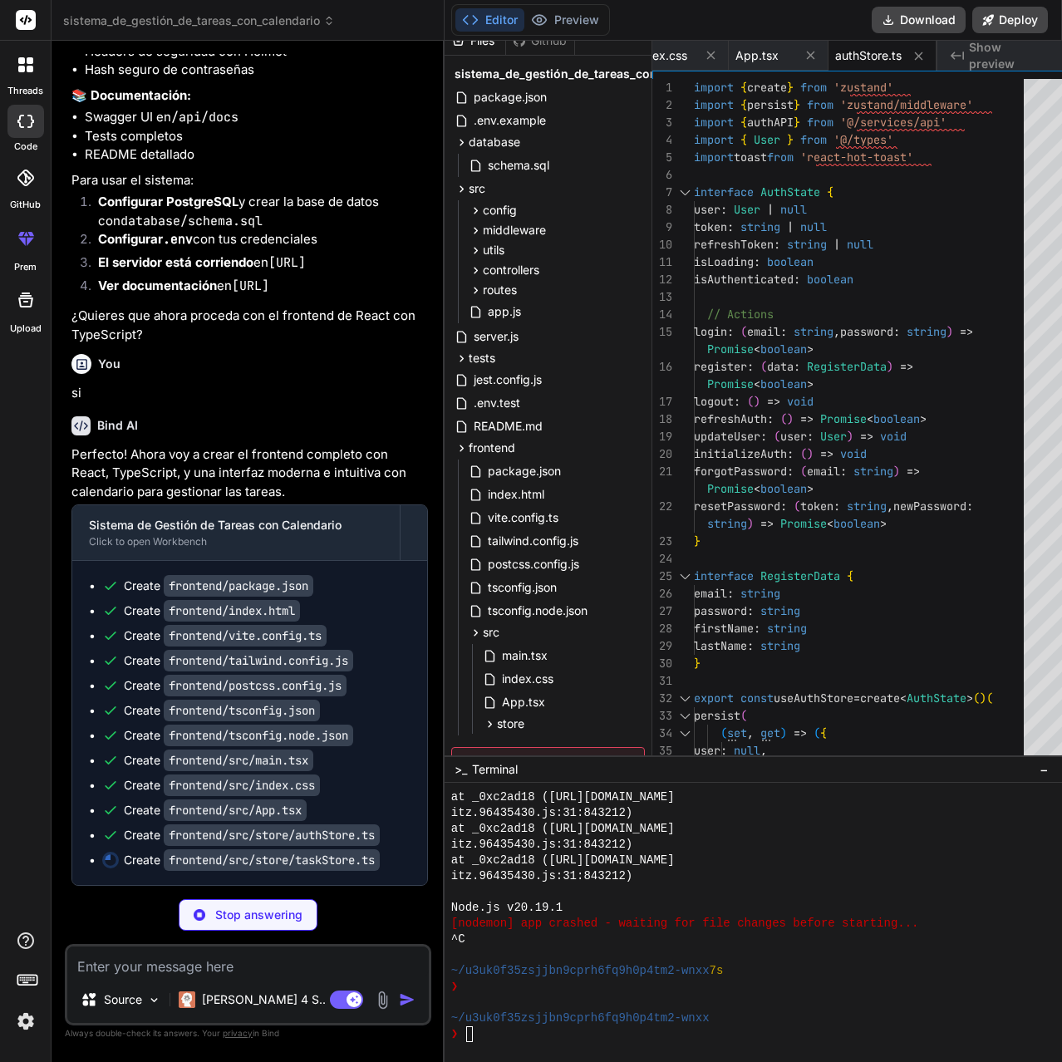
type textarea "x"
type textarea "get().fetchTasks() }, clearFilter: () => { set({ filter: {} }) get().fetchTasks…"
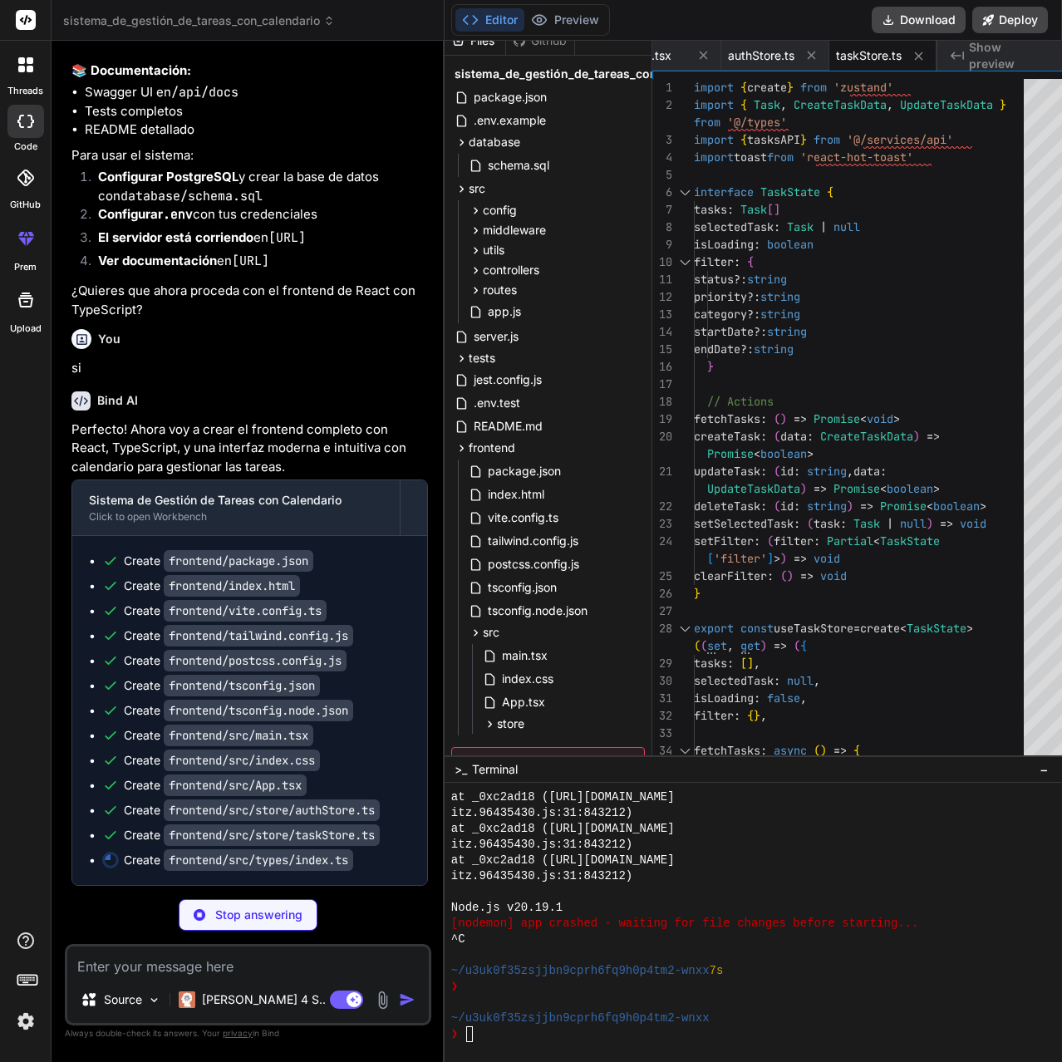
type textarea "x"
type textarea "id: string title: string start: Date end: Date allDay?: boolean resource: Task }"
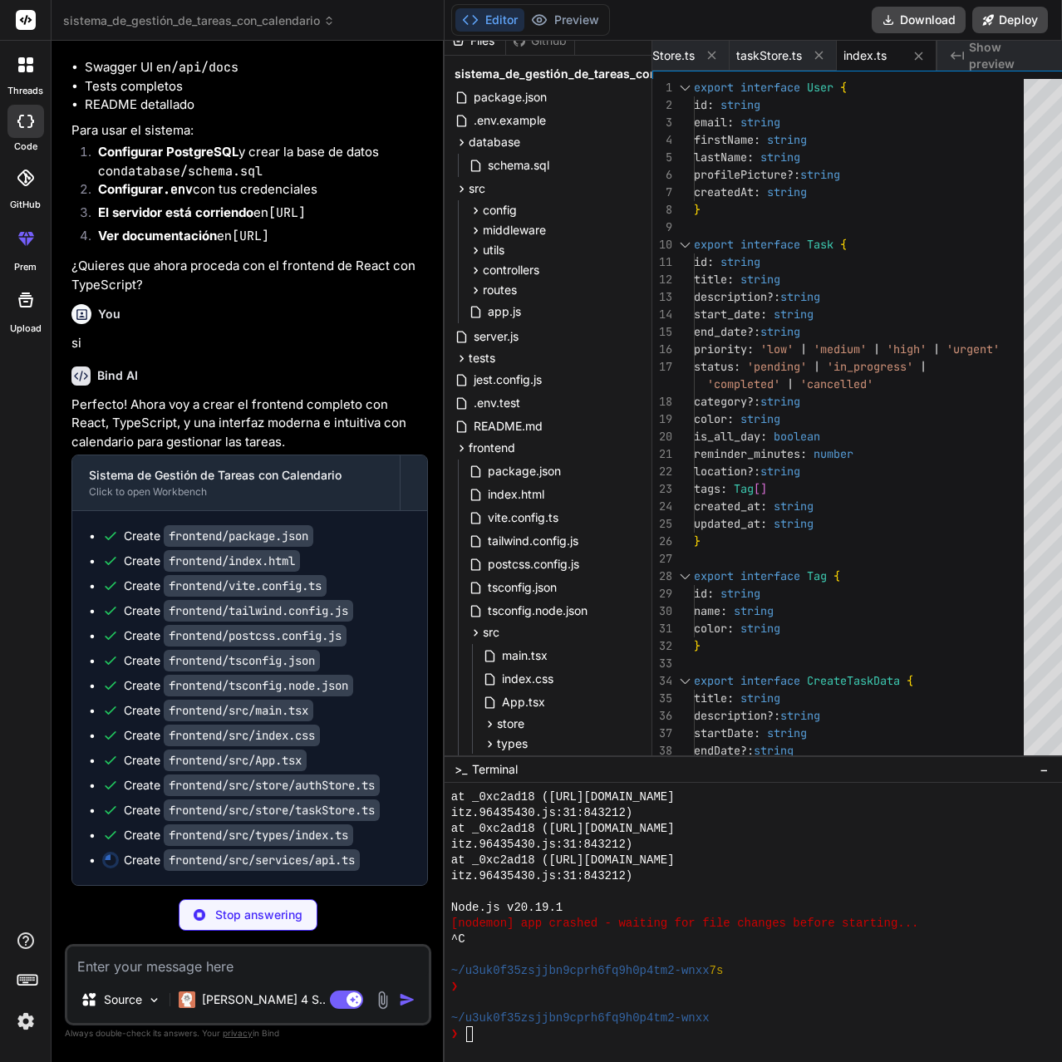
type textarea "x"
type textarea "getTaskStats: () => api.get<ApiResponse<{ stats: TaskStats }>>('/tasks/stats'),…"
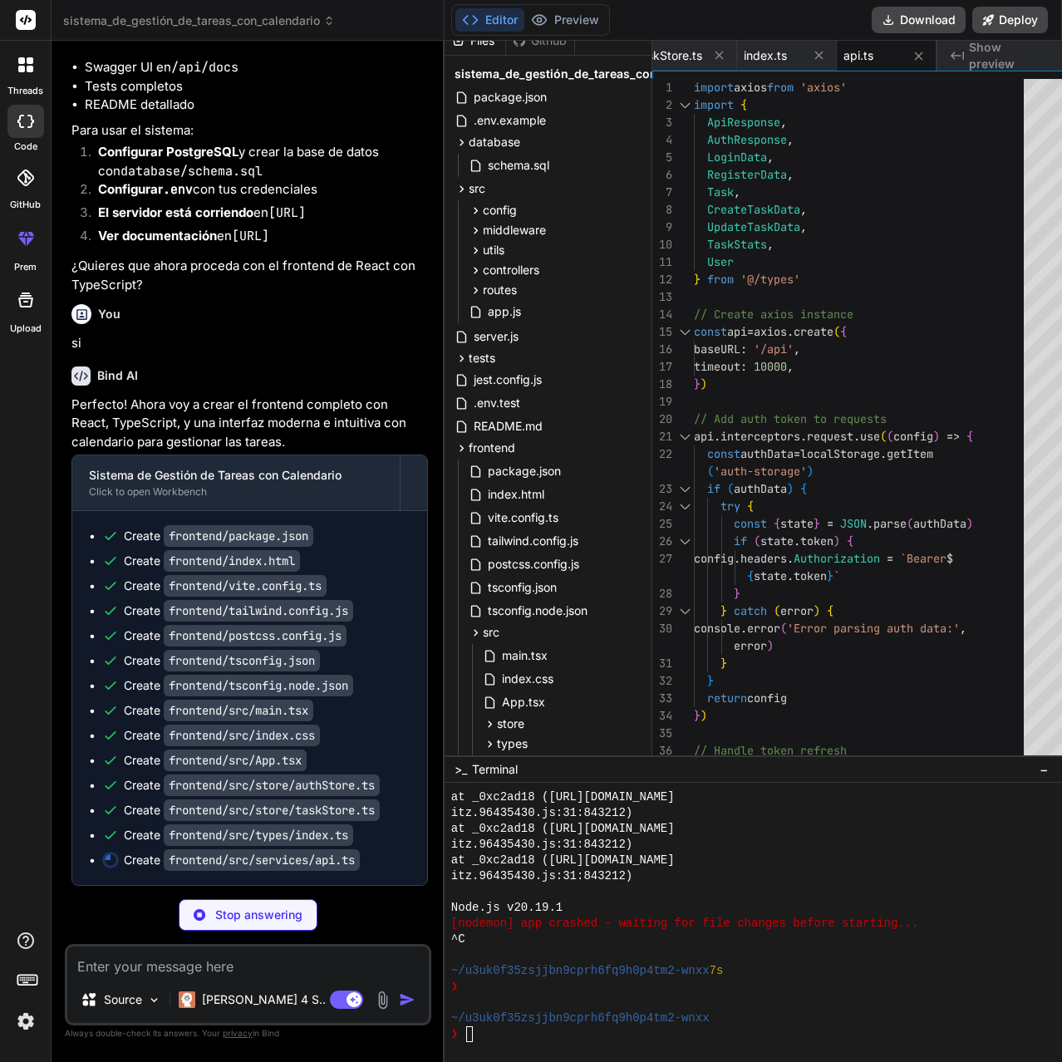
type textarea "x"
type textarea "deleteTask: (id: string) => api.delete<ApiResponse>(`/tasks/${id}`), getTaskSta…"
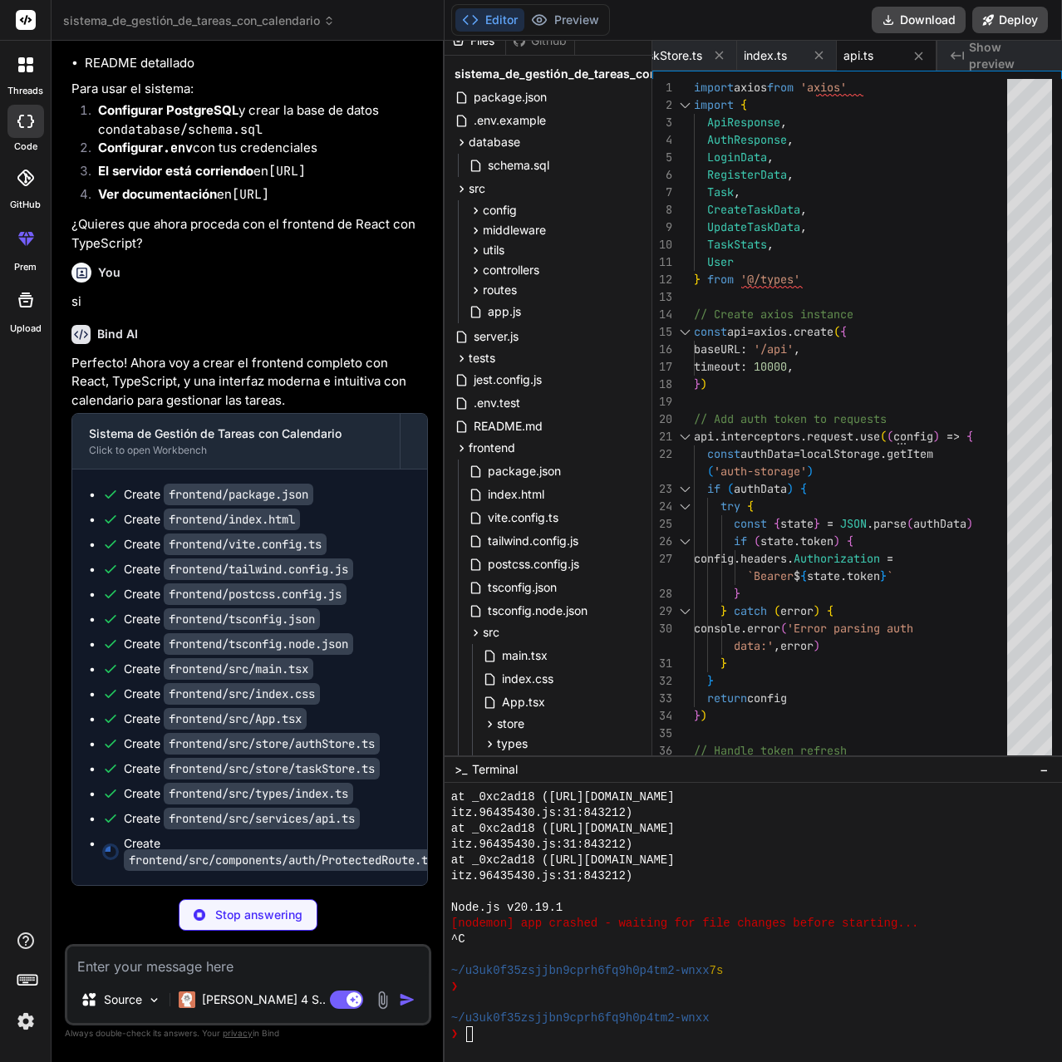
type textarea "x"
type textarea "return <>{children}</> } export default ProtectedRoute"
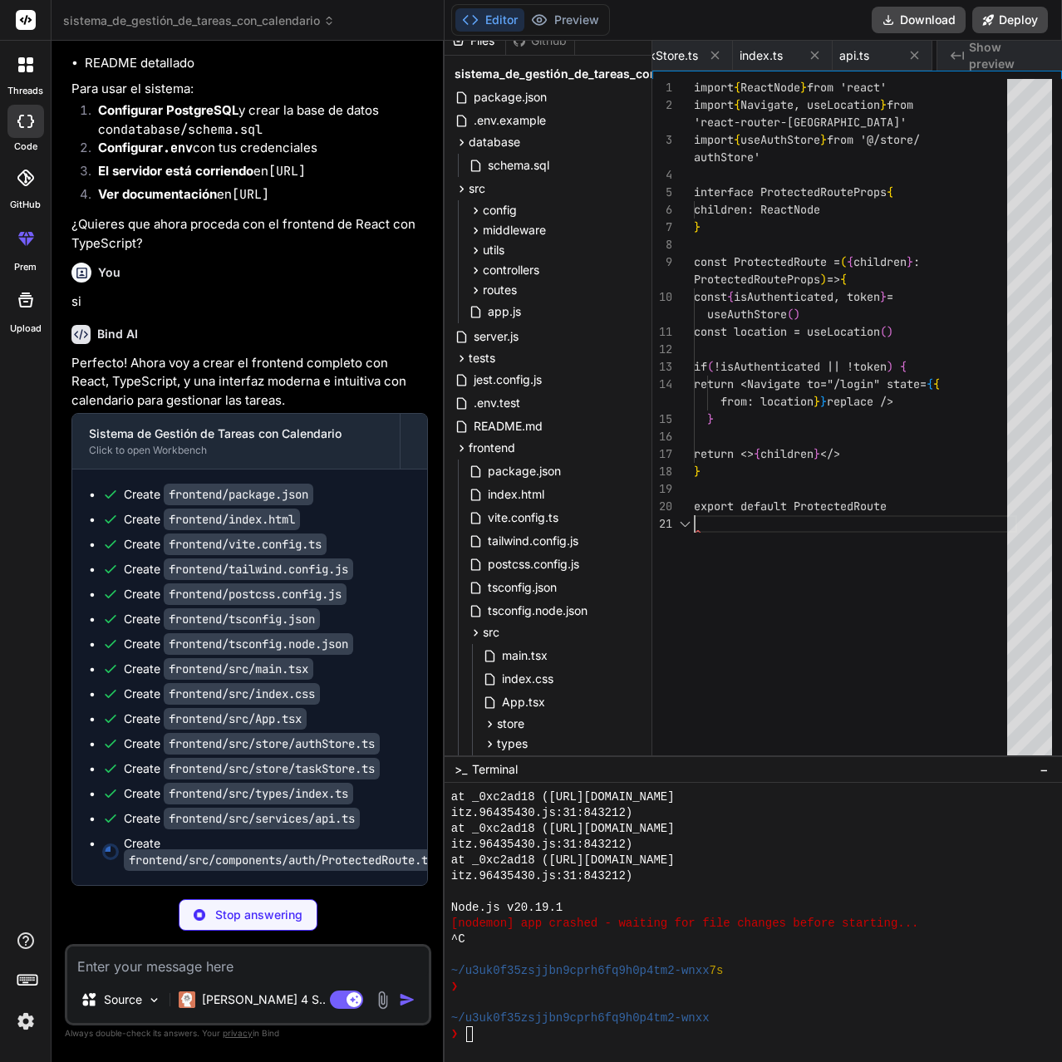
scroll to position [0, 3694]
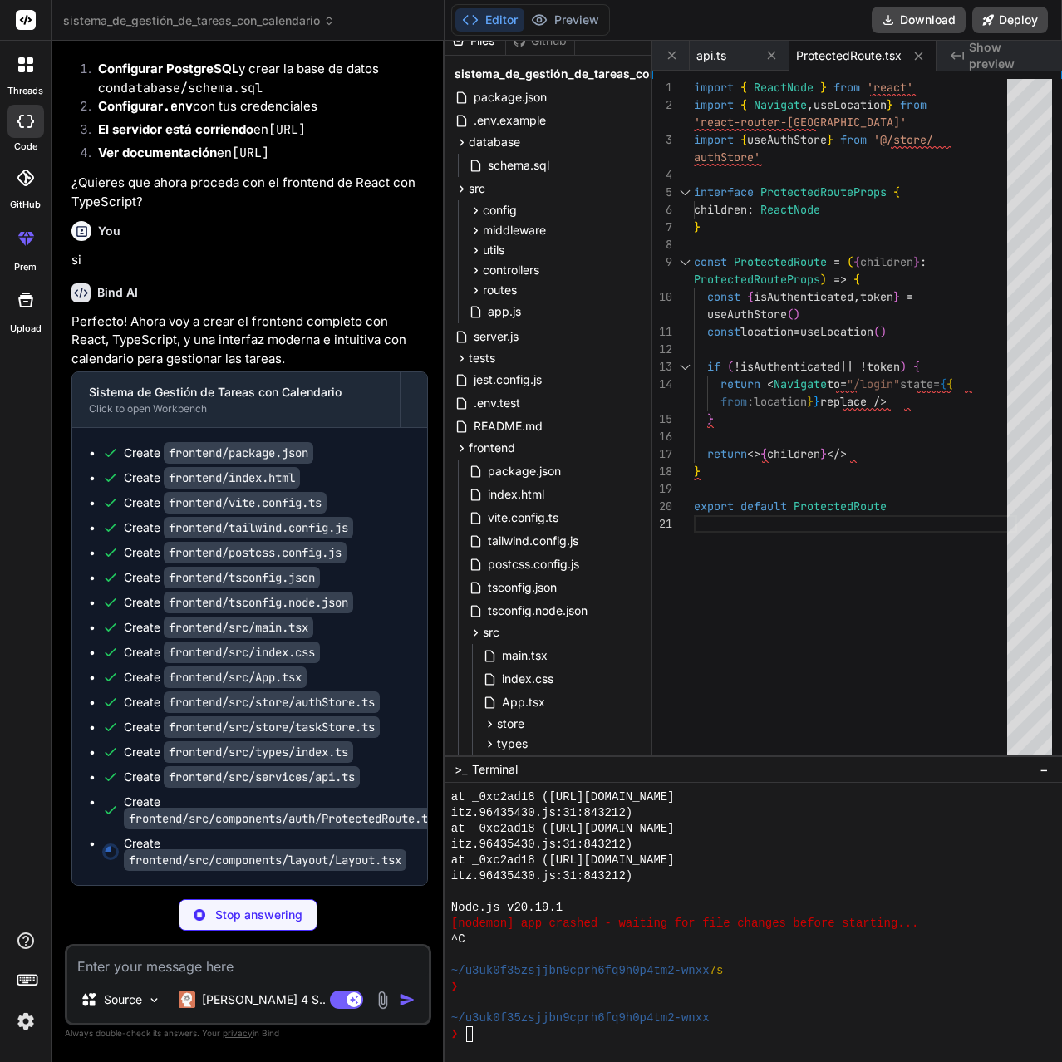
type textarea "x"
type textarea "</div> ) } export default Layout"
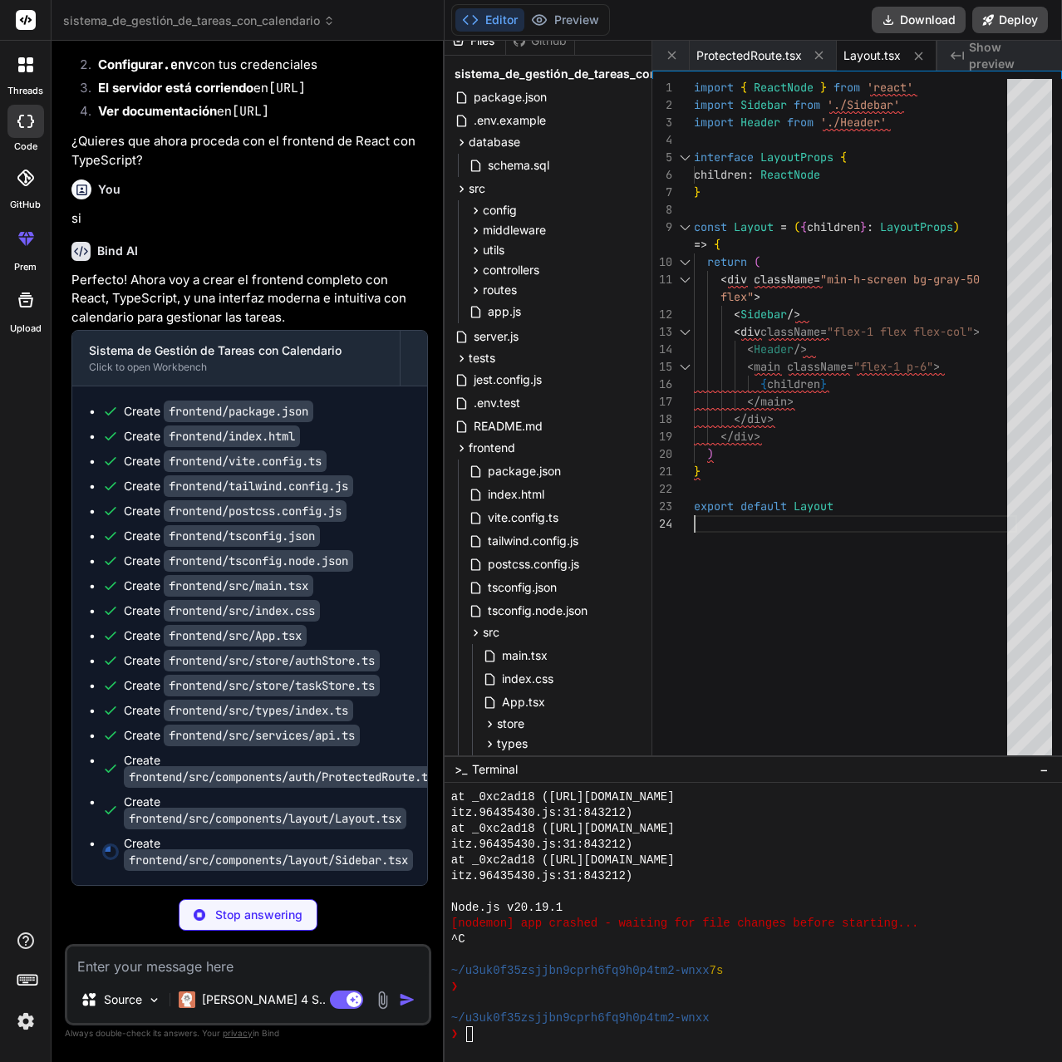
type textarea "x"
type textarea "} export default Sidebar"
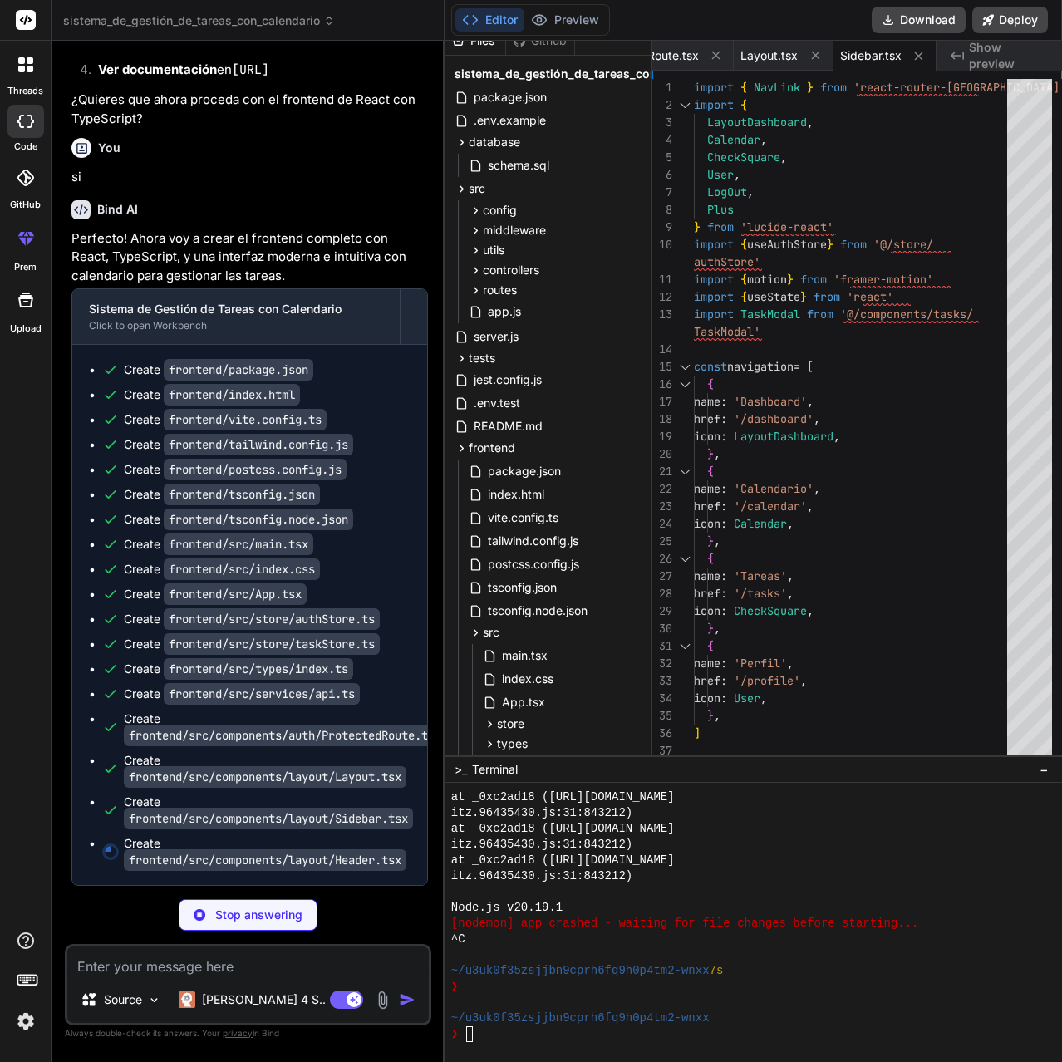
type textarea "x"
type textarea "export default Header"
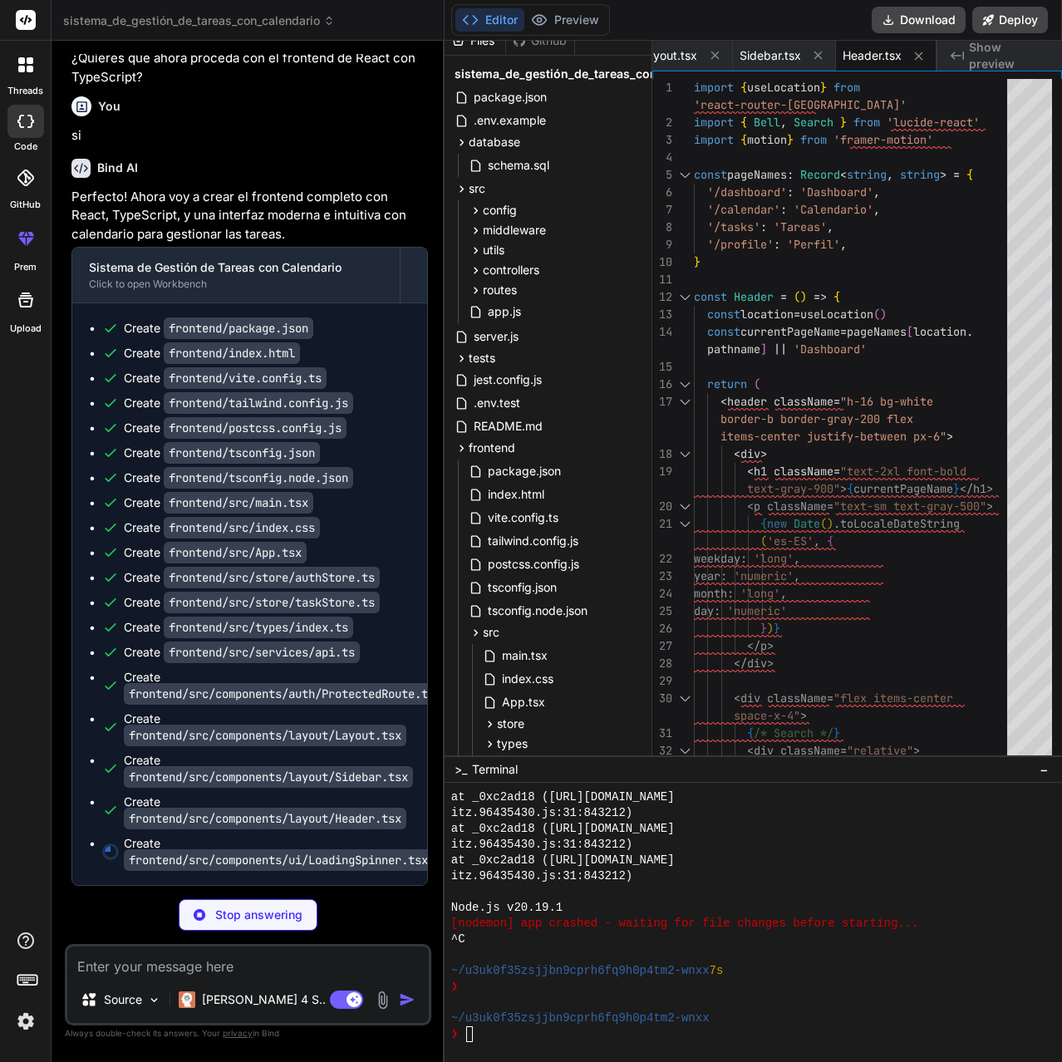
type textarea "x"
type textarea "export default LoadingSpinner"
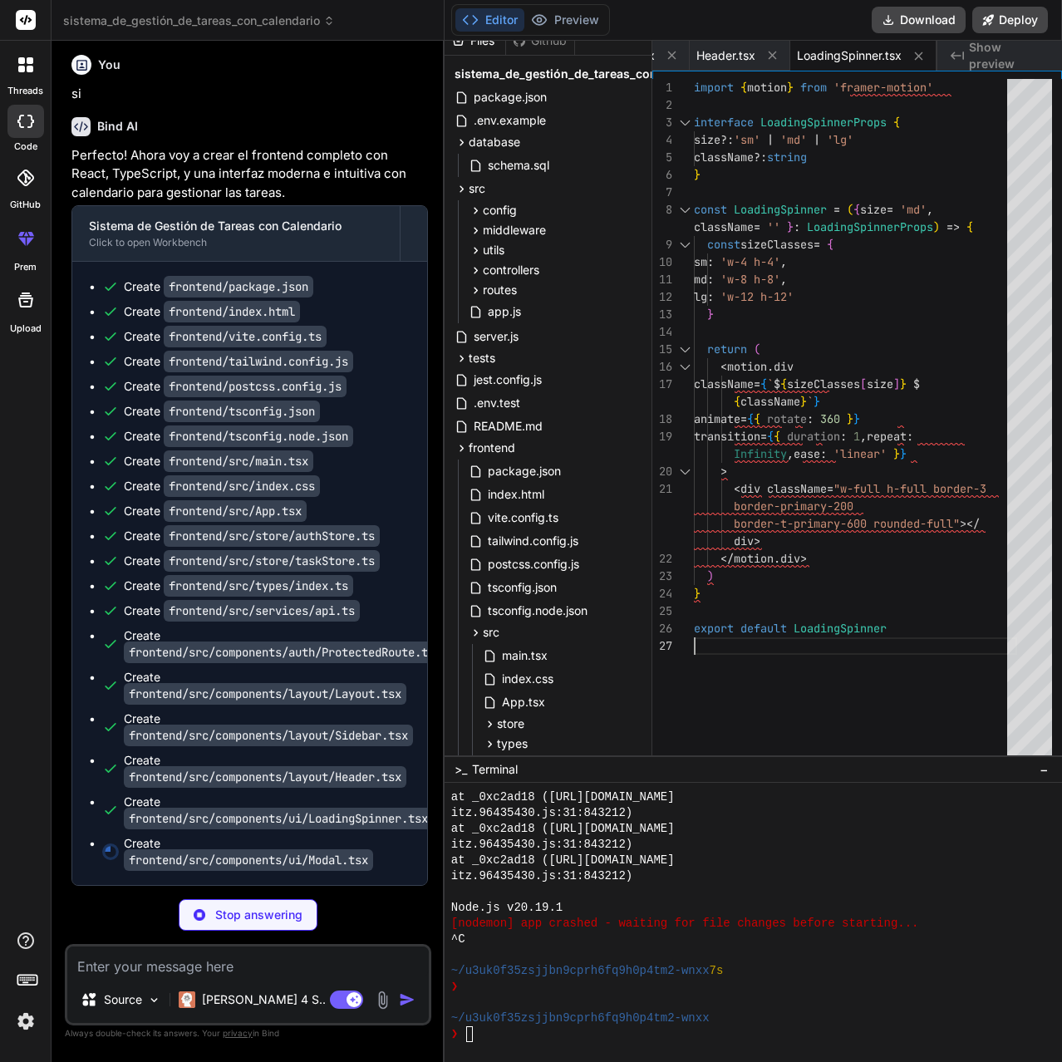
type textarea "x"
type textarea "</AnimatePresence> ) } export default Modal"
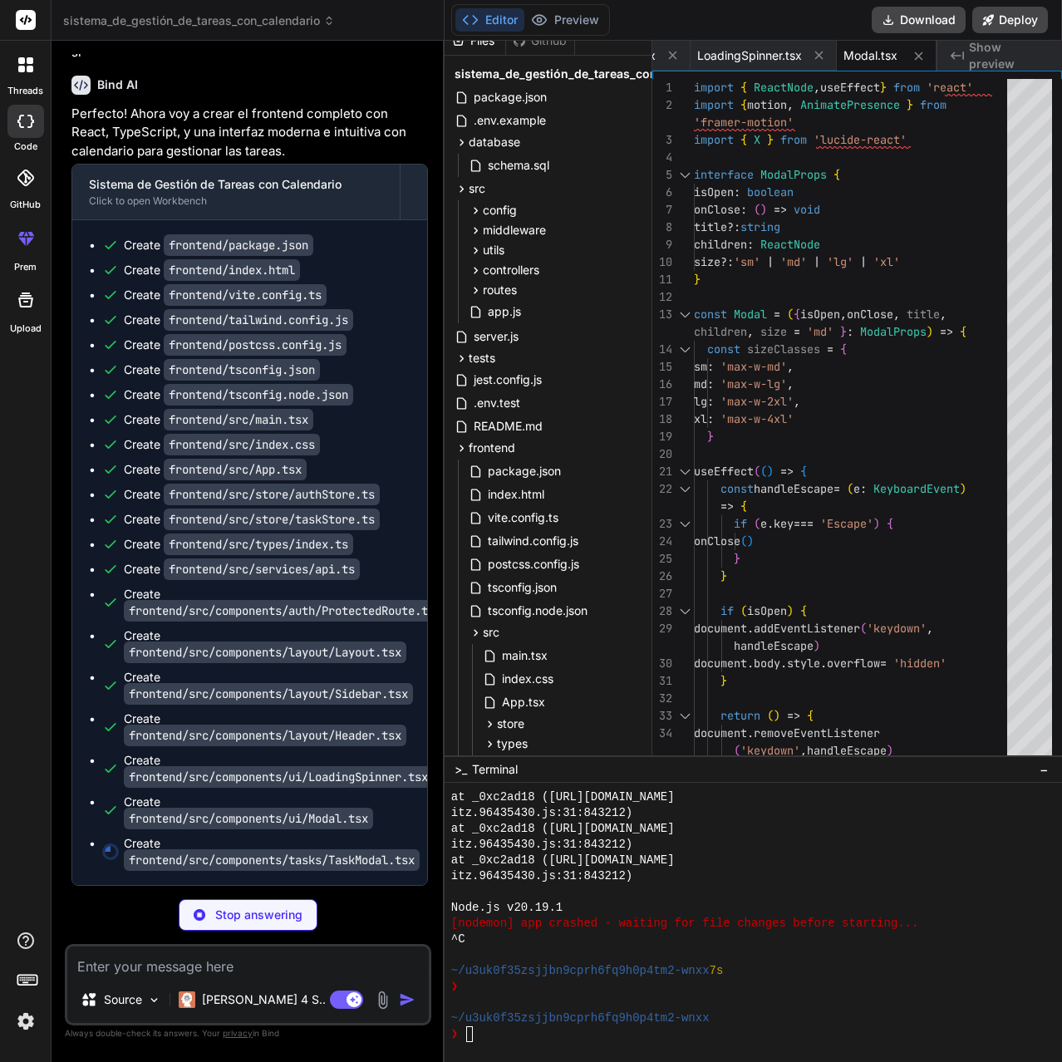
type textarea "x"
type textarea "} export default TaskModal"
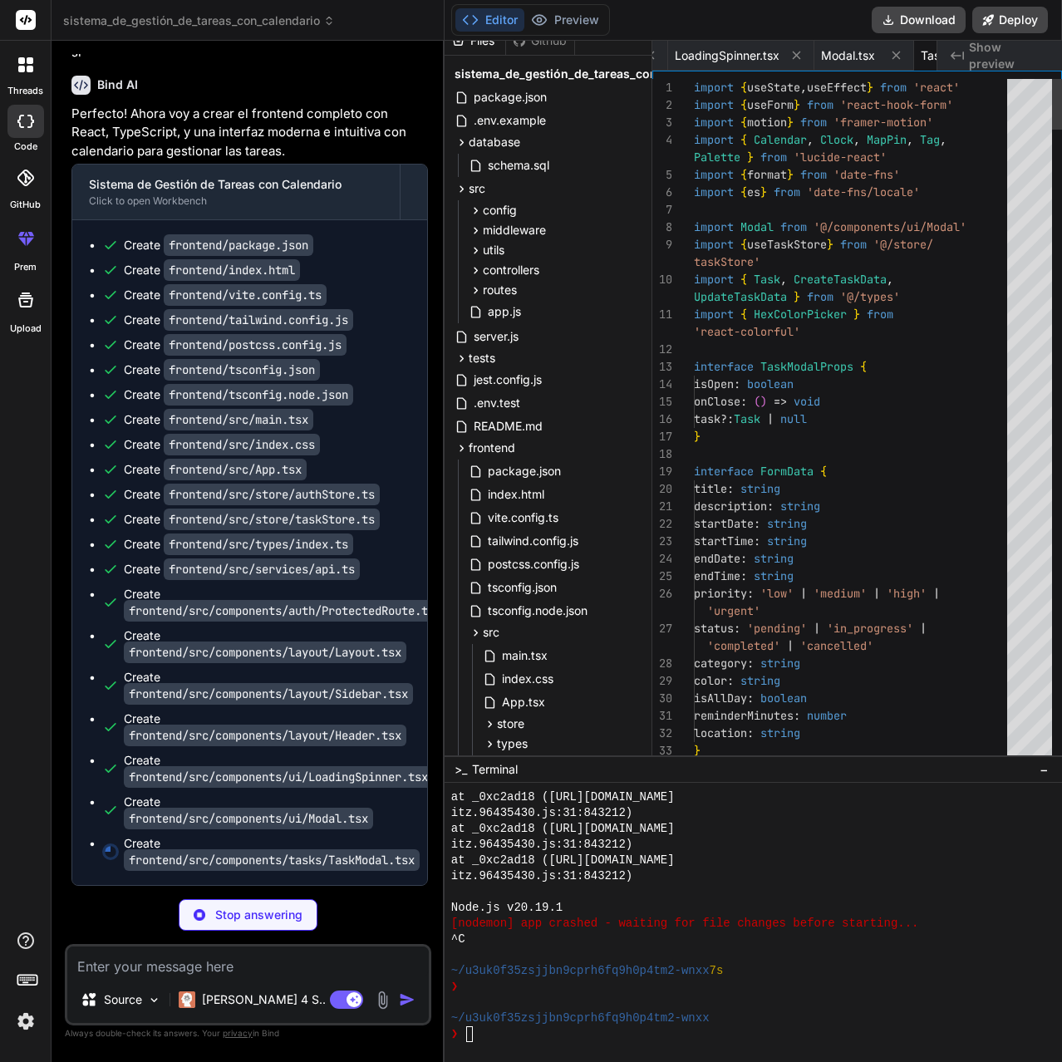
scroll to position [0, 4364]
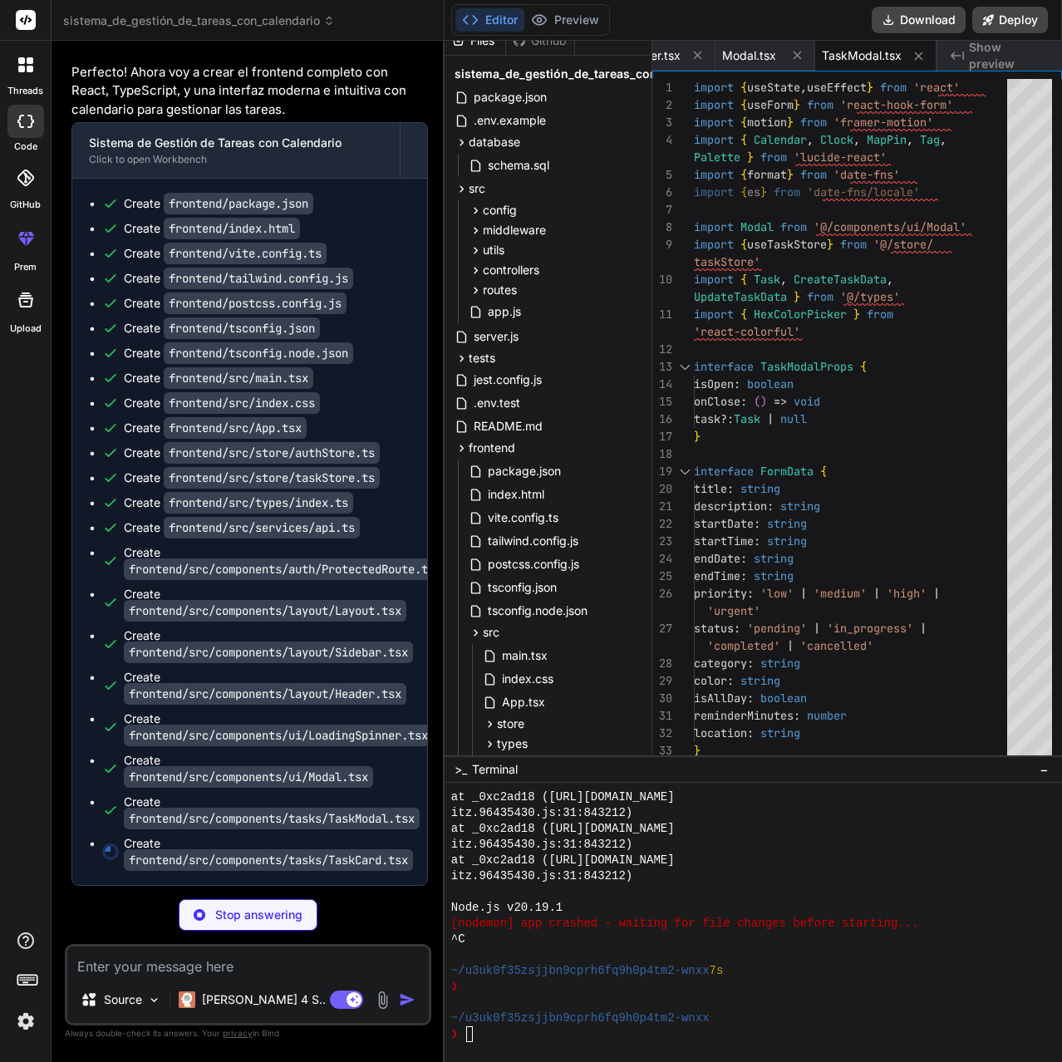
type textarea "x"
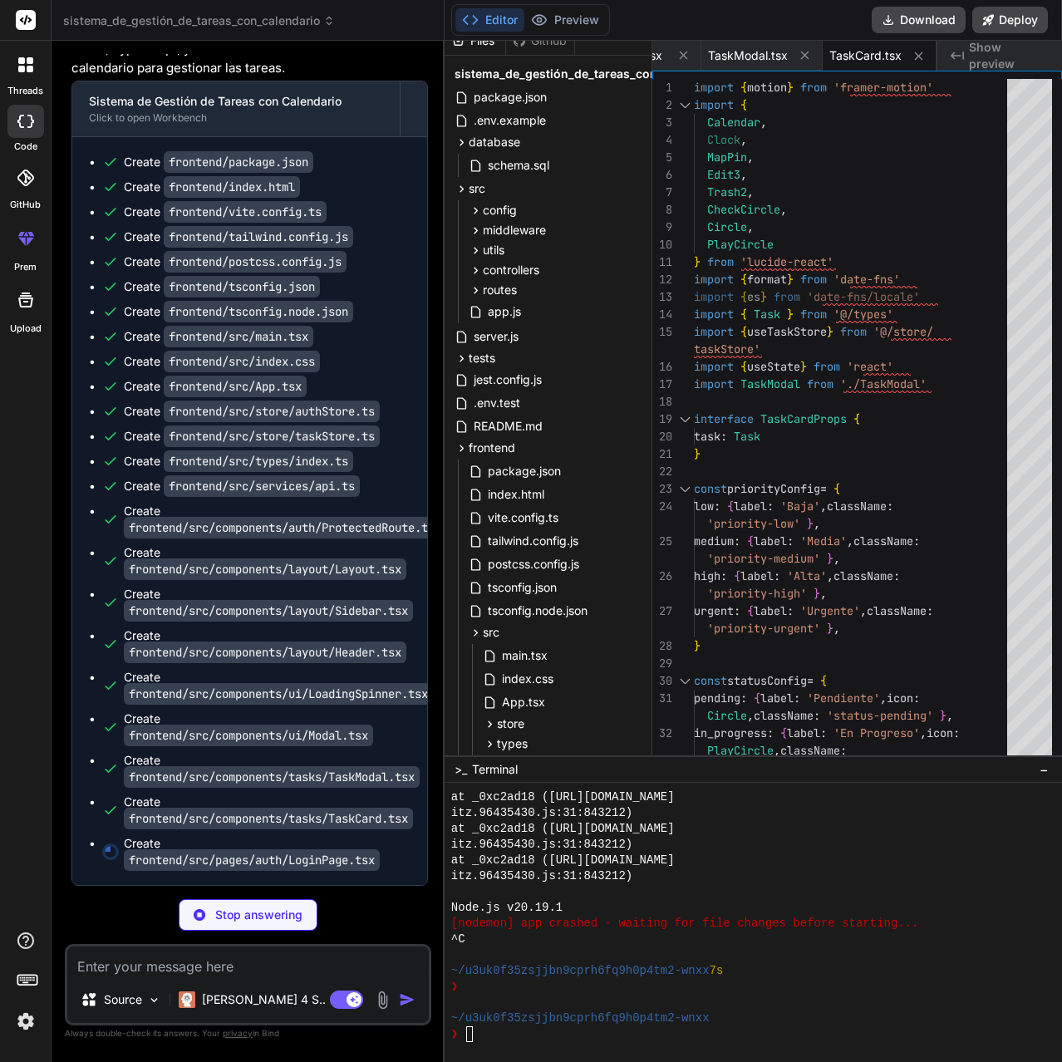
type textarea "x"
type textarea "export default LoginPage"
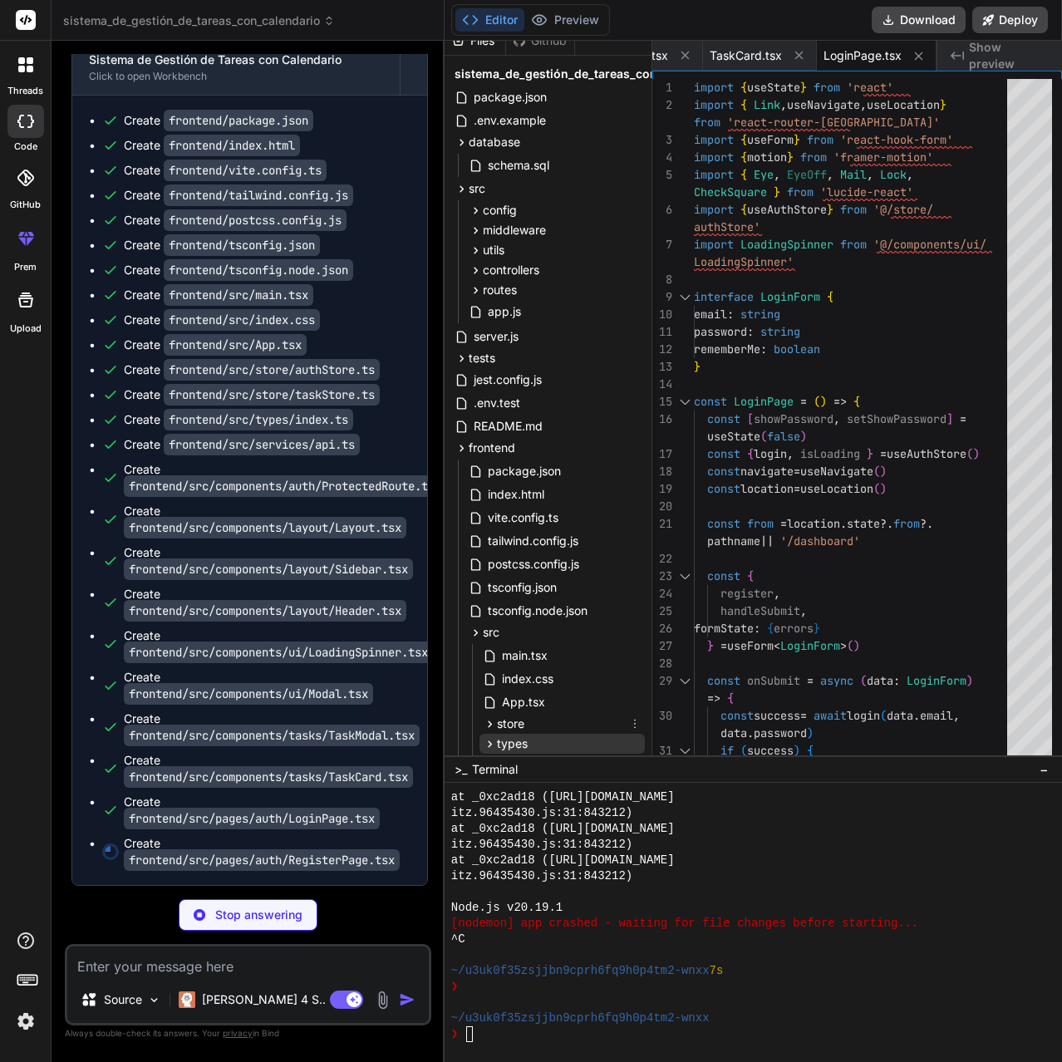
scroll to position [188, 0]
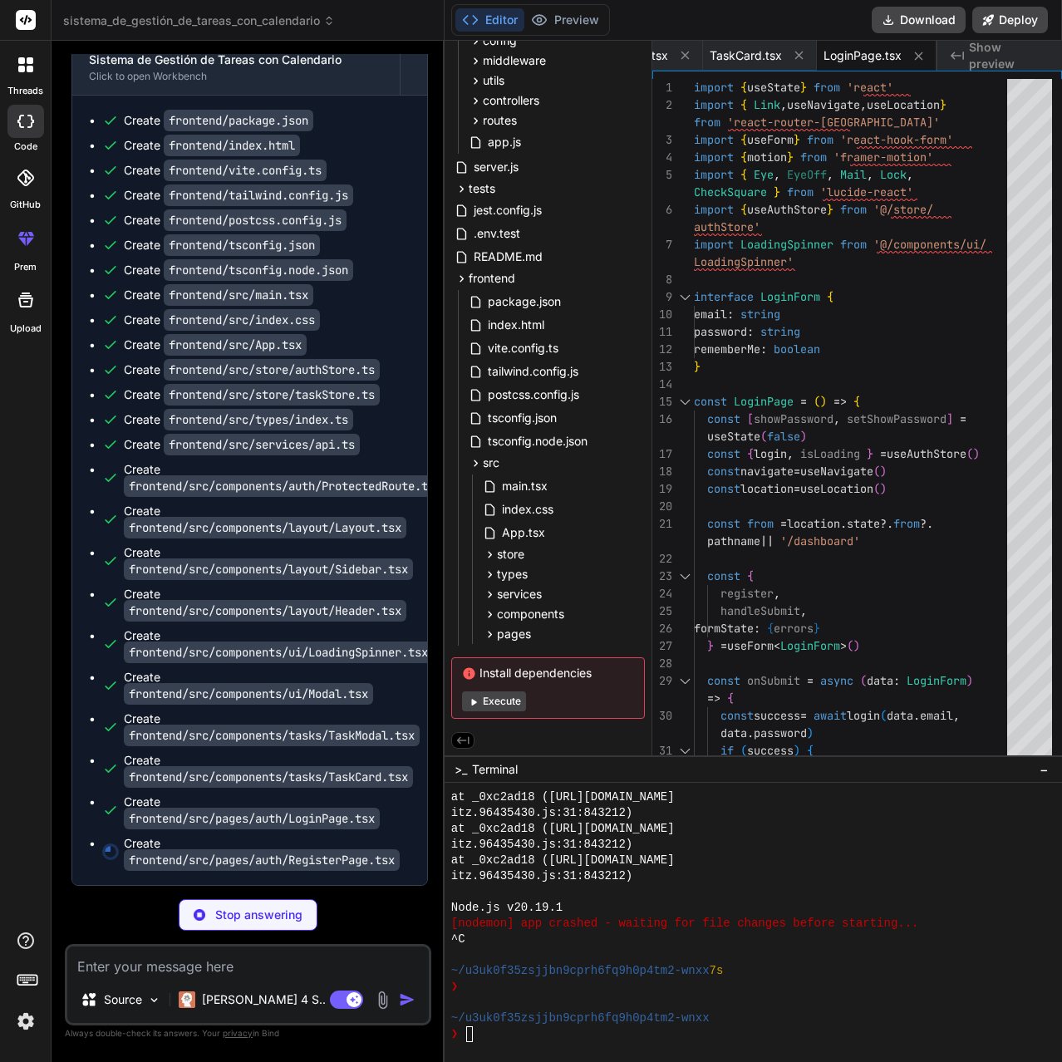
click at [503, 691] on button "Execute" at bounding box center [494, 701] width 64 height 20
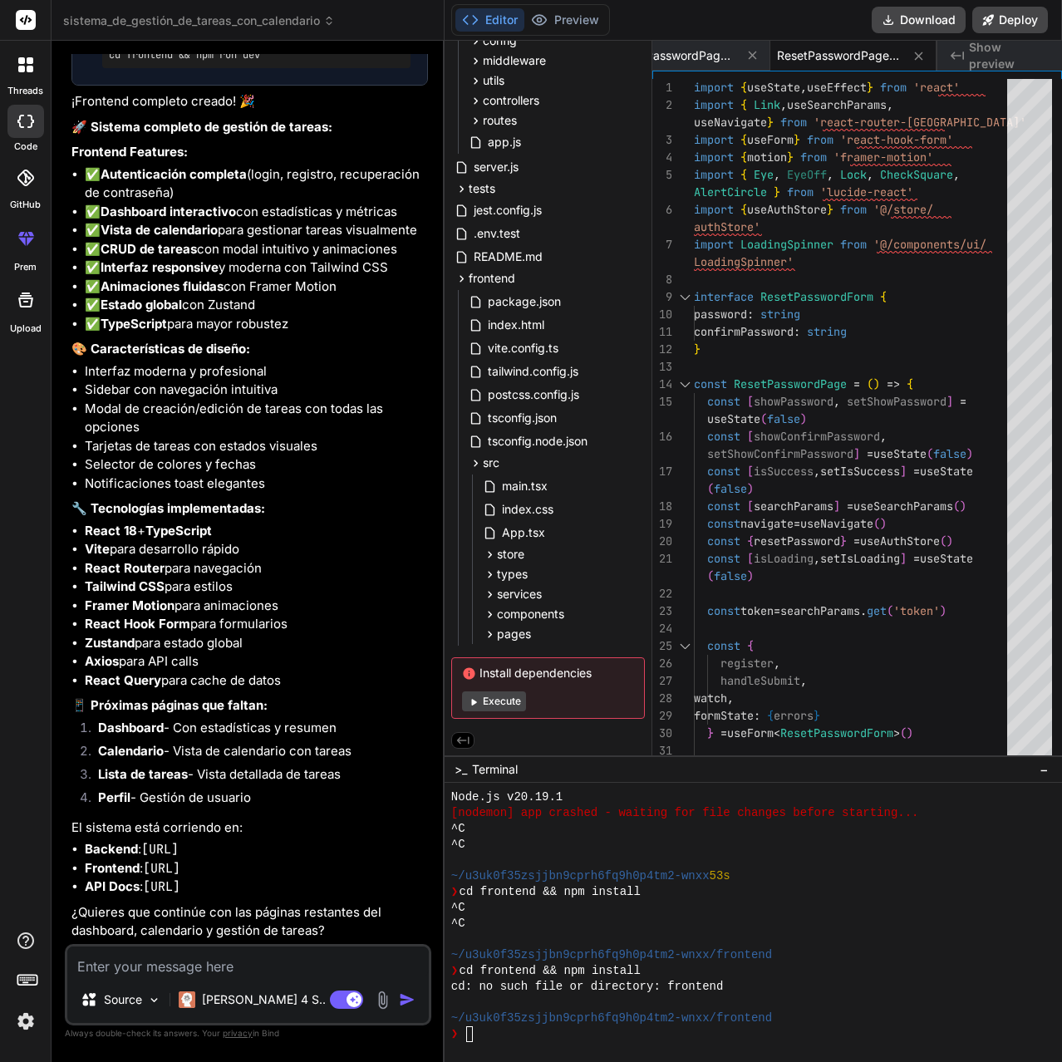
scroll to position [5389, 0]
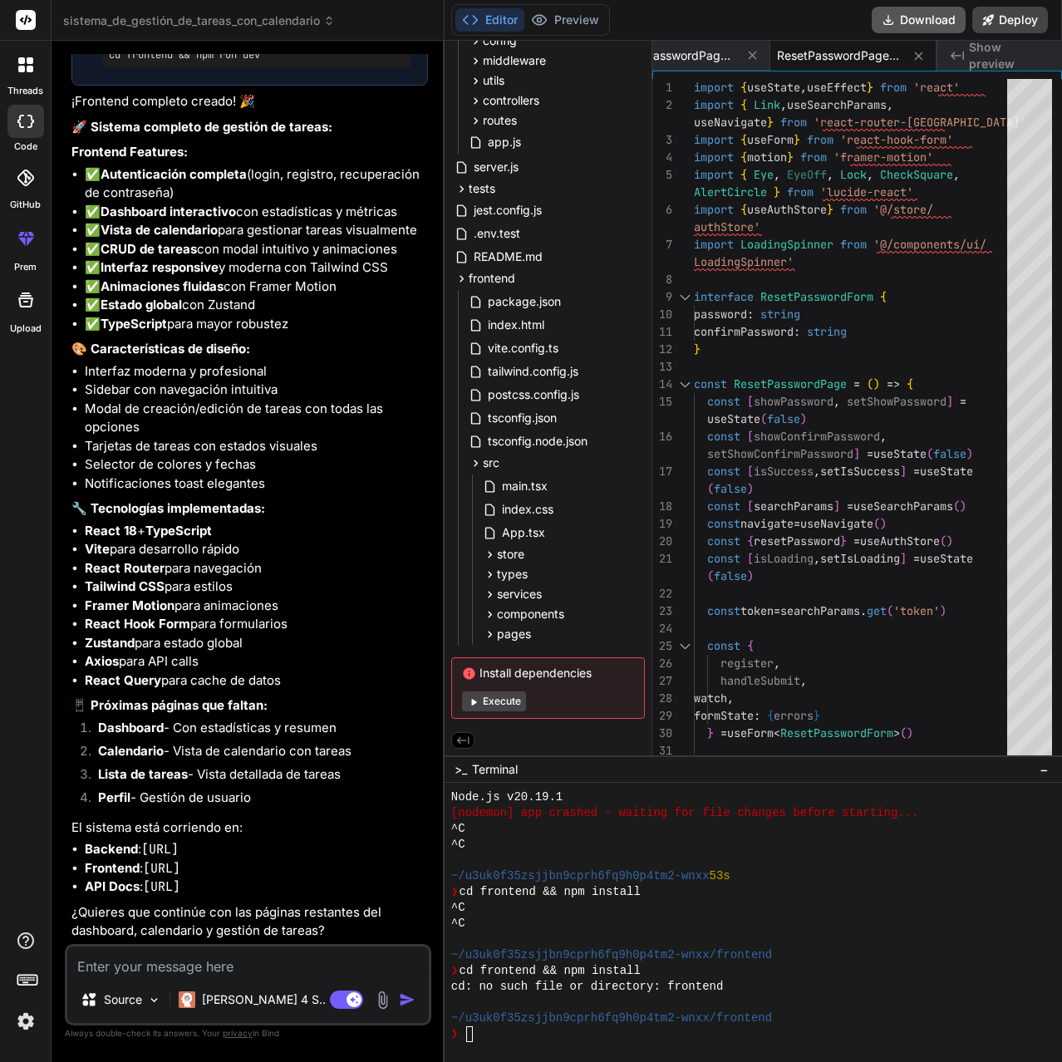
click at [915, 16] on button "Download" at bounding box center [918, 20] width 94 height 27
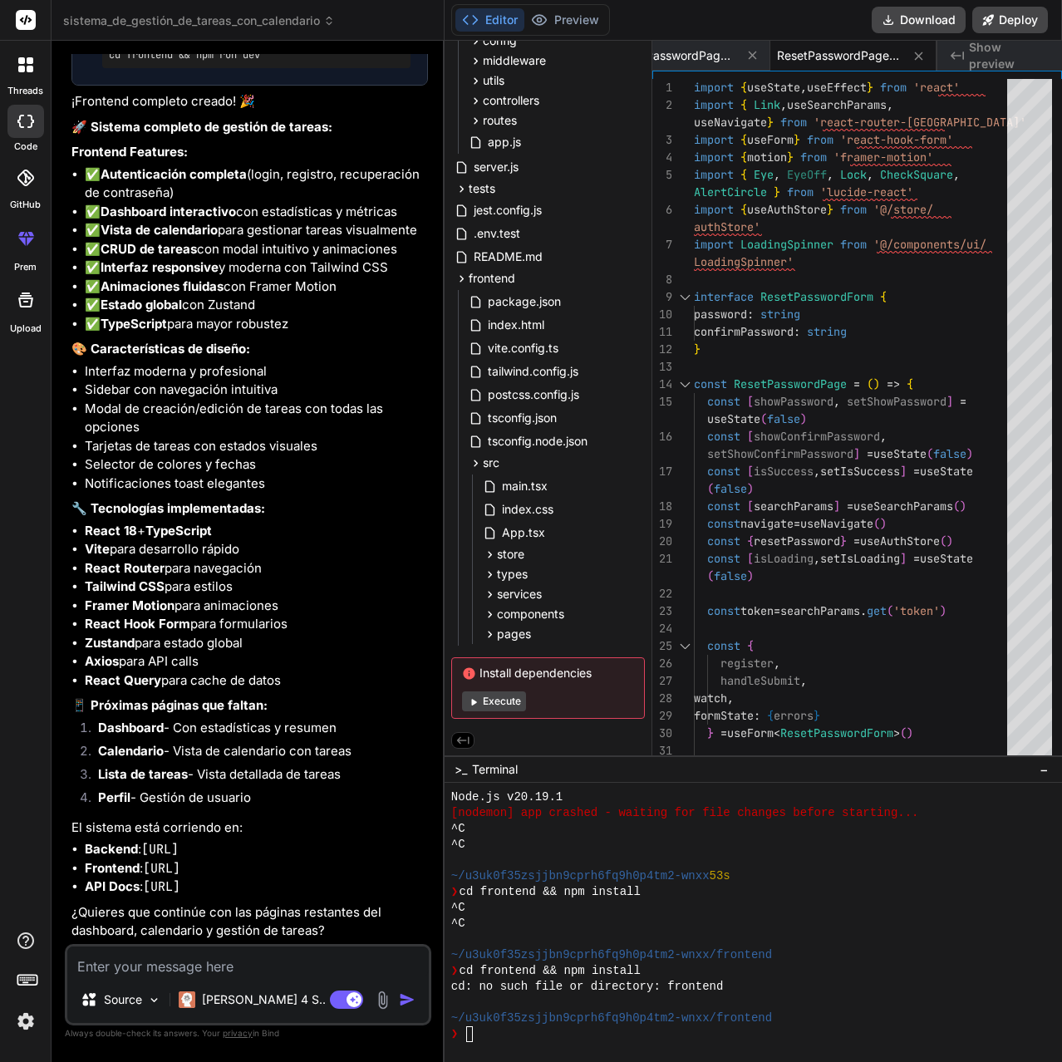
scroll to position [5389, 0]
drag, startPoint x: 269, startPoint y: 471, endPoint x: 199, endPoint y: 470, distance: 69.8
click at [199, 61] on pre "cd frontend && npm run dev" at bounding box center [256, 54] width 295 height 13
copy pre "npm run dev"
click at [488, 698] on button "Execute" at bounding box center [494, 701] width 64 height 20
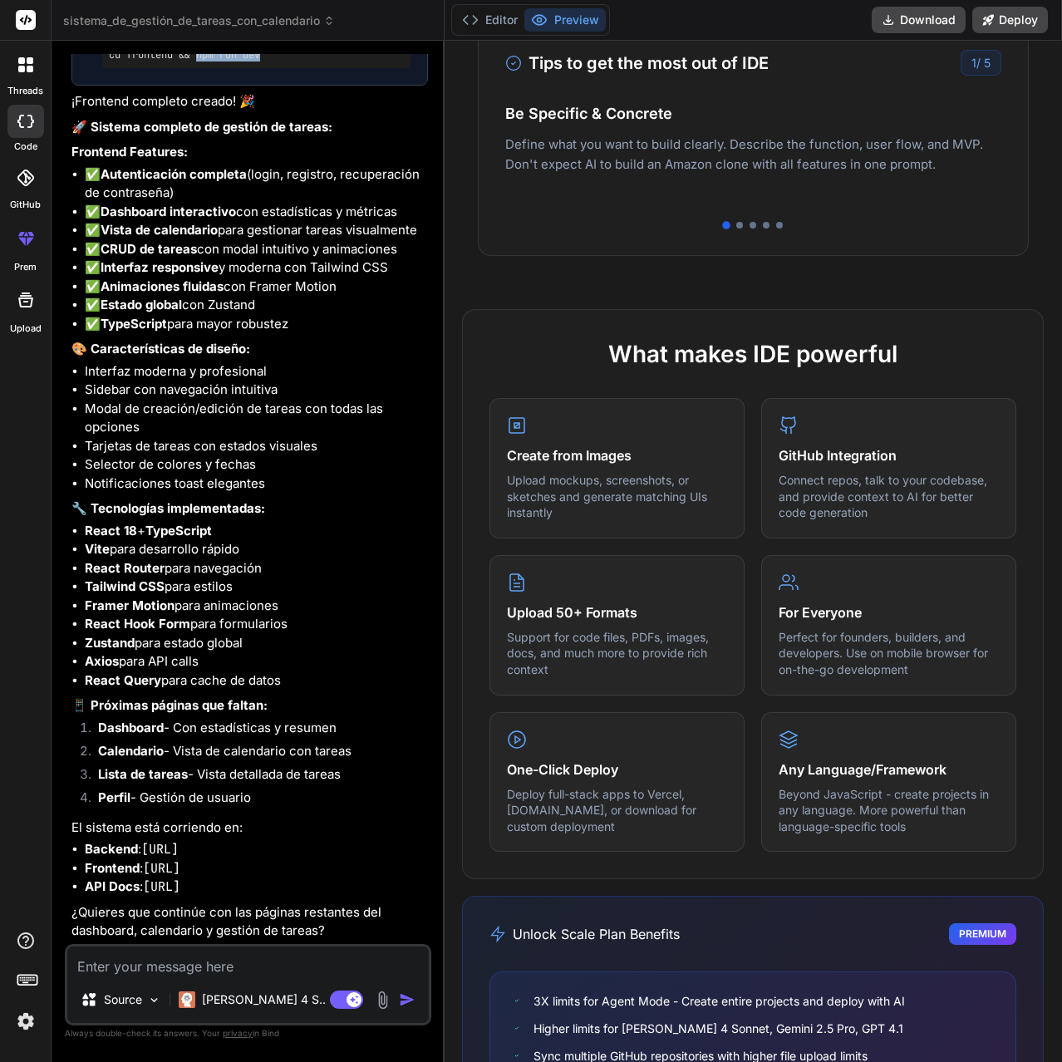
scroll to position [83, 0]
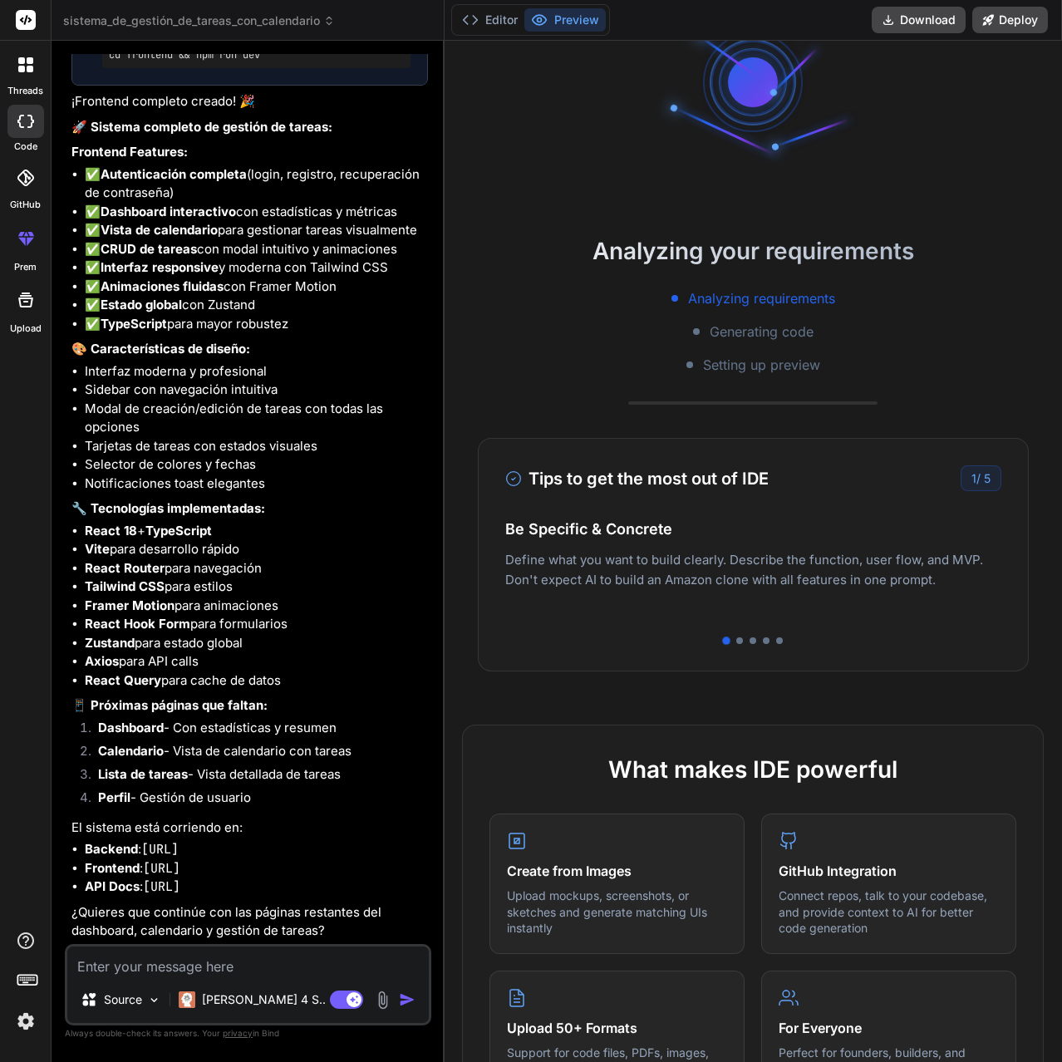
drag, startPoint x: 848, startPoint y: 508, endPoint x: 562, endPoint y: 513, distance: 285.8
click at [566, 513] on div "Tips to get the most out of IDE 1 / 5 Be Specific & Concrete Define what you wa…" at bounding box center [753, 554] width 551 height 233
click at [717, 567] on div "Easy Deployment Deploy your Next.js and React projects to Vercel. For Node.js b…" at bounding box center [753, 580] width 496 height 92
click at [746, 636] on div "Tips to get the most out of IDE 1 / 5 Be Specific & Concrete Define what you wa…" at bounding box center [753, 554] width 551 height 233
click at [769, 637] on div at bounding box center [753, 640] width 496 height 7
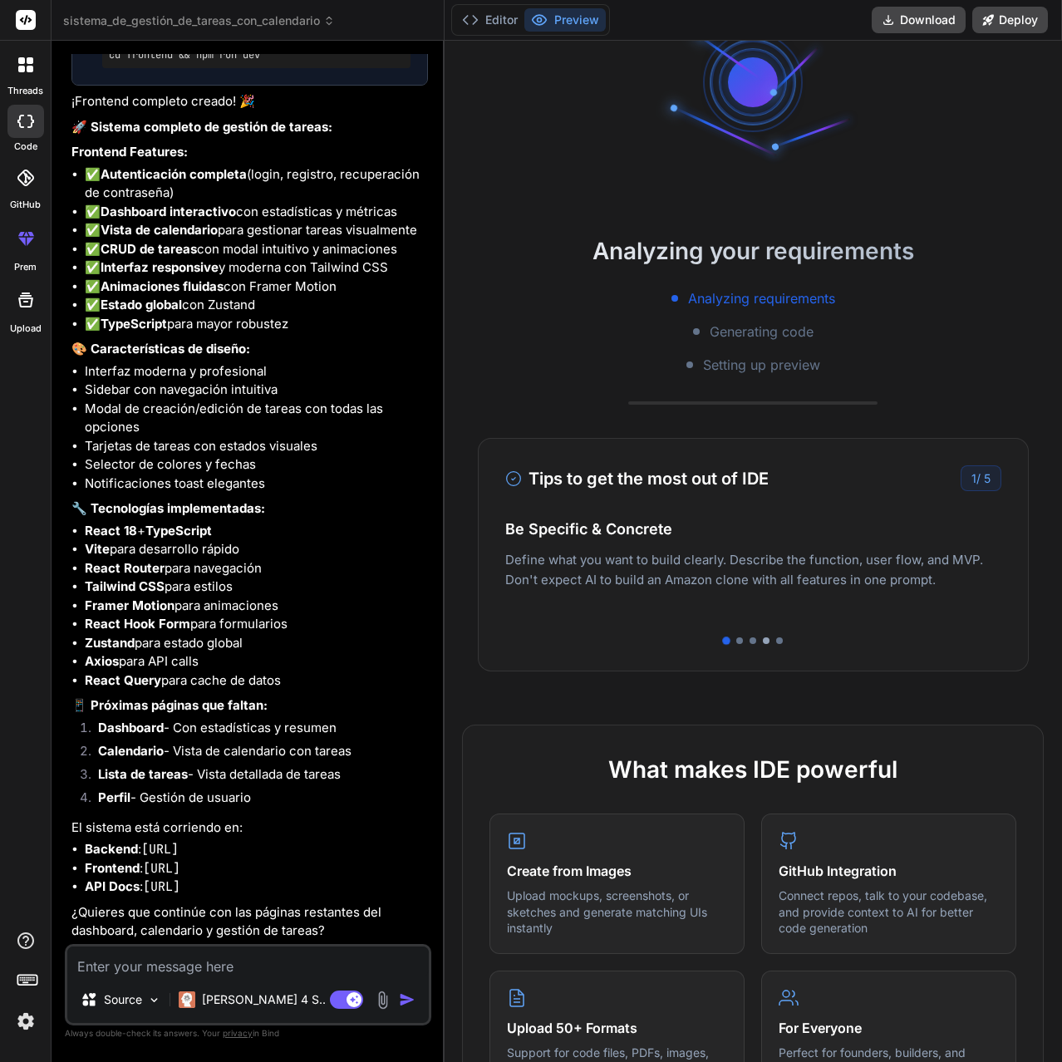
click at [766, 640] on div at bounding box center [766, 640] width 7 height 7
click at [776, 640] on div at bounding box center [779, 640] width 7 height 7
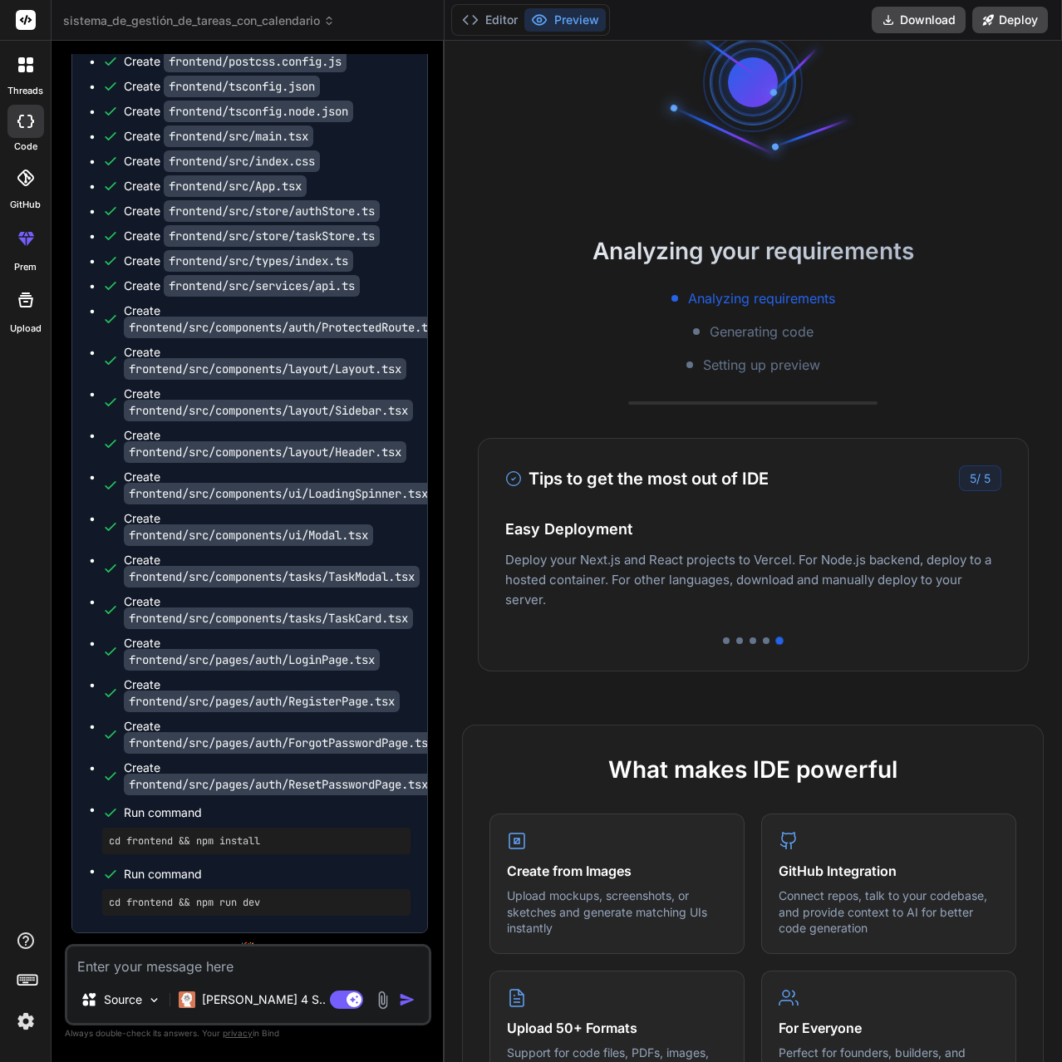
scroll to position [0, 0]
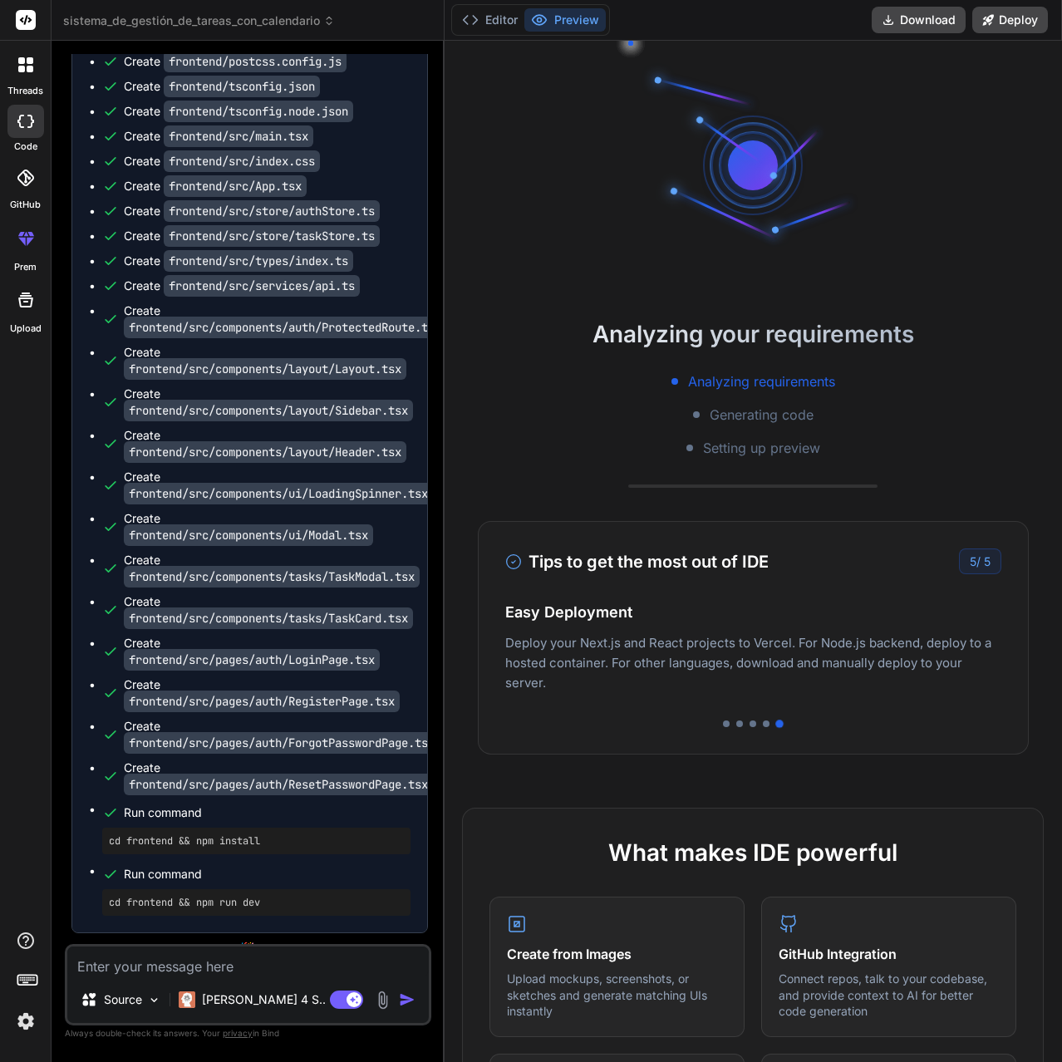
click at [713, 435] on div "Analyzing requirements Generating code Setting up preview" at bounding box center [752, 414] width 617 height 86
click at [498, 18] on button "Editor" at bounding box center [489, 19] width 69 height 23
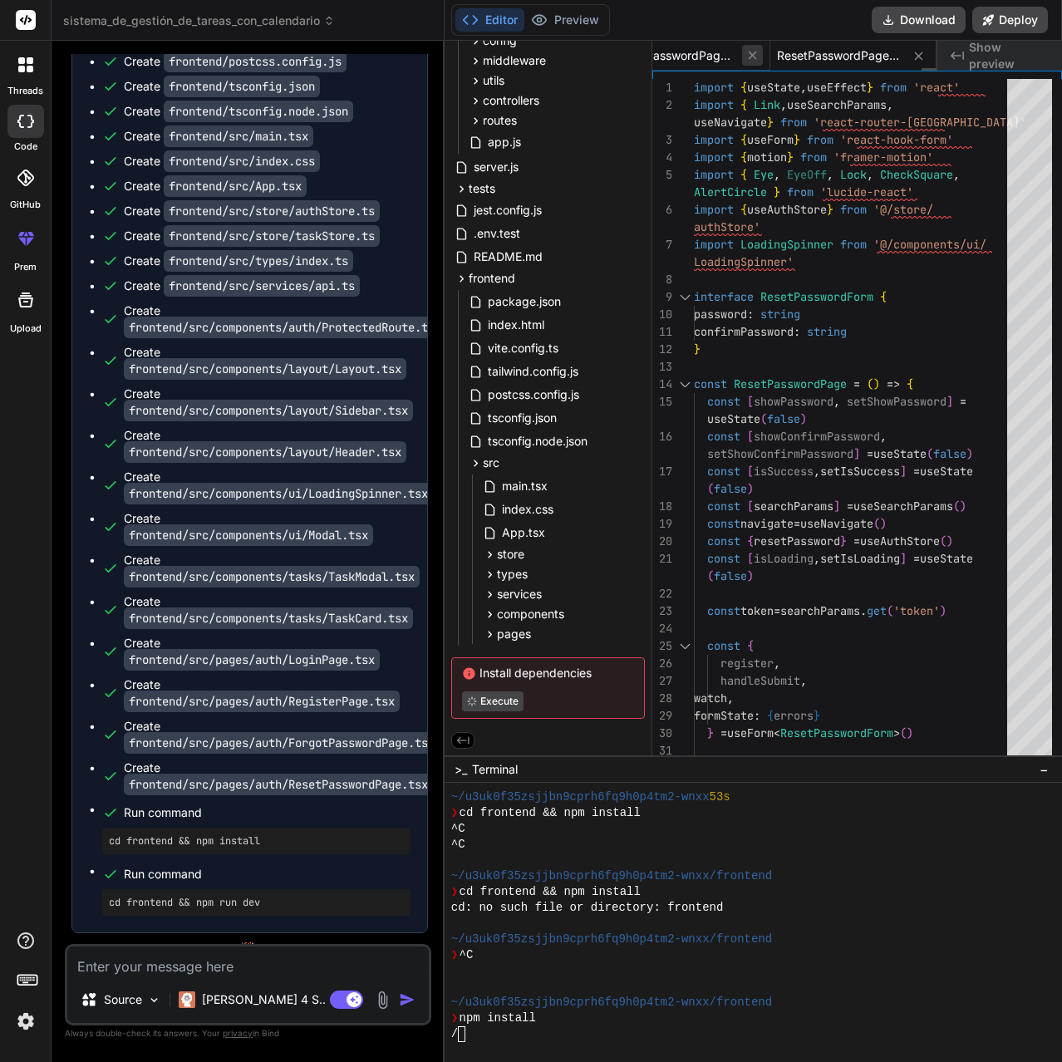
click at [753, 61] on icon at bounding box center [752, 55] width 14 height 14
click at [738, 61] on icon at bounding box center [731, 55] width 14 height 14
click at [753, 61] on icon at bounding box center [752, 55] width 14 height 14
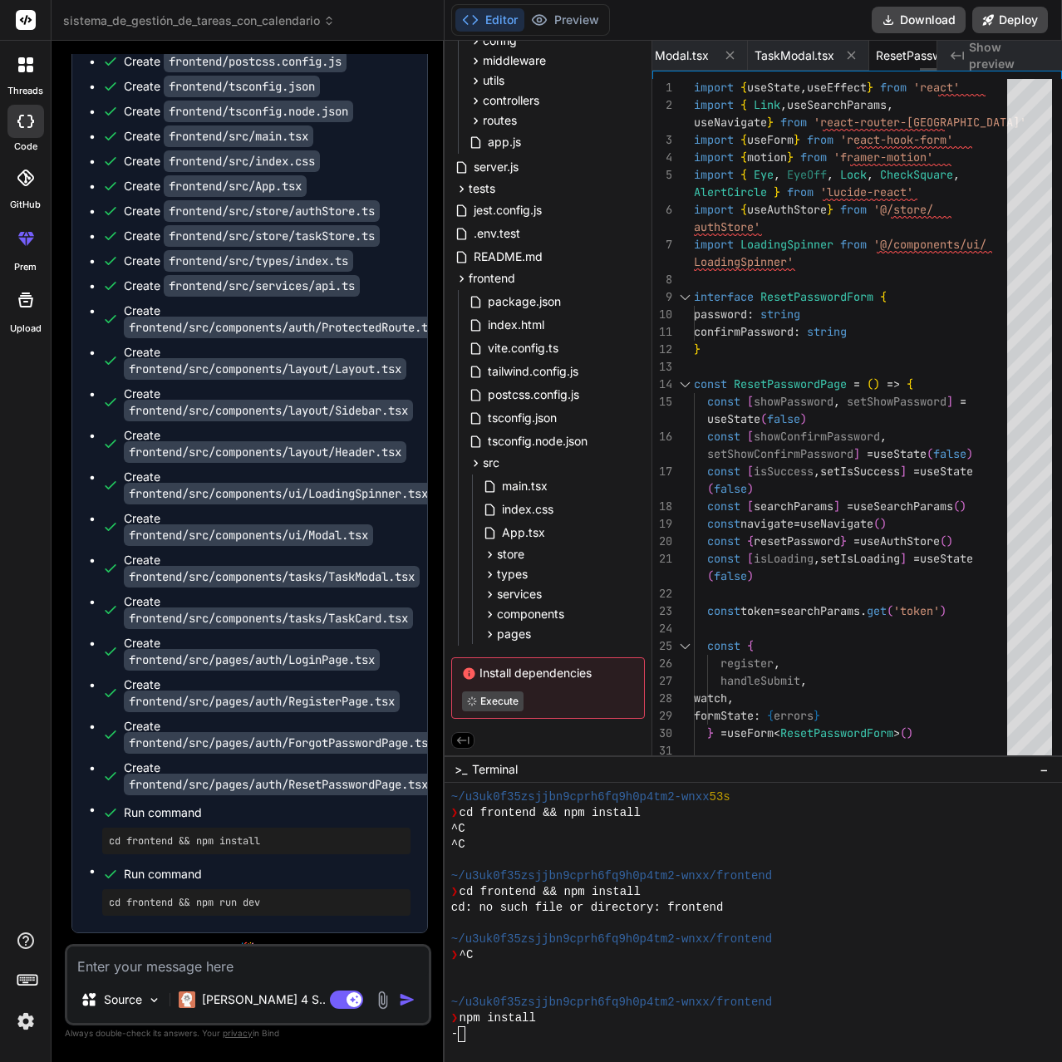
click at [737, 61] on icon at bounding box center [730, 55] width 14 height 14
click at [753, 61] on icon at bounding box center [752, 55] width 14 height 14
click at [738, 61] on icon at bounding box center [731, 55] width 14 height 14
click at [753, 61] on icon at bounding box center [752, 55] width 14 height 14
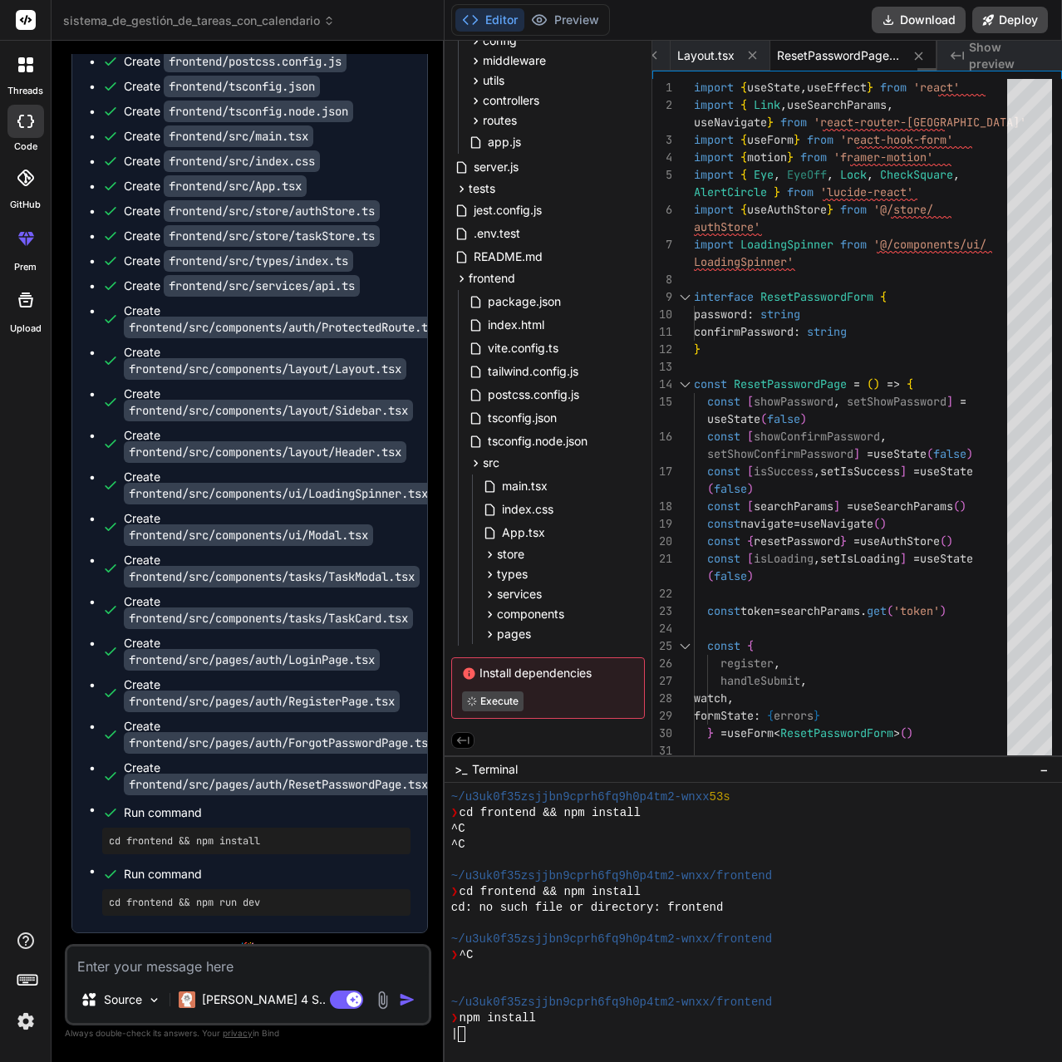
scroll to position [0, 3715]
click at [753, 61] on icon at bounding box center [756, 55] width 14 height 14
click at [736, 61] on icon at bounding box center [729, 55] width 14 height 14
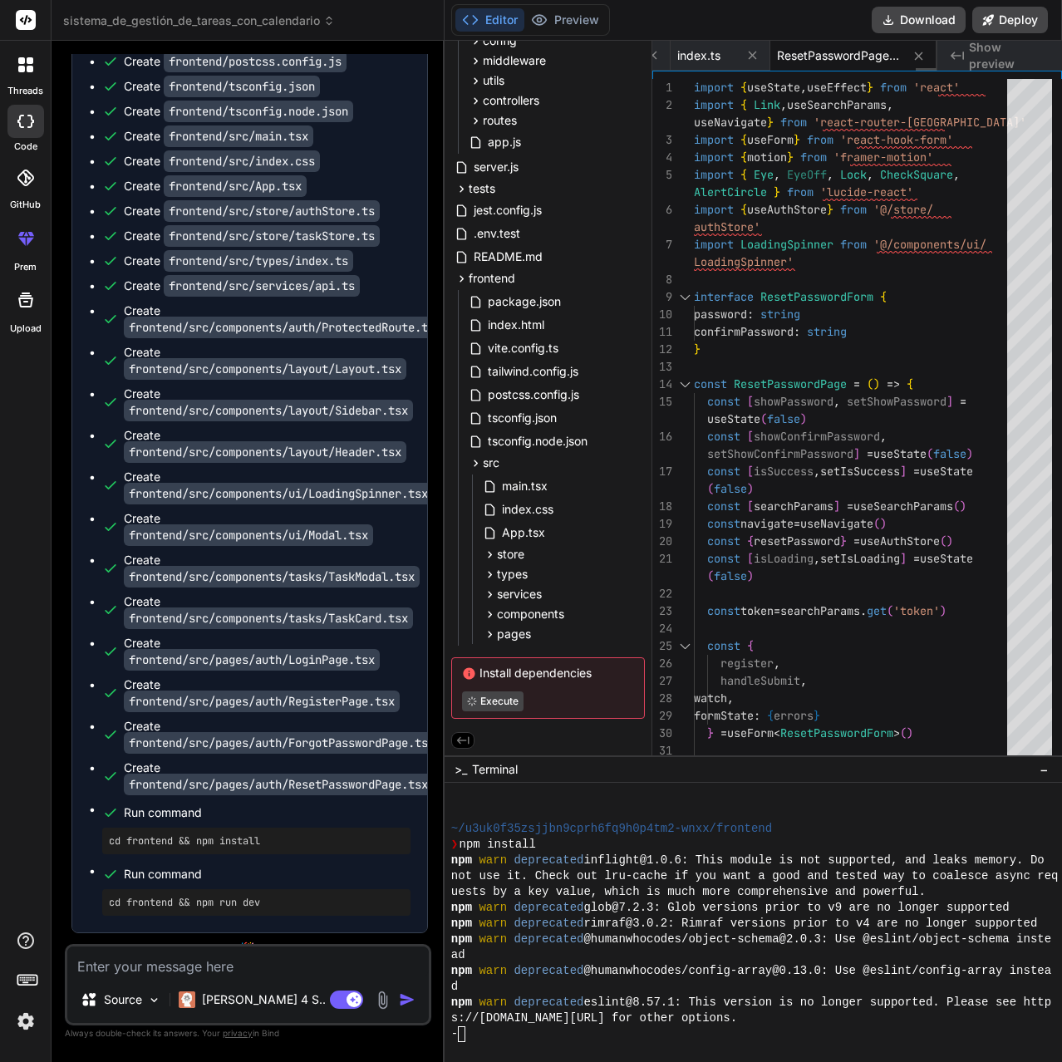
click at [753, 61] on icon at bounding box center [752, 55] width 14 height 14
click at [736, 61] on icon at bounding box center [729, 55] width 14 height 14
click at [753, 61] on icon at bounding box center [752, 55] width 14 height 14
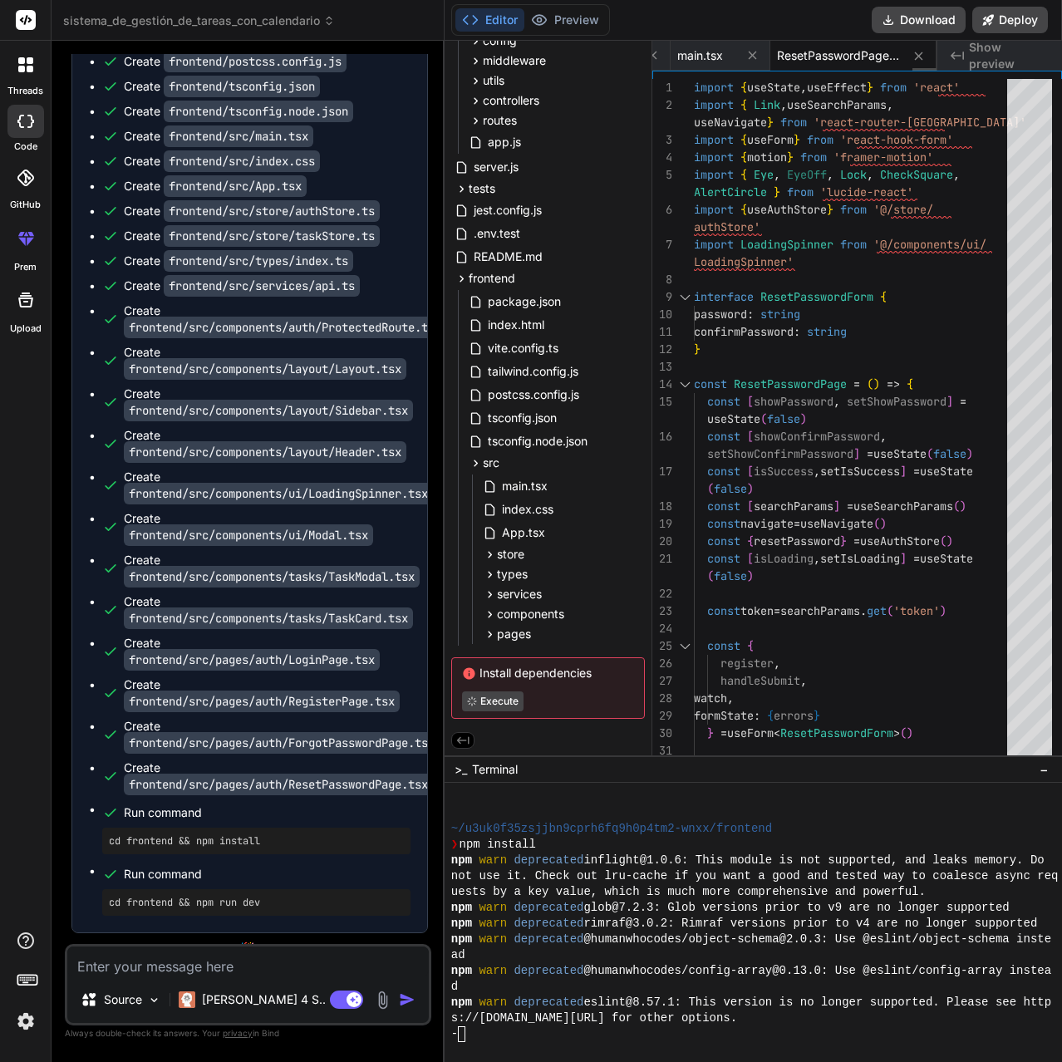
click at [753, 61] on icon at bounding box center [752, 55] width 14 height 14
click at [736, 61] on icon at bounding box center [729, 55] width 14 height 14
click at [753, 61] on icon at bounding box center [752, 55] width 14 height 14
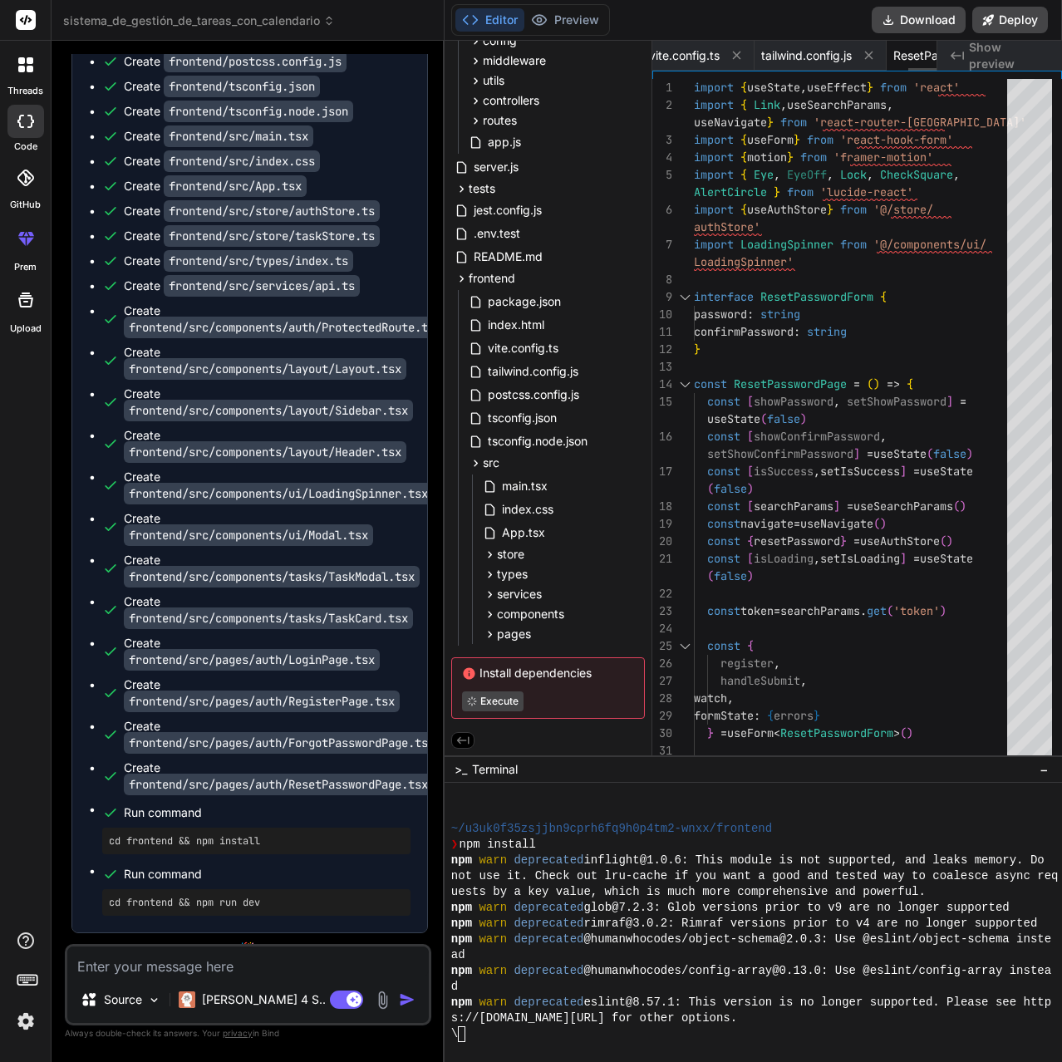
click at [743, 61] on icon at bounding box center [736, 55] width 14 height 14
click at [753, 61] on icon at bounding box center [752, 55] width 14 height 14
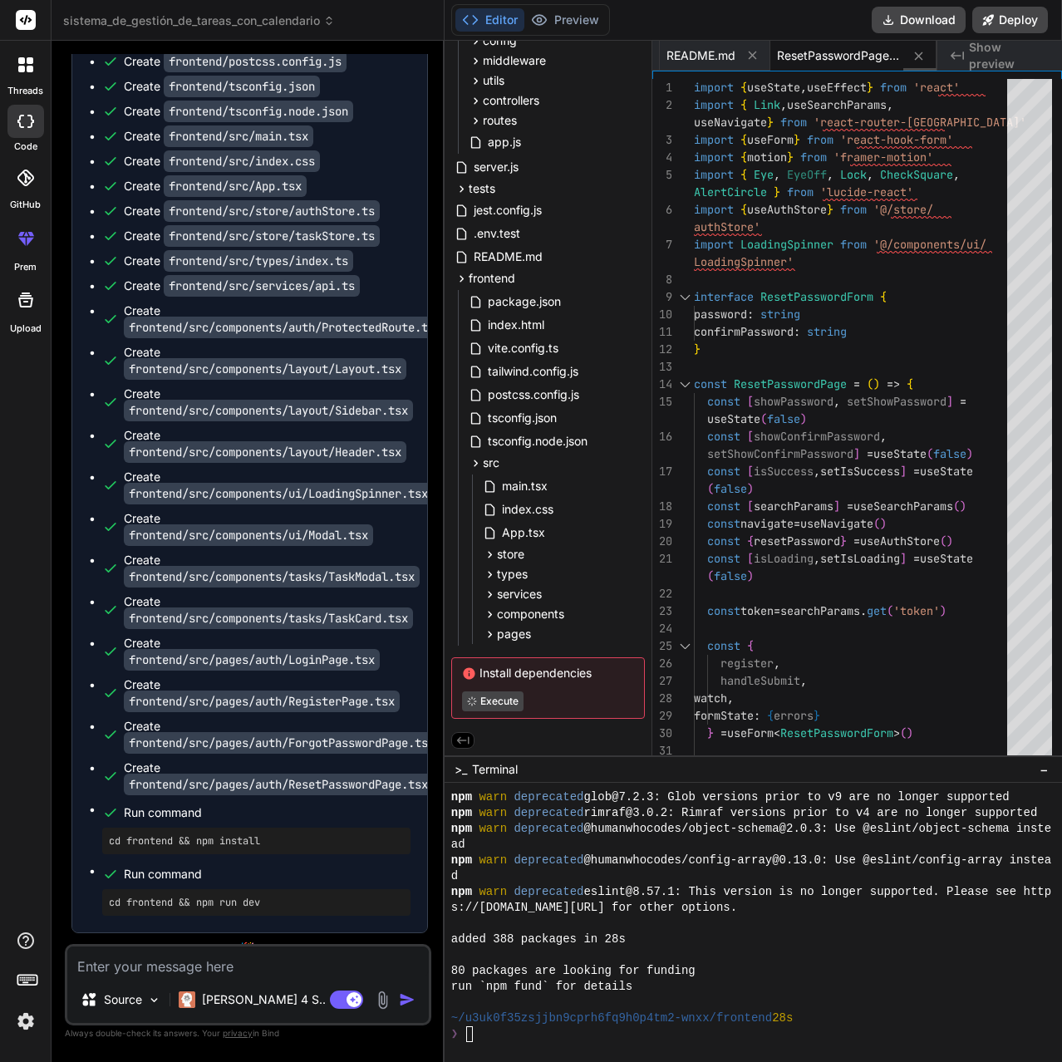
click at [753, 61] on icon at bounding box center [752, 55] width 14 height 14
click at [744, 61] on icon at bounding box center [737, 55] width 14 height 14
click at [753, 61] on icon at bounding box center [752, 55] width 14 height 14
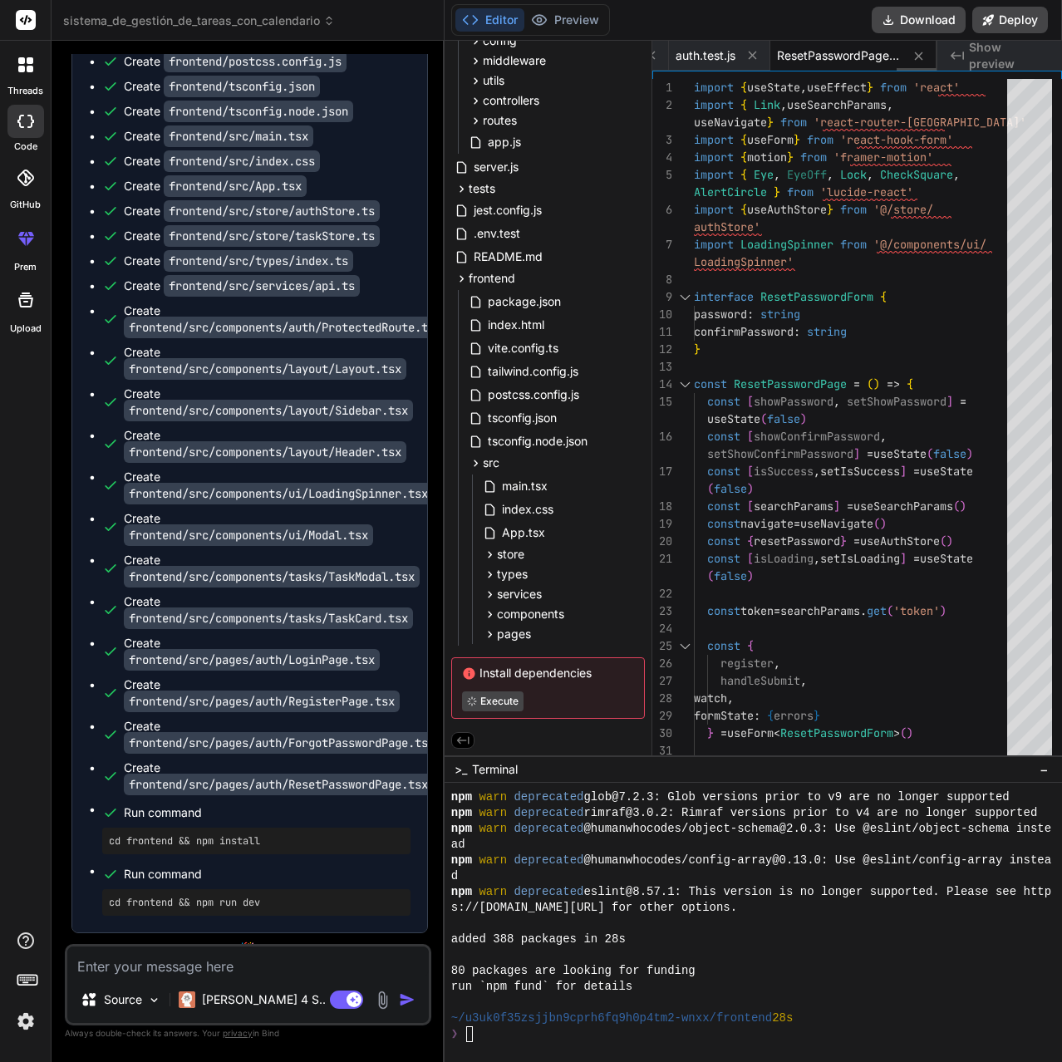
click at [753, 61] on body "threads code GitHub prem Upload sistema_de_gestión_de_tareas_con_calendario Cre…" at bounding box center [531, 531] width 1062 height 1062
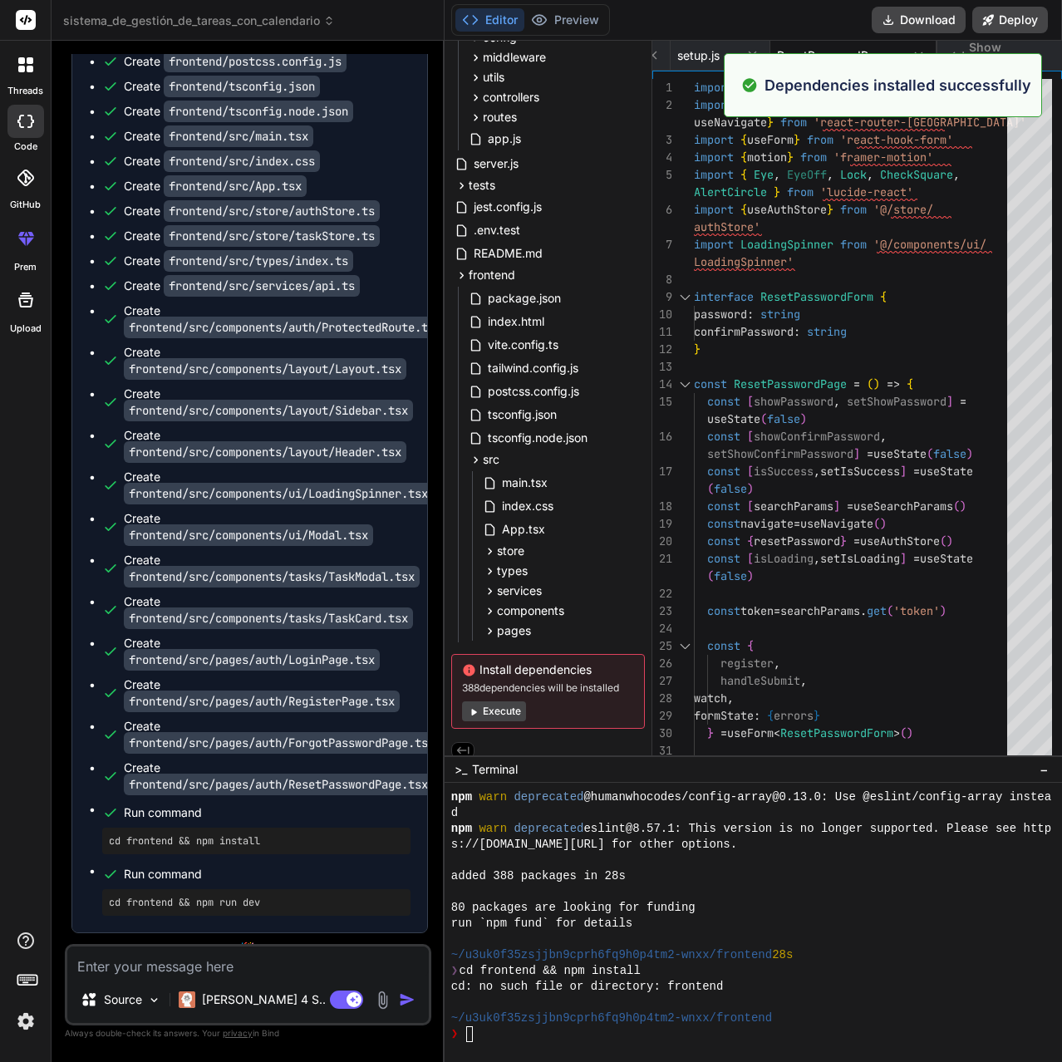
scroll to position [4940, 0]
click at [753, 61] on div "Dependencies installed successfully" at bounding box center [883, 85] width 318 height 64
click at [753, 56] on div "Dependencies installed successfully" at bounding box center [883, 85] width 318 height 64
click at [716, 51] on span "setup.js" at bounding box center [698, 55] width 42 height 17
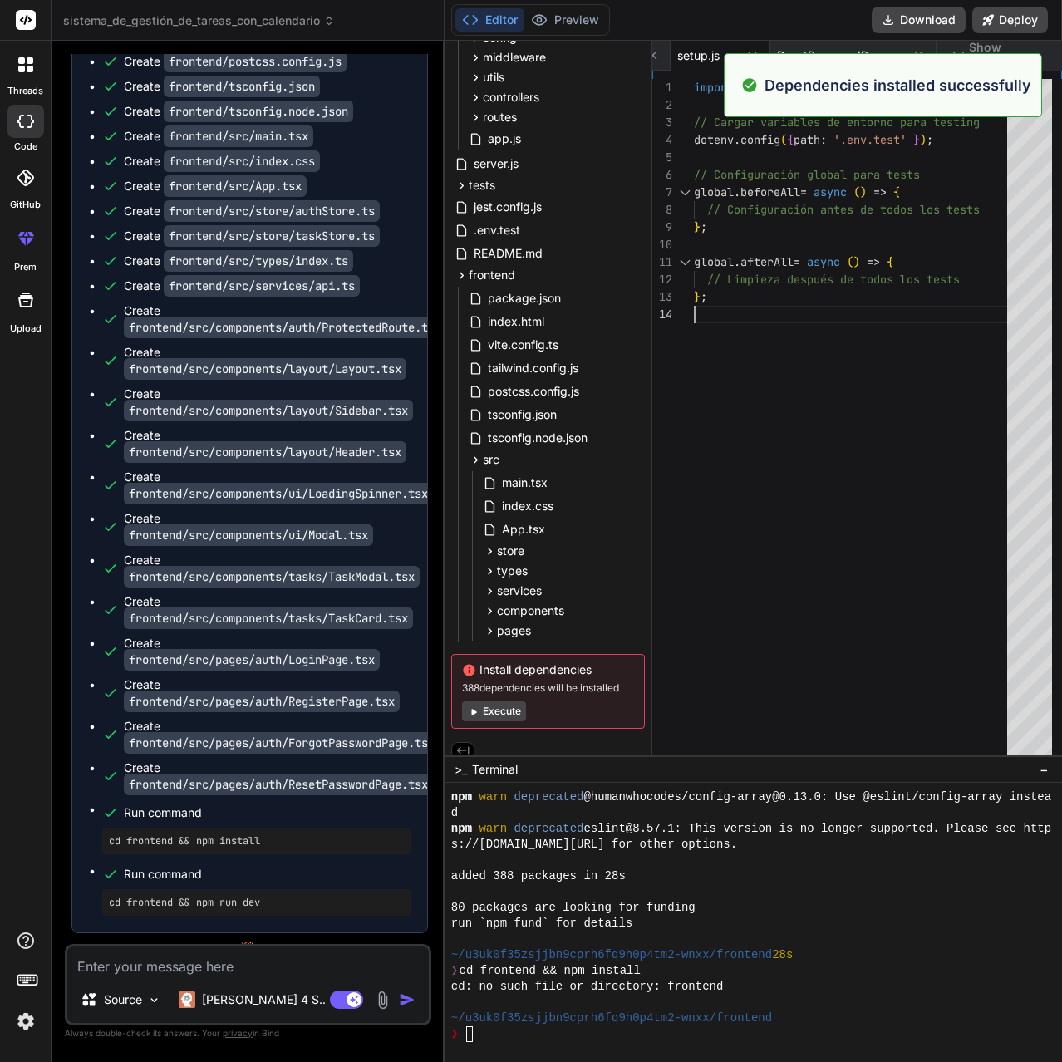
click at [781, 326] on div "import dotenv from 'dotenv' ; // Cargar variables de entorno para testing doten…" at bounding box center [855, 421] width 323 height 684
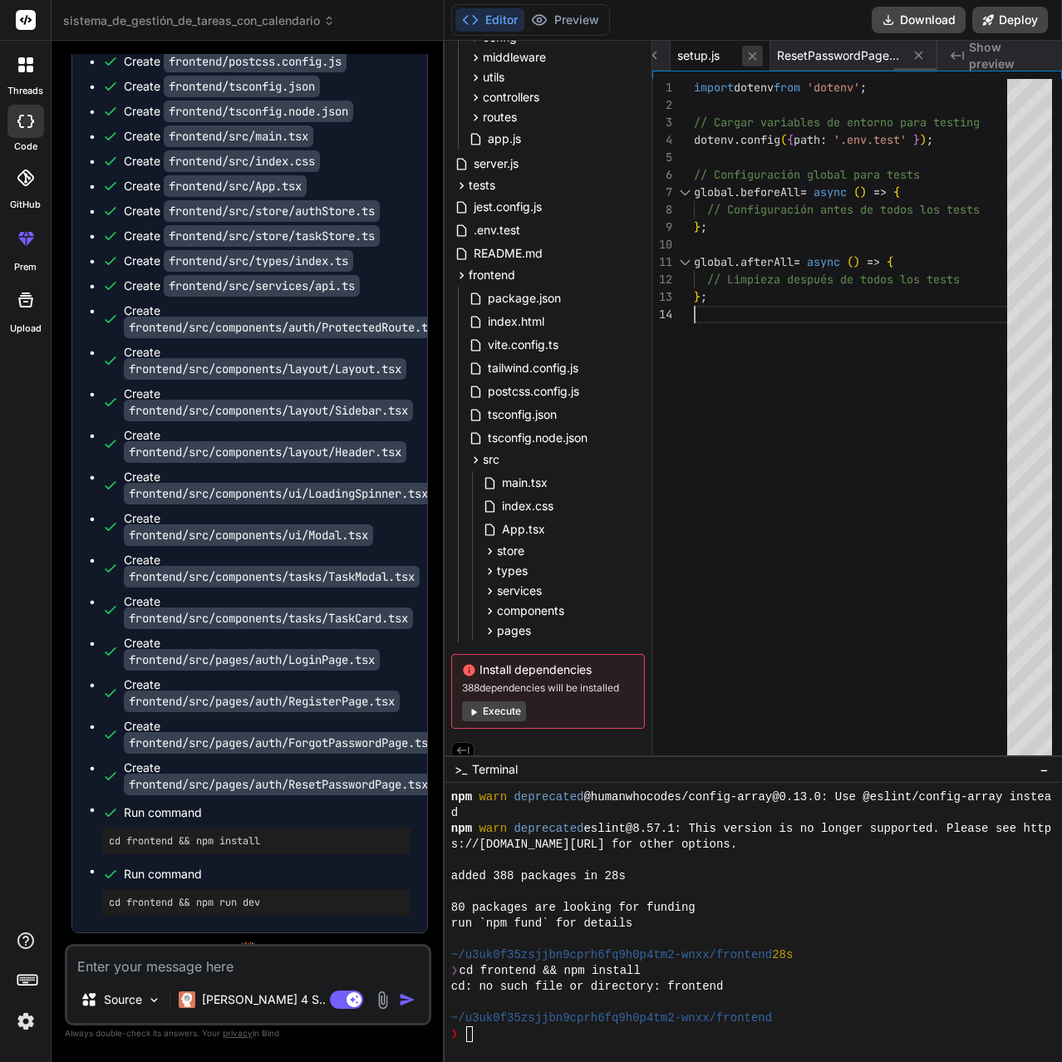
click at [757, 54] on icon at bounding box center [752, 56] width 14 height 14
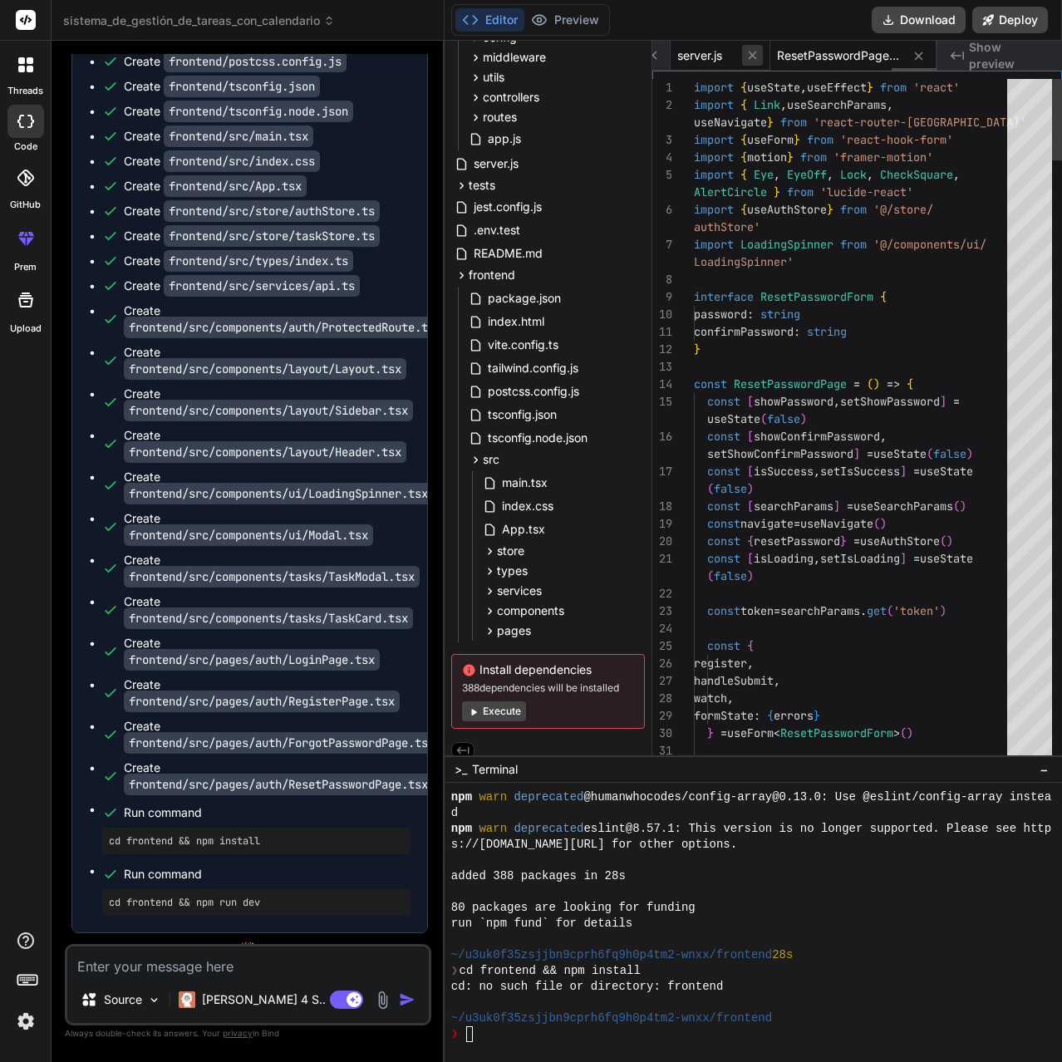
click at [756, 53] on icon at bounding box center [752, 55] width 14 height 14
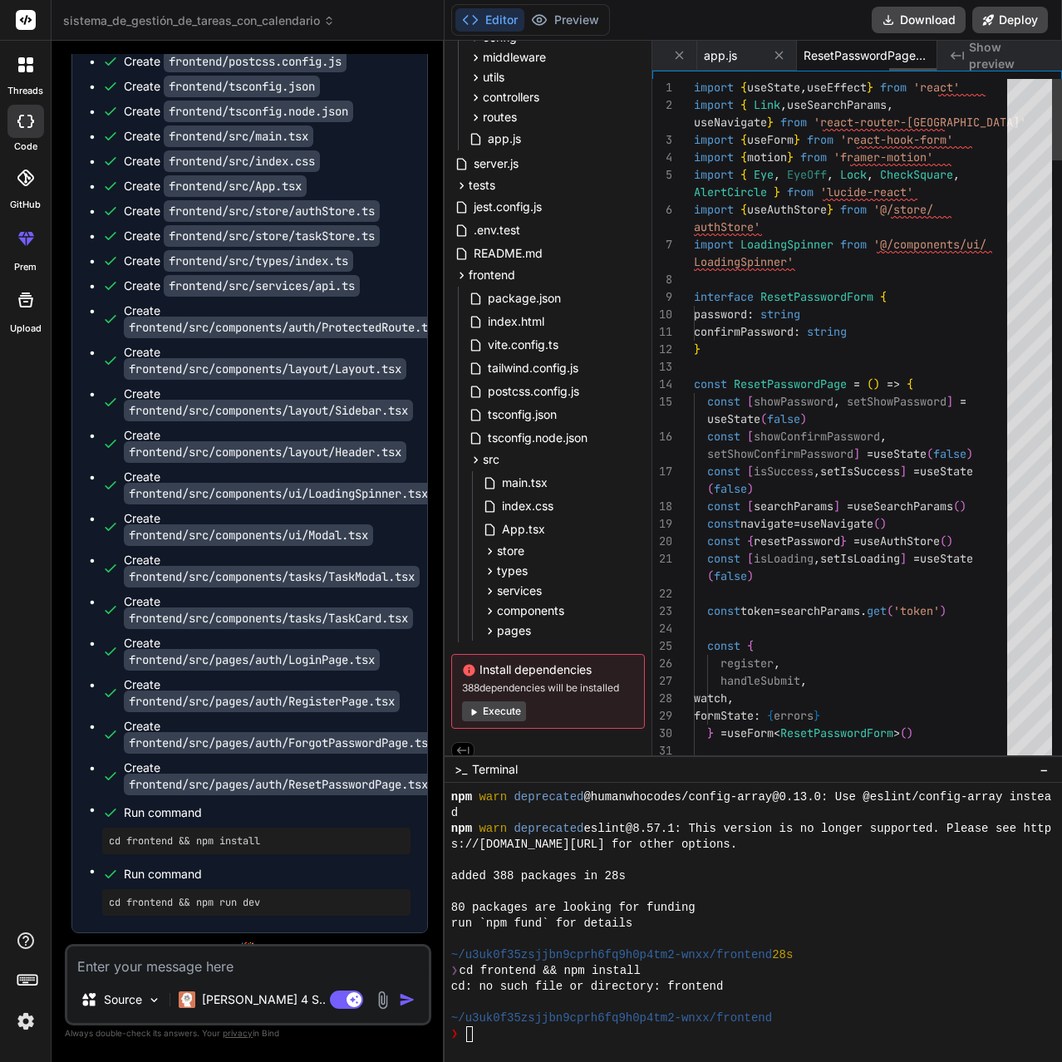
click at [772, 53] on icon at bounding box center [779, 55] width 14 height 14
click at [747, 53] on icon at bounding box center [740, 55] width 14 height 14
click at [756, 52] on icon at bounding box center [752, 55] width 14 height 14
click at [758, 52] on icon at bounding box center [752, 55] width 14 height 14
click at [758, 51] on icon at bounding box center [752, 55] width 14 height 14
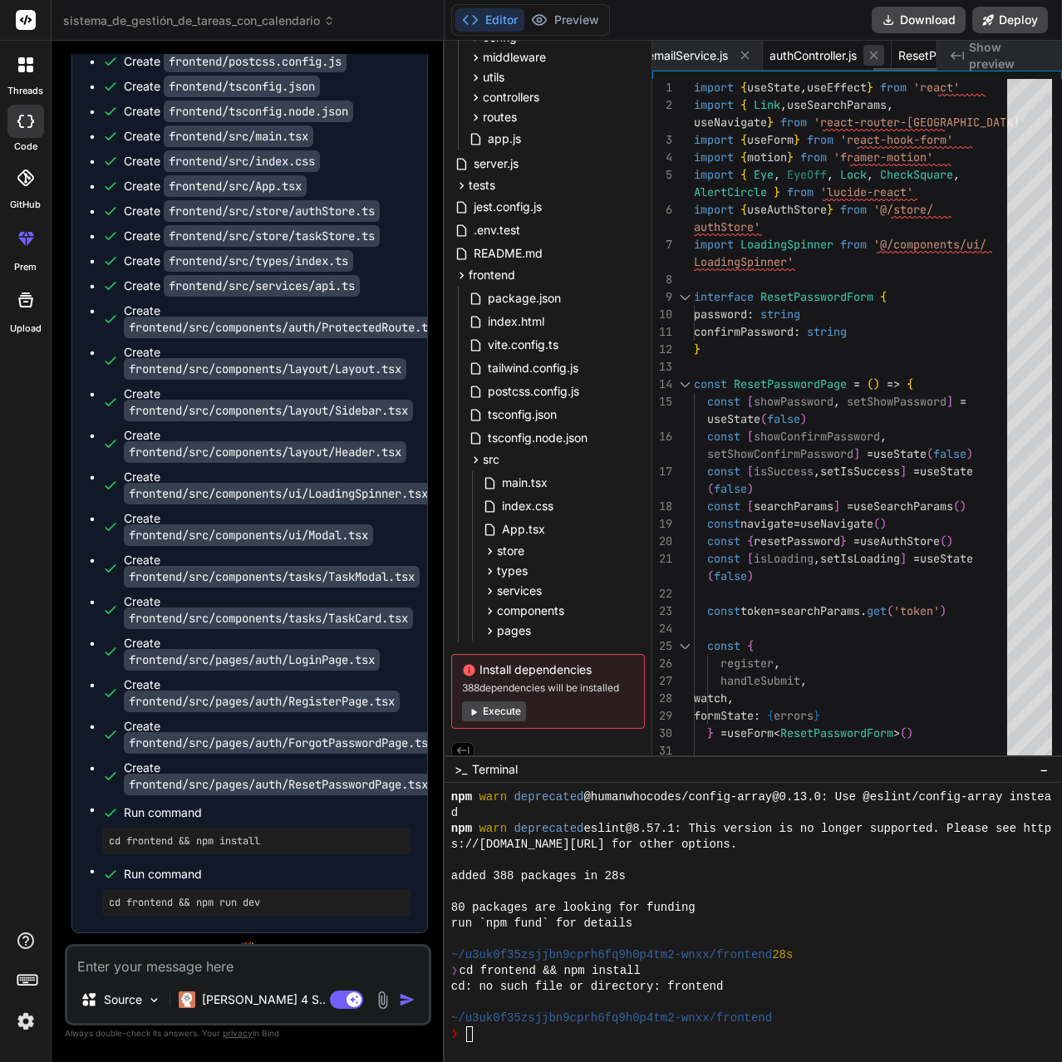
click at [752, 51] on icon at bounding box center [745, 55] width 14 height 14
click at [758, 51] on icon at bounding box center [752, 55] width 14 height 14
click at [757, 51] on icon at bounding box center [750, 55] width 14 height 14
click at [758, 51] on icon at bounding box center [752, 55] width 14 height 14
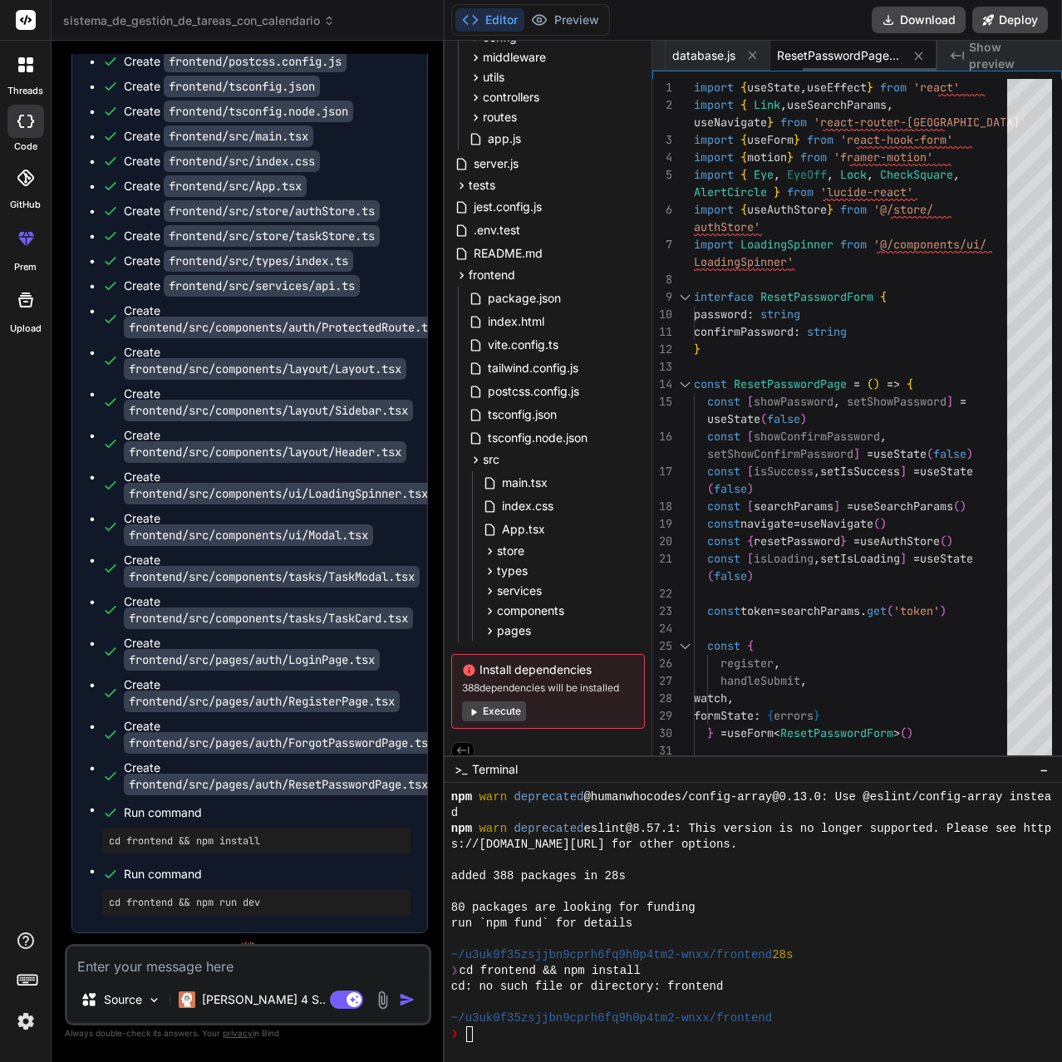
click at [758, 51] on icon at bounding box center [752, 55] width 14 height 14
click at [758, 51] on icon at bounding box center [751, 55] width 14 height 14
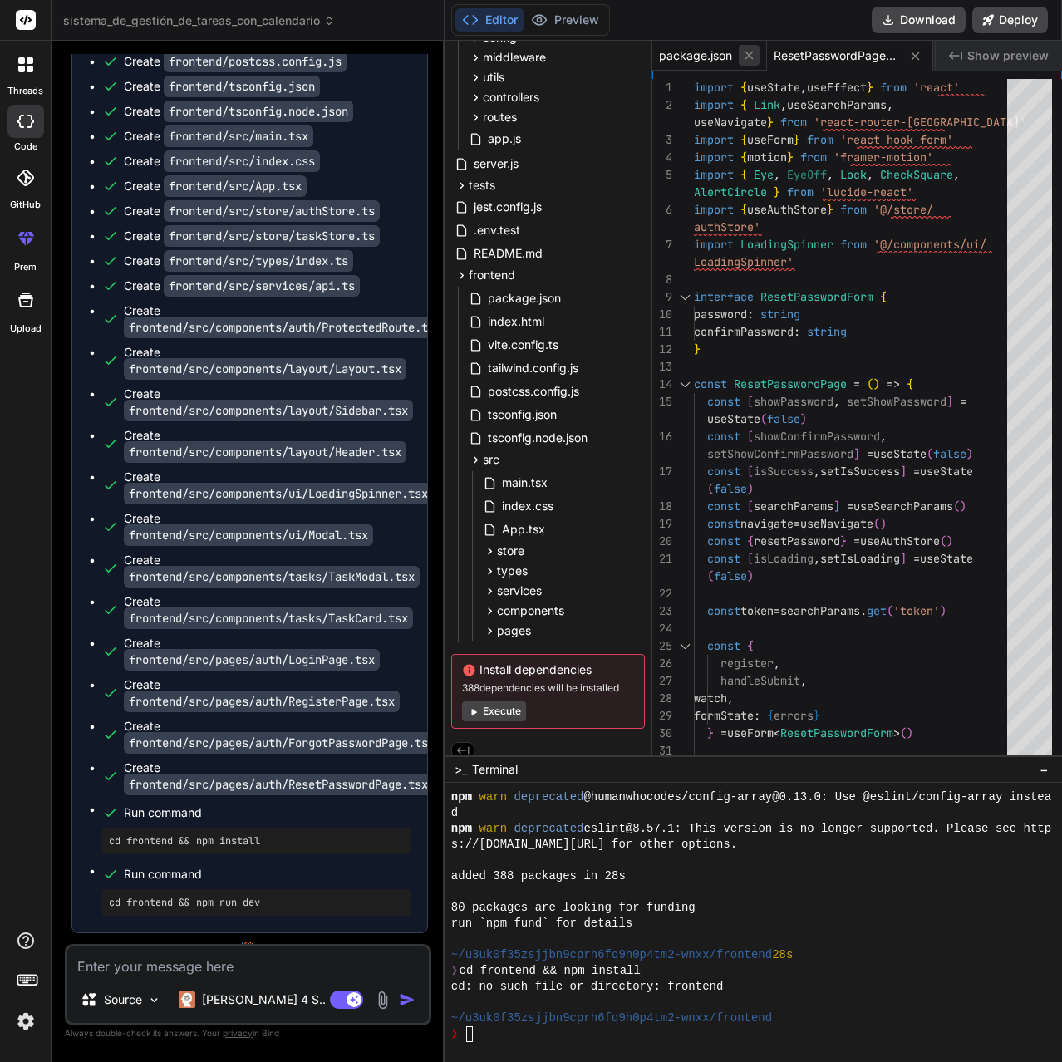
click at [758, 51] on button at bounding box center [748, 55] width 21 height 21
click at [758, 51] on span "ResetPasswordPage.tsx" at bounding box center [721, 55] width 125 height 17
click at [758, 50] on span "ResetPasswordPage.tsx" at bounding box center [721, 55] width 125 height 17
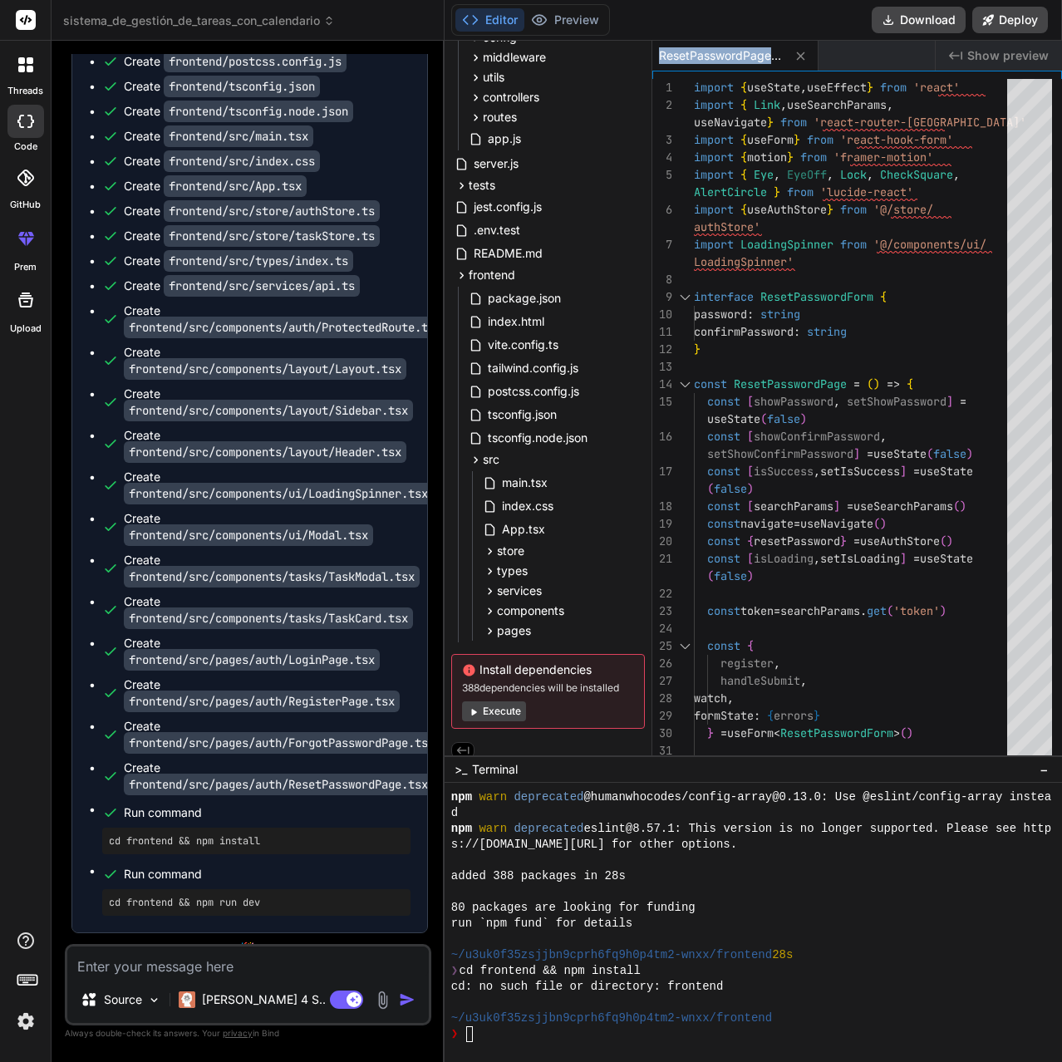
click at [758, 50] on span "ResetPasswordPage.tsx" at bounding box center [721, 55] width 125 height 17
click at [805, 56] on icon at bounding box center [800, 56] width 14 height 14
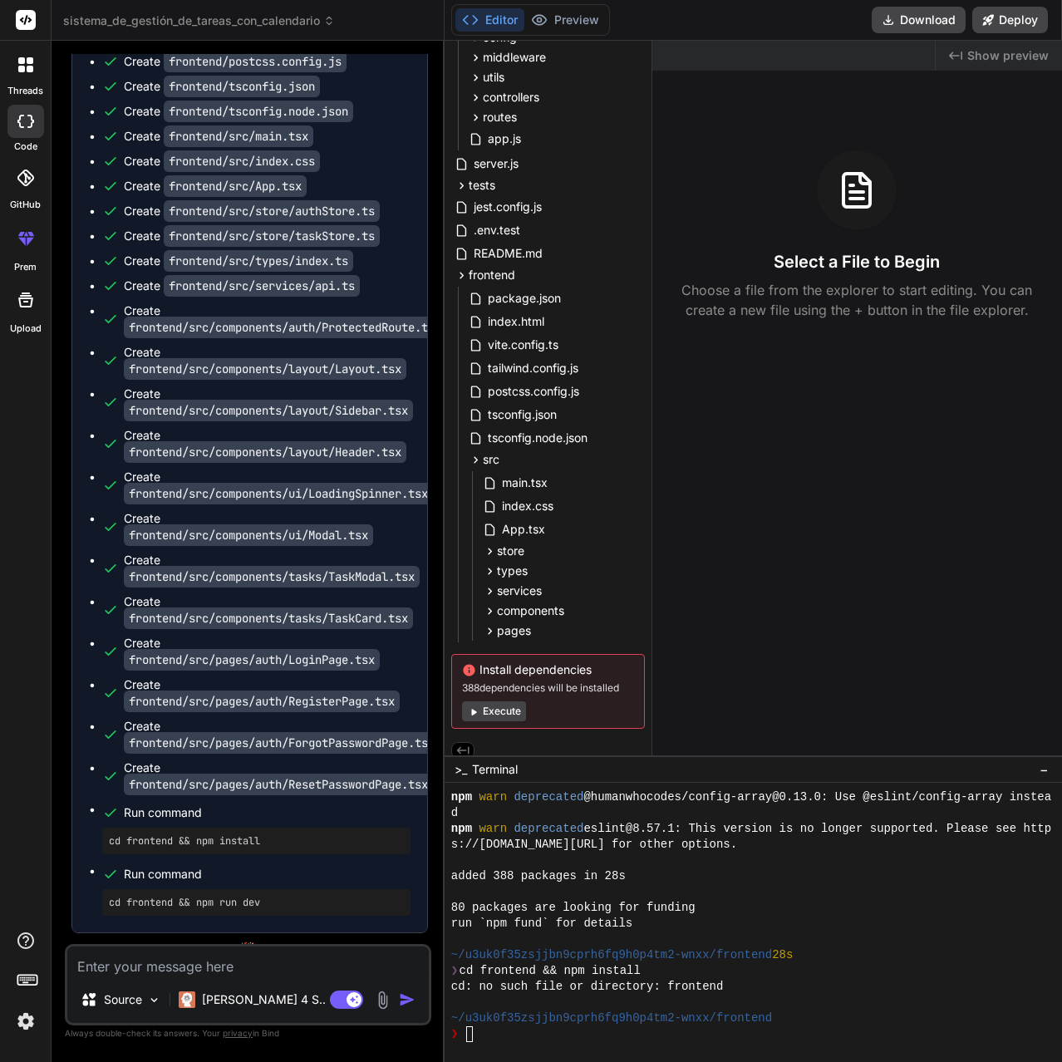
click at [733, 911] on div "80 packages are looking for funding" at bounding box center [754, 908] width 607 height 16
click at [767, 1040] on div "❯" at bounding box center [754, 1034] width 607 height 16
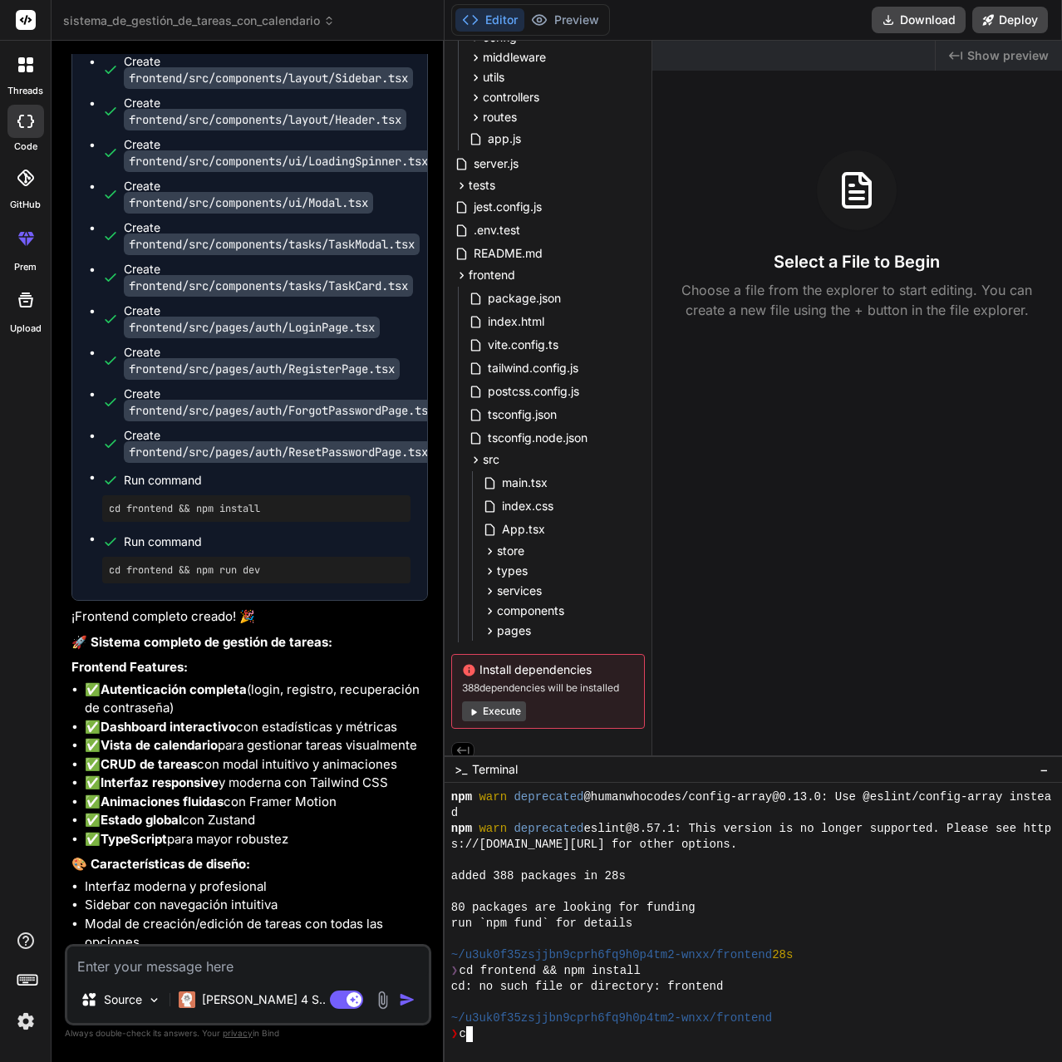
scroll to position [5056, 0]
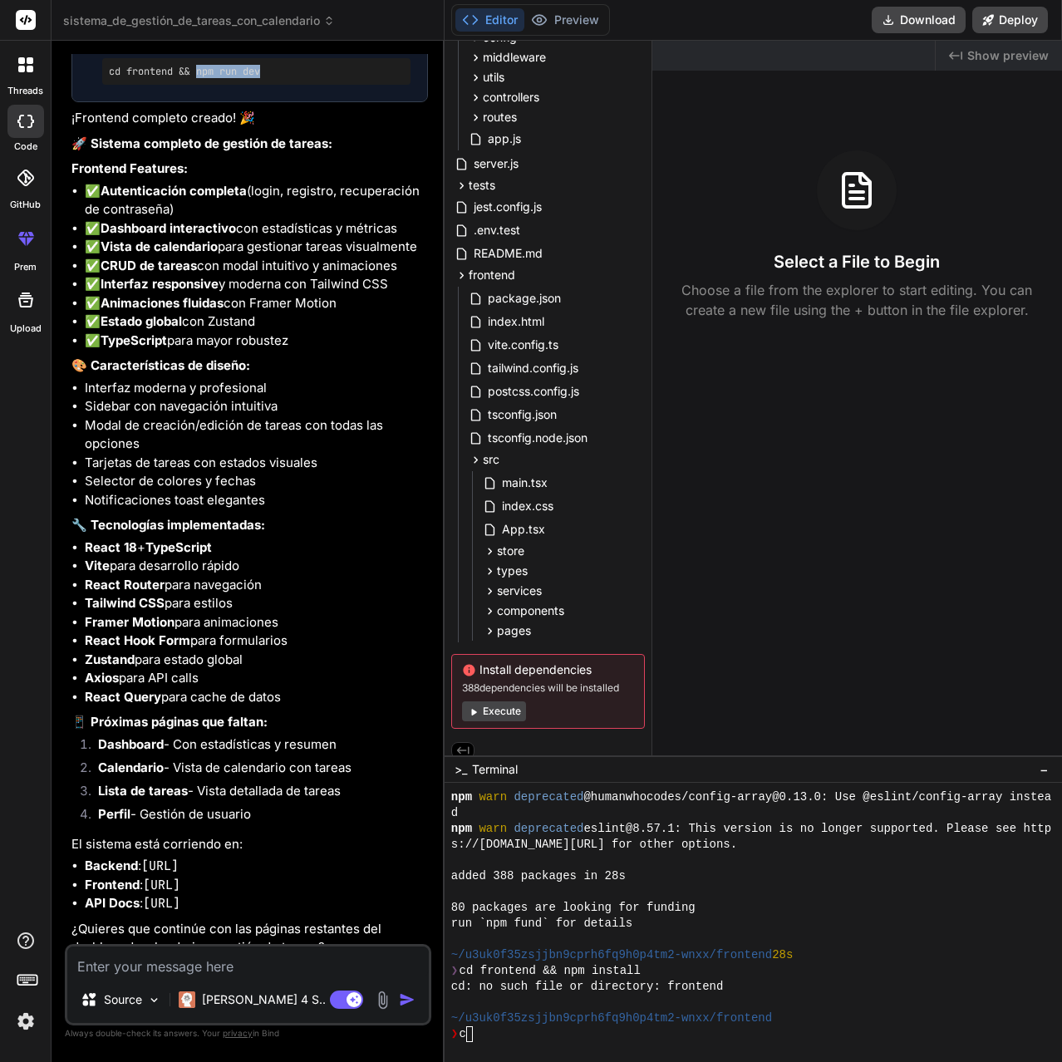
drag, startPoint x: 266, startPoint y: 805, endPoint x: 199, endPoint y: 804, distance: 66.5
click at [199, 78] on pre "cd frontend && npm run dev" at bounding box center [256, 71] width 295 height 13
copy pre "npm run dev"
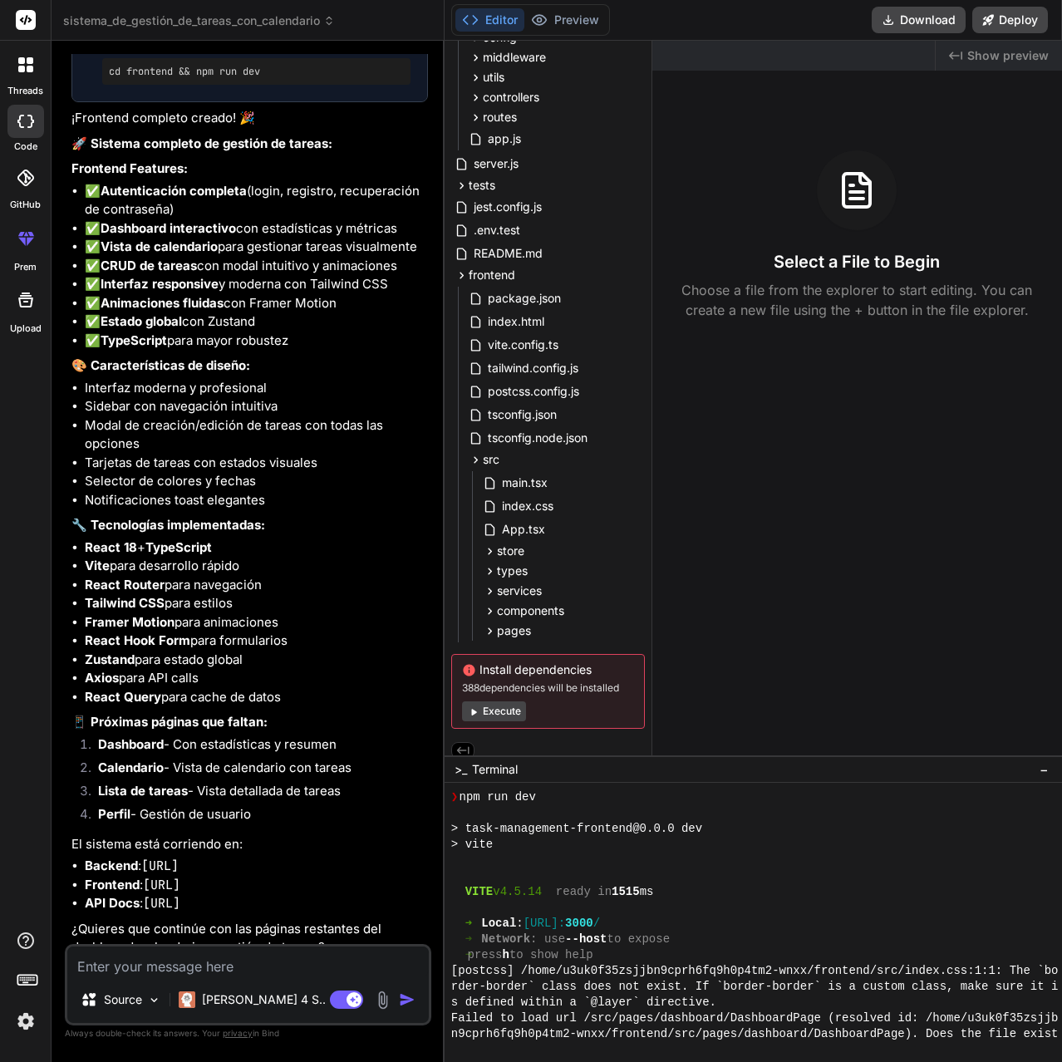
scroll to position [5096, 0]
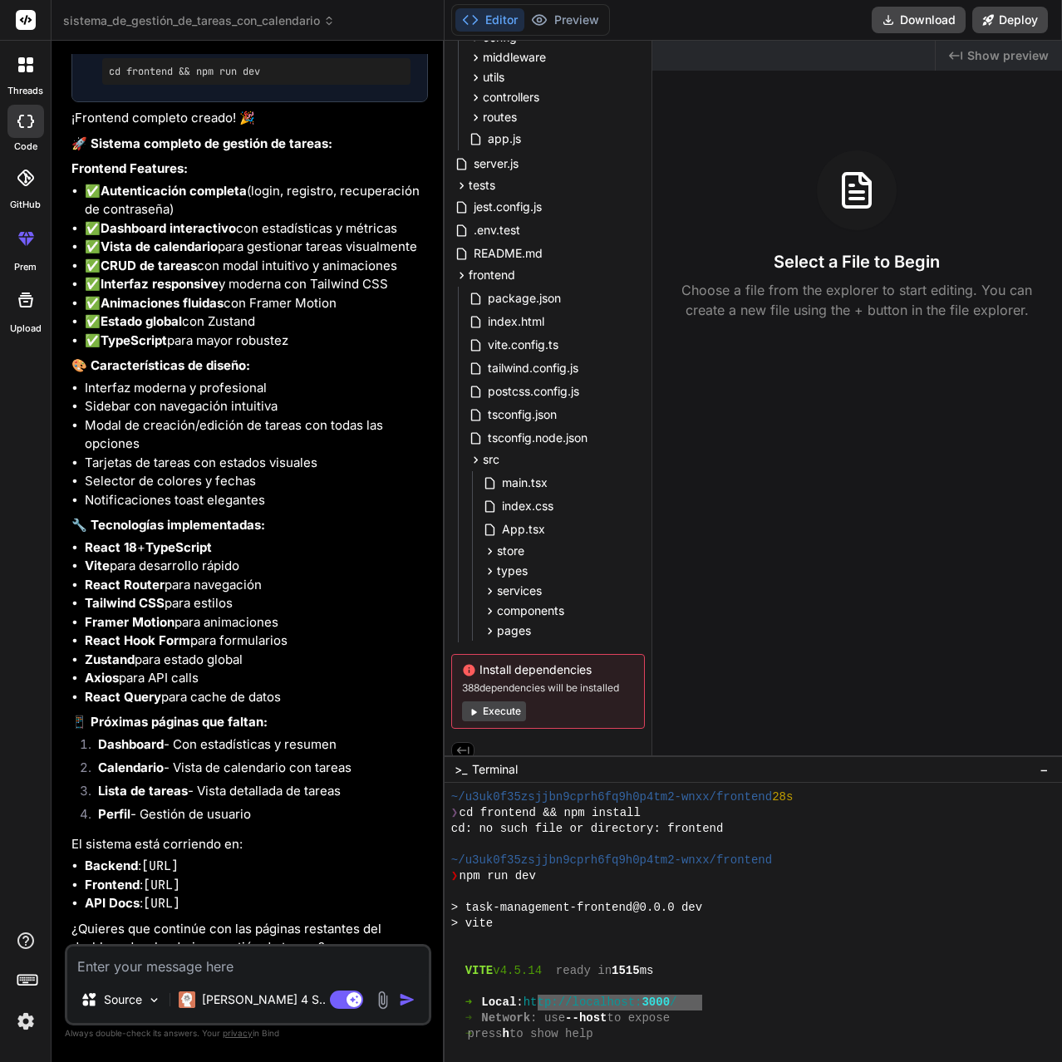
click at [553, 999] on div "➜ Local : ht tp://localhost: 3000 /" at bounding box center [754, 1002] width 607 height 16
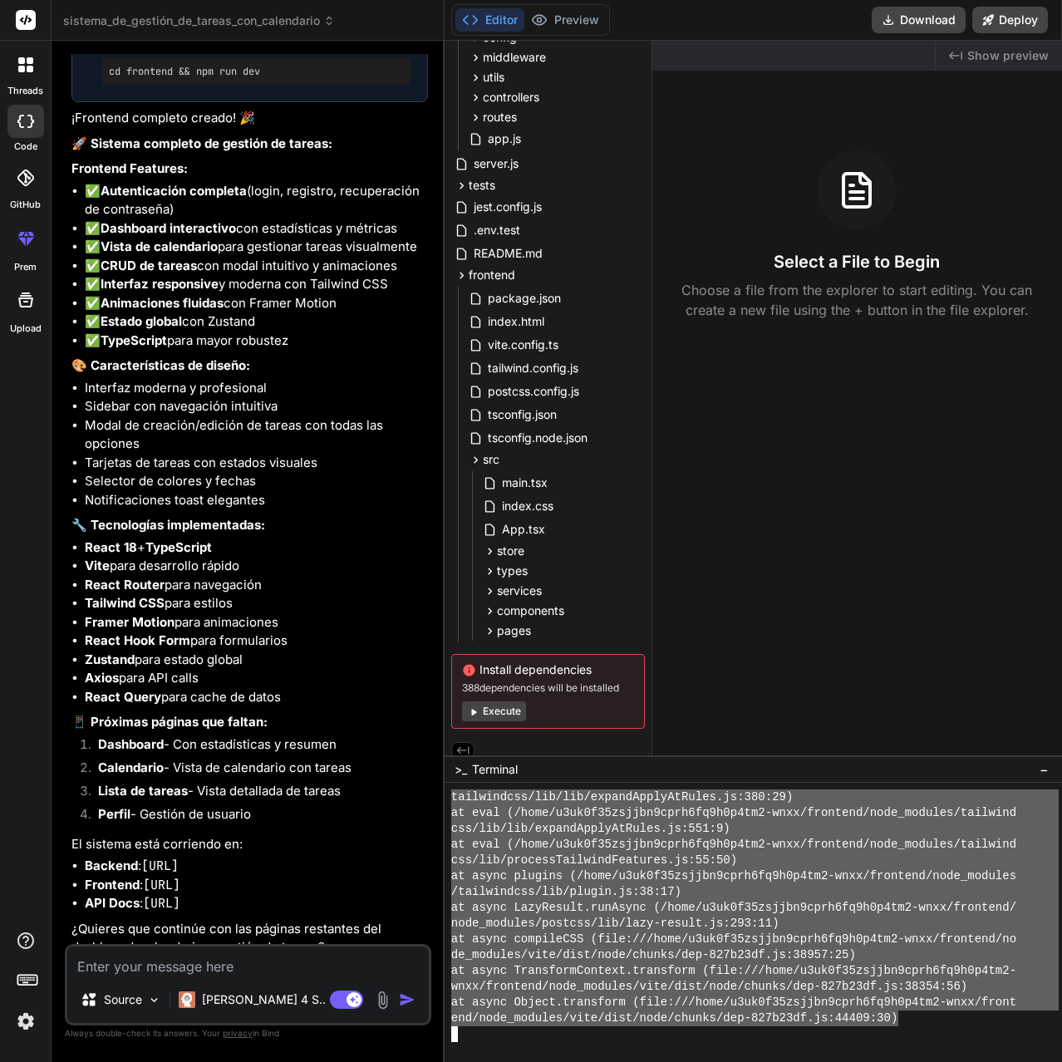
scroll to position [5792, 0]
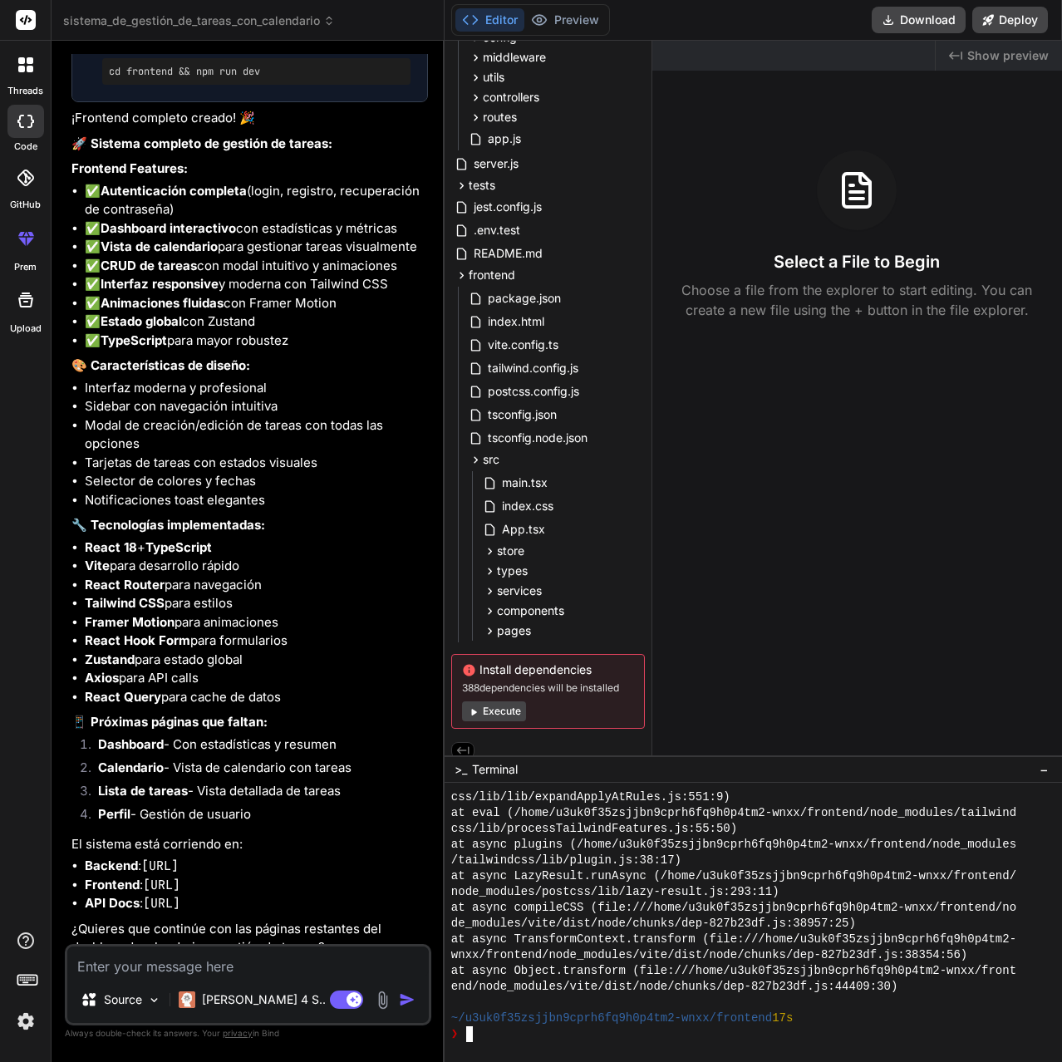
click at [198, 970] on textarea at bounding box center [247, 961] width 361 height 30
paste textarea "npm run dev"
click at [736, 993] on div "css/lib/lib/expandApplyAtRules.js:551:9) at eval (/home/u3uk0f35zsjjbn9cprh6fq9…" at bounding box center [754, 915] width 607 height 253
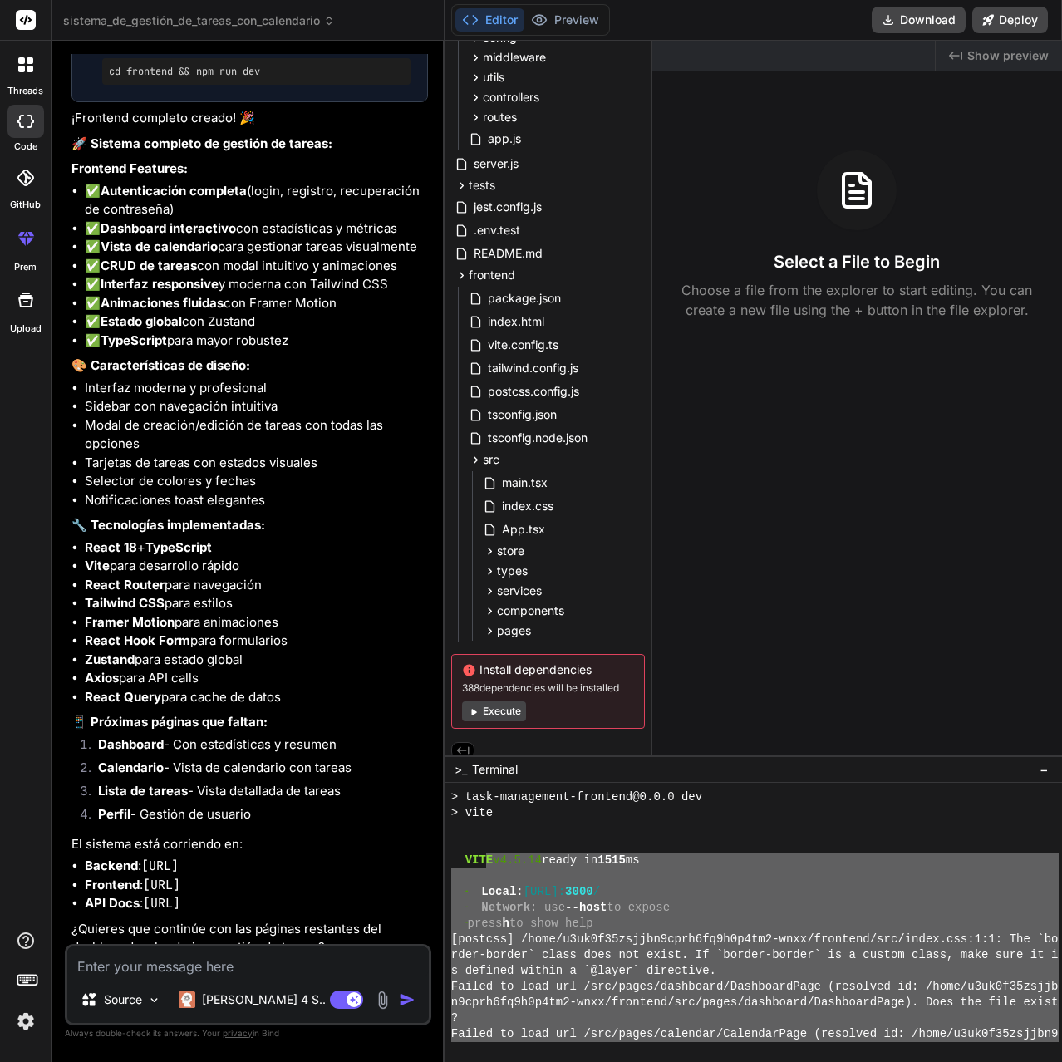
scroll to position [5128, 0]
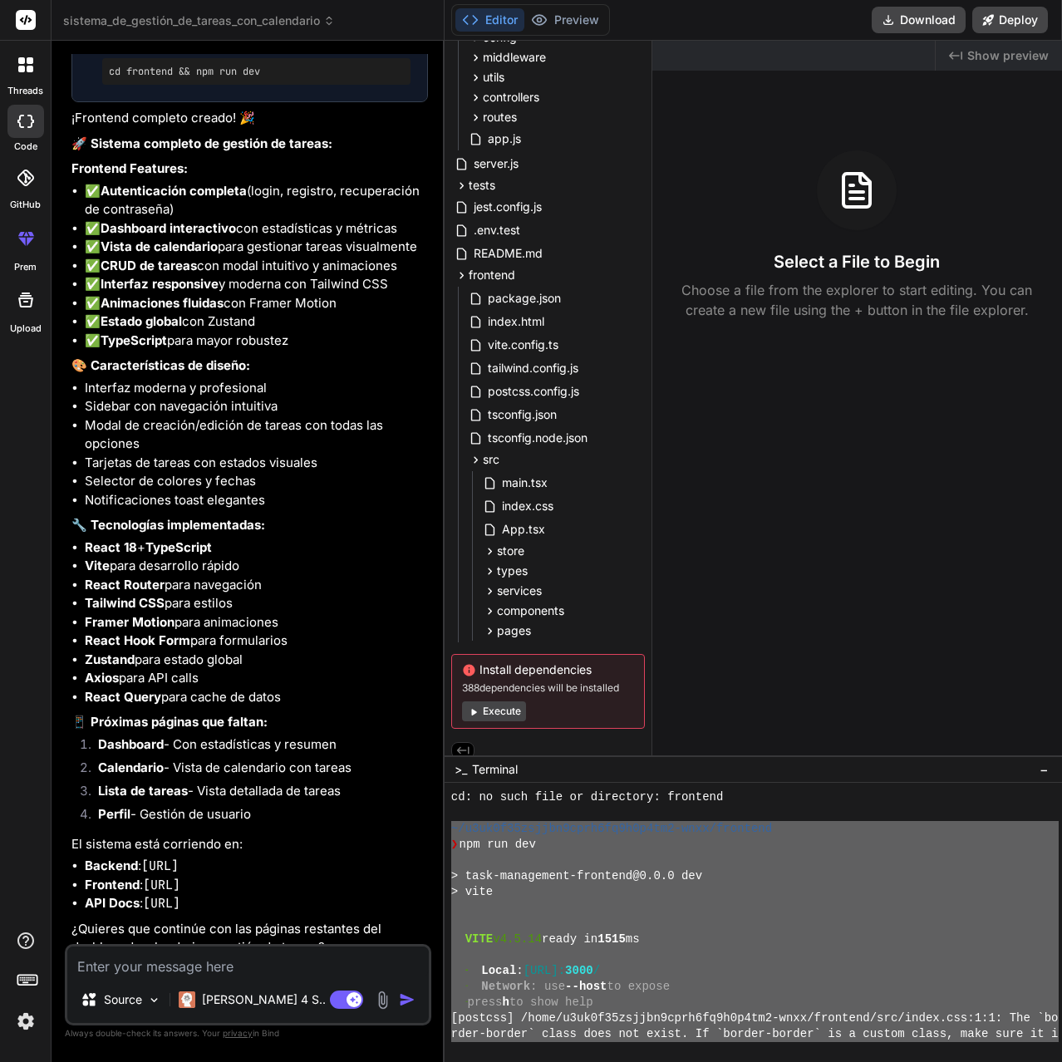
drag, startPoint x: 915, startPoint y: 984, endPoint x: 450, endPoint y: 832, distance: 489.4
click at [451, 832] on div "cd: no such file or directory: frontend ~/u3uk0f35zsjjbn9cprh6fq9h0p4tm2-wnxx/f…" at bounding box center [754, 915] width 607 height 253
drag, startPoint x: 165, startPoint y: 978, endPoint x: 148, endPoint y: 969, distance: 19.7
paste textarea "~/u3uk0f35zsjjbn9cprh6fq9h0p4tm2-wnxx/frontend ❯ npm run dev > task-management-…"
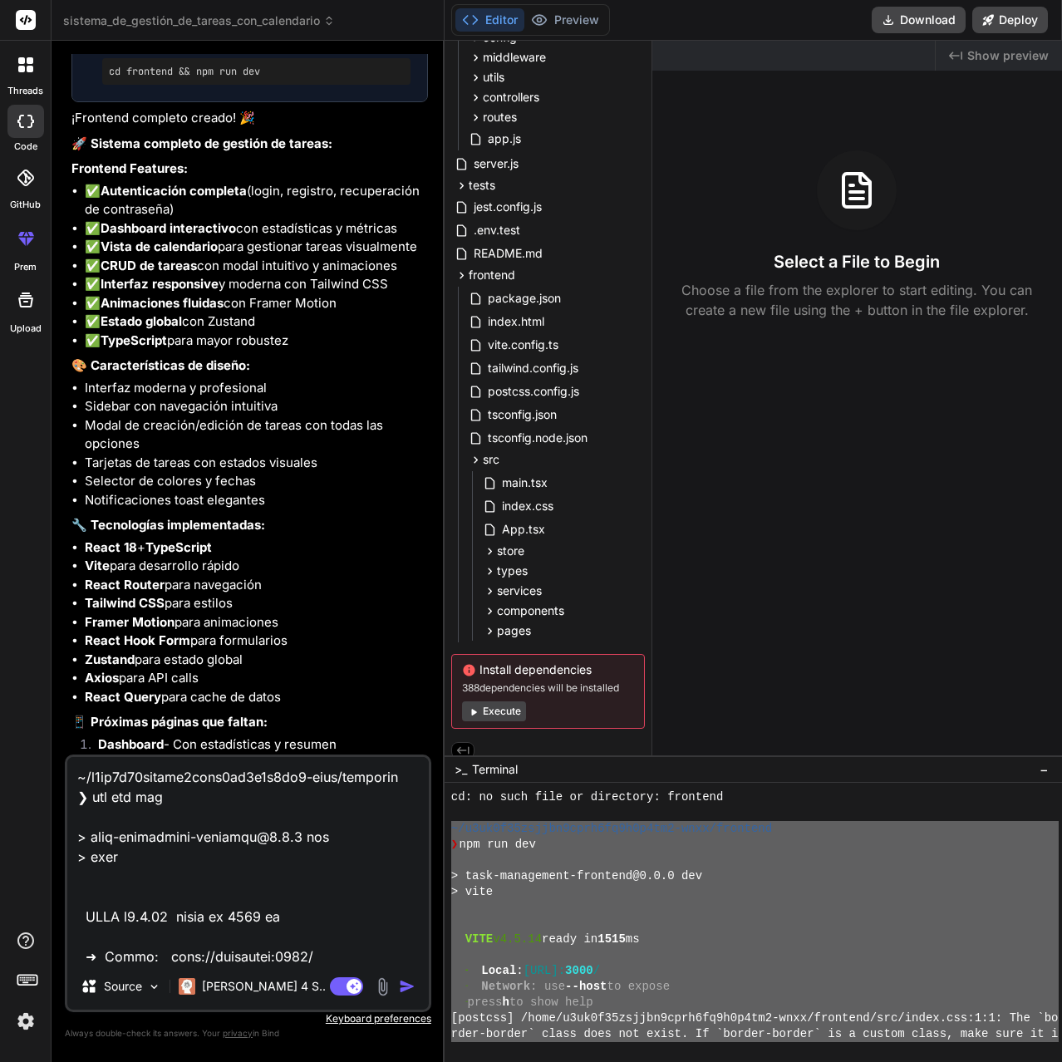
scroll to position [1616, 0]
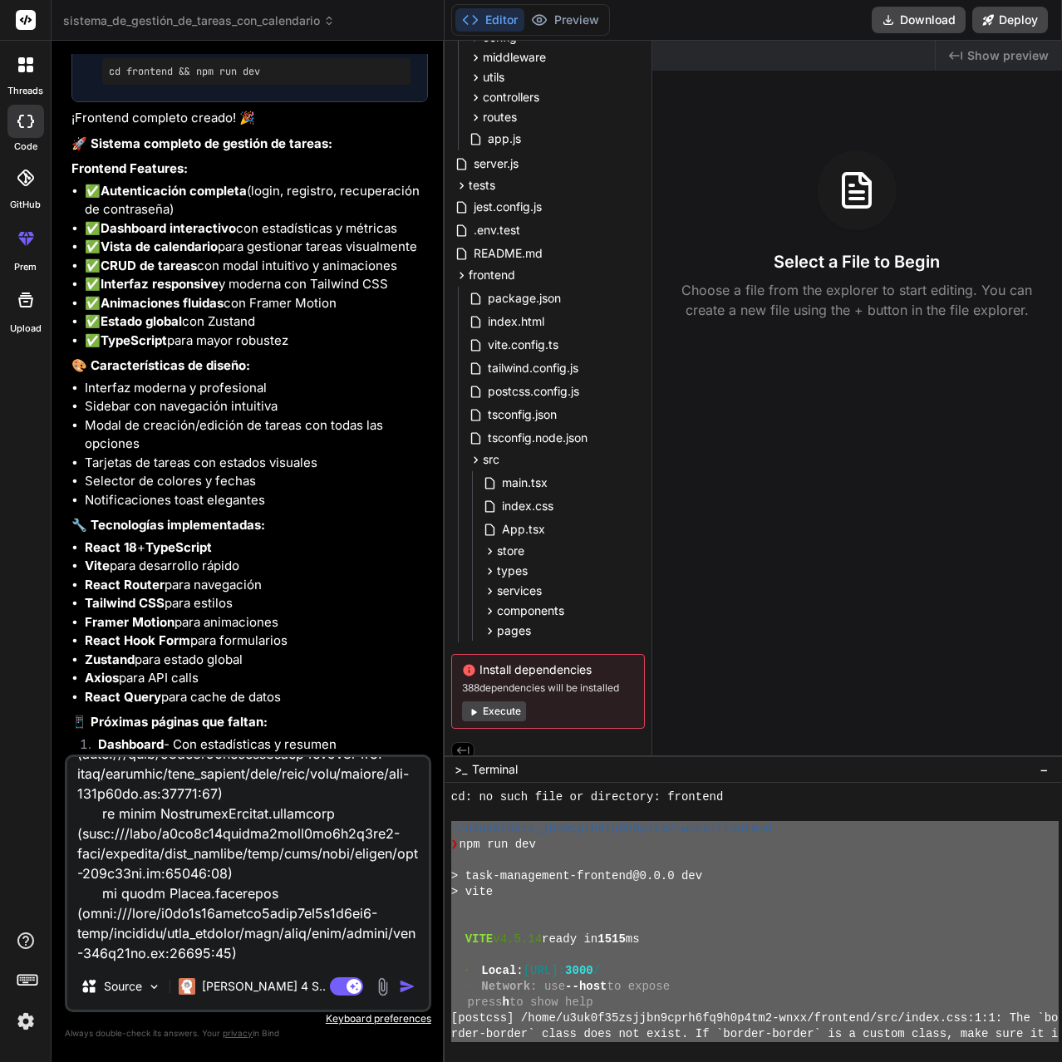
click at [407, 985] on img "button" at bounding box center [407, 986] width 17 height 17
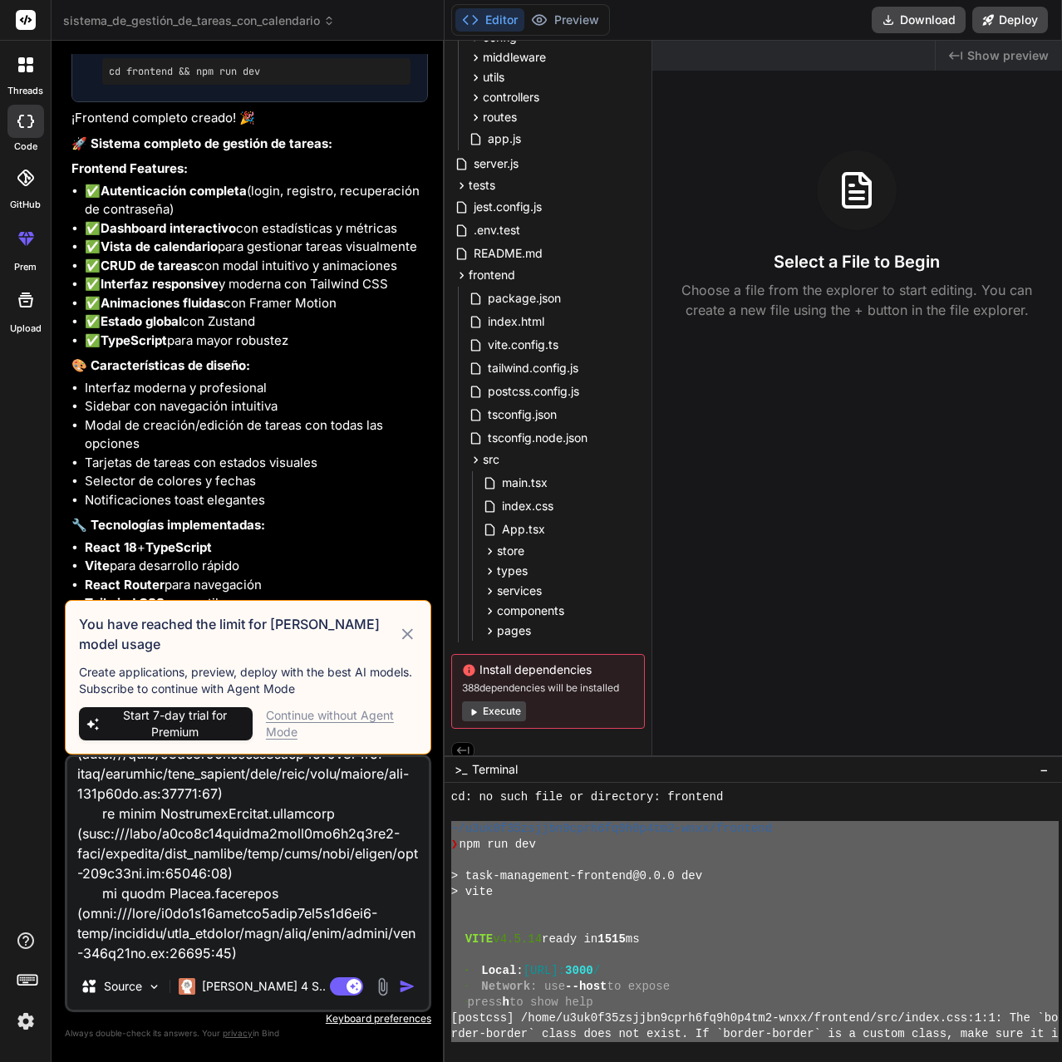
click at [404, 630] on icon at bounding box center [407, 633] width 11 height 11
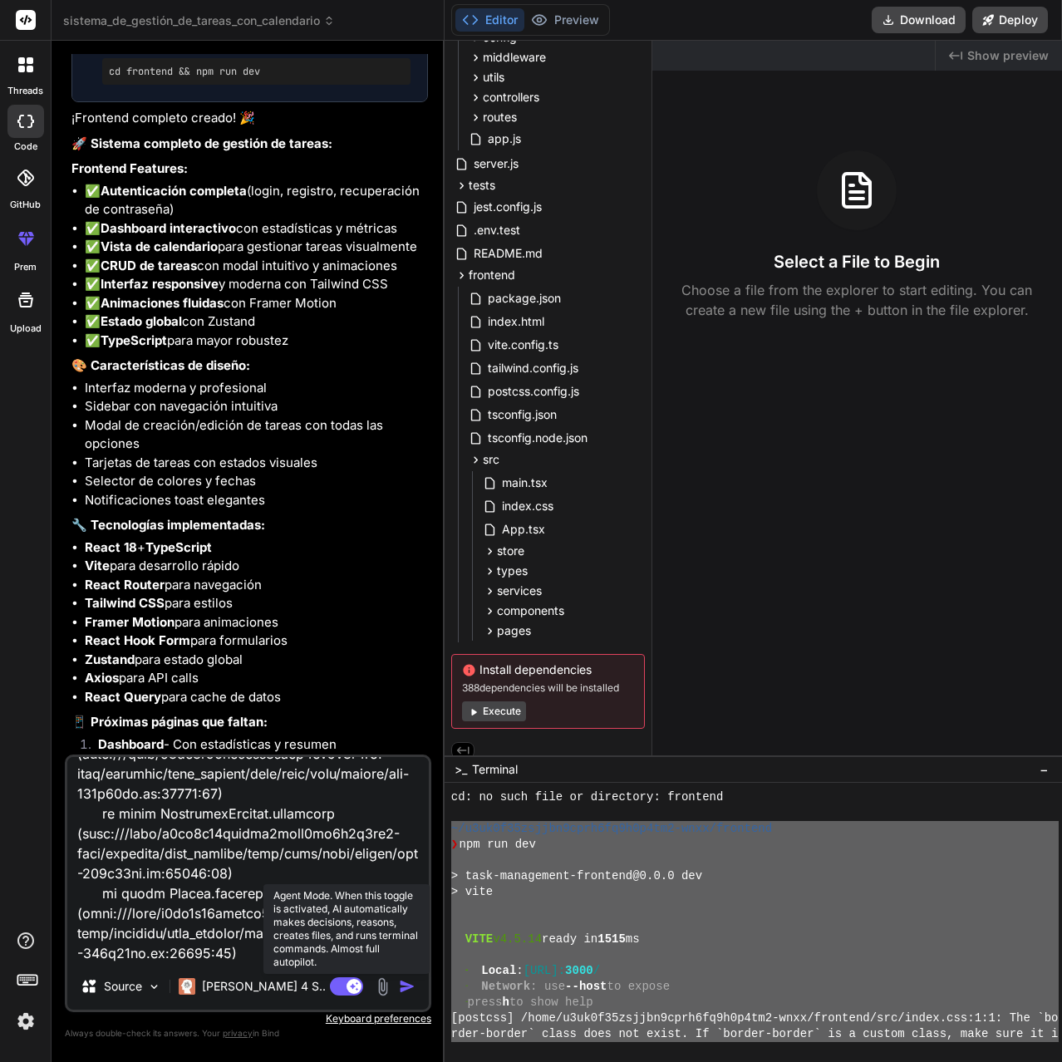
click at [343, 988] on rect at bounding box center [346, 986] width 33 height 18
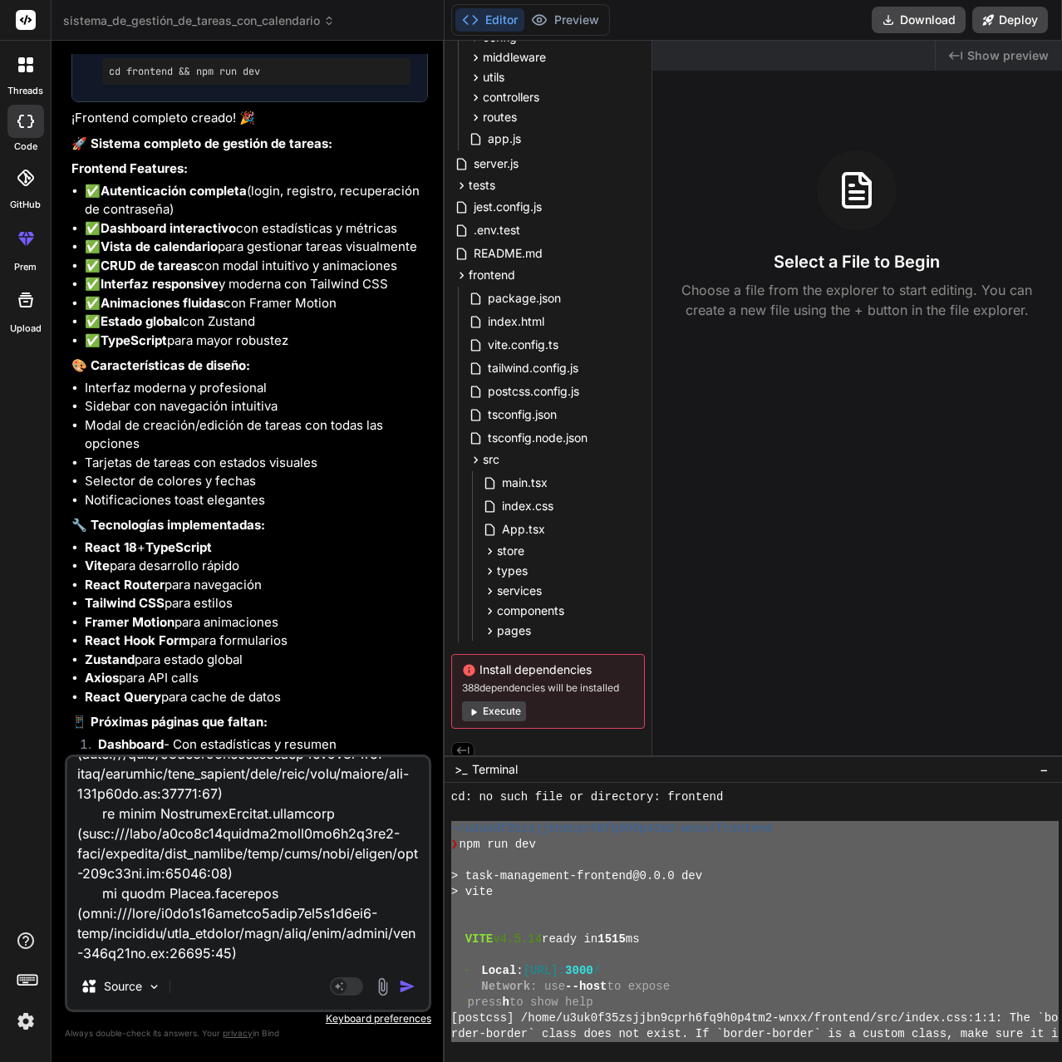
click at [404, 988] on img "button" at bounding box center [407, 986] width 17 height 17
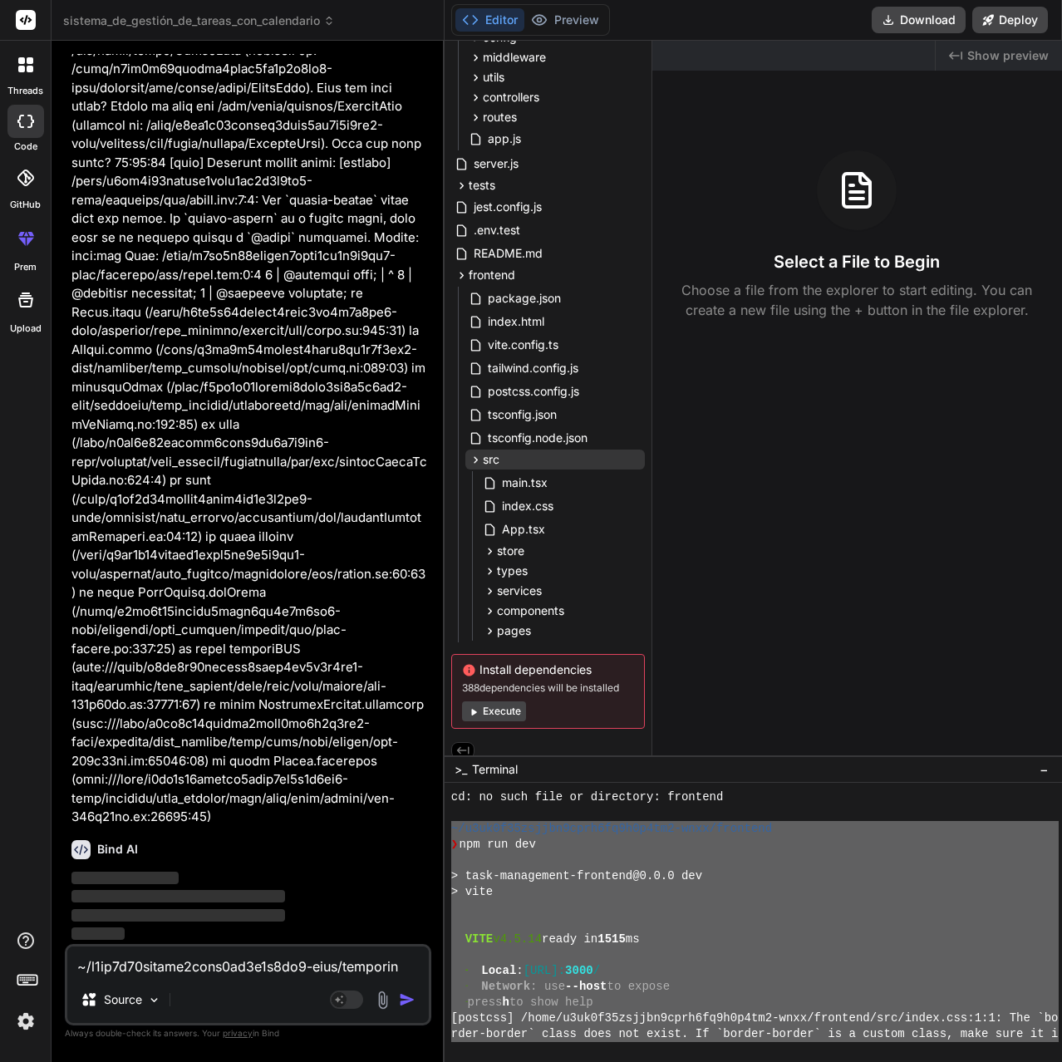
scroll to position [0, 0]
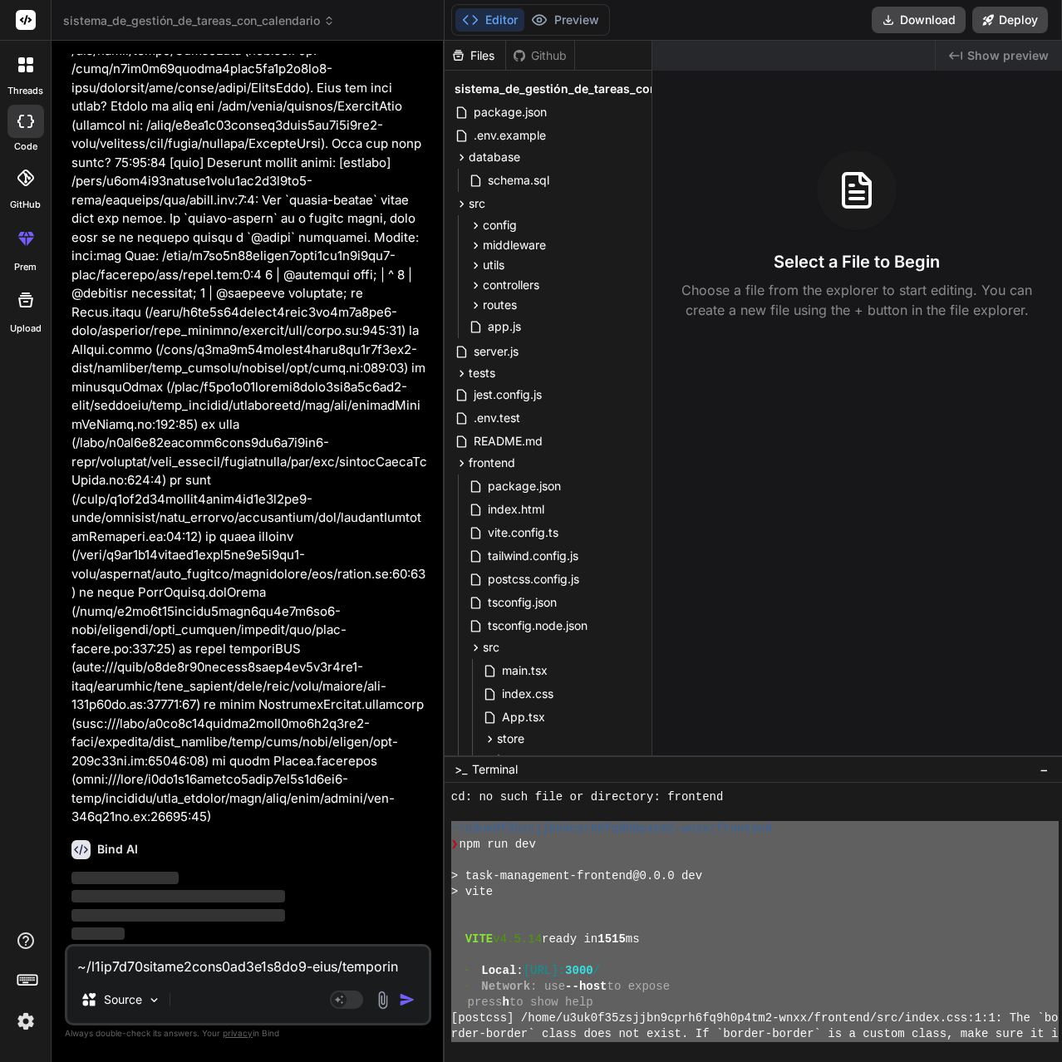
click at [984, 56] on span "Show preview" at bounding box center [1007, 55] width 81 height 17
click at [547, 46] on div "Files Github" at bounding box center [509, 56] width 130 height 30
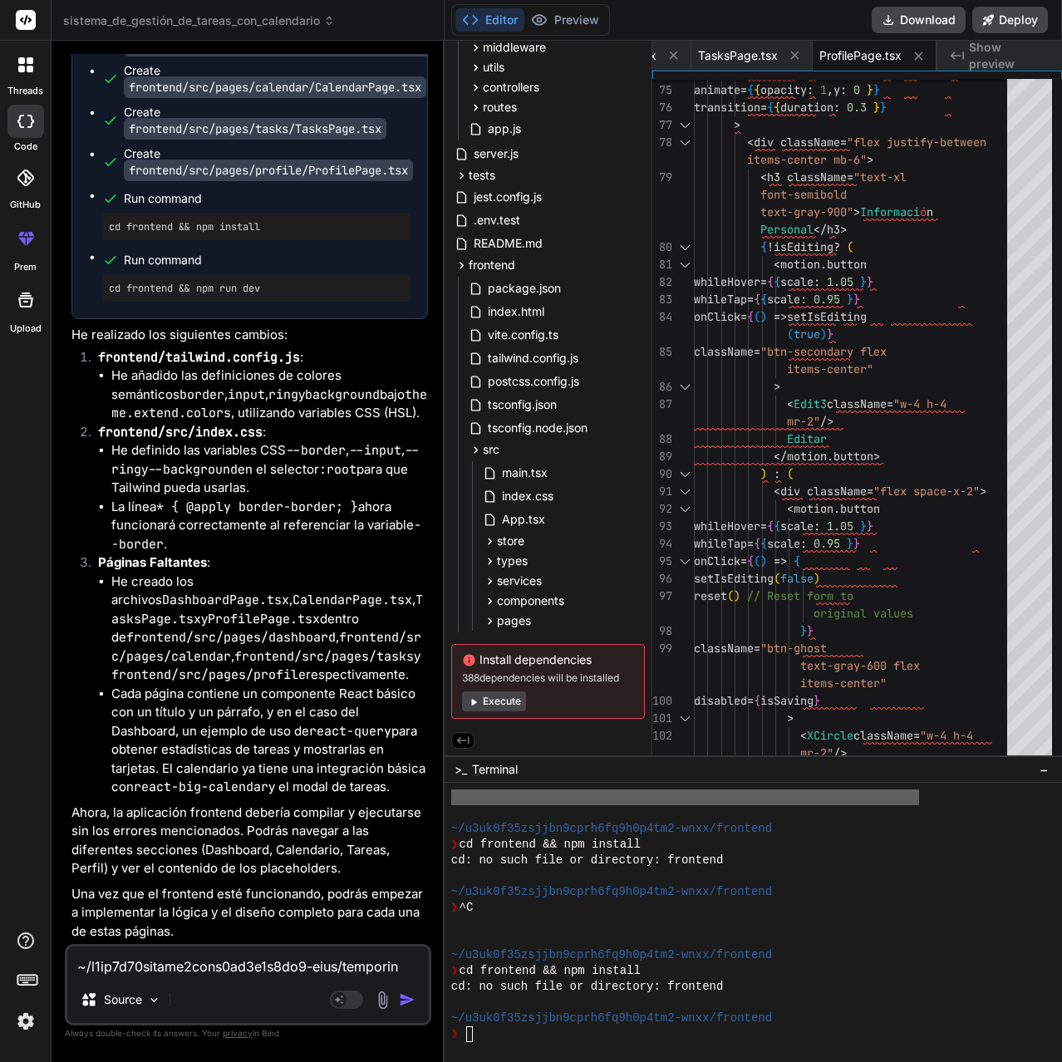
scroll to position [8361, 0]
drag, startPoint x: 262, startPoint y: 255, endPoint x: 199, endPoint y: 253, distance: 63.2
click at [199, 282] on pre "cd frontend && npm run dev" at bounding box center [256, 288] width 295 height 13
copy pre "npm run dev"
click at [196, 967] on textarea at bounding box center [247, 961] width 361 height 30
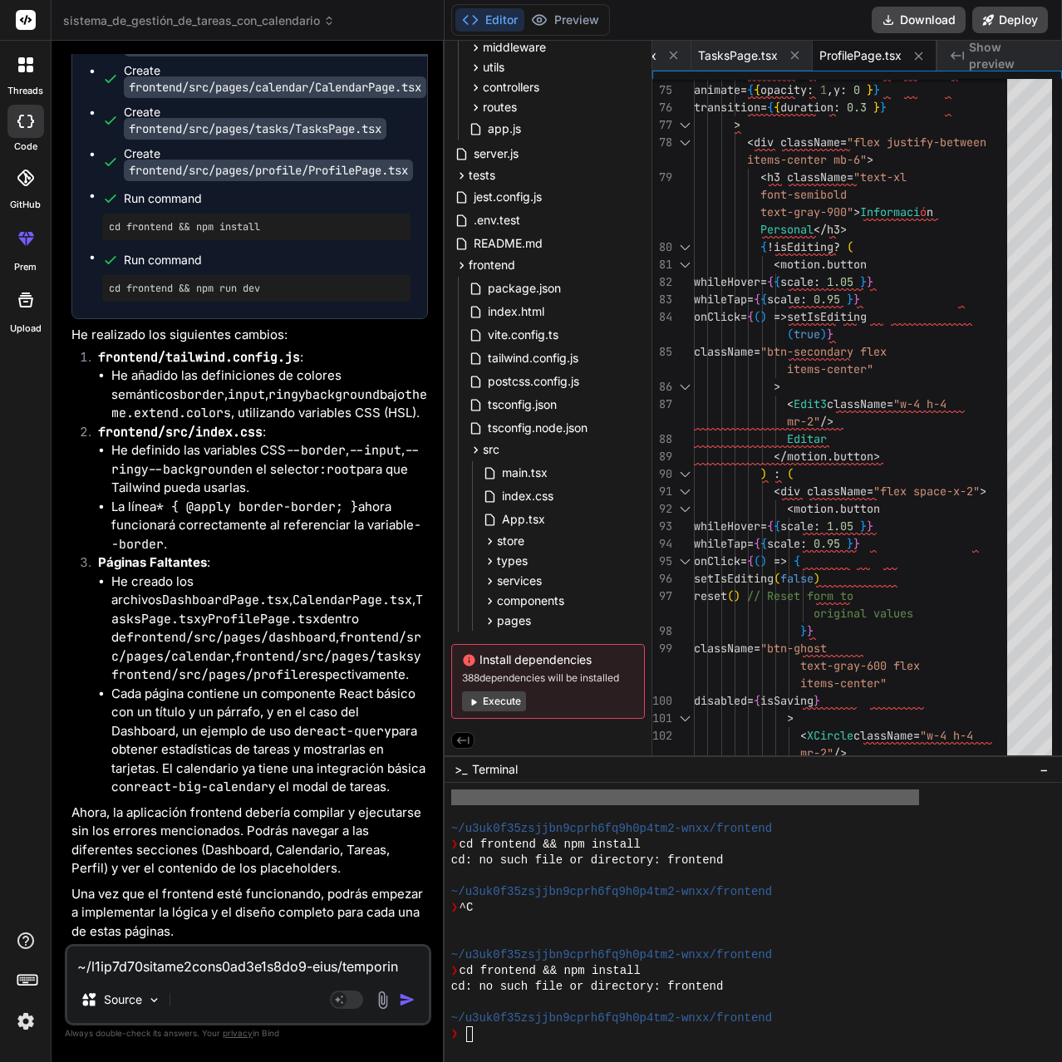
paste textarea "npm run dev"
click at [400, 998] on img "button" at bounding box center [407, 999] width 17 height 17
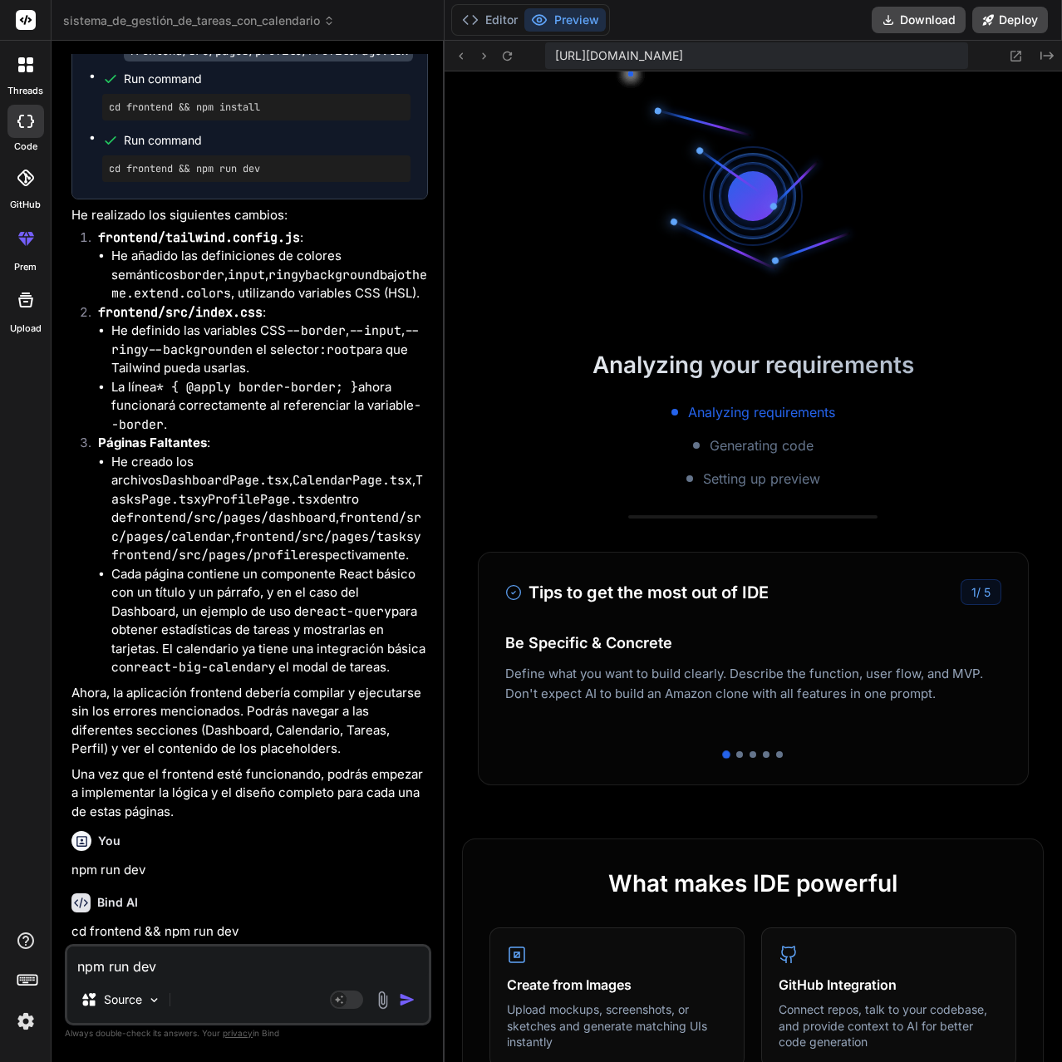
scroll to position [6360, 0]
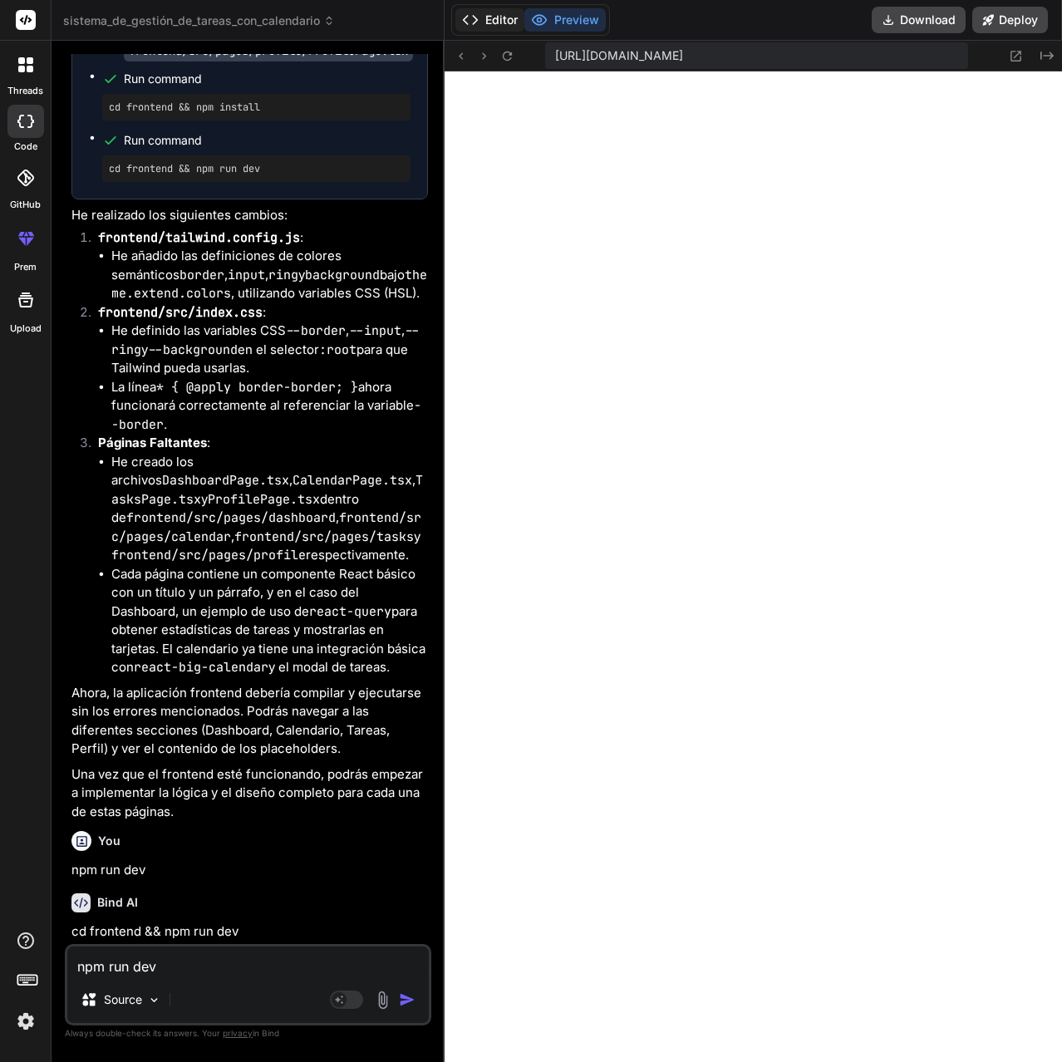
click at [498, 16] on button "Editor" at bounding box center [489, 19] width 69 height 23
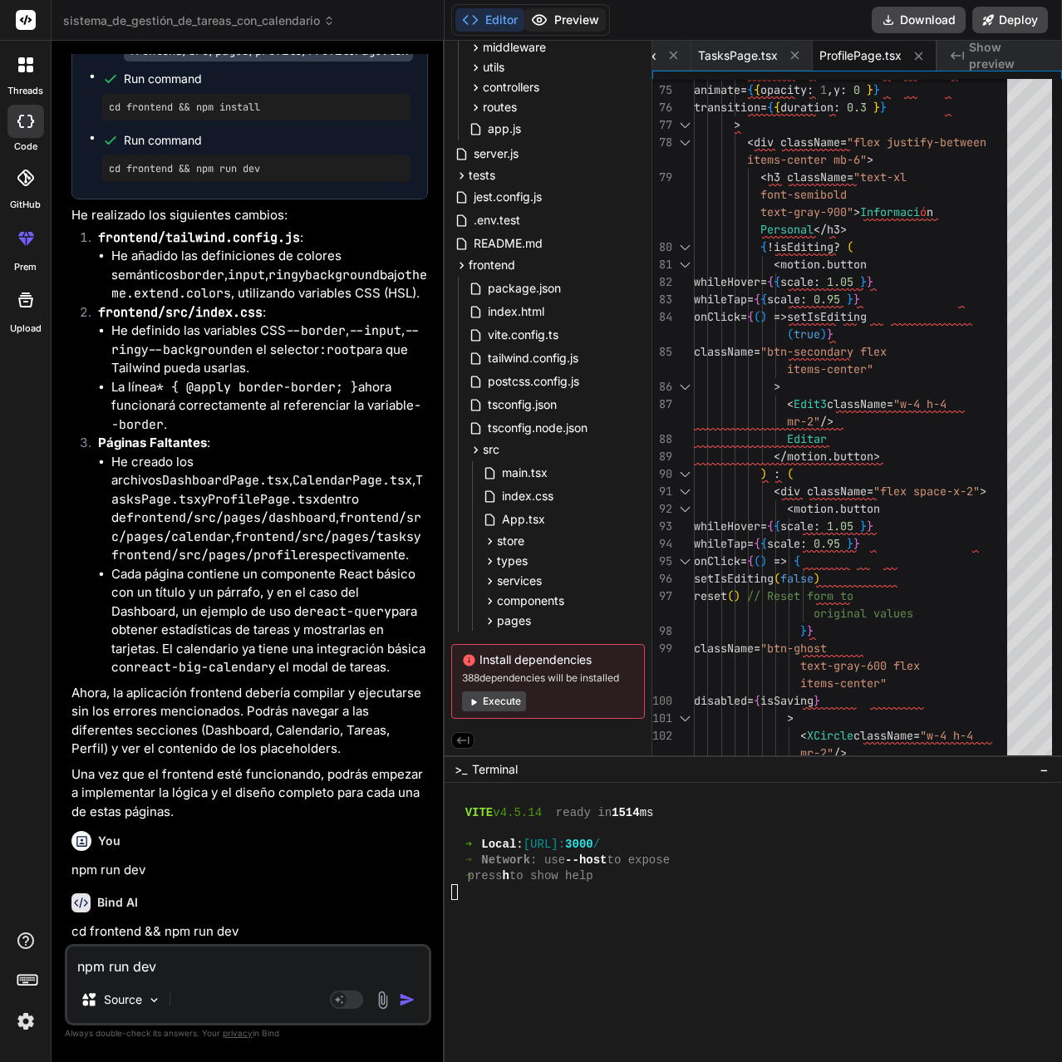
click at [580, 27] on button "Preview" at bounding box center [564, 19] width 81 height 23
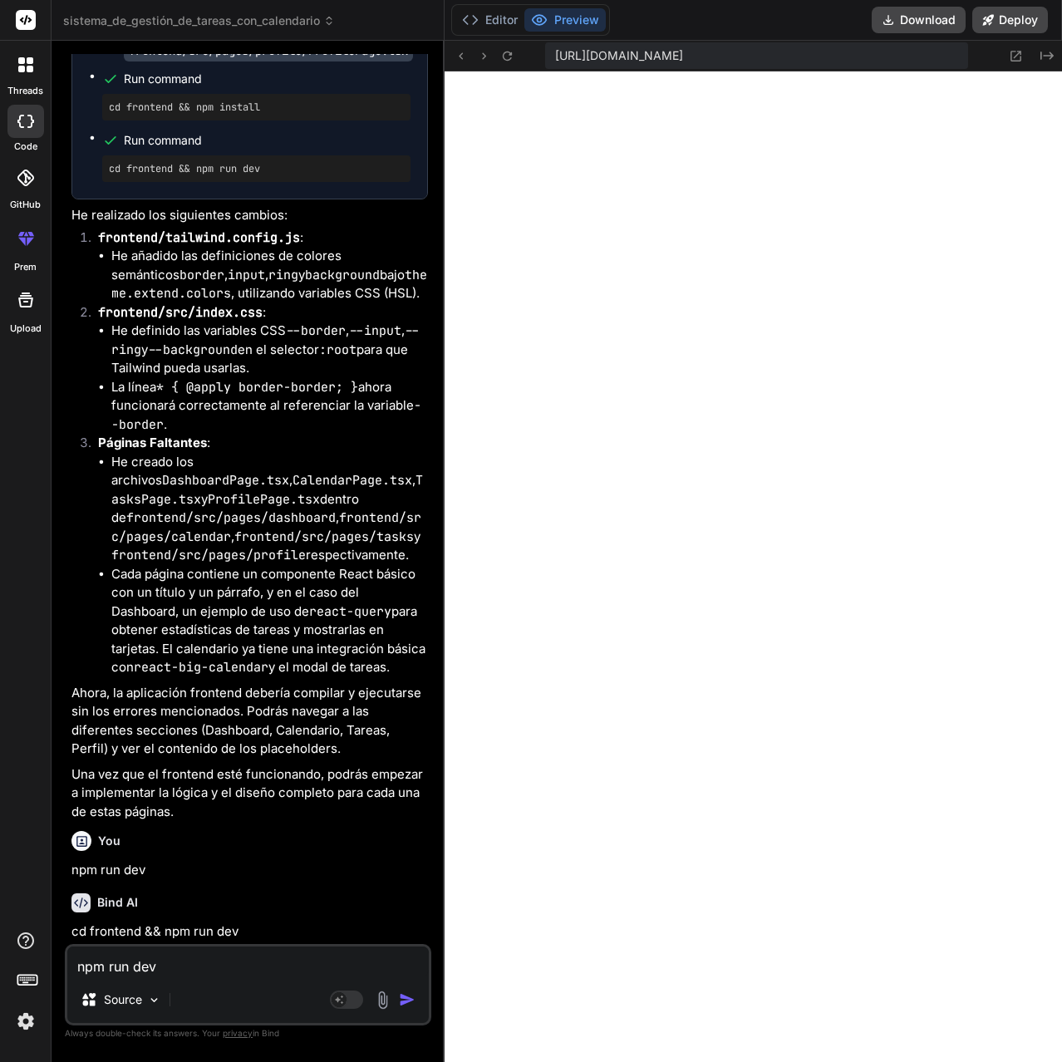
click at [683, 49] on span "https://u3uk0f35zsjjbn9cprh6fq9h0p4tm2-wnxx--3000--96435430.local-corp.webconta…" at bounding box center [619, 55] width 128 height 17
drag, startPoint x: 753, startPoint y: 58, endPoint x: 920, endPoint y: 55, distance: 167.8
click at [683, 56] on span "https://u3uk0f35zsjjbn9cprh6fq9h0p4tm2-wnxx--3000--96435430.local-corp.webconta…" at bounding box center [619, 55] width 128 height 17
click at [683, 54] on span "https://u3uk0f35zsjjbn9cprh6fq9h0p4tm2-wnxx--3000--96435430.local-corp.webconta…" at bounding box center [619, 55] width 128 height 17
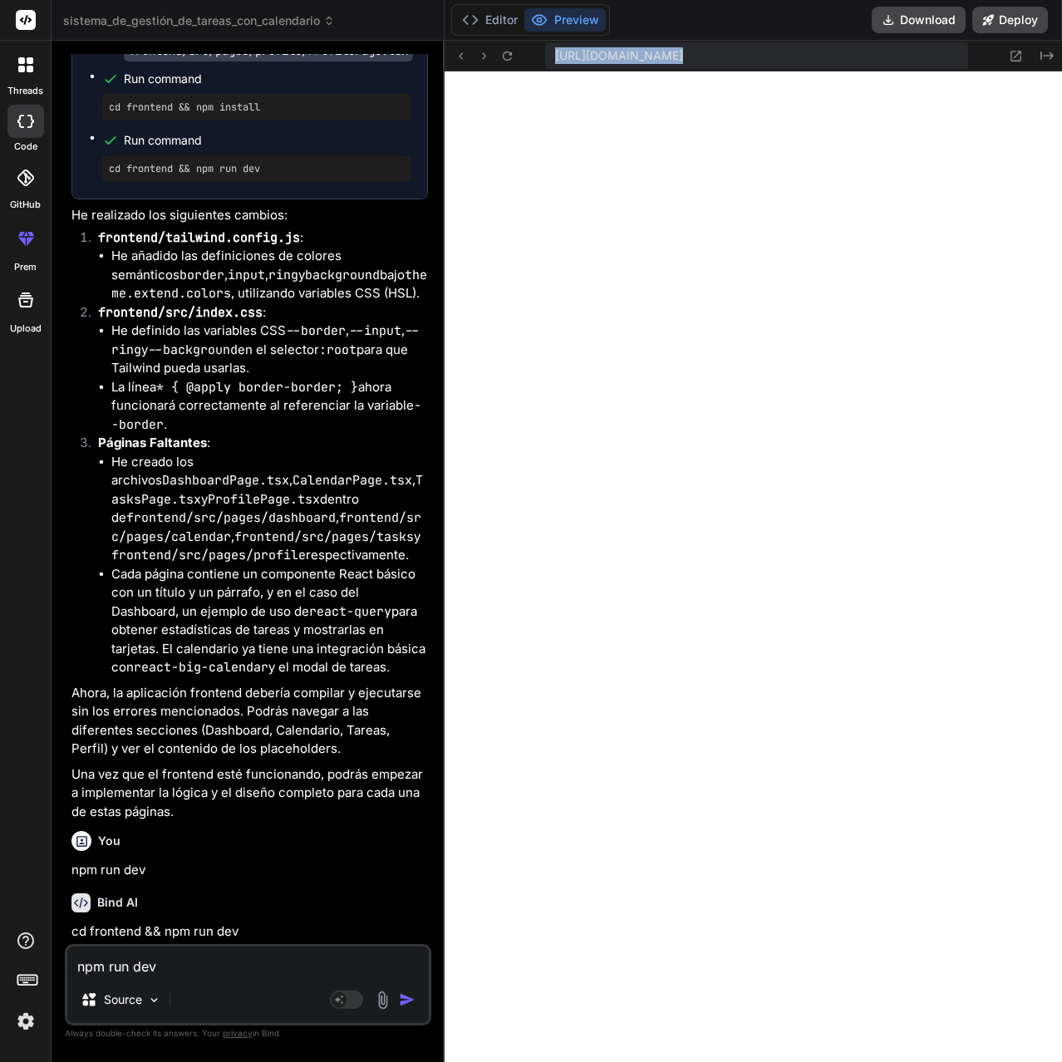
click at [683, 54] on span "https://u3uk0f35zsjjbn9cprh6fq9h0p4tm2-wnxx--3000--96435430.local-corp.webconta…" at bounding box center [619, 55] width 128 height 17
click at [945, 21] on button "Download" at bounding box center [918, 20] width 94 height 27
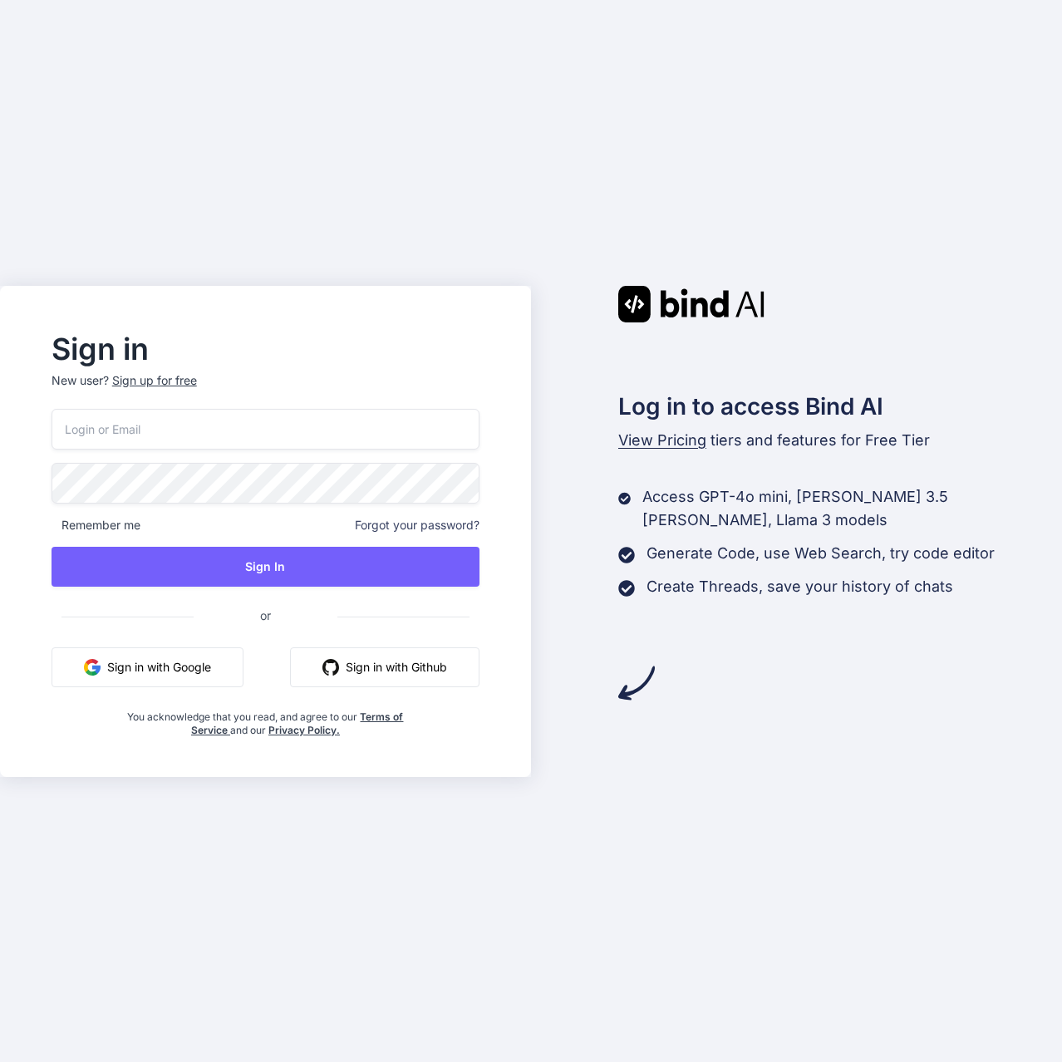
click at [180, 662] on button "Sign in with Google" at bounding box center [148, 667] width 192 height 40
